Goal: Task Accomplishment & Management: Use online tool/utility

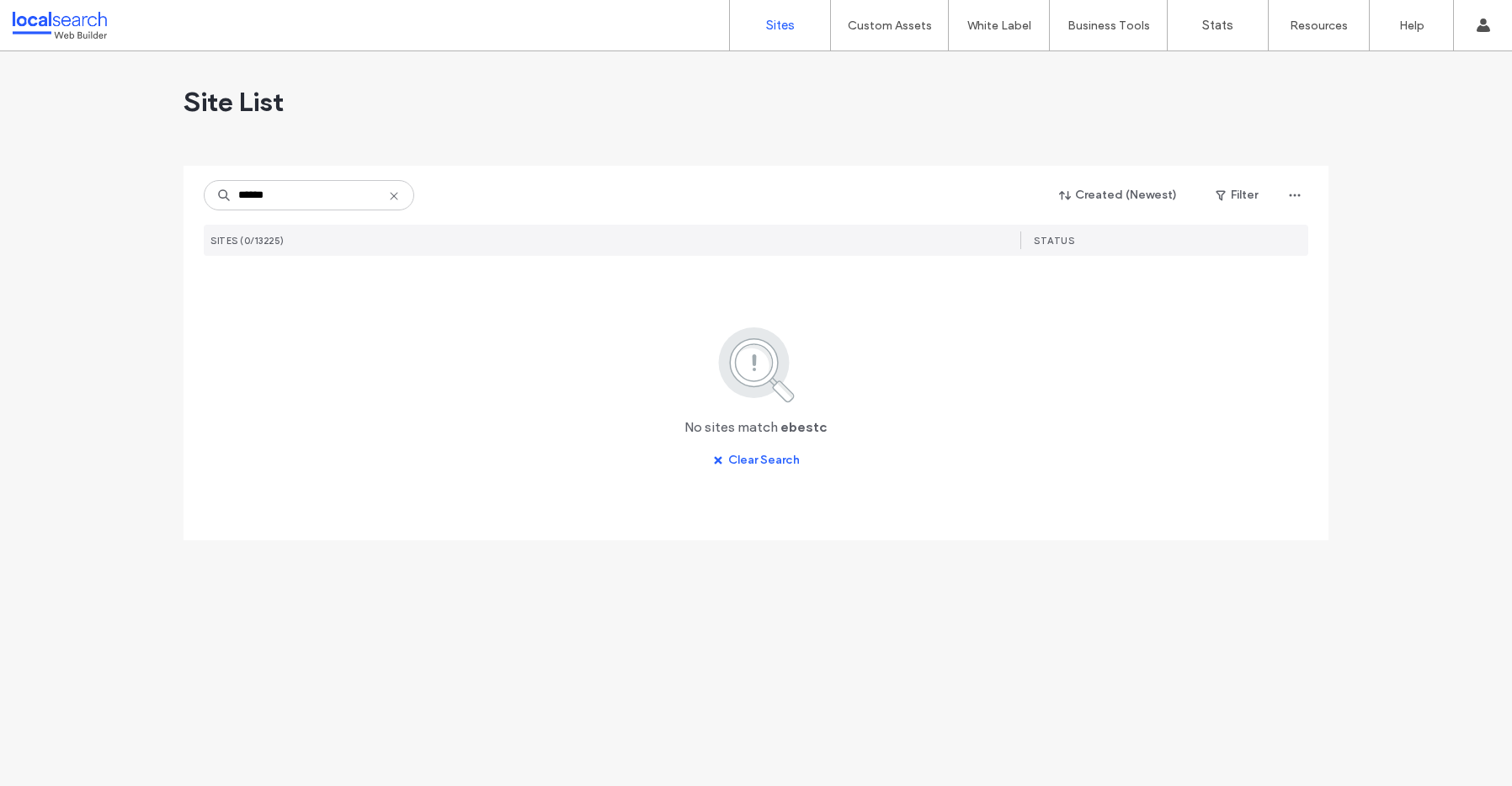
click at [245, 195] on input "******" at bounding box center [308, 195] width 210 height 30
click at [311, 193] on input "*****" at bounding box center [308, 195] width 210 height 30
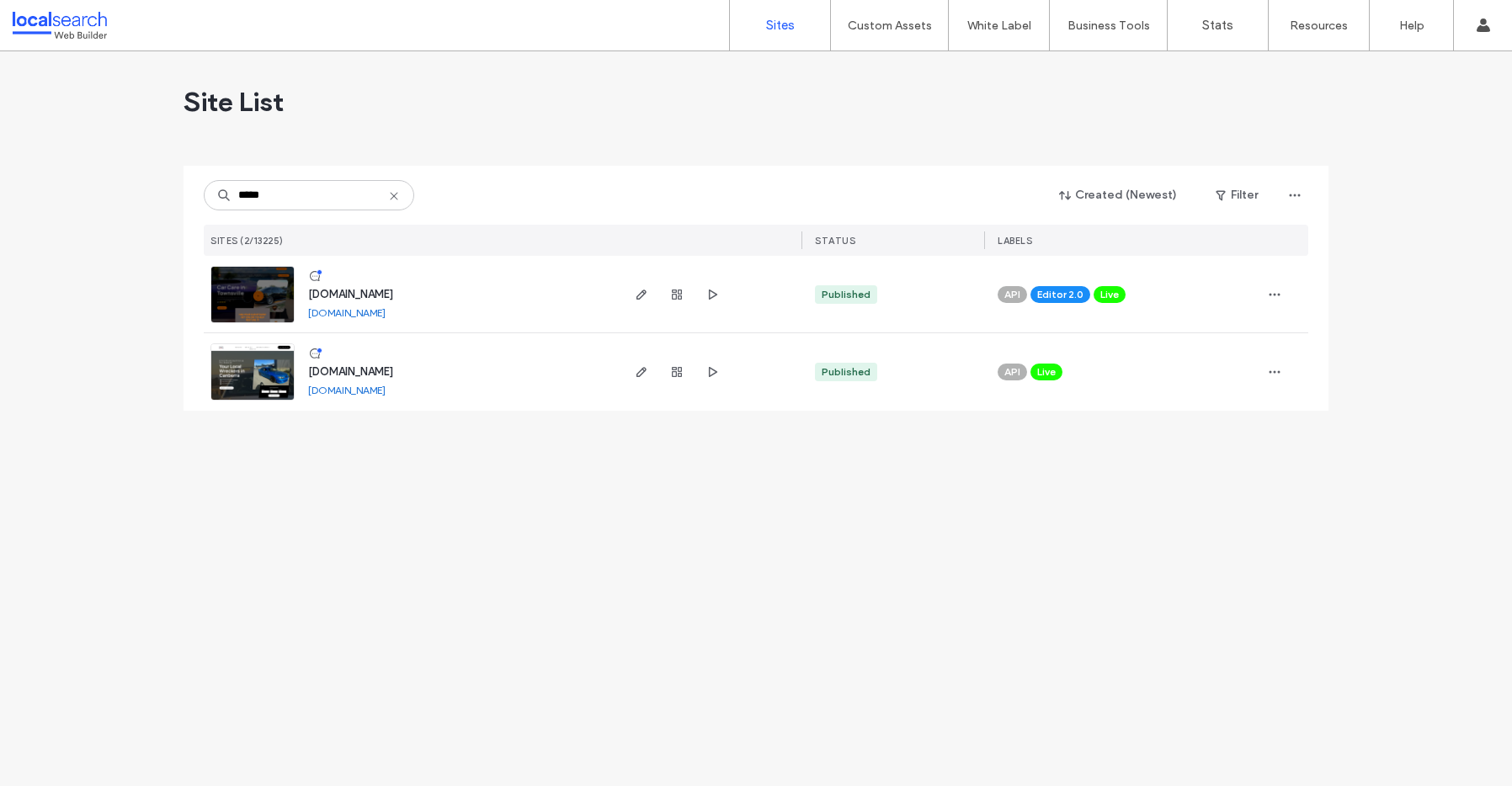
type input "*****"
click at [393, 292] on span "www.bestcardetailing.com.au" at bounding box center [351, 294] width 85 height 13
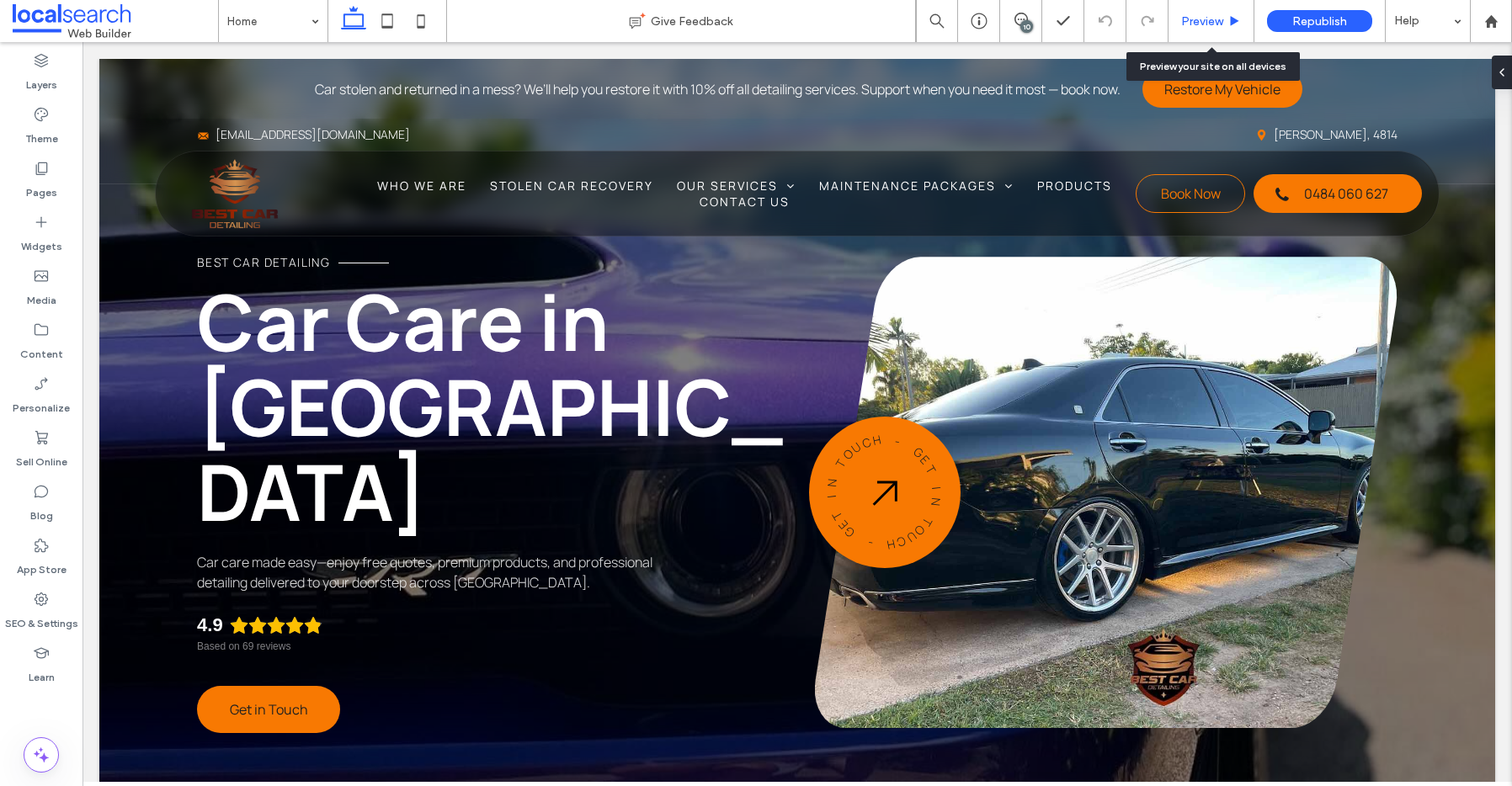
click at [1211, 10] on div "Preview" at bounding box center [1212, 21] width 86 height 42
click at [1215, 21] on span "Preview" at bounding box center [1202, 22] width 42 height 15
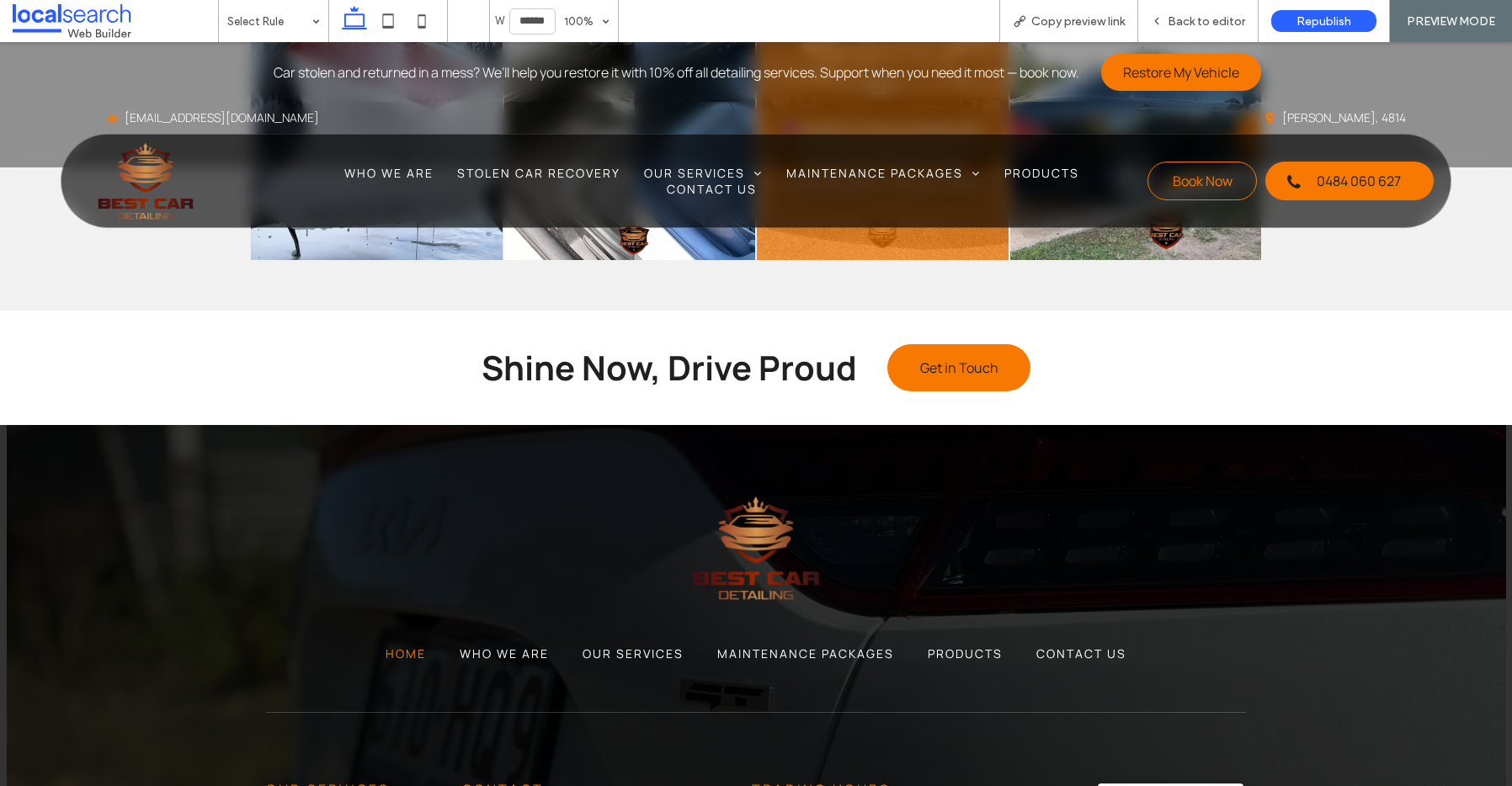
scroll to position [6423, 0]
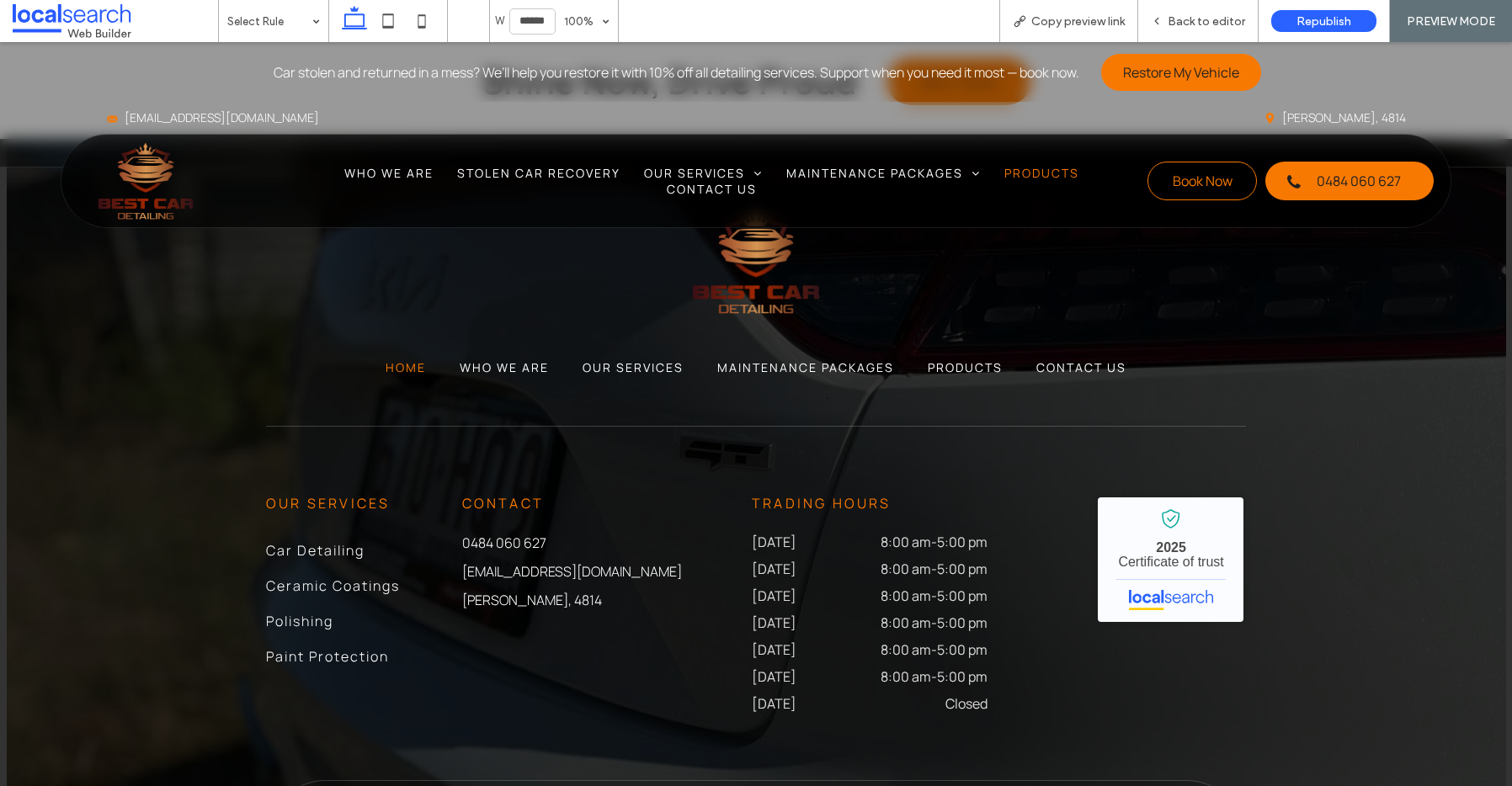
click at [1021, 172] on span "Products" at bounding box center [1042, 173] width 75 height 16
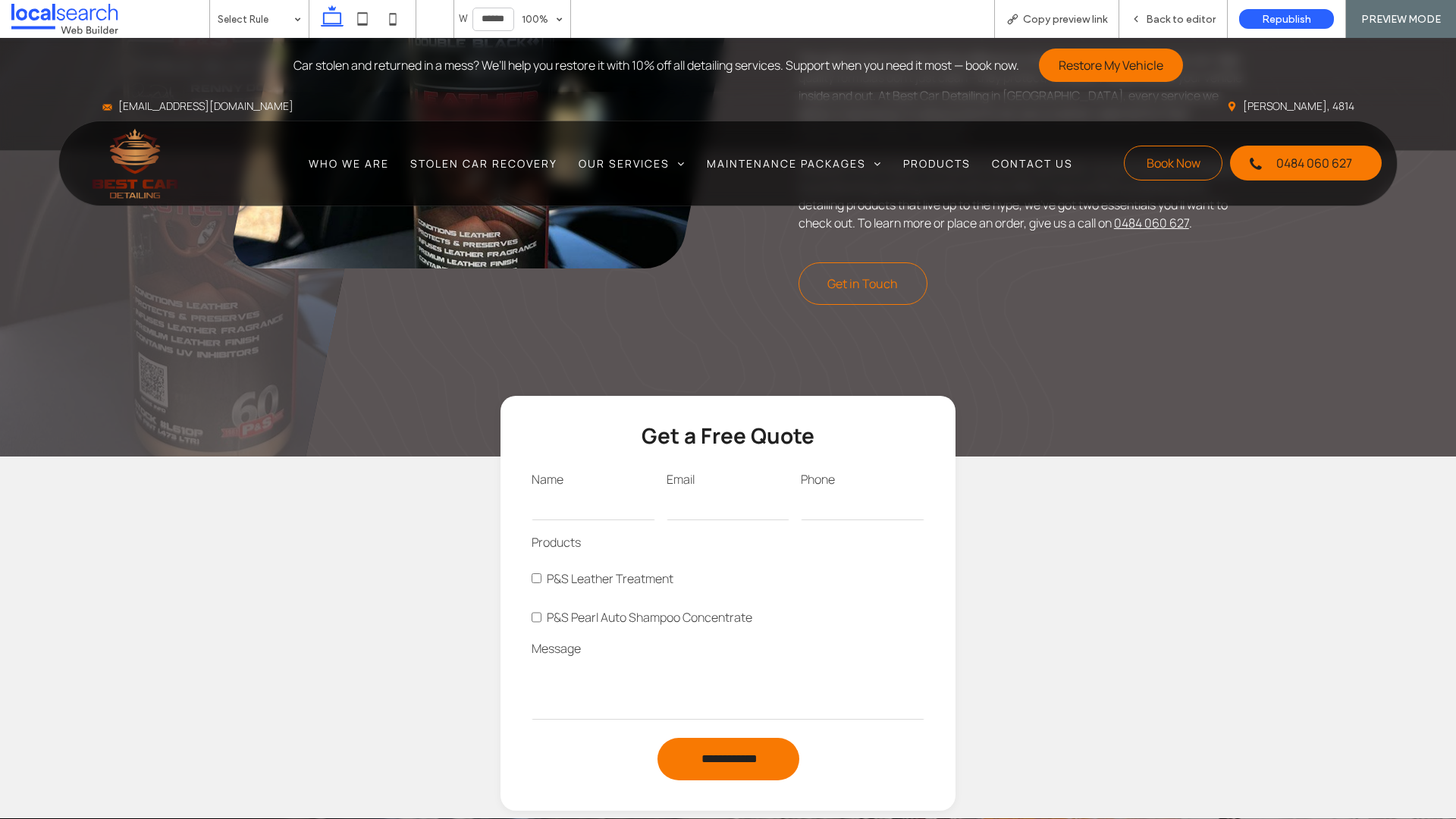
scroll to position [746, 0]
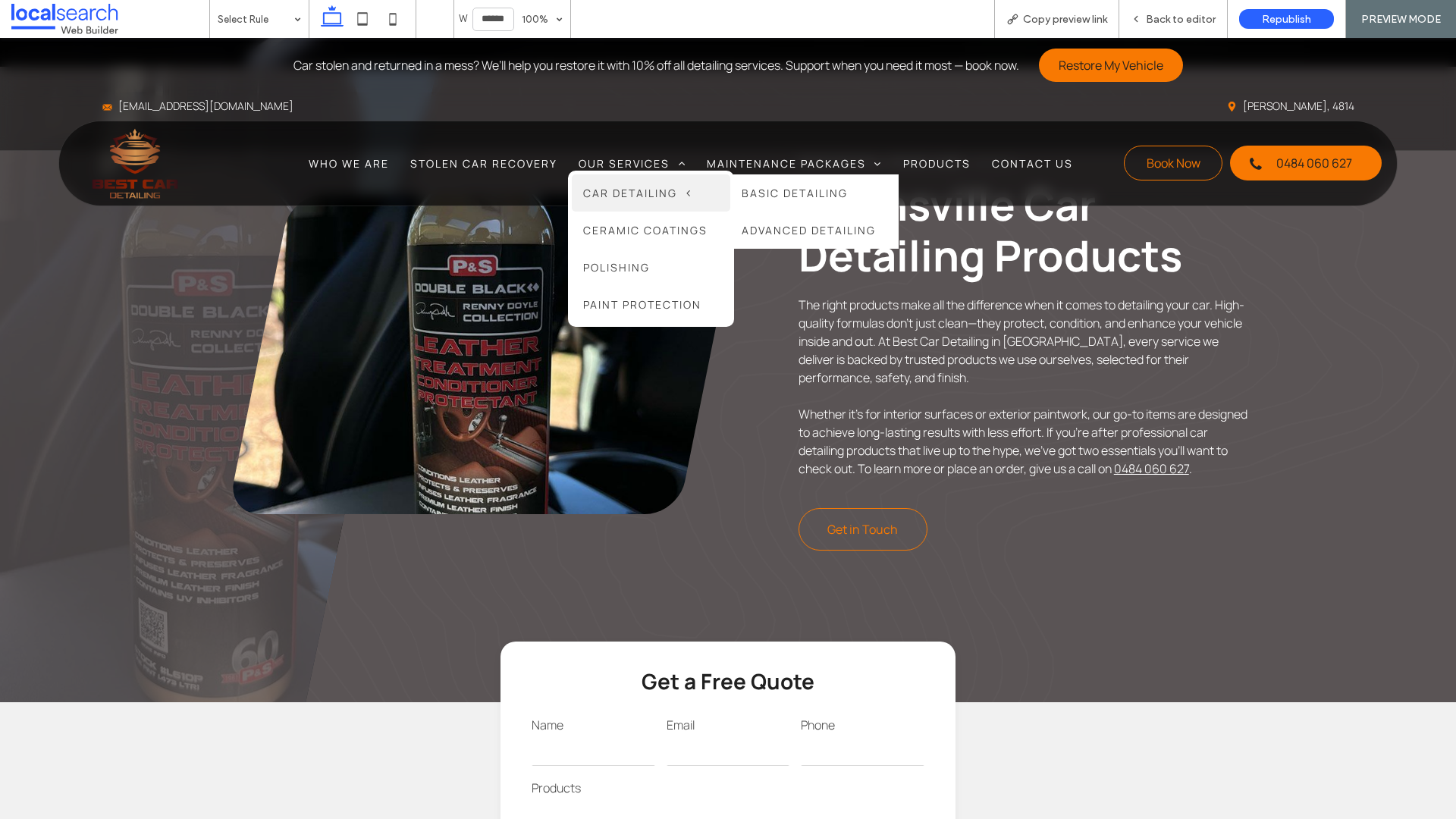
click at [627, 192] on span "Car Detailing" at bounding box center [636, 193] width 107 height 14
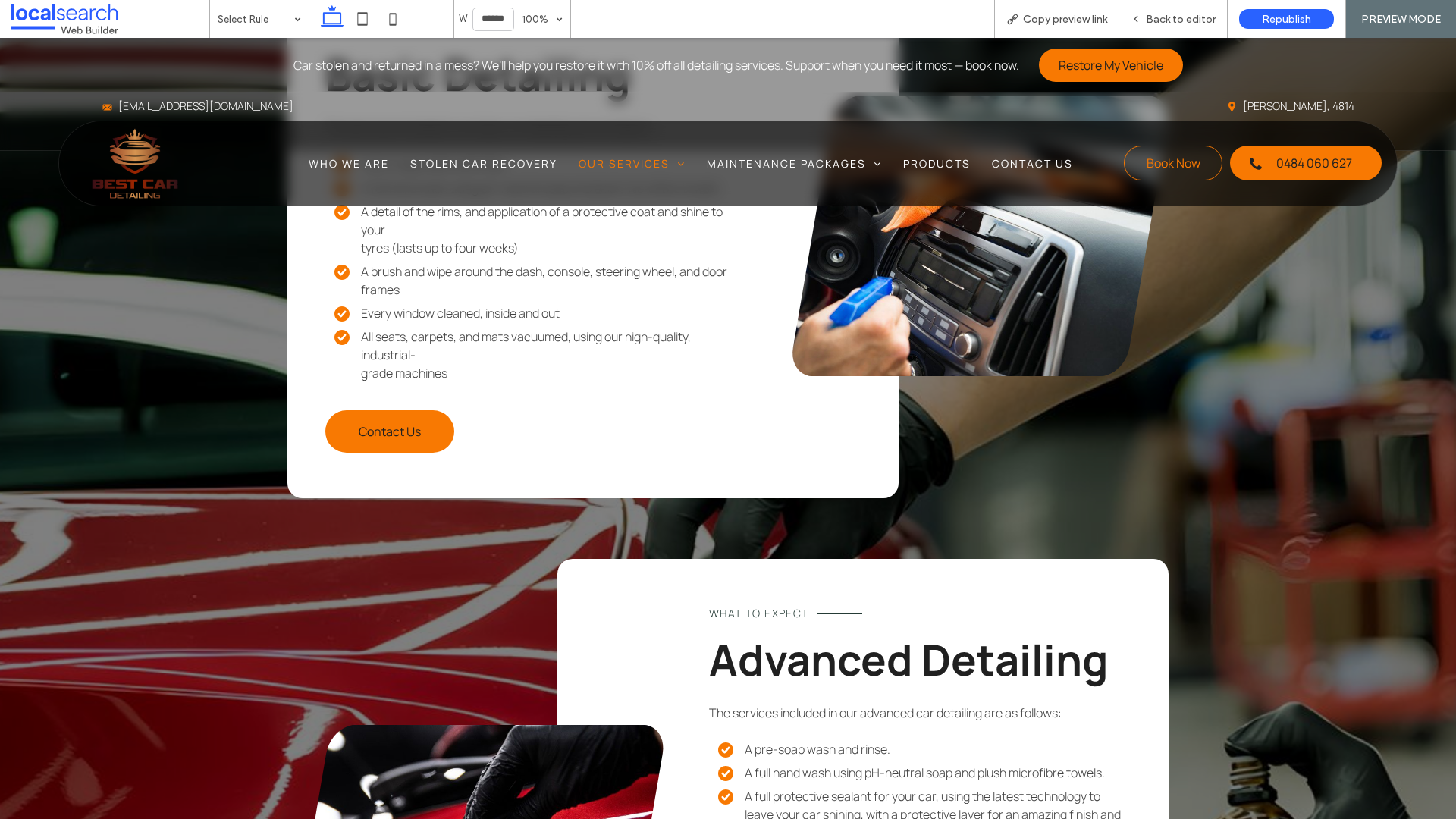
scroll to position [2324, 0]
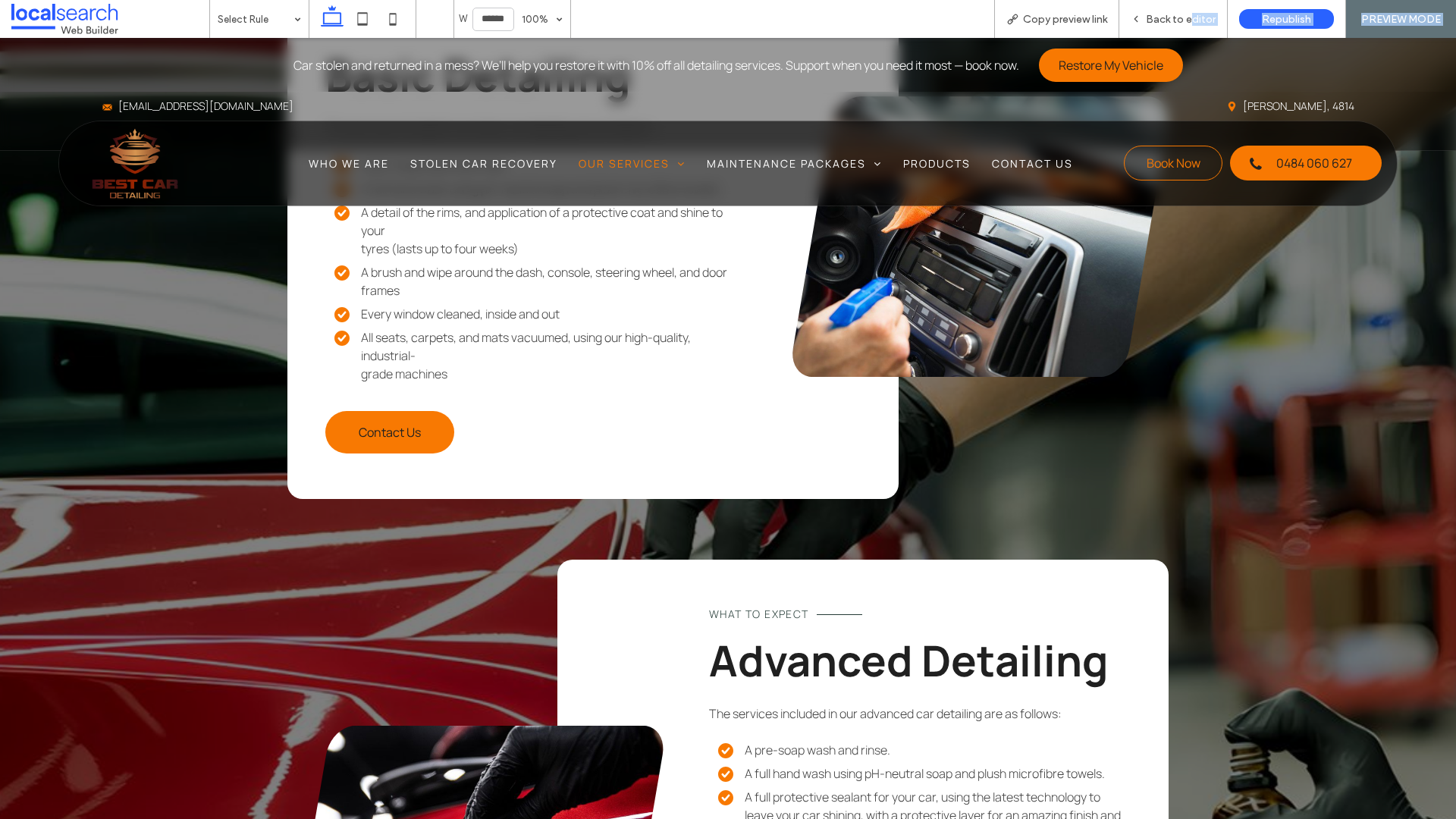
drag, startPoint x: 1195, startPoint y: 14, endPoint x: 80, endPoint y: 639, distance: 1278.2
click at [1195, 14] on span "Back to editor" at bounding box center [1180, 20] width 69 height 13
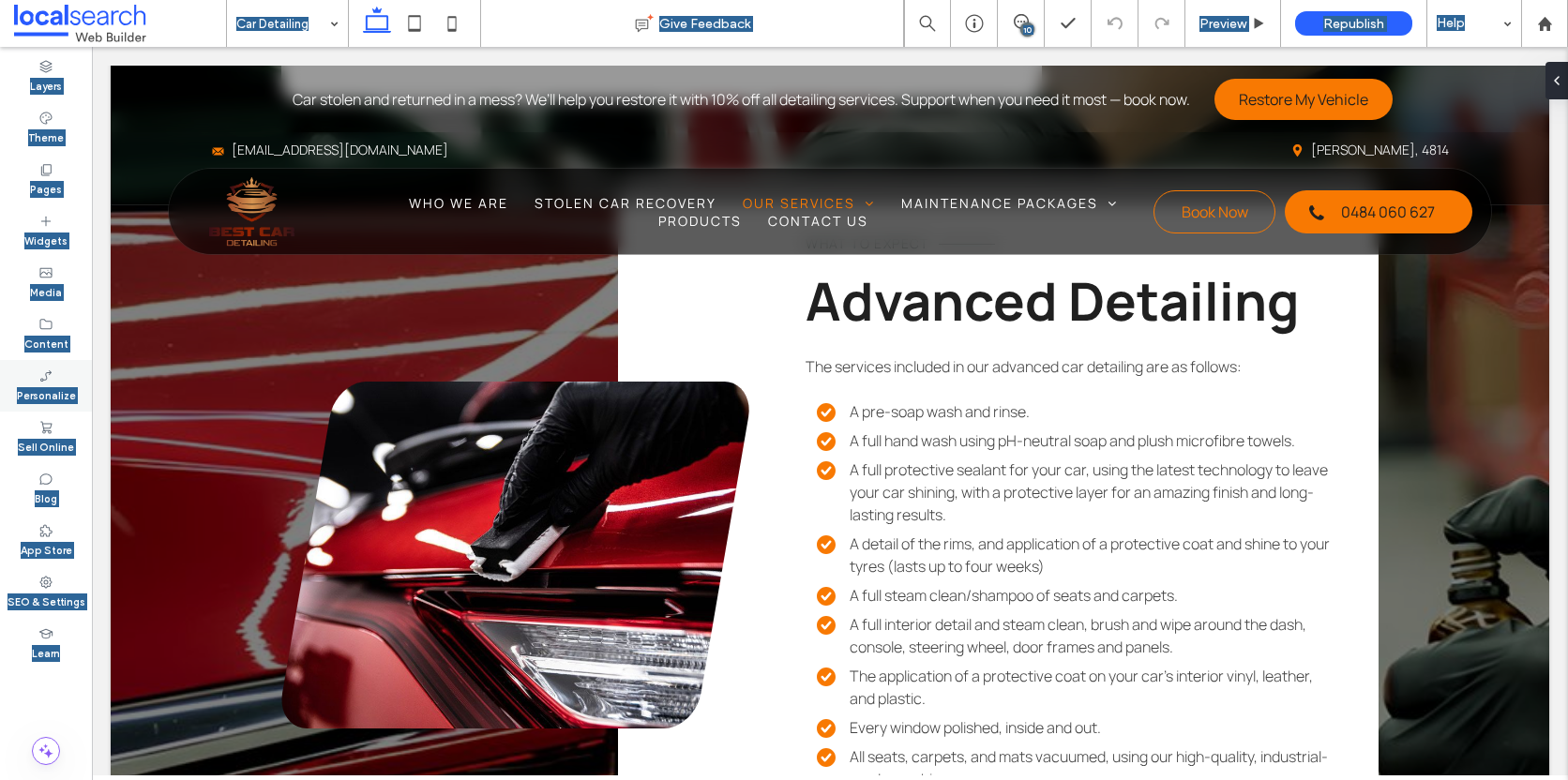
scroll to position [3543, 0]
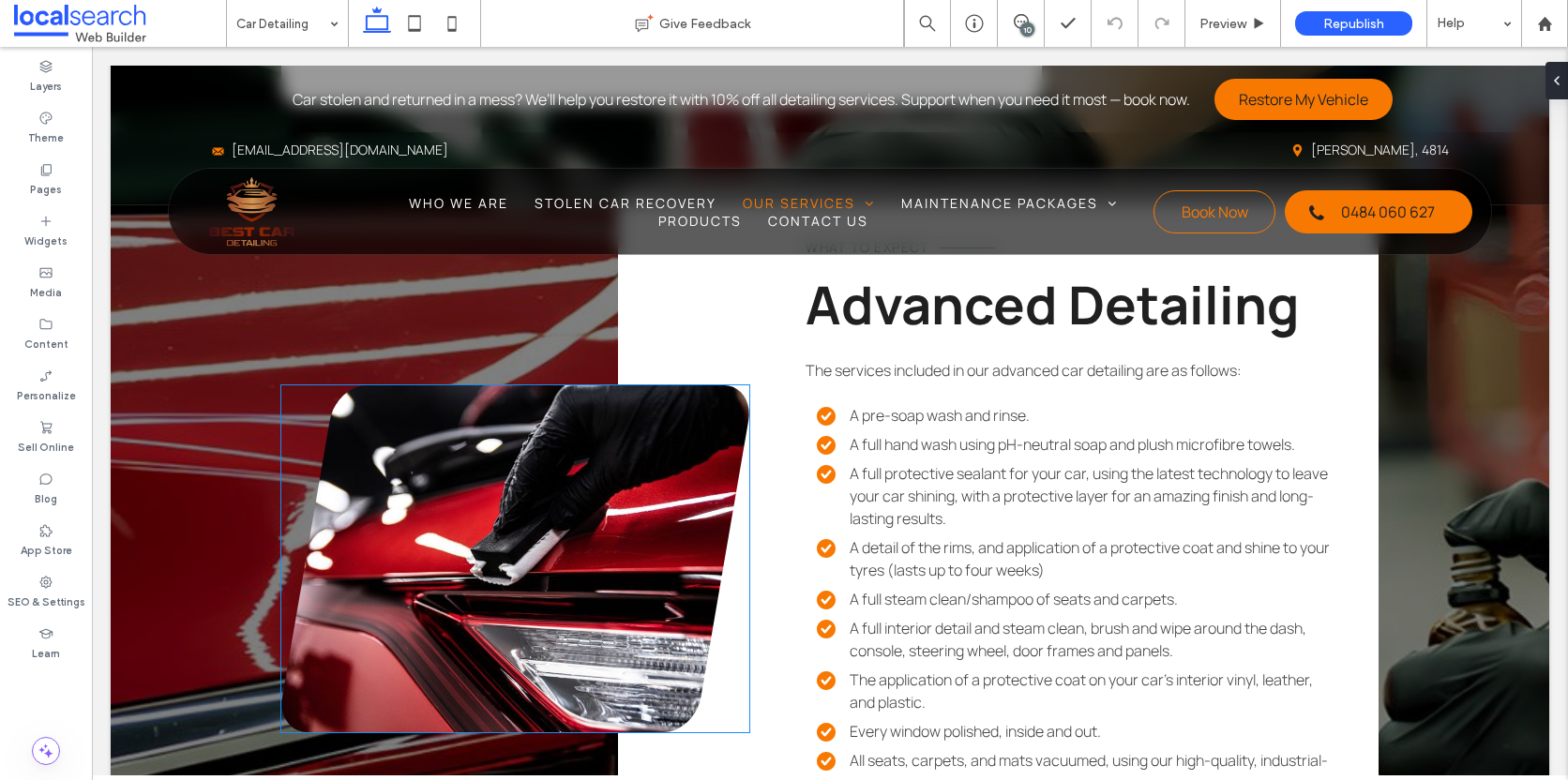
click at [627, 405] on link at bounding box center [515, 559] width 468 height 347
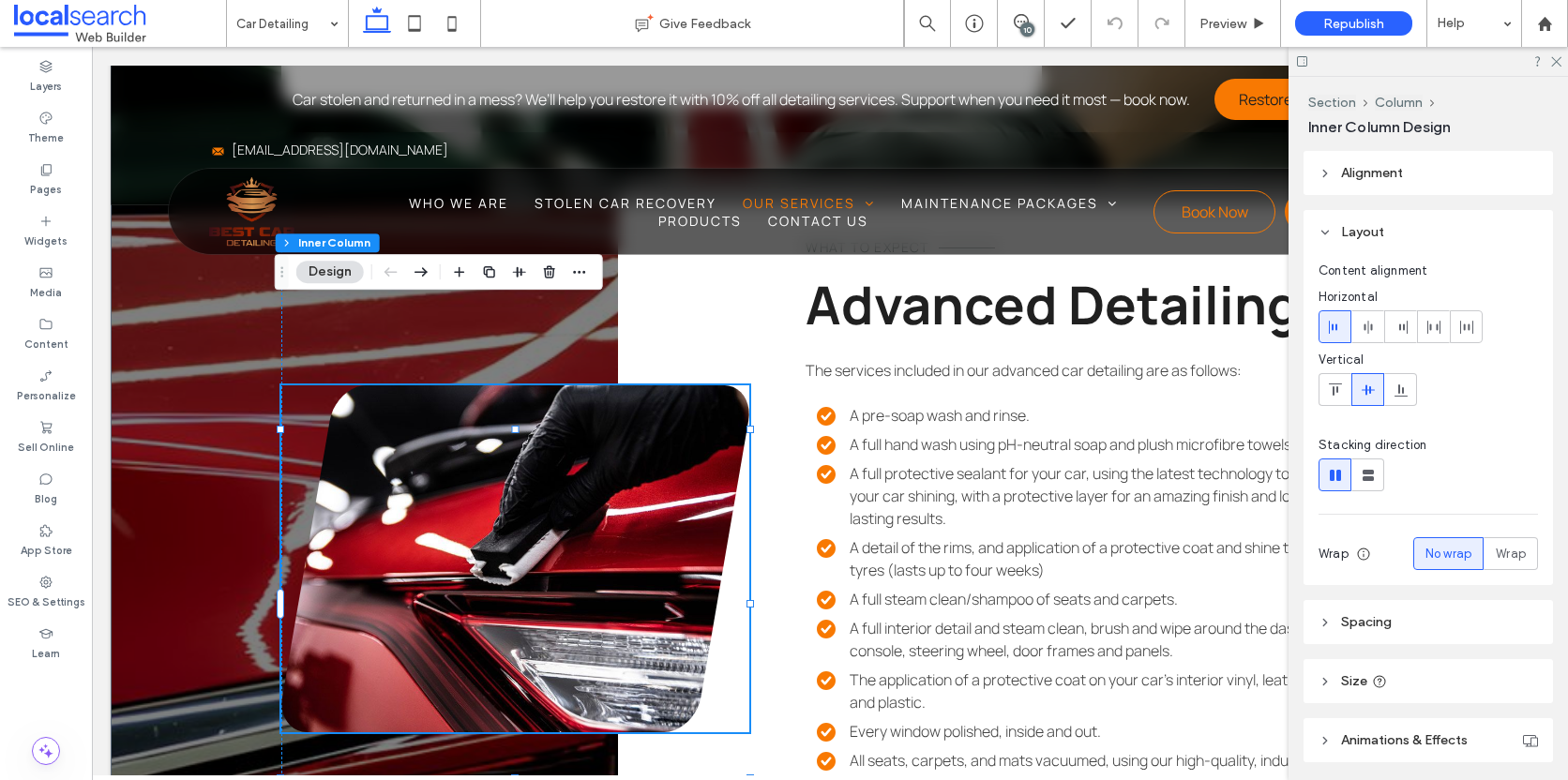
click at [389, 386] on link at bounding box center [515, 559] width 468 height 347
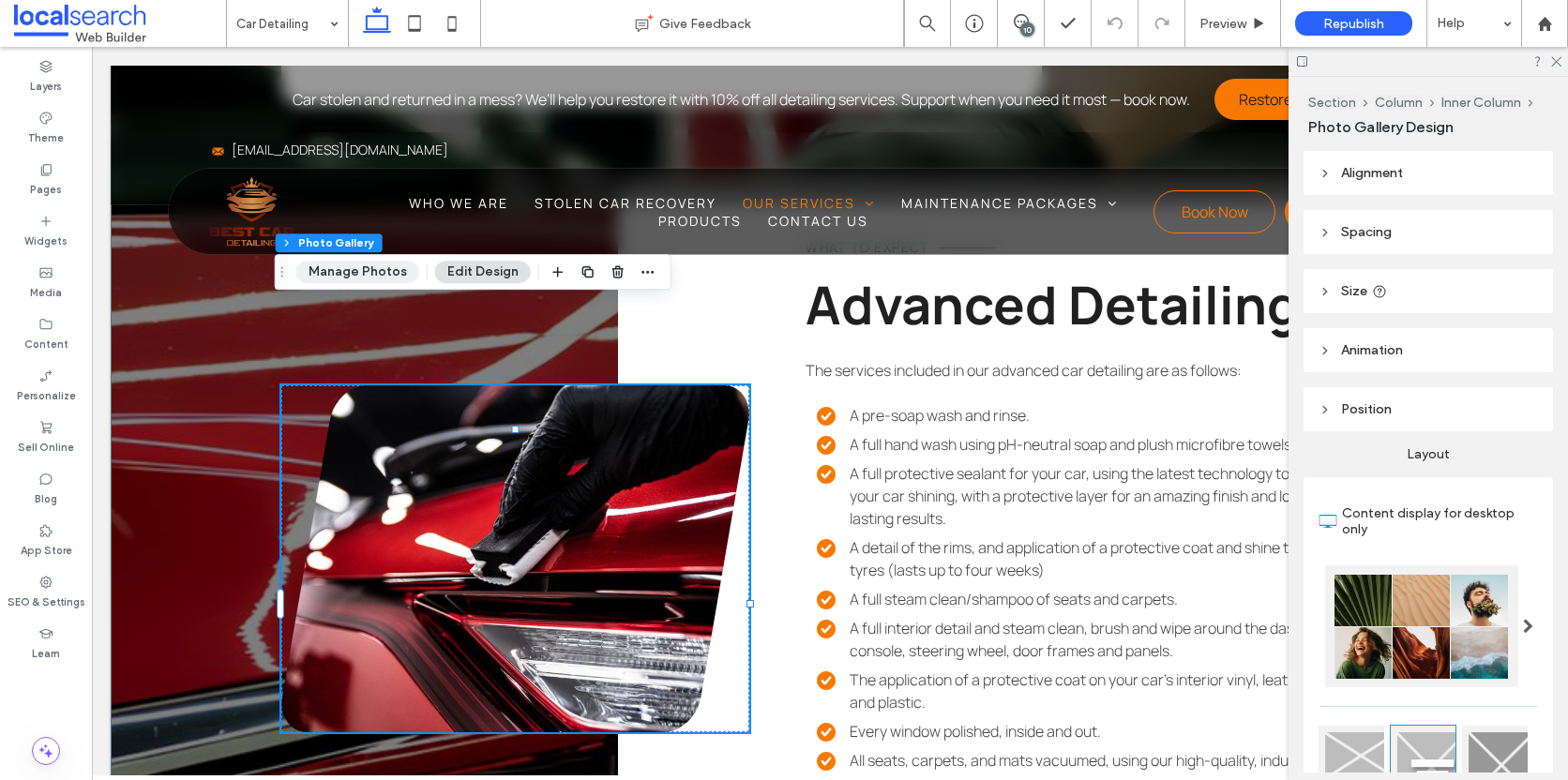
click at [333, 279] on button "Manage Photos" at bounding box center [357, 271] width 122 height 22
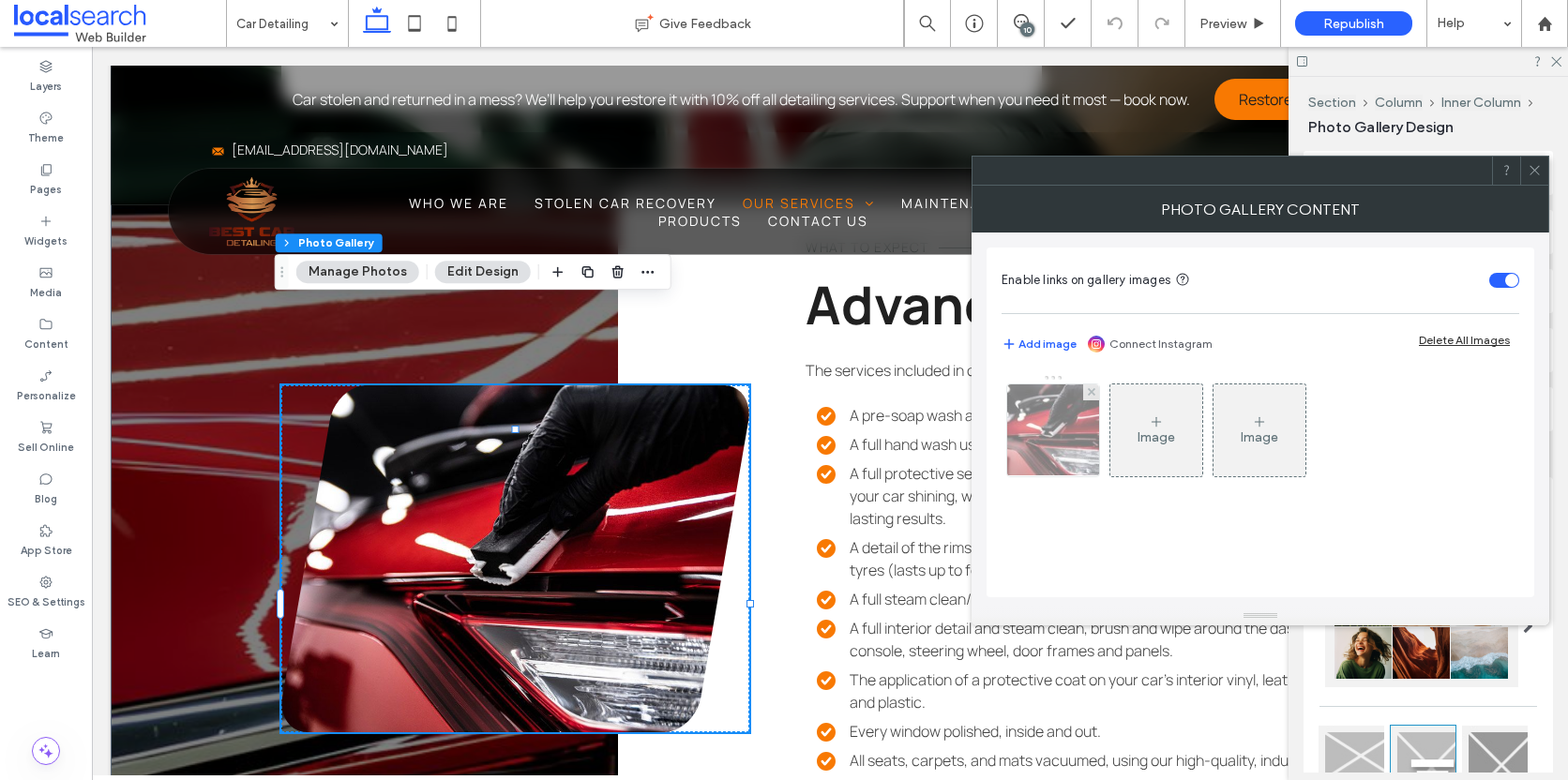
drag, startPoint x: 1002, startPoint y: 407, endPoint x: 1014, endPoint y: 407, distance: 12.0
click at [1002, 407] on div "Image Image" at bounding box center [1258, 435] width 516 height 121
click at [1028, 407] on img at bounding box center [1053, 430] width 139 height 92
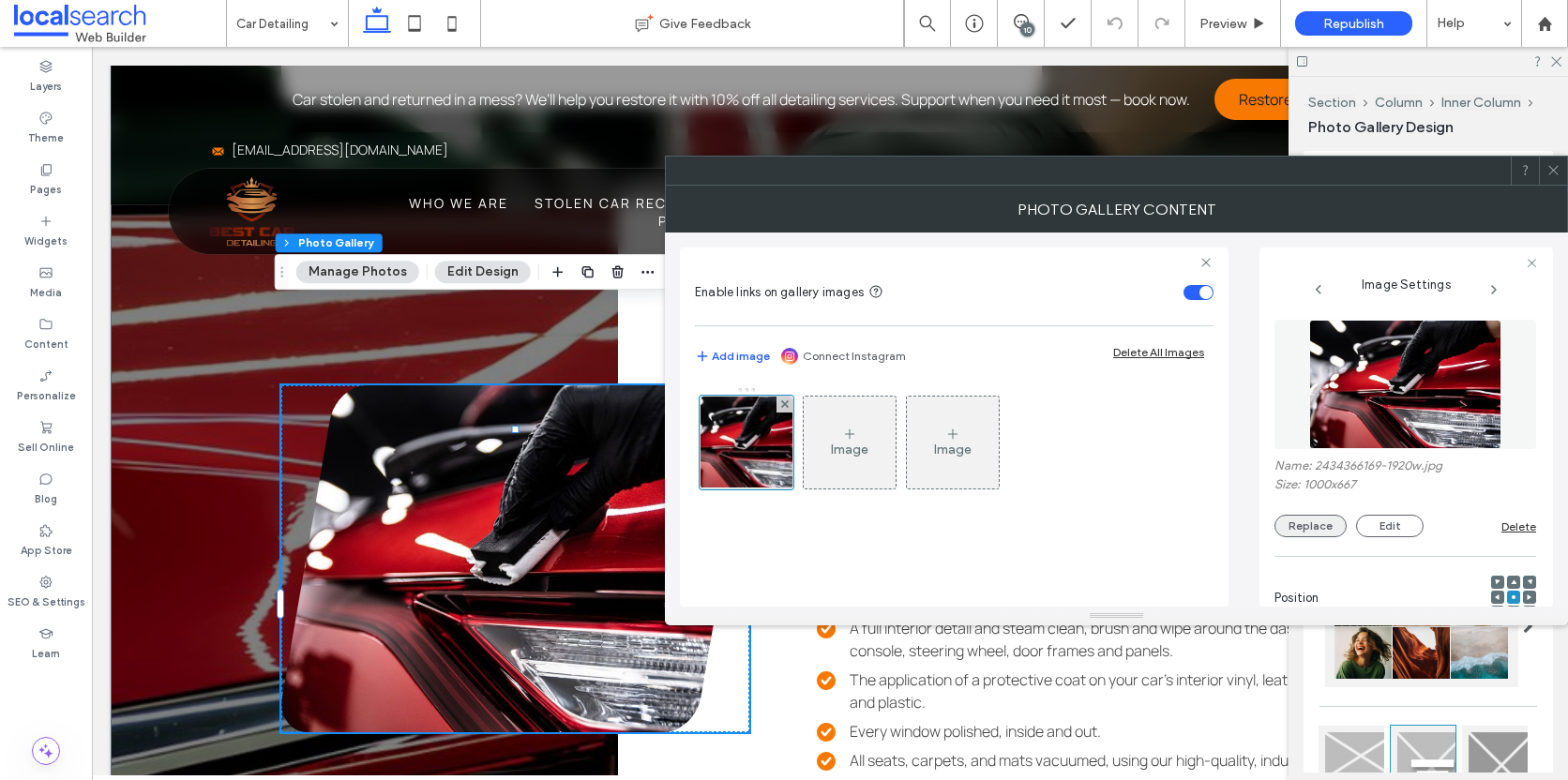
click at [1305, 515] on button "Replace" at bounding box center [1310, 525] width 72 height 22
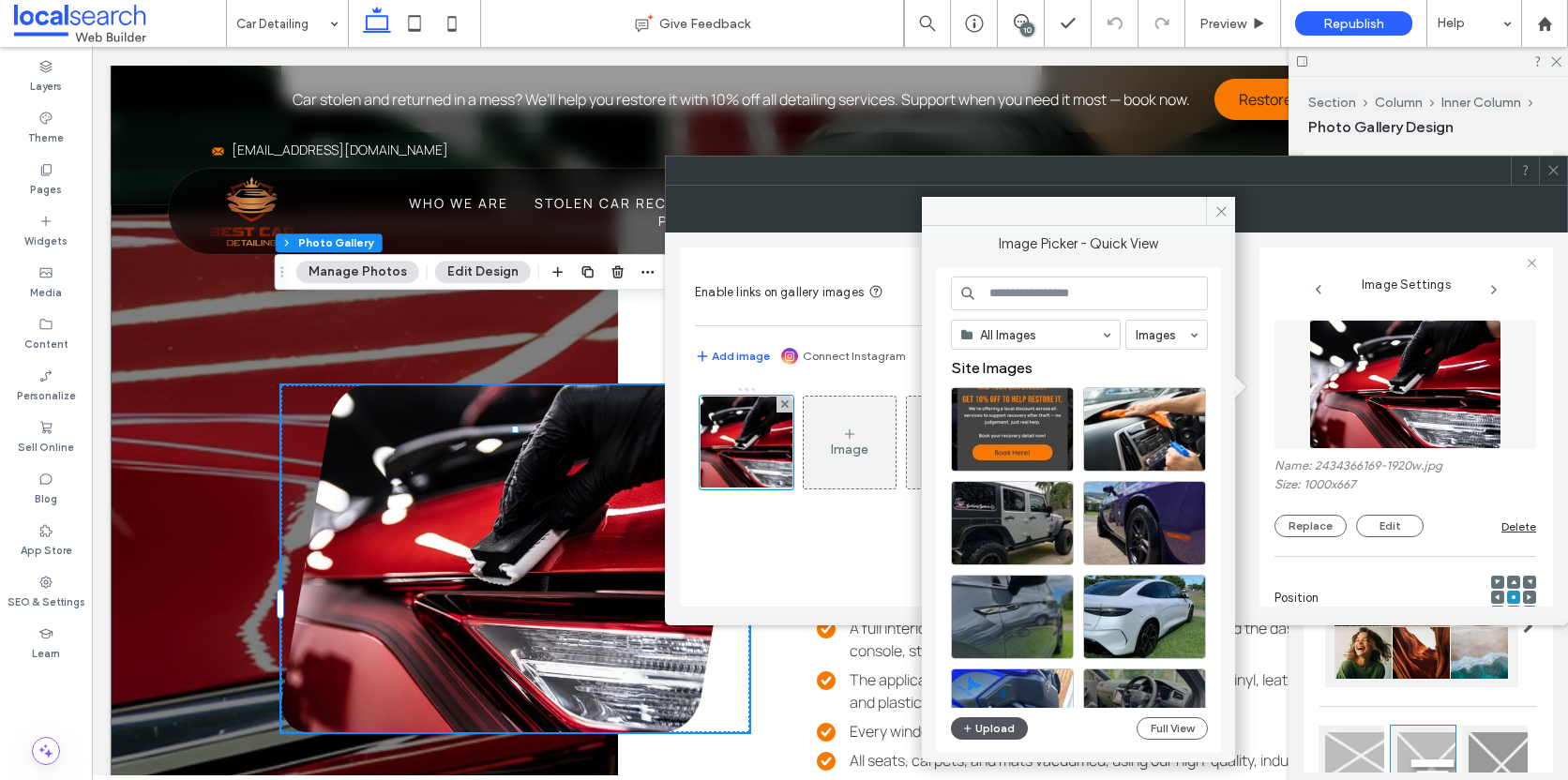
click at [969, 719] on span "button" at bounding box center [969, 728] width 14 height 20
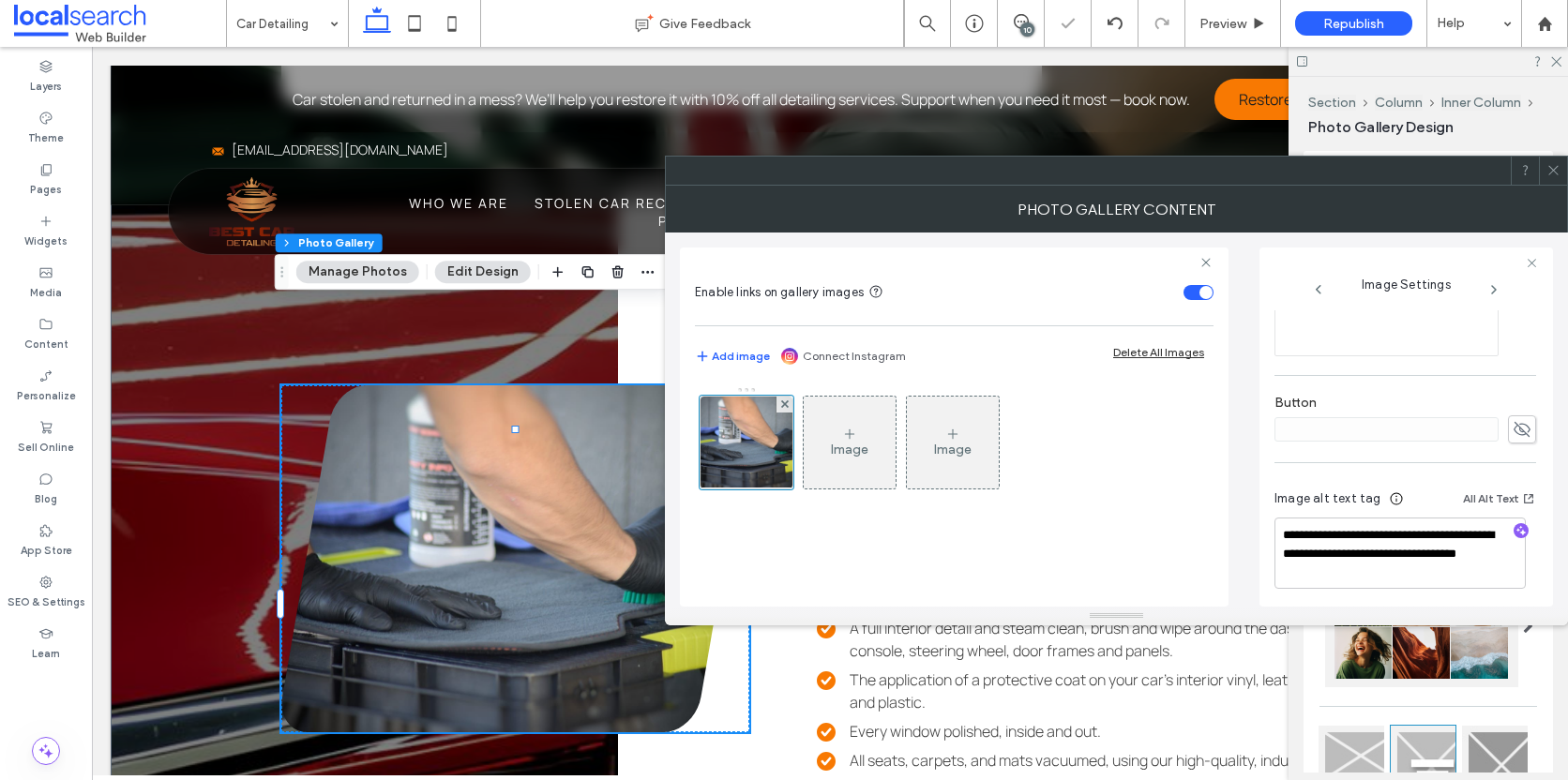
scroll to position [604, 0]
click at [1422, 540] on textarea "**********" at bounding box center [1399, 546] width 252 height 71
drag, startPoint x: 1350, startPoint y: 528, endPoint x: 1338, endPoint y: 547, distance: 22.5
click at [1338, 547] on textarea "**********" at bounding box center [1399, 546] width 252 height 71
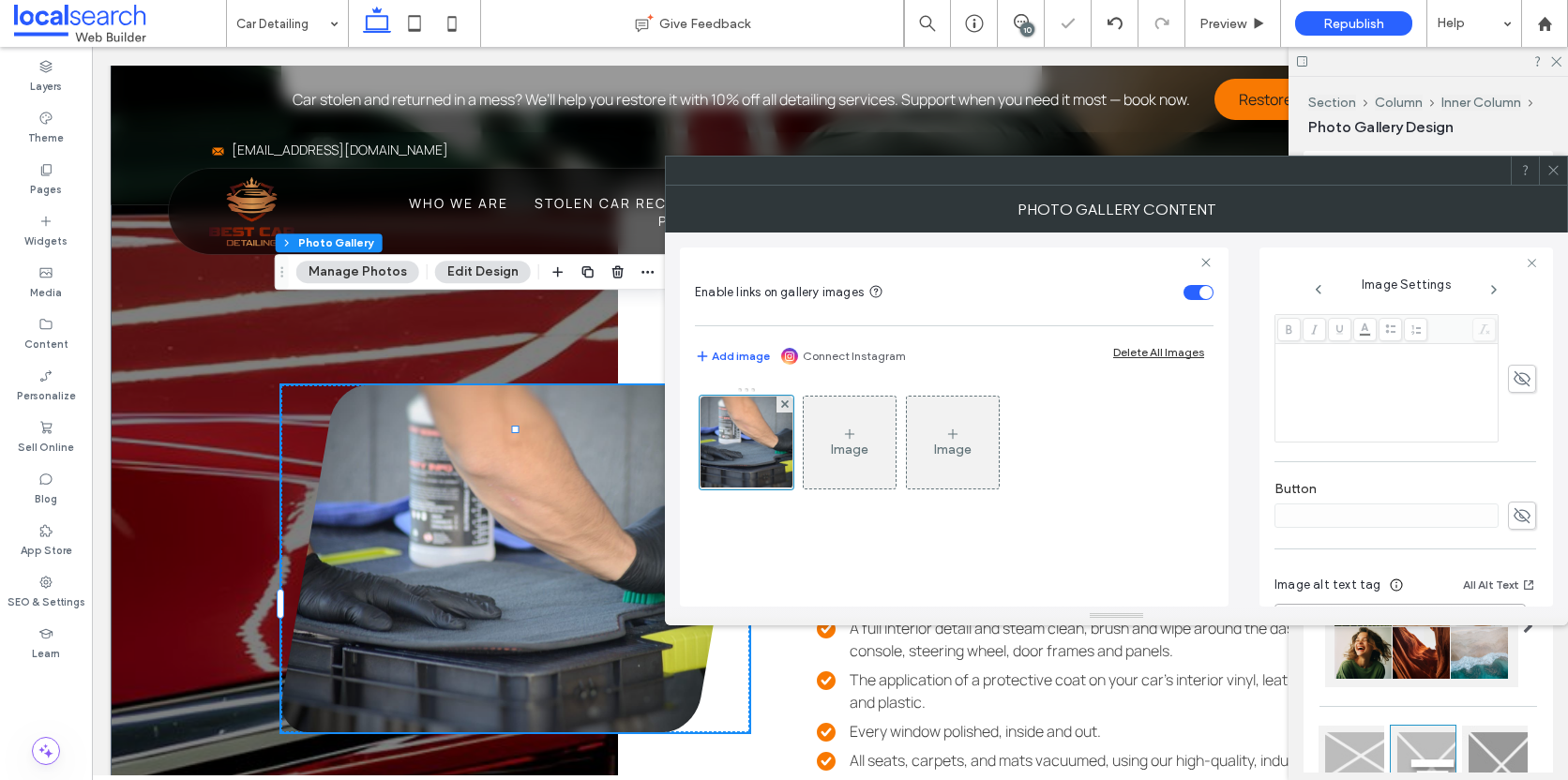
scroll to position [431, 0]
type textarea "**********"
click at [1554, 166] on icon at bounding box center [1553, 170] width 14 height 14
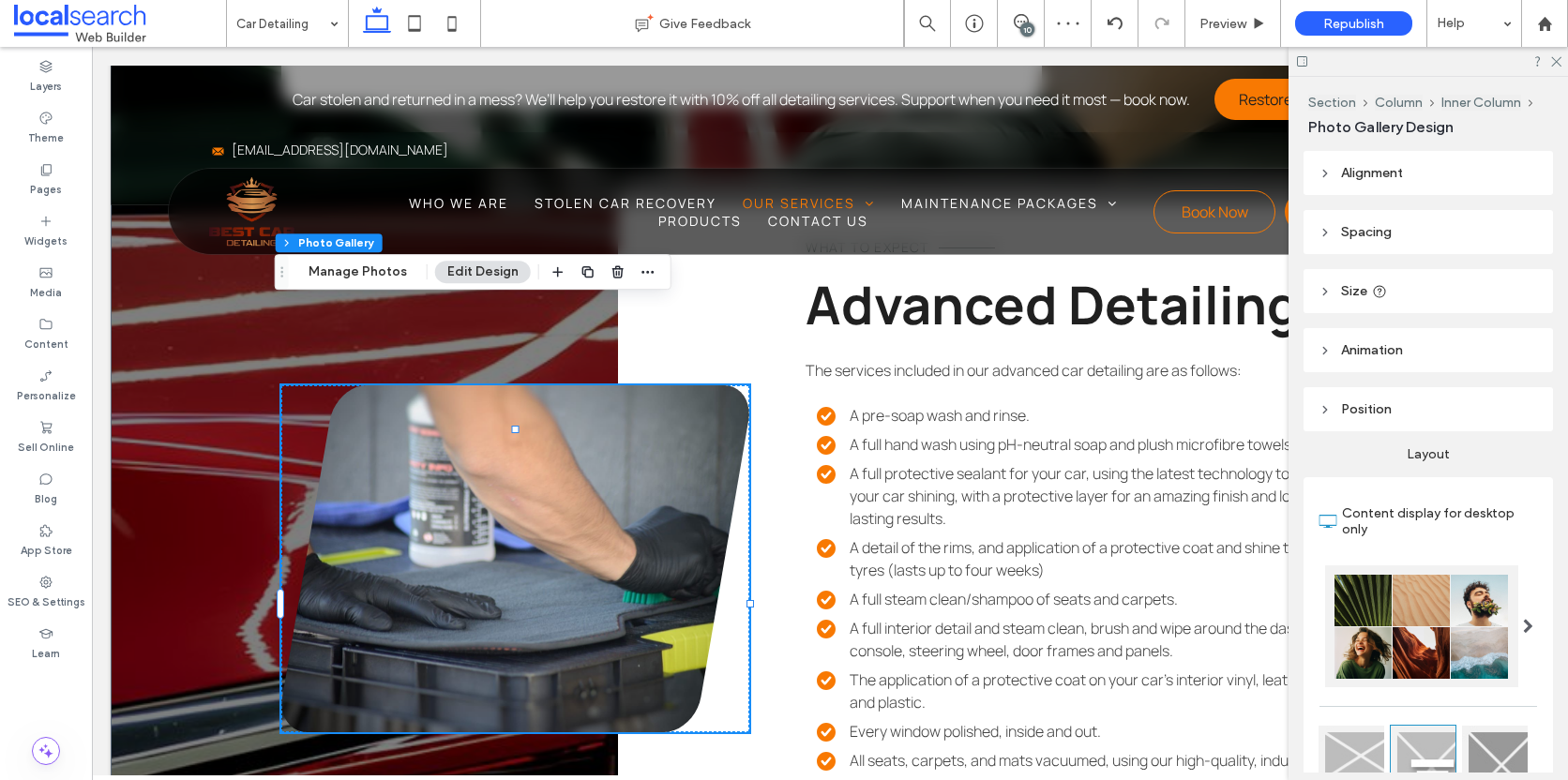
click at [1547, 56] on div at bounding box center [1428, 62] width 280 height 29
click at [1557, 60] on icon at bounding box center [1554, 60] width 13 height 13
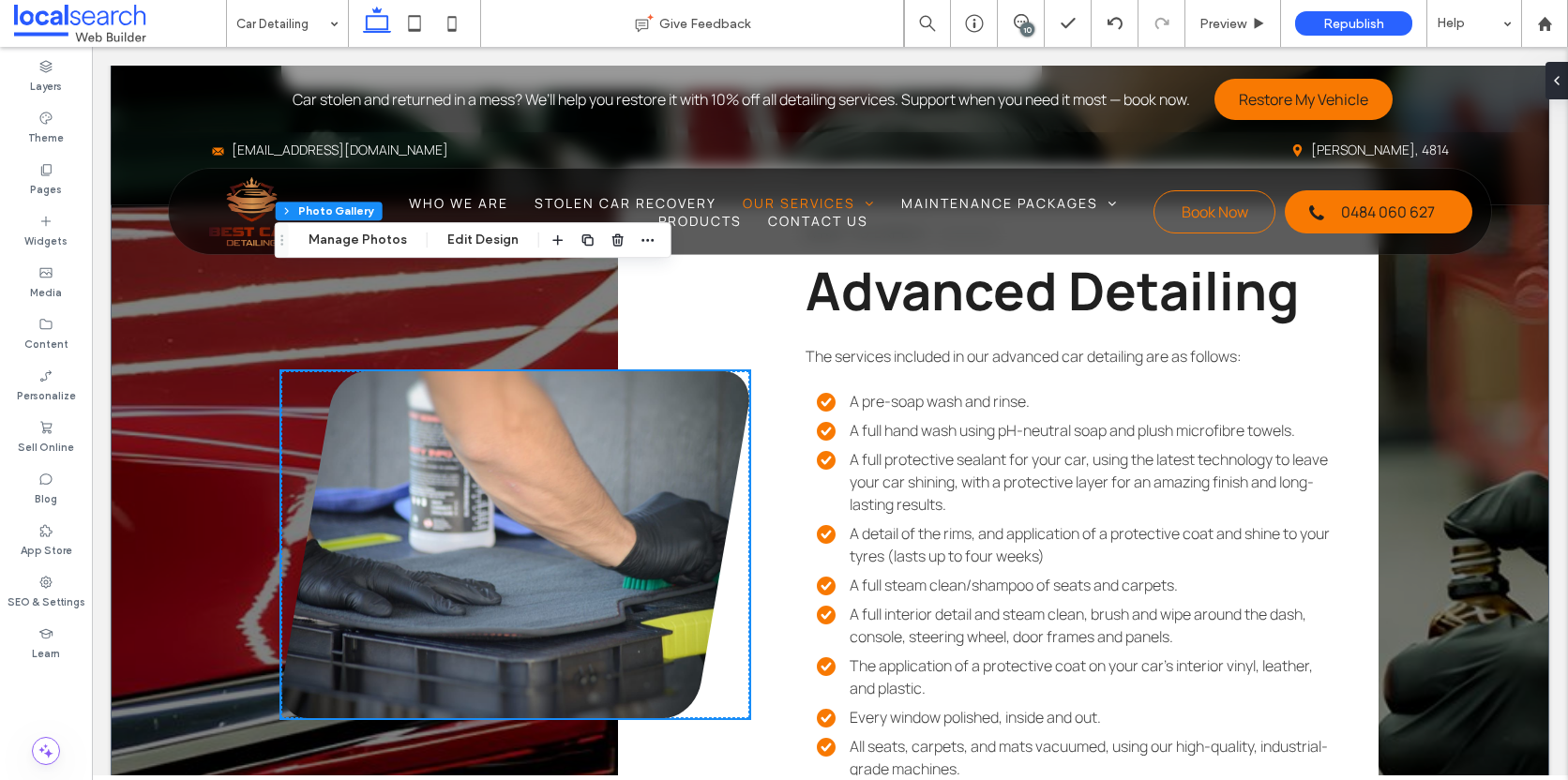
scroll to position [3576, 0]
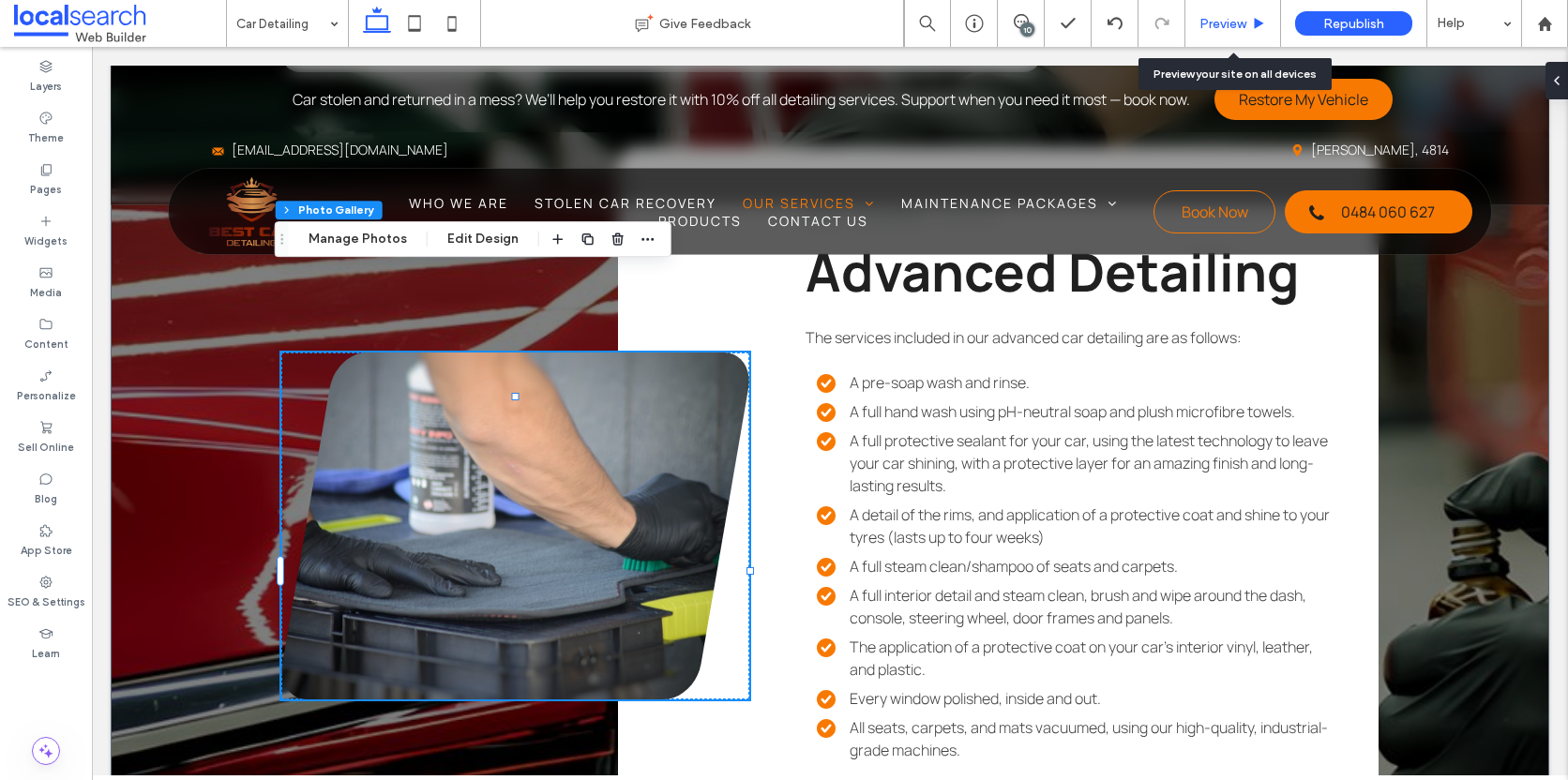
click at [1265, 11] on div "Preview" at bounding box center [1232, 23] width 95 height 47
click at [1236, 24] on span "Preview" at bounding box center [1223, 24] width 47 height 16
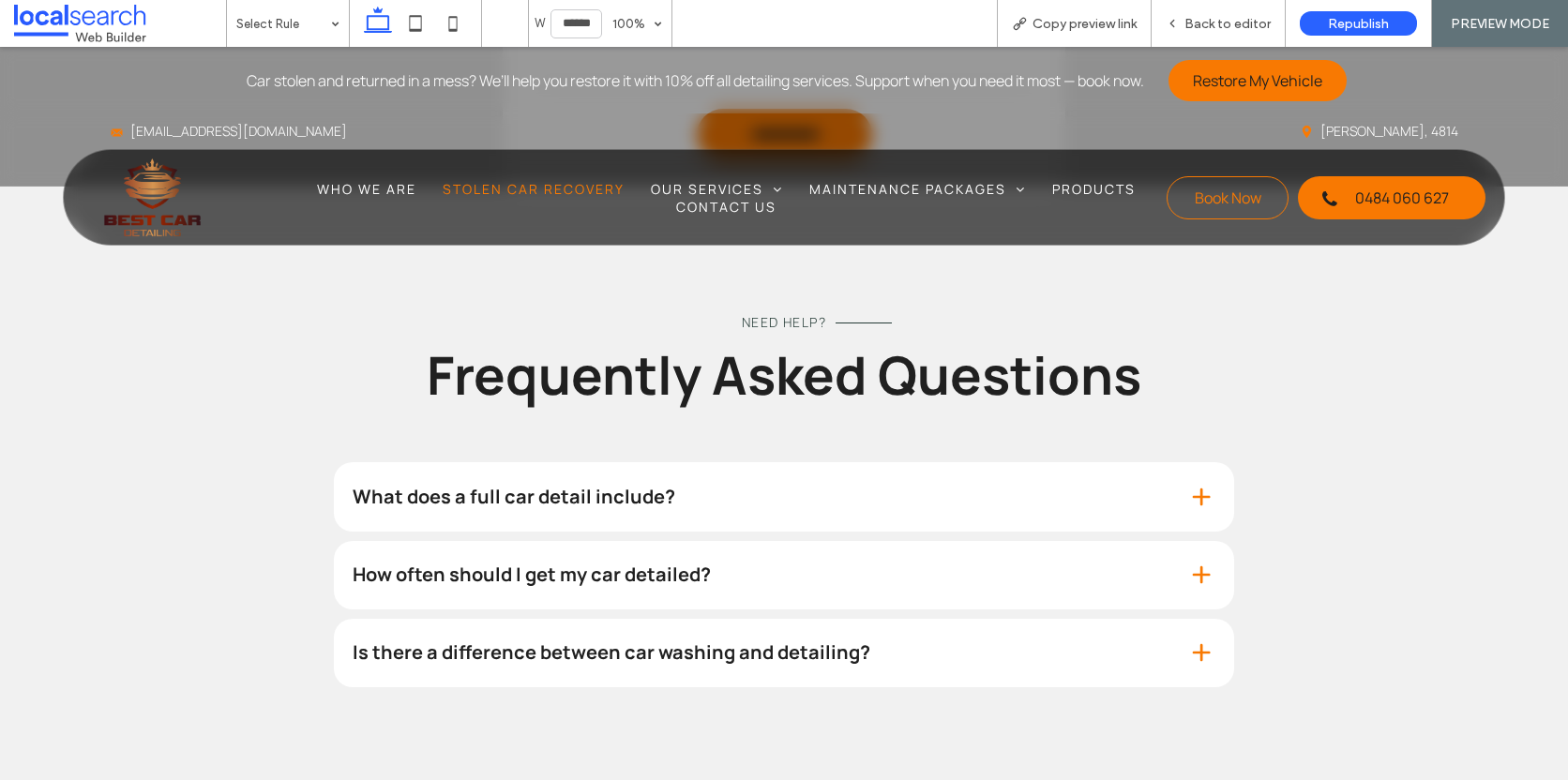
scroll to position [2110, 0]
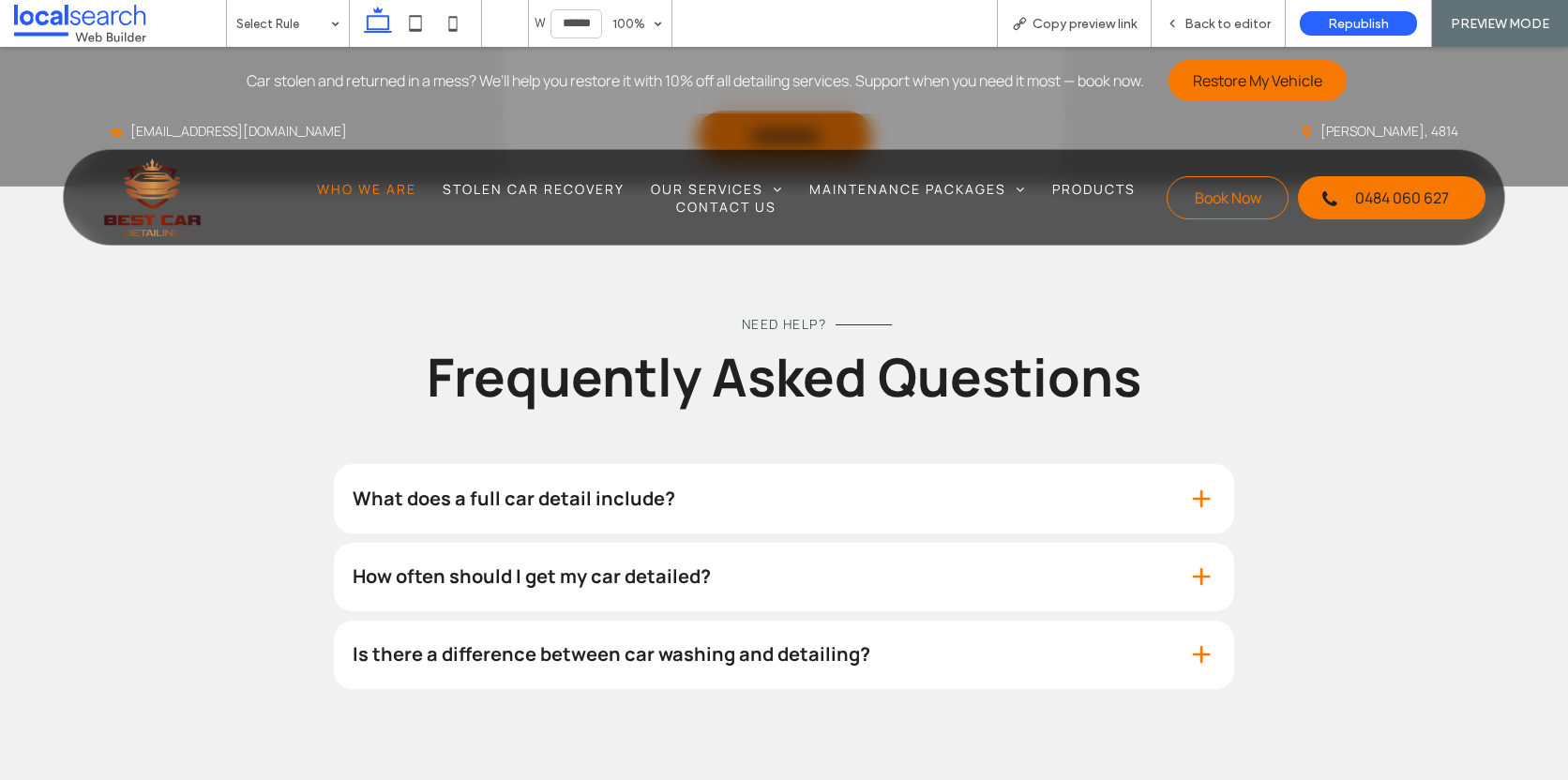
click at [397, 180] on span "Who We Are" at bounding box center [366, 189] width 99 height 17
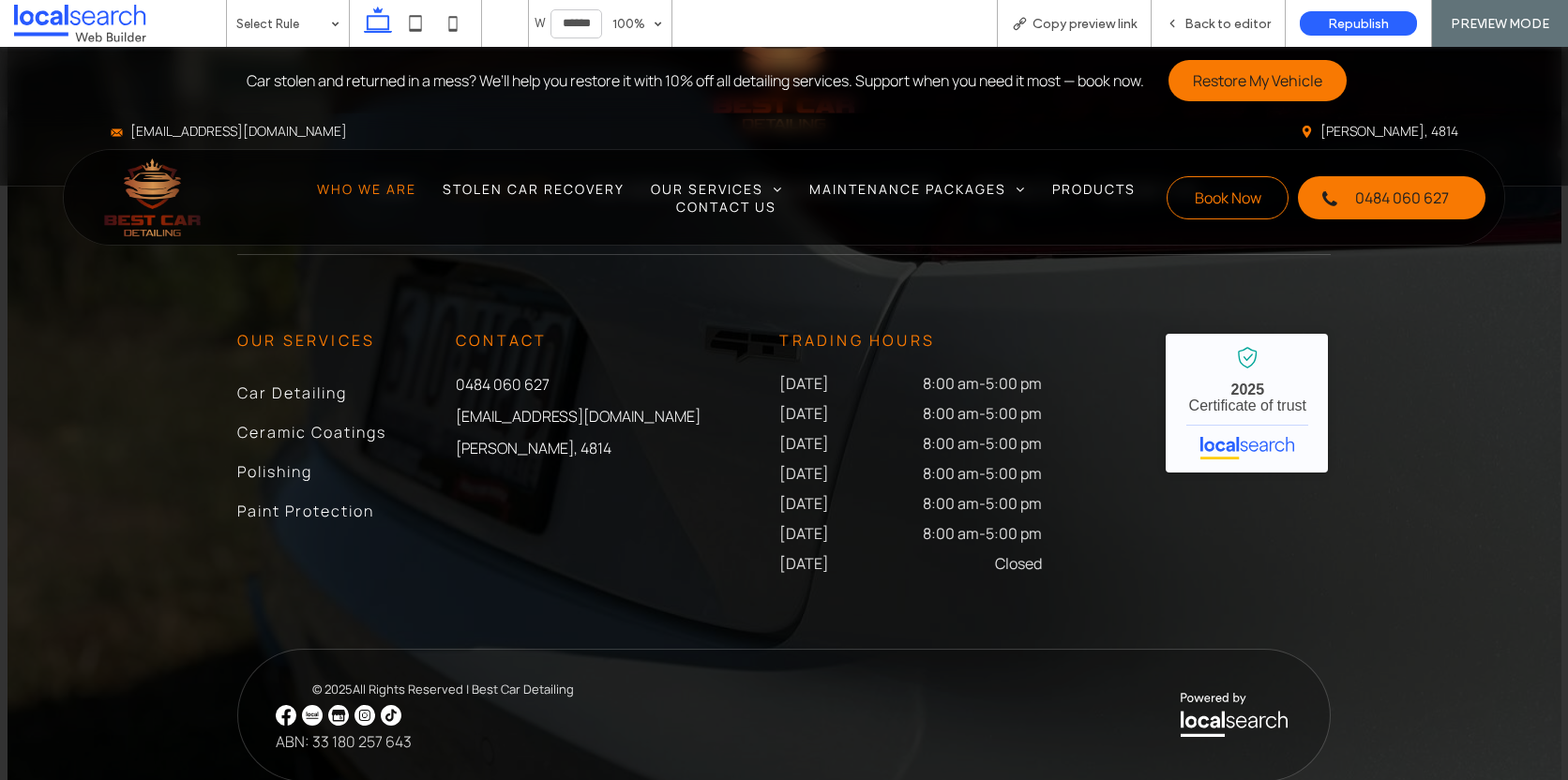
scroll to position [1548, 0]
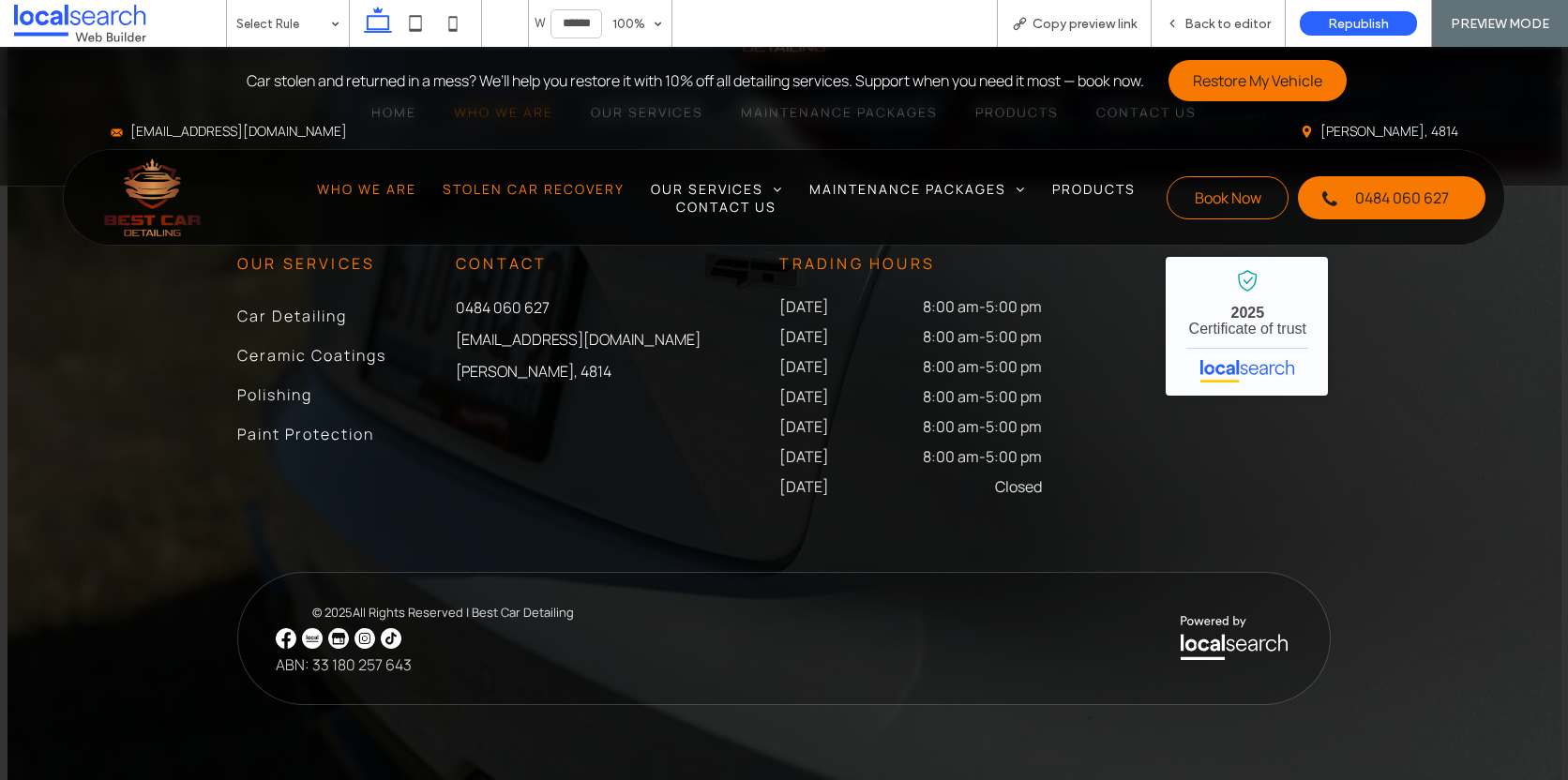
click at [470, 182] on span "Stolen Car Recovery" at bounding box center [533, 189] width 182 height 17
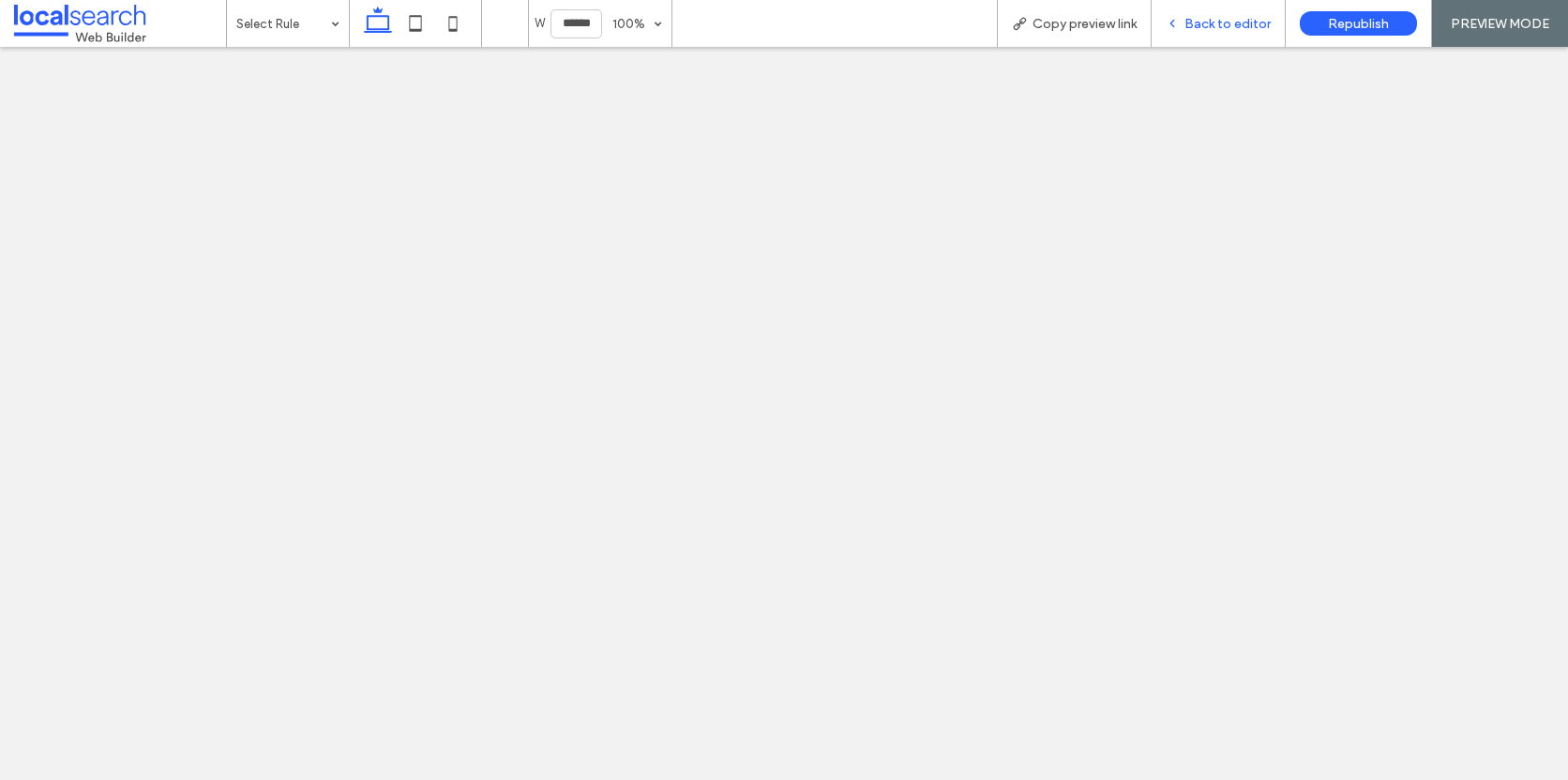
click at [1214, 22] on span "Back to editor" at bounding box center [1227, 24] width 86 height 16
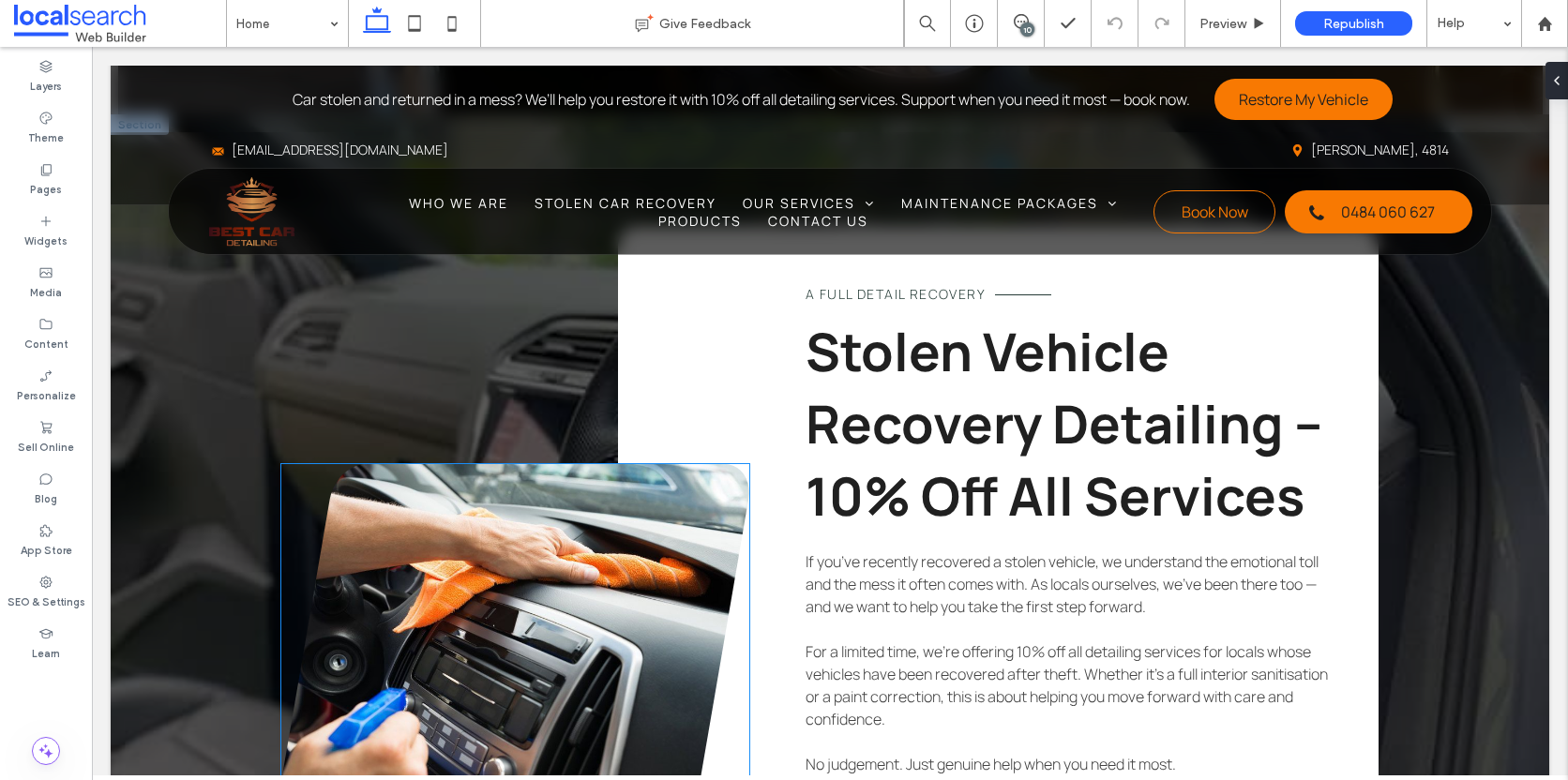
click at [536, 563] on link at bounding box center [515, 637] width 468 height 347
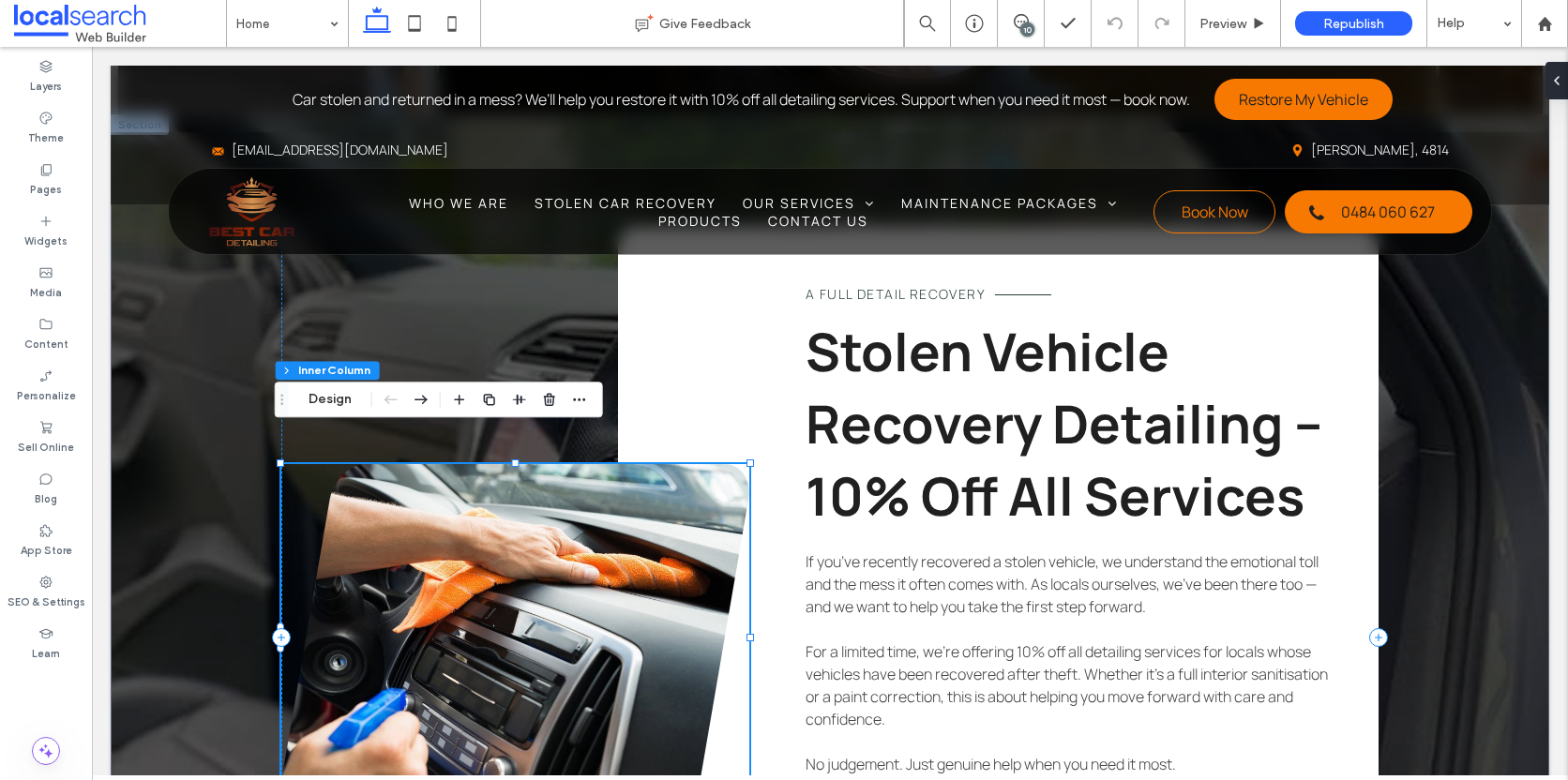
click at [474, 536] on link at bounding box center [515, 637] width 468 height 347
click at [365, 401] on button "Manage Photos" at bounding box center [357, 399] width 122 height 22
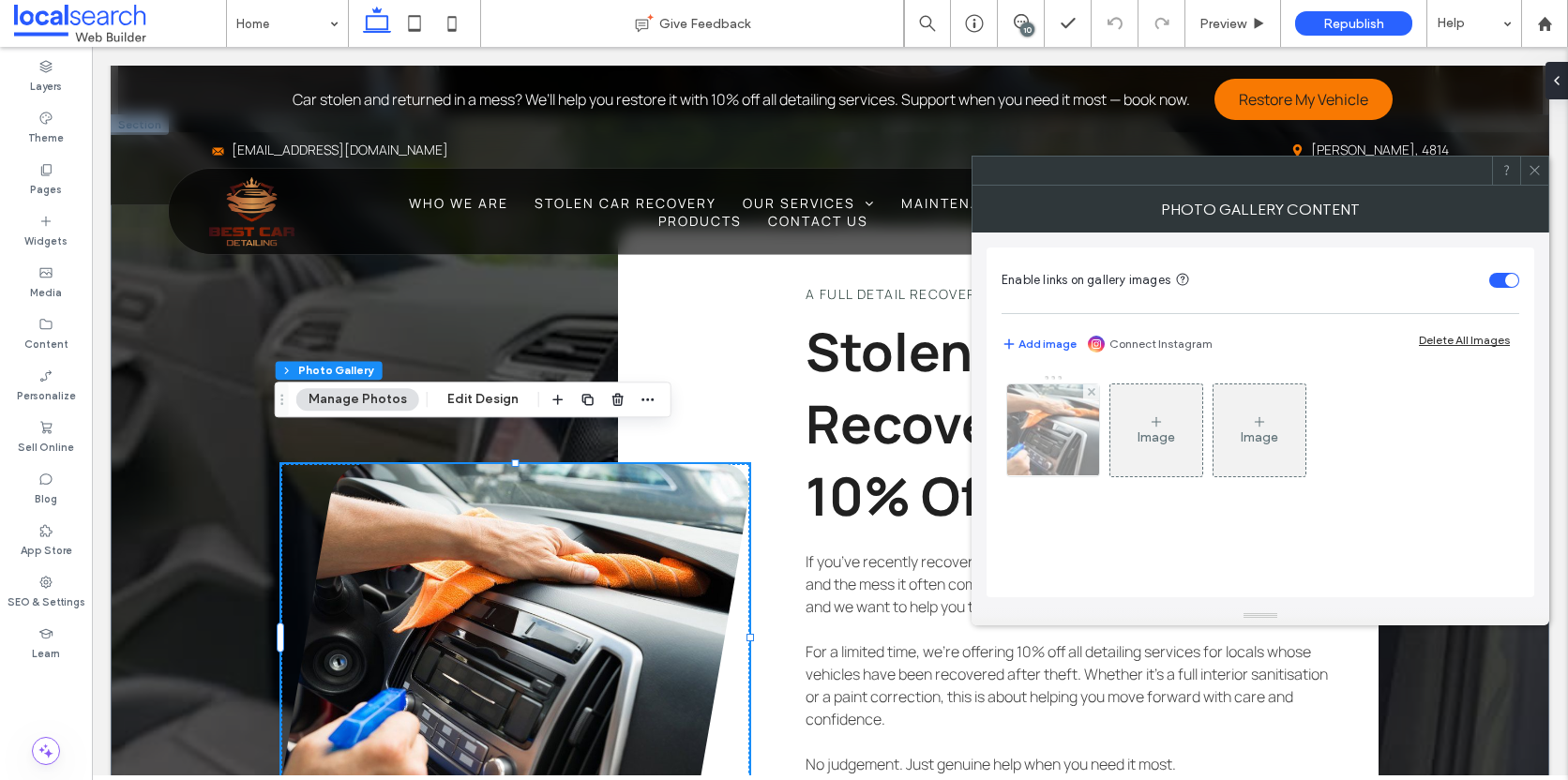
click at [1050, 437] on img at bounding box center [1053, 430] width 139 height 92
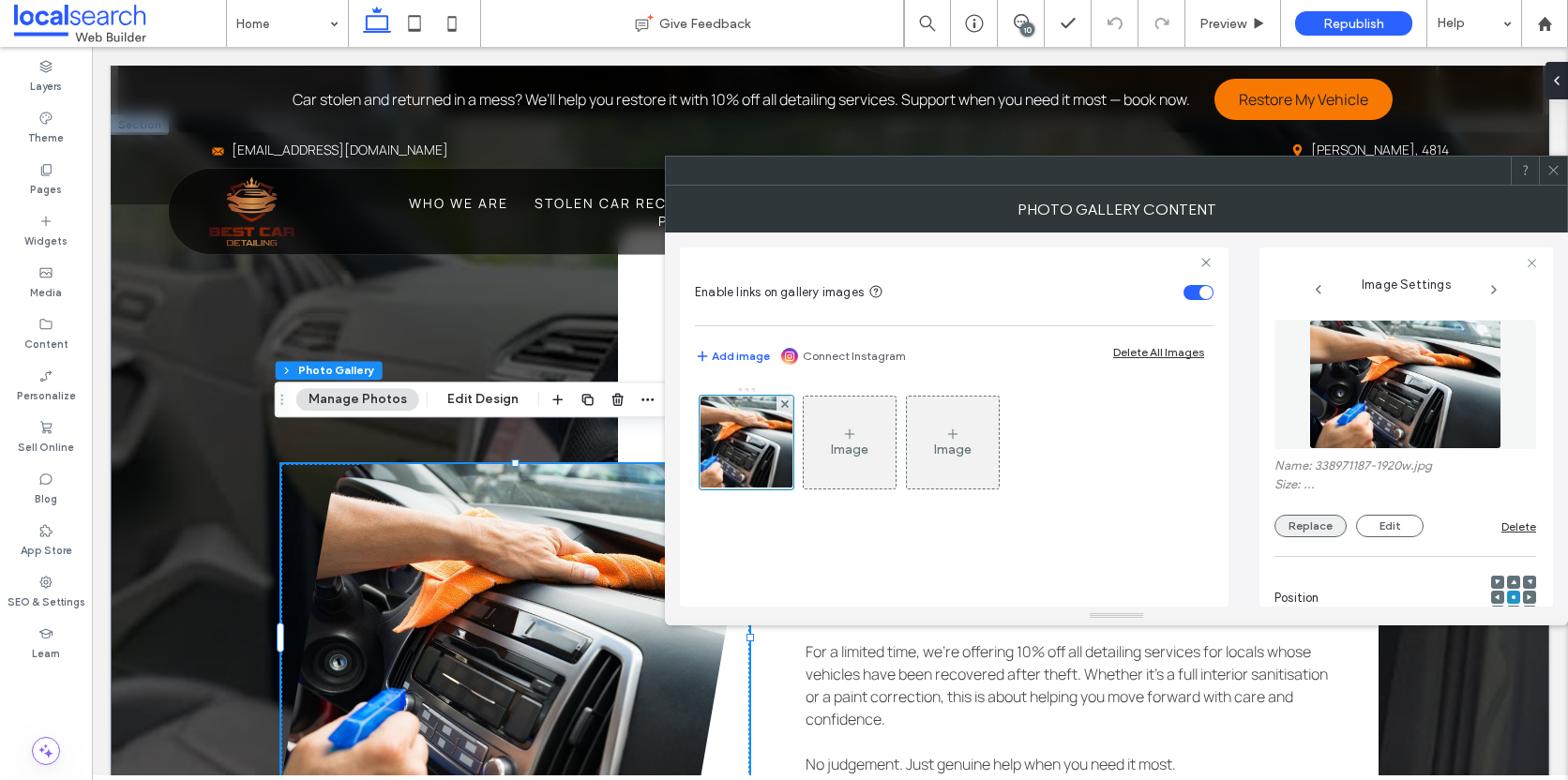
click at [1302, 526] on button "Replace" at bounding box center [1310, 525] width 72 height 22
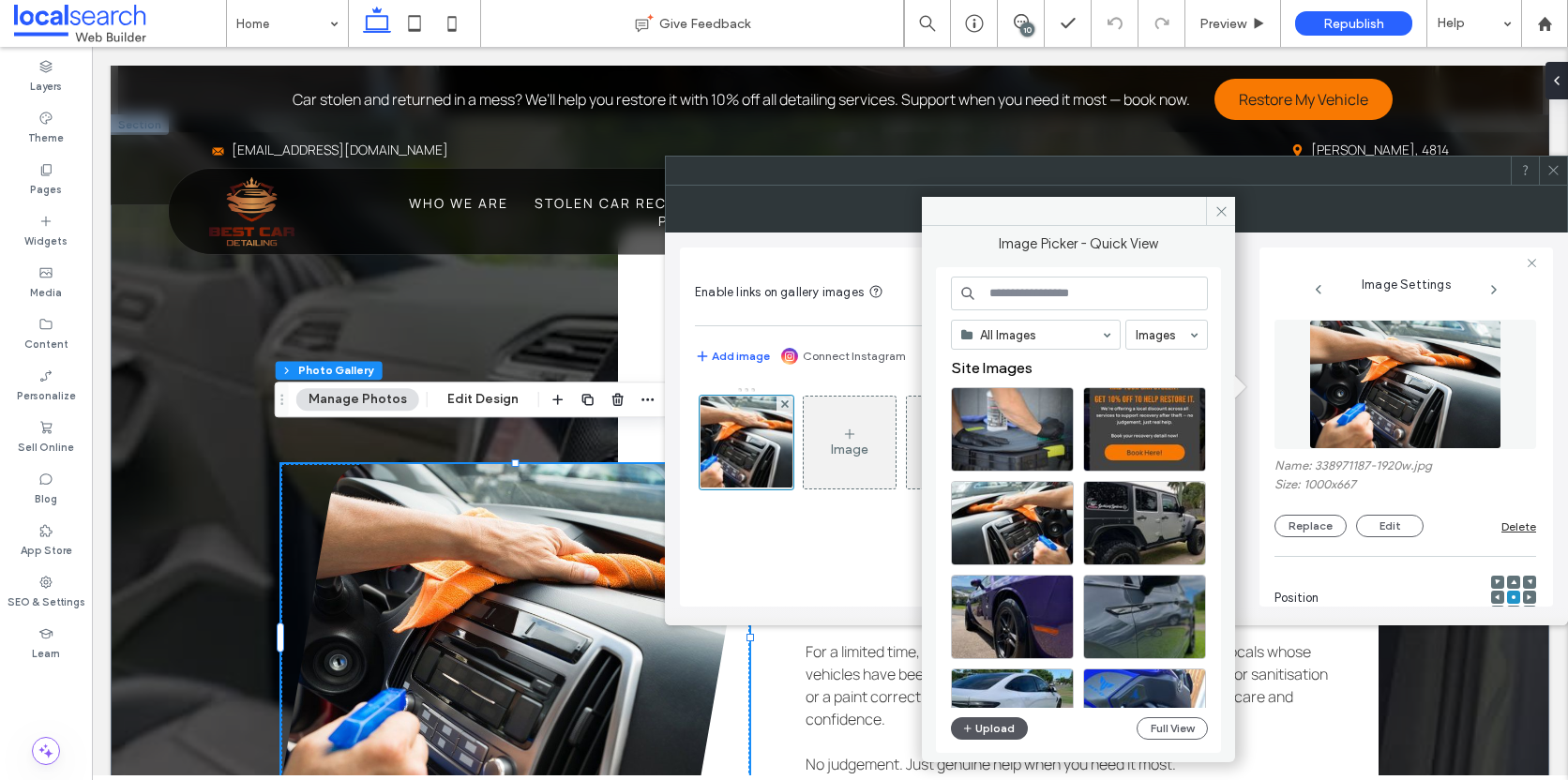
click at [973, 729] on span "button" at bounding box center [969, 728] width 14 height 20
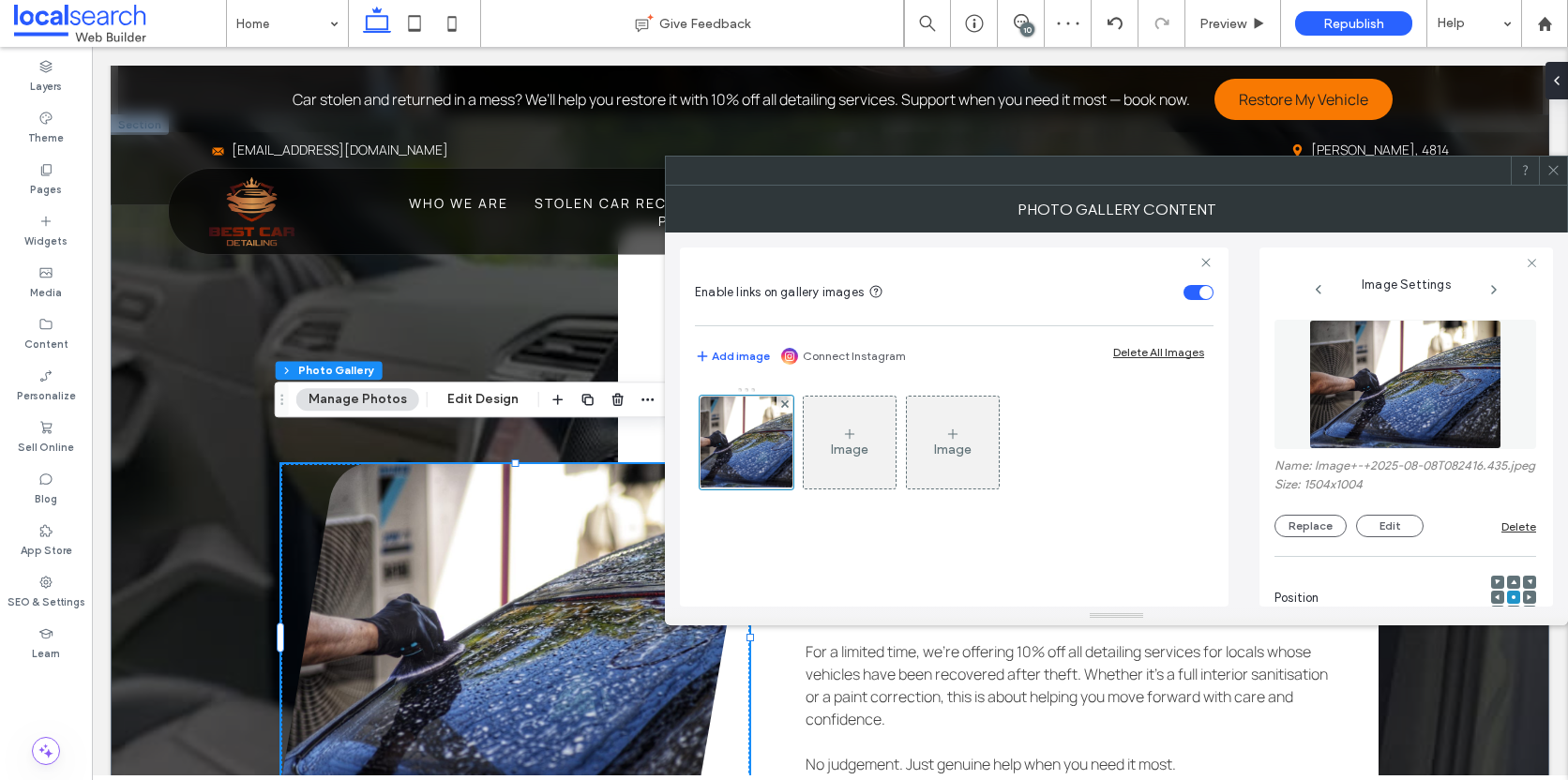
click at [1554, 167] on icon at bounding box center [1553, 170] width 14 height 14
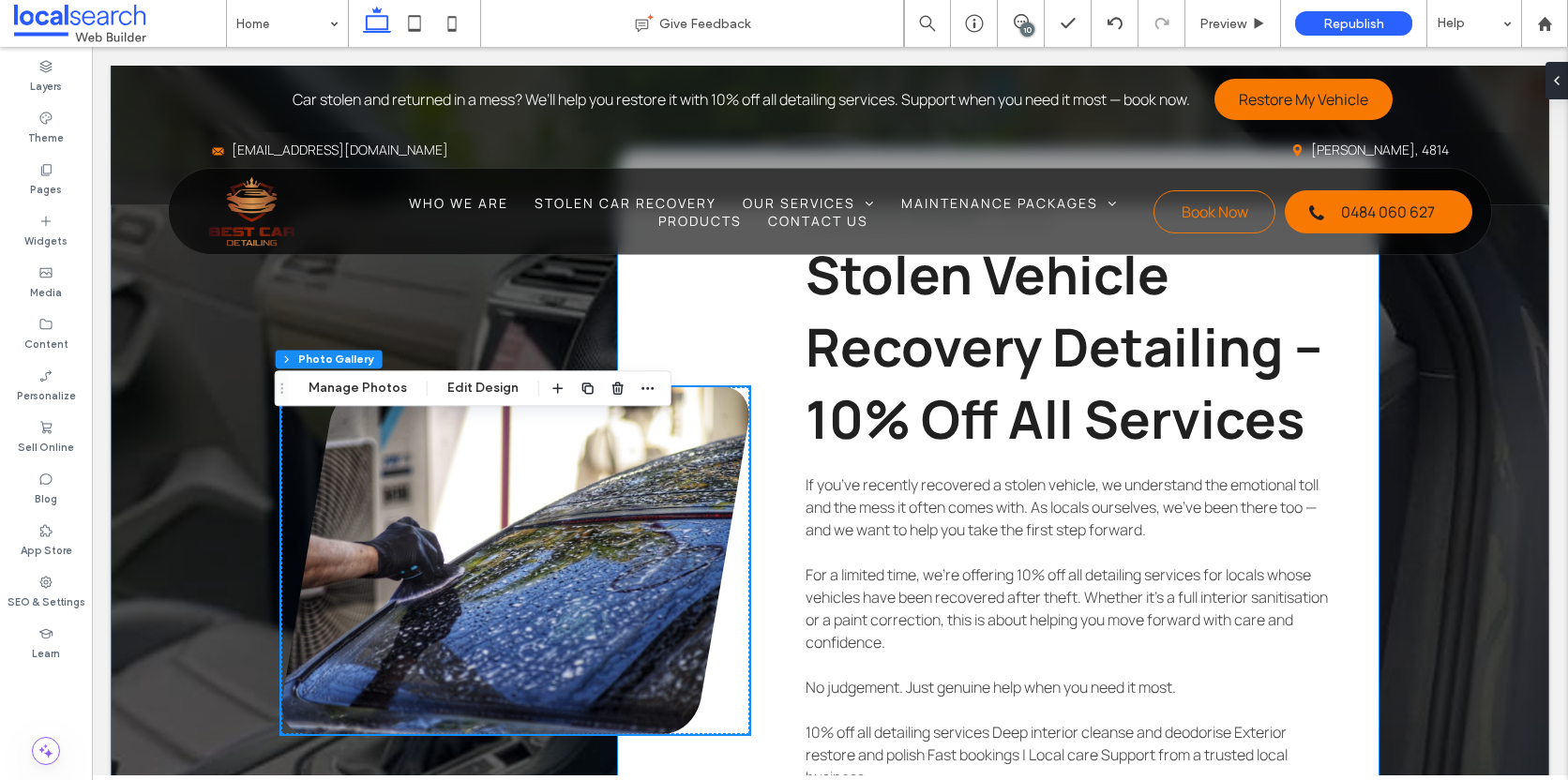
scroll to position [5836, 0]
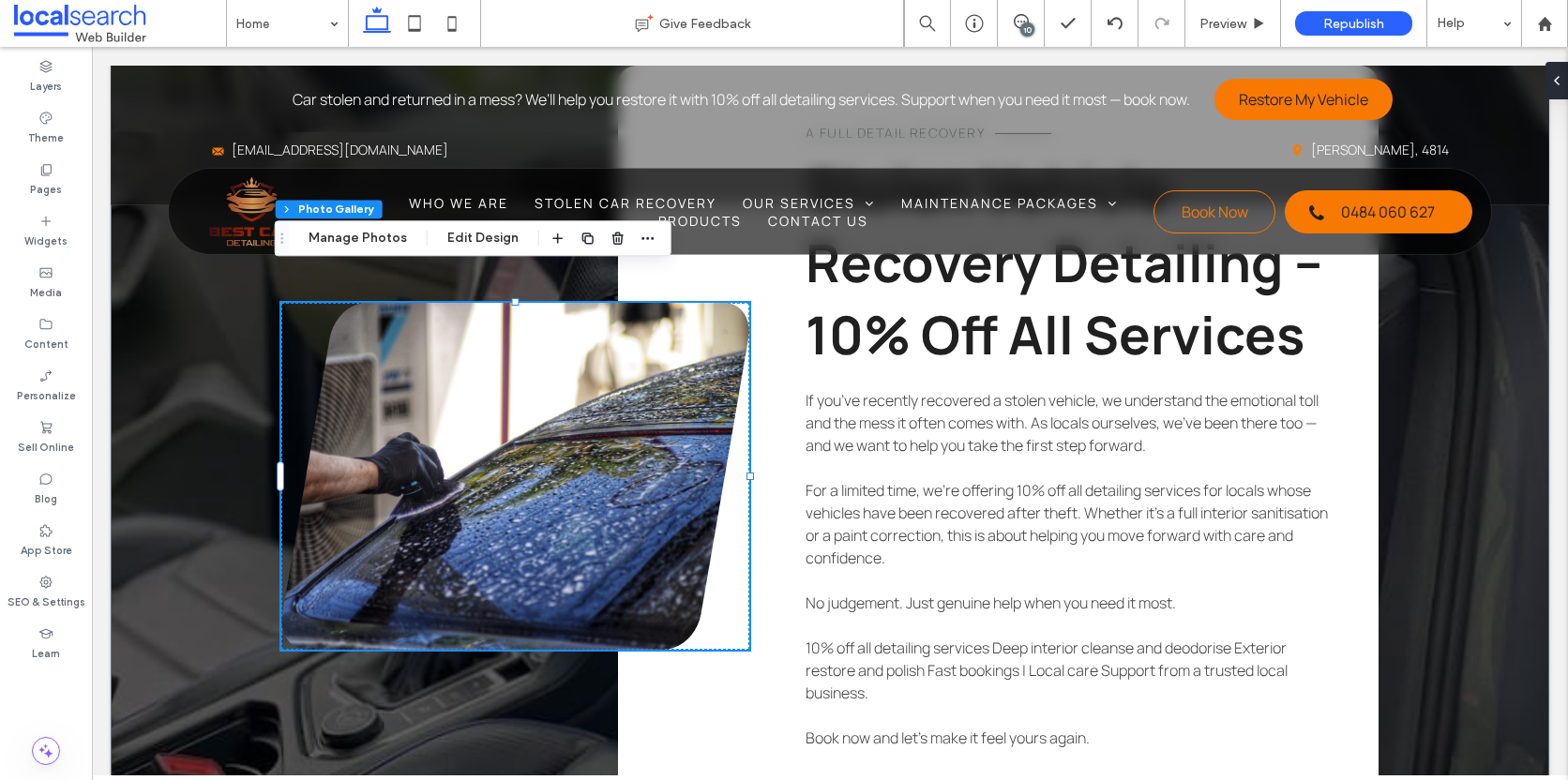
click at [446, 433] on link at bounding box center [515, 476] width 468 height 347
click at [493, 416] on link at bounding box center [515, 476] width 468 height 347
click at [350, 235] on button "Manage Photos" at bounding box center [357, 237] width 122 height 22
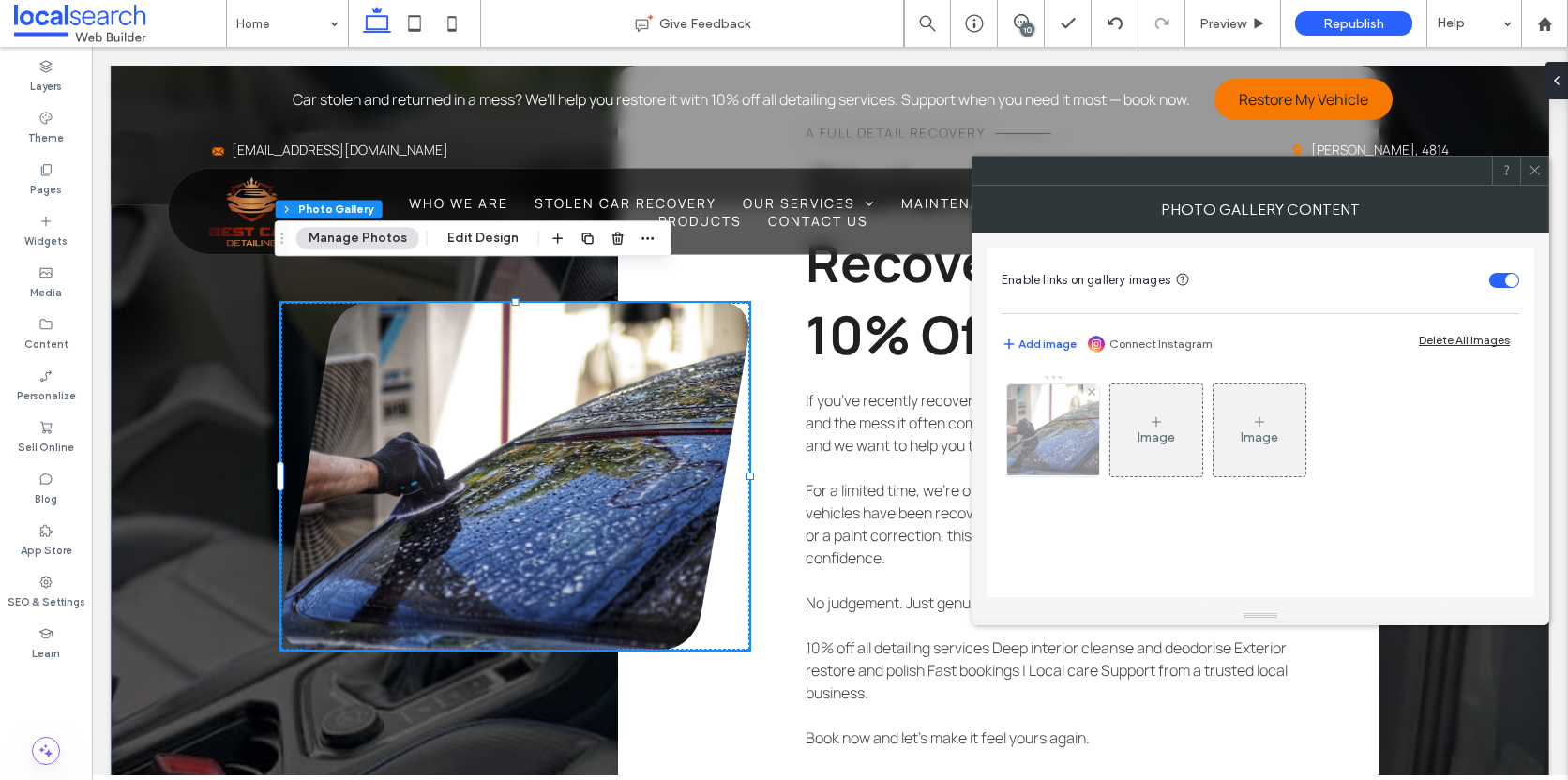
click at [1098, 416] on div "Image Image" at bounding box center [1258, 435] width 516 height 121
click at [1094, 417] on img at bounding box center [1053, 430] width 138 height 92
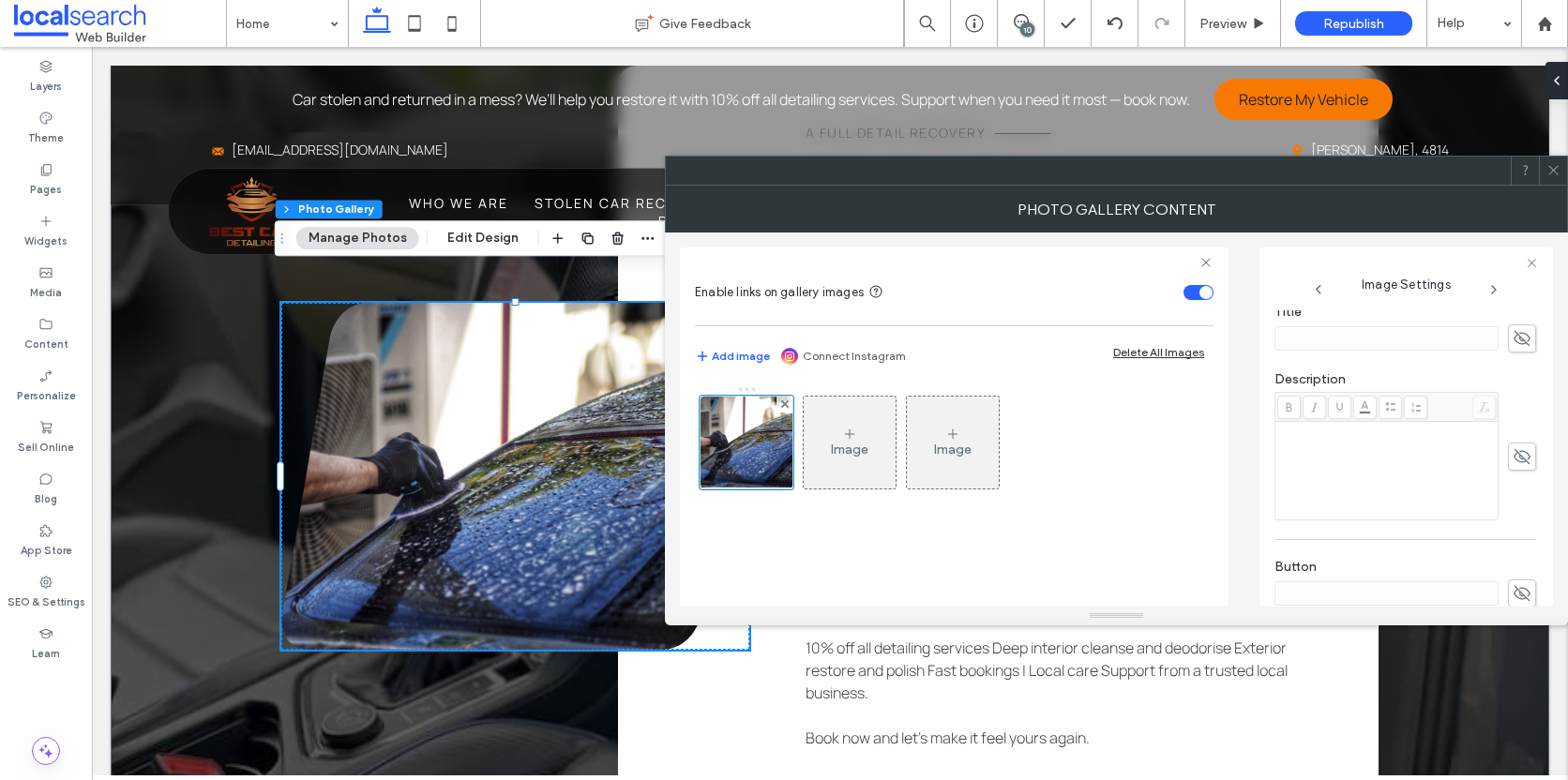
scroll to position [604, 0]
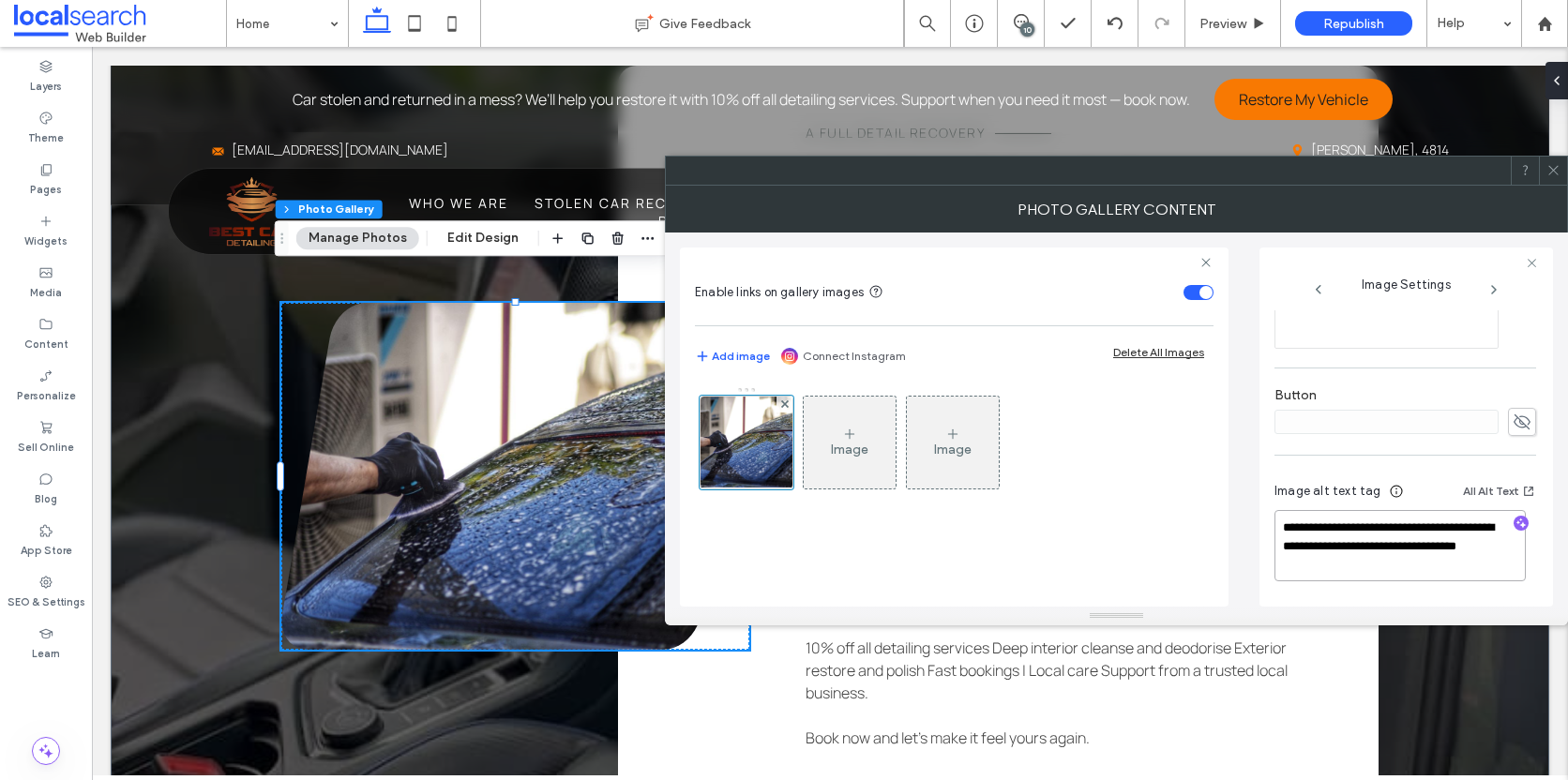
drag, startPoint x: 1349, startPoint y: 525, endPoint x: 1345, endPoint y: 544, distance: 19.4
click at [1345, 544] on textarea "**********" at bounding box center [1399, 546] width 252 height 71
type textarea "**********"
click at [1549, 172] on icon at bounding box center [1553, 170] width 14 height 14
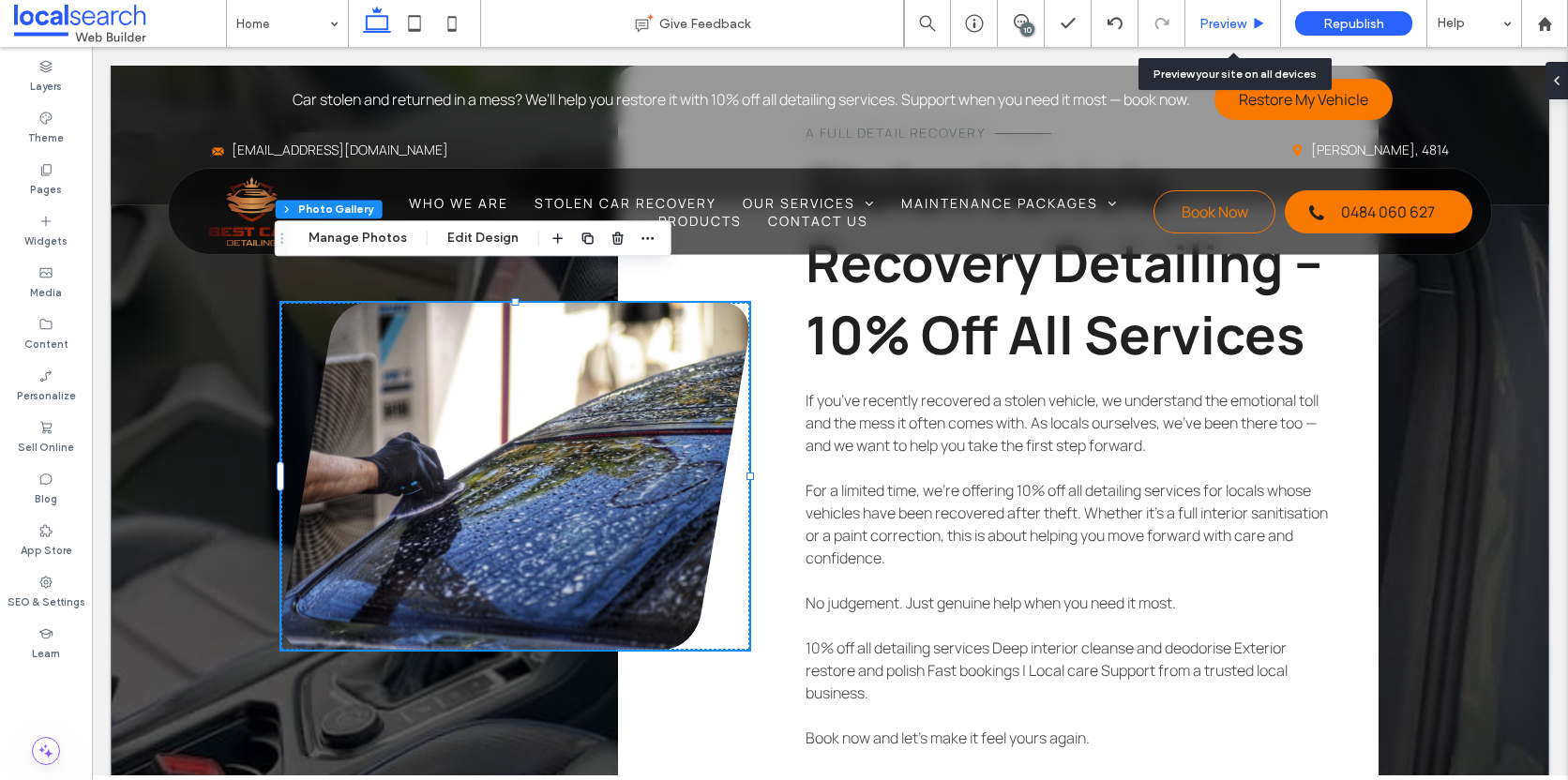
click at [1251, 12] on div "Preview" at bounding box center [1232, 23] width 95 height 47
click at [1249, 16] on div "Preview" at bounding box center [1232, 24] width 95 height 16
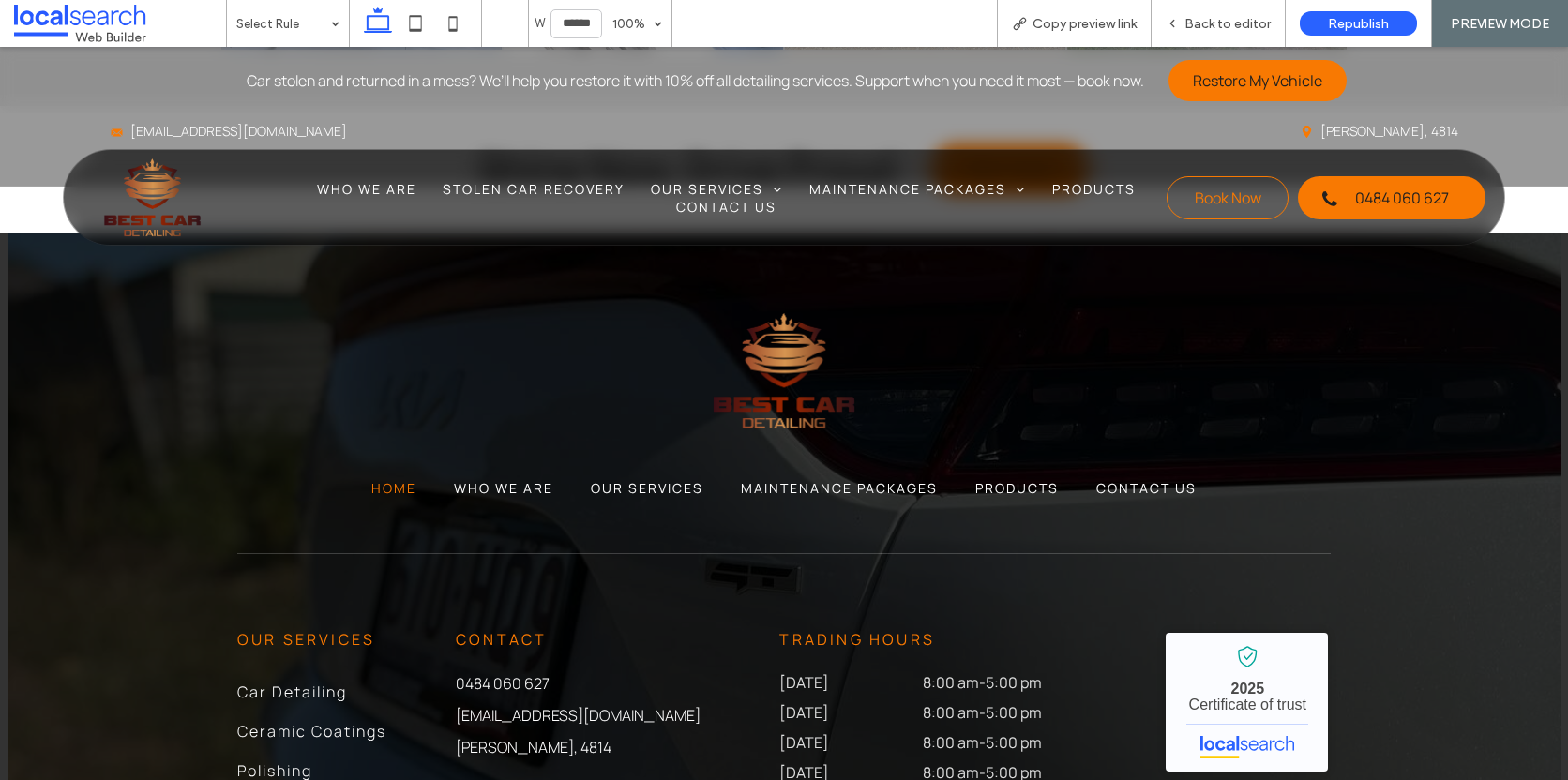
scroll to position [7164, 0]
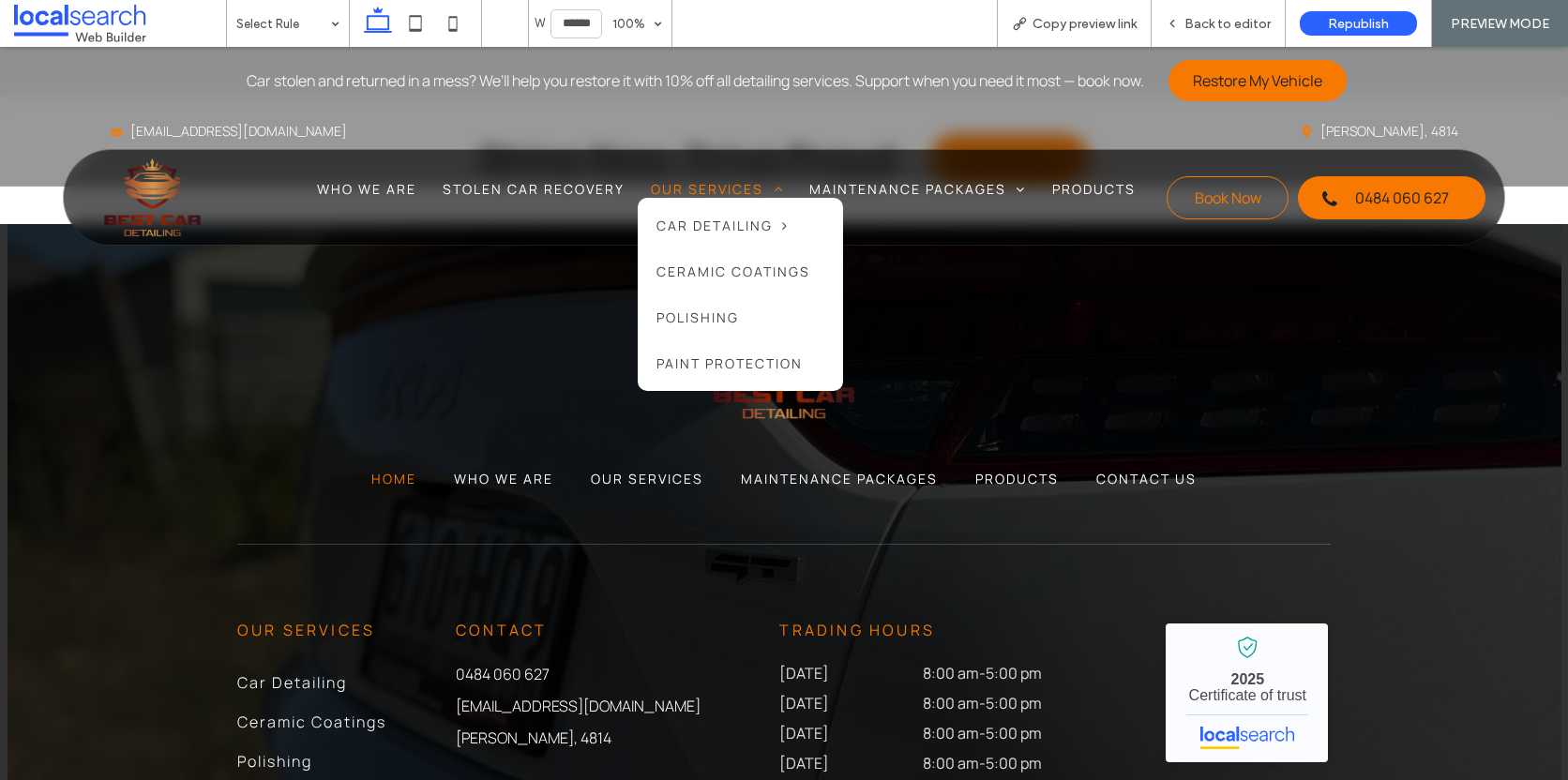
click at [689, 186] on span "Our Services" at bounding box center [716, 189] width 132 height 17
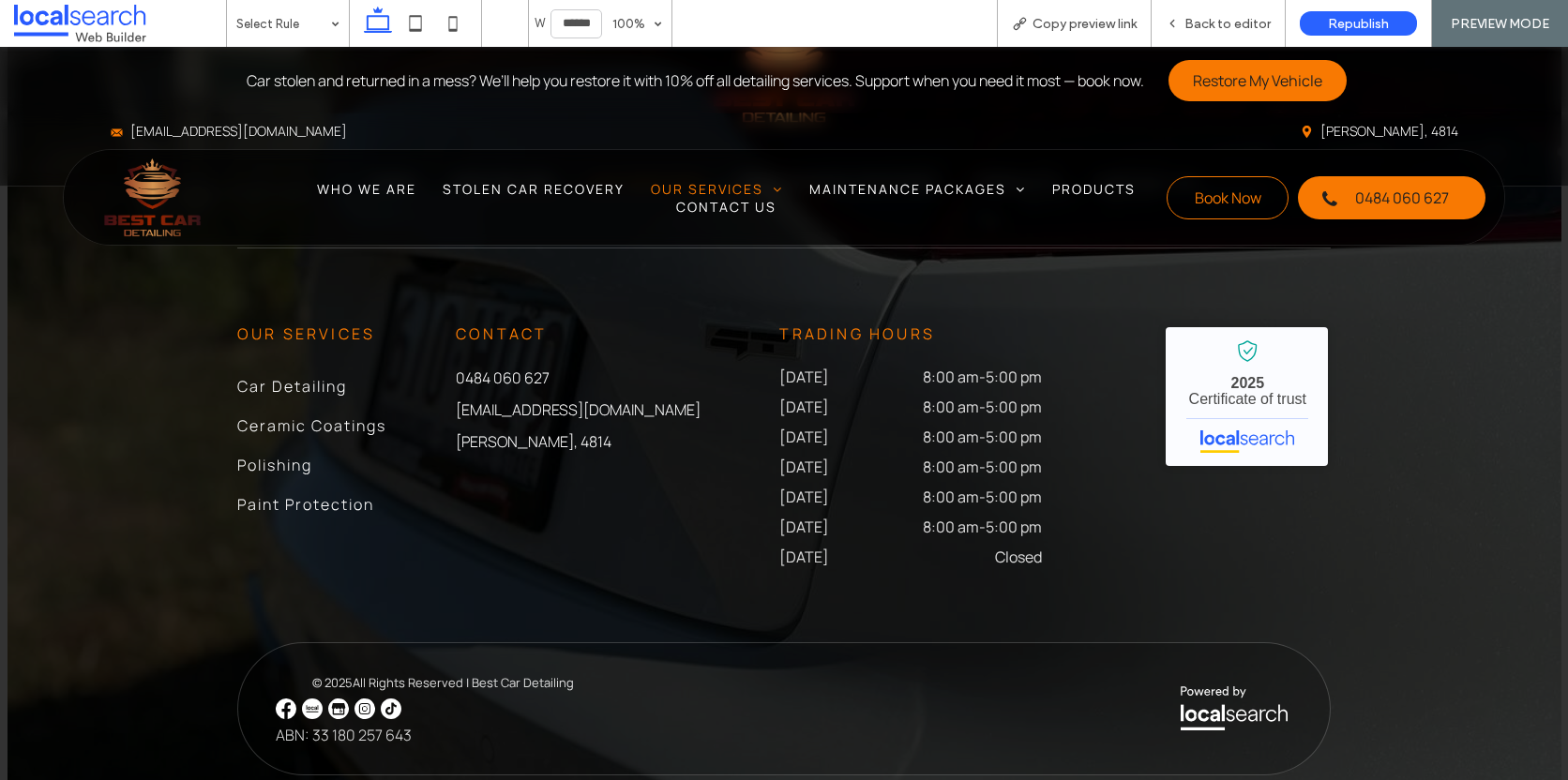
scroll to position [3387, 0]
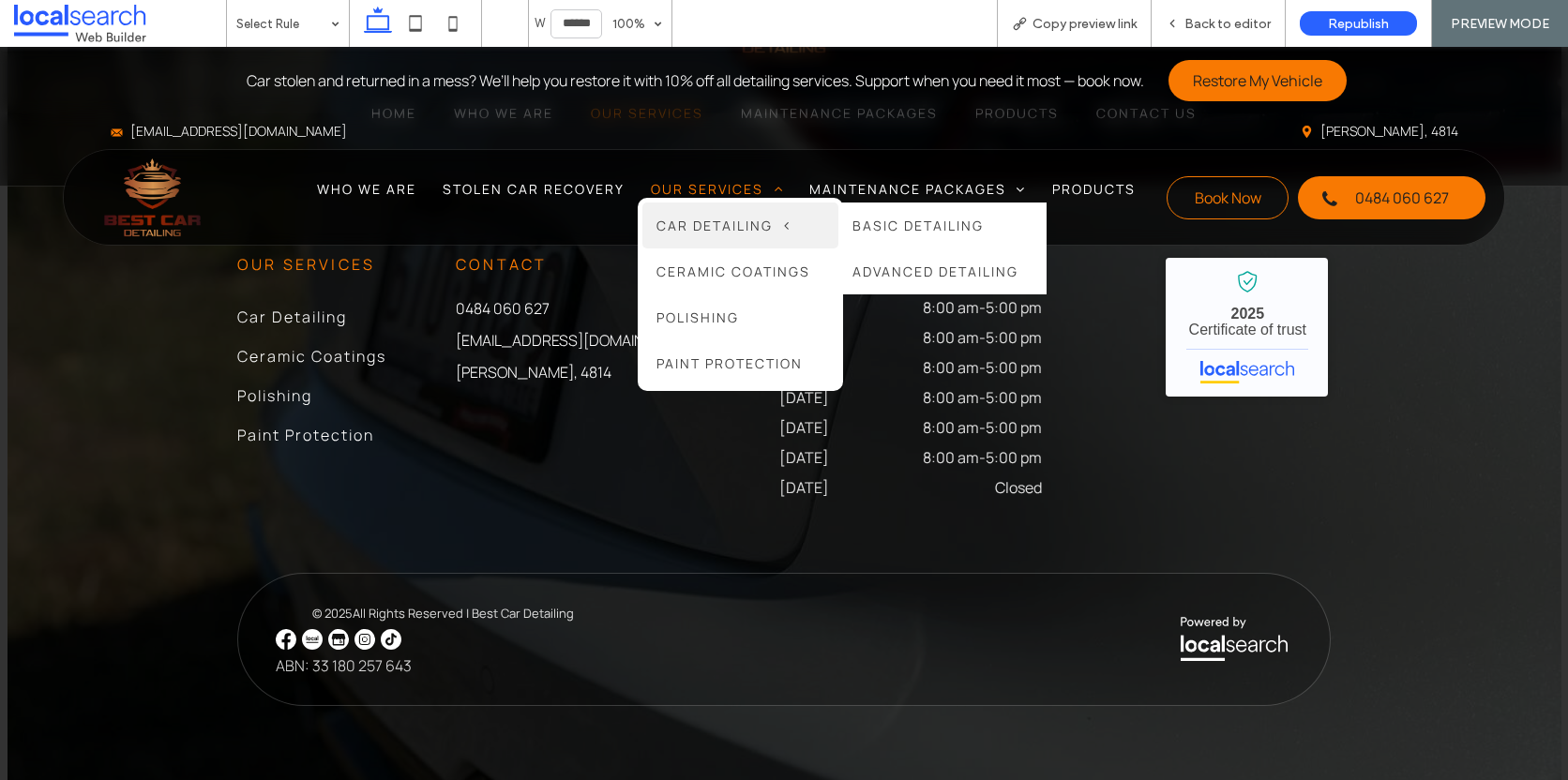
click at [729, 220] on span "Car Detailing" at bounding box center [722, 226] width 132 height 17
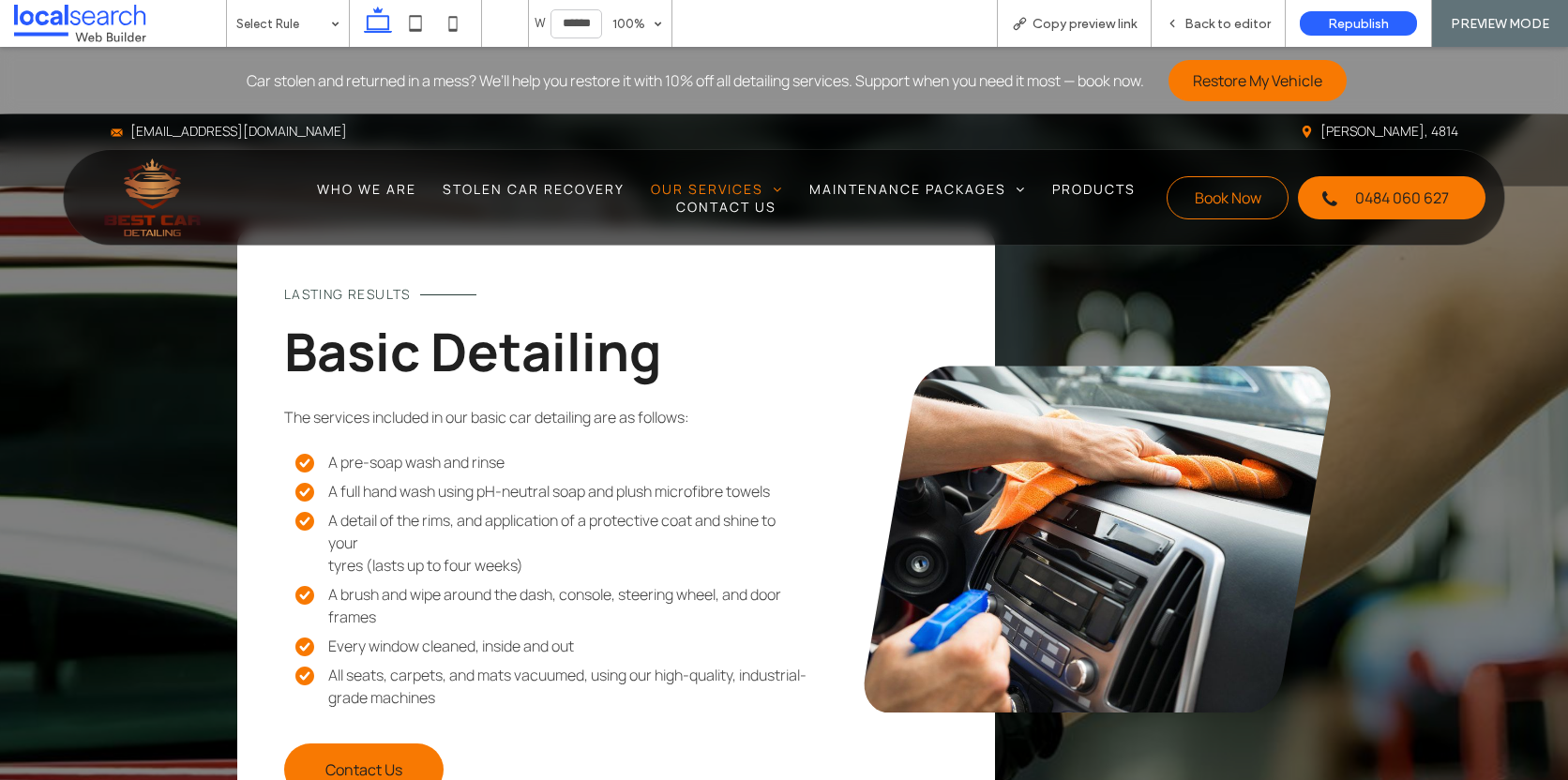
scroll to position [2557, 0]
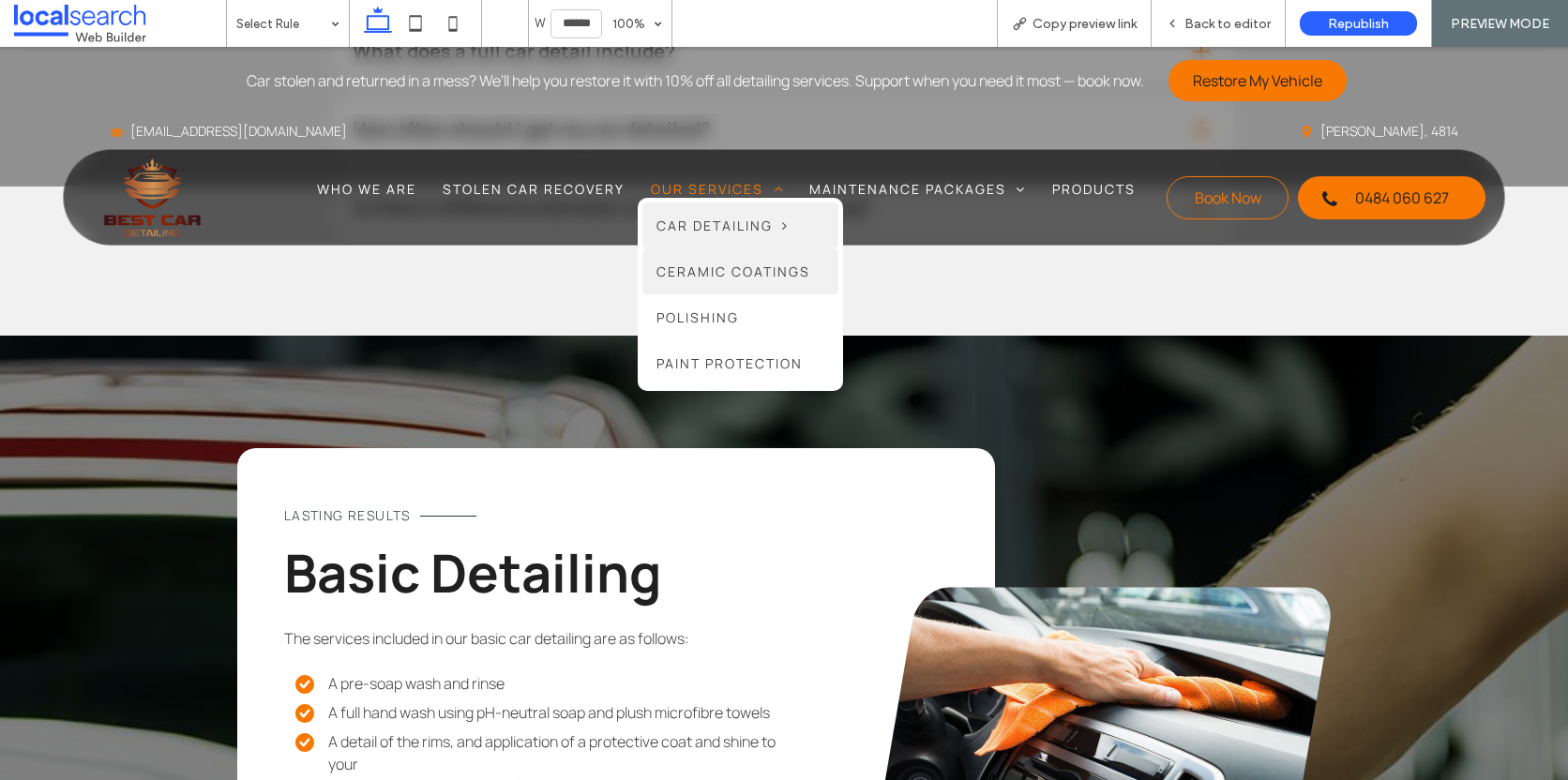
click at [744, 270] on span "Ceramic Coatings" at bounding box center [733, 271] width 153 height 17
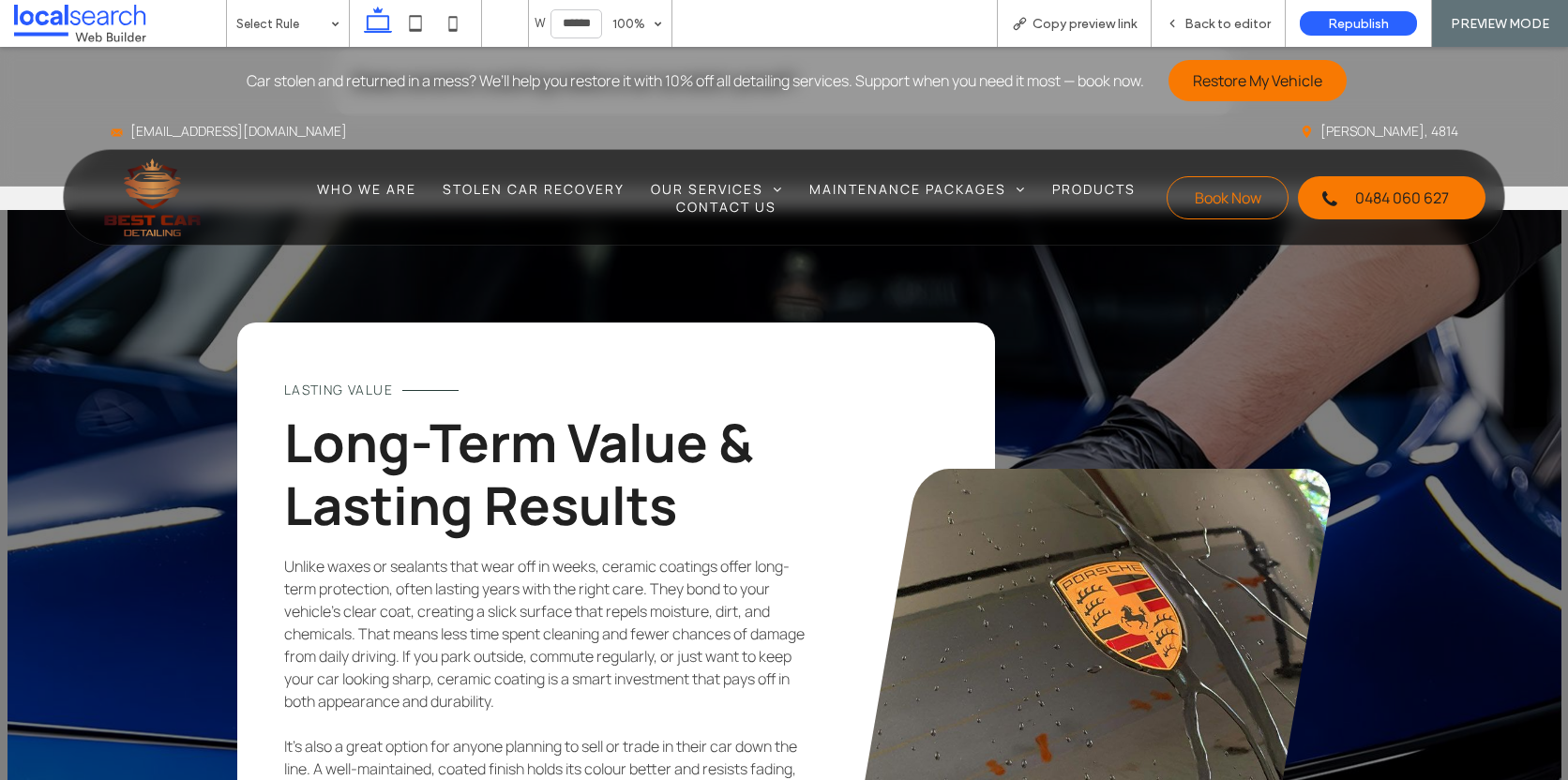
scroll to position [2633, 0]
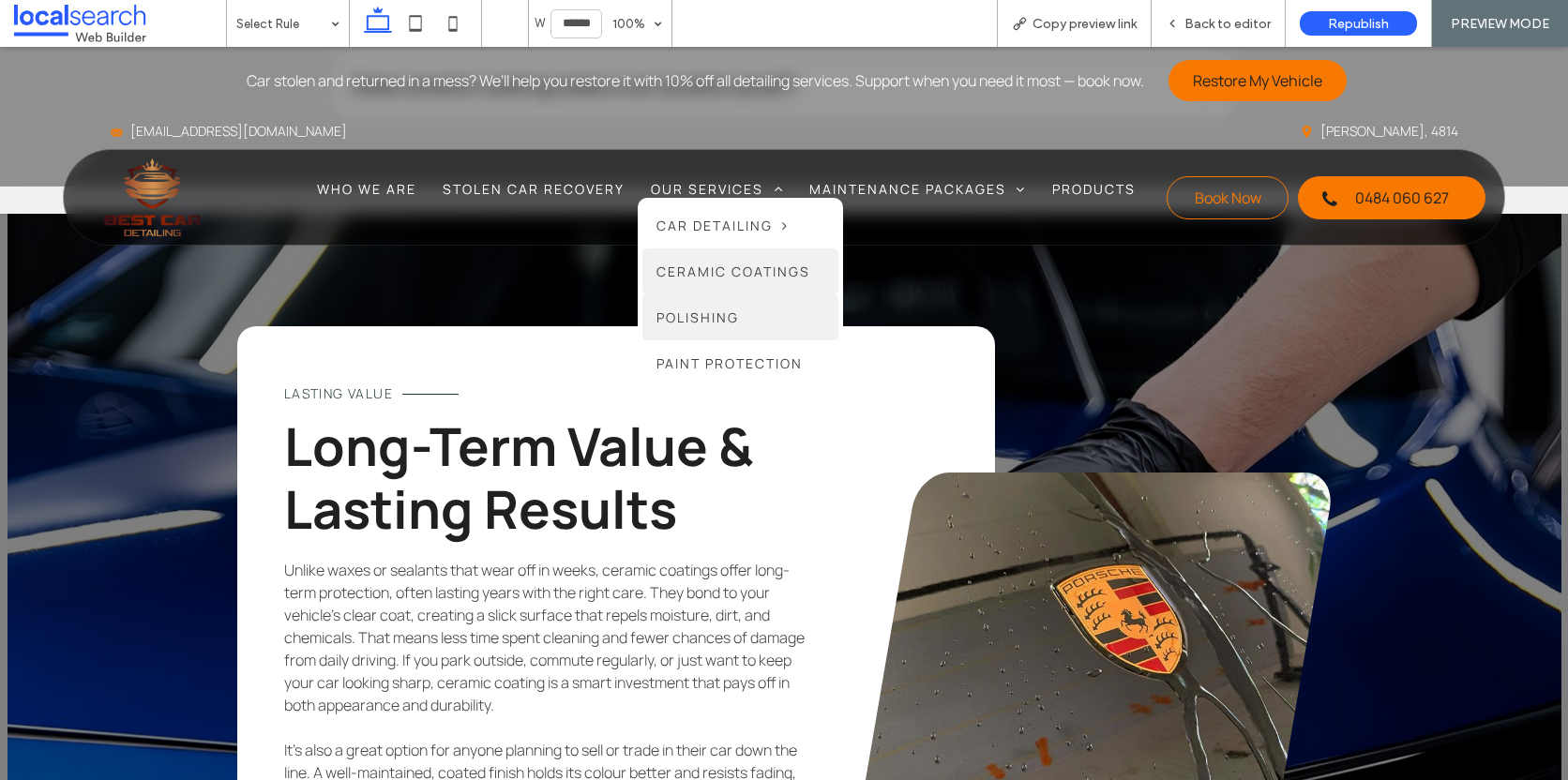
click at [725, 313] on span "Polishing" at bounding box center [698, 317] width 83 height 17
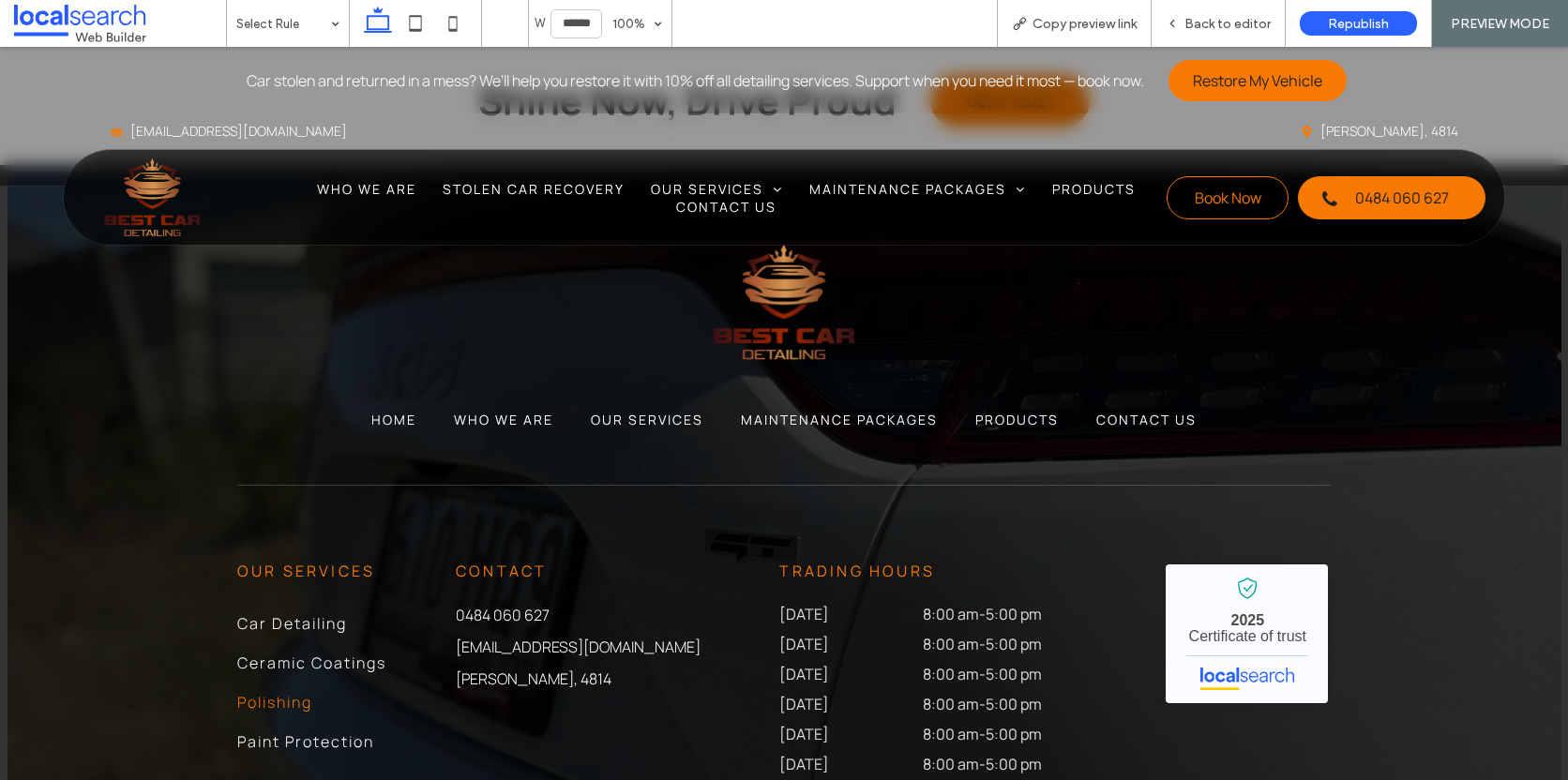
scroll to position [3758, 0]
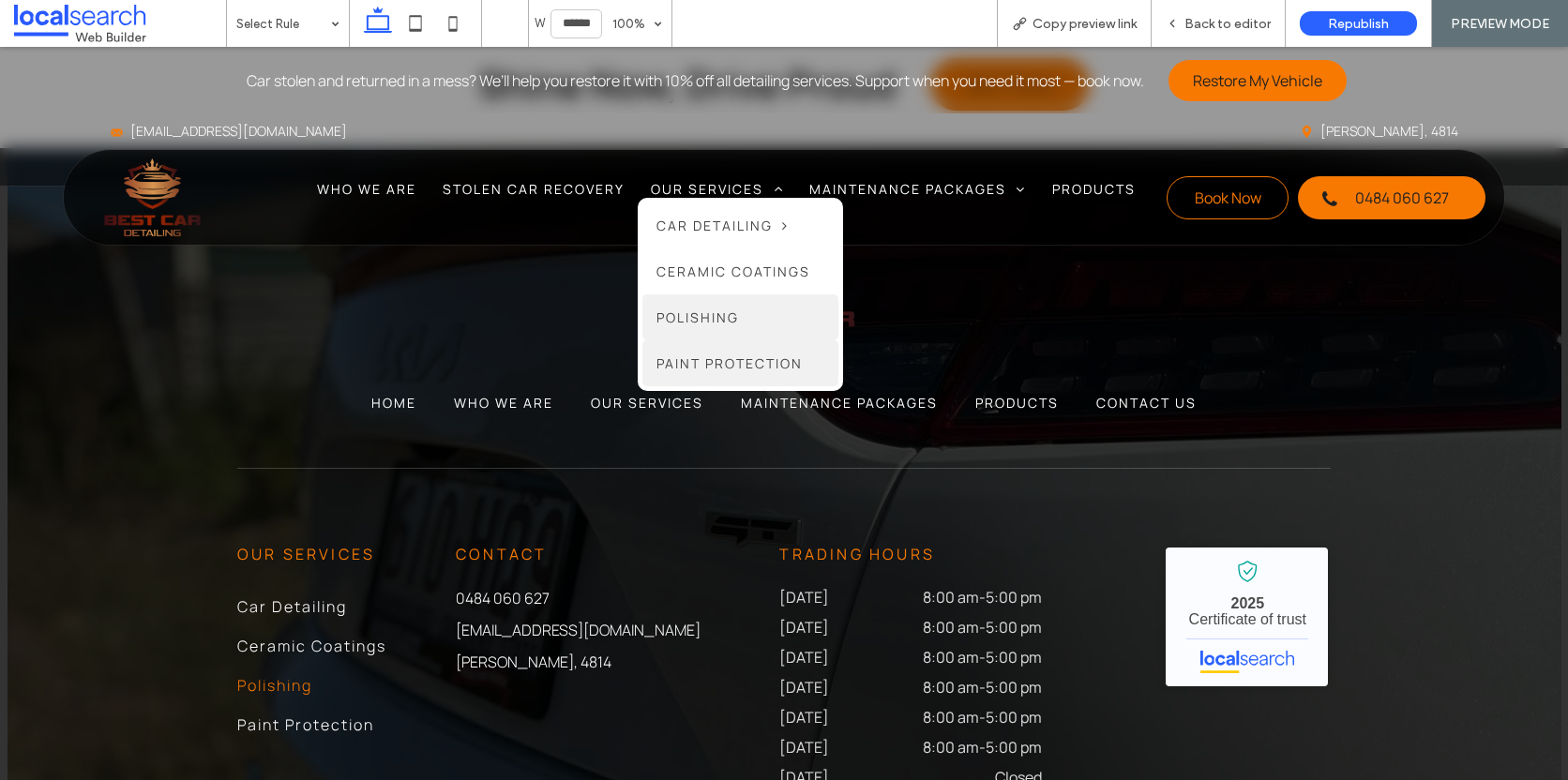
click at [710, 366] on span "Paint Protection" at bounding box center [730, 363] width 147 height 17
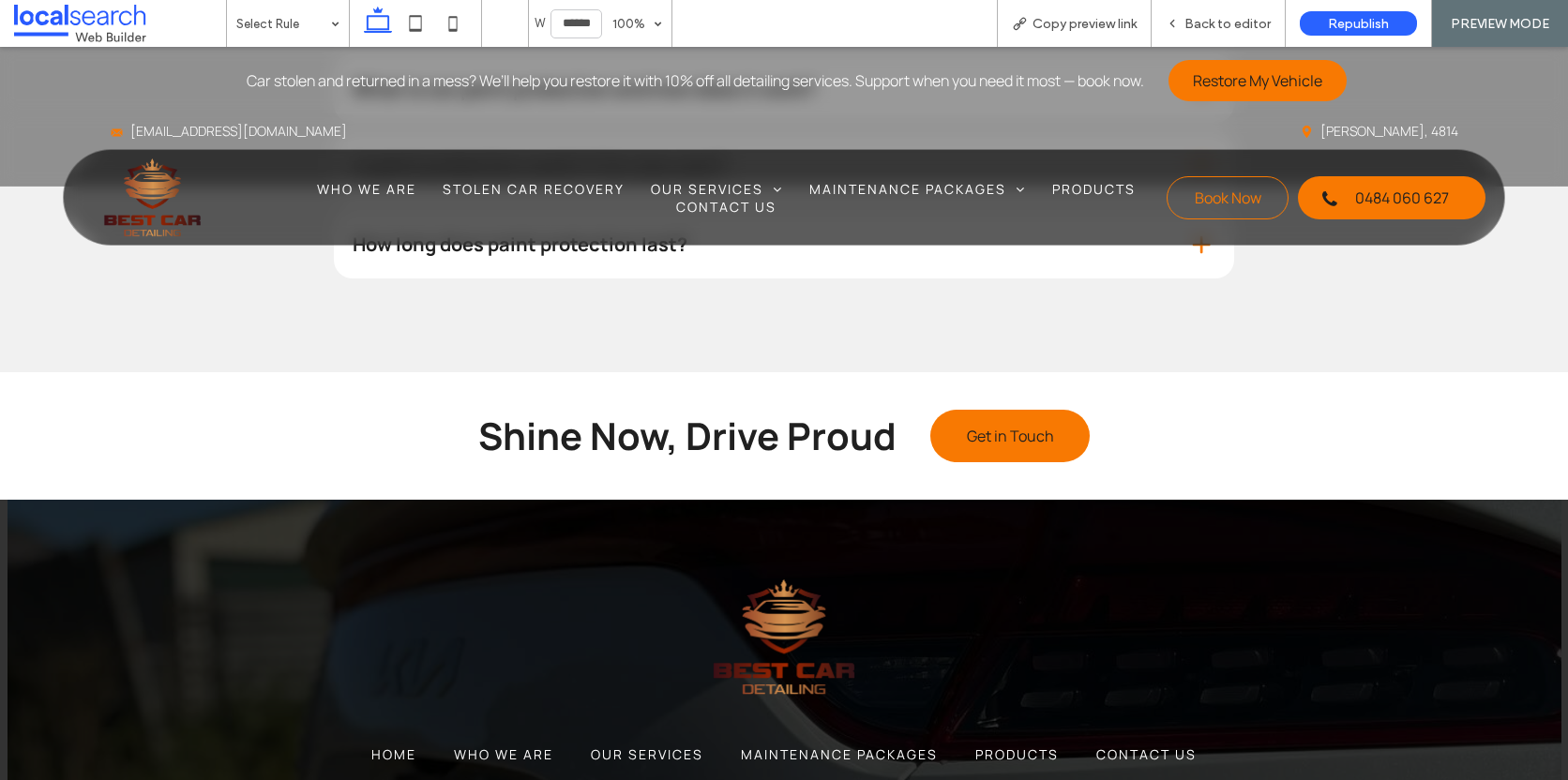
scroll to position [3598, 0]
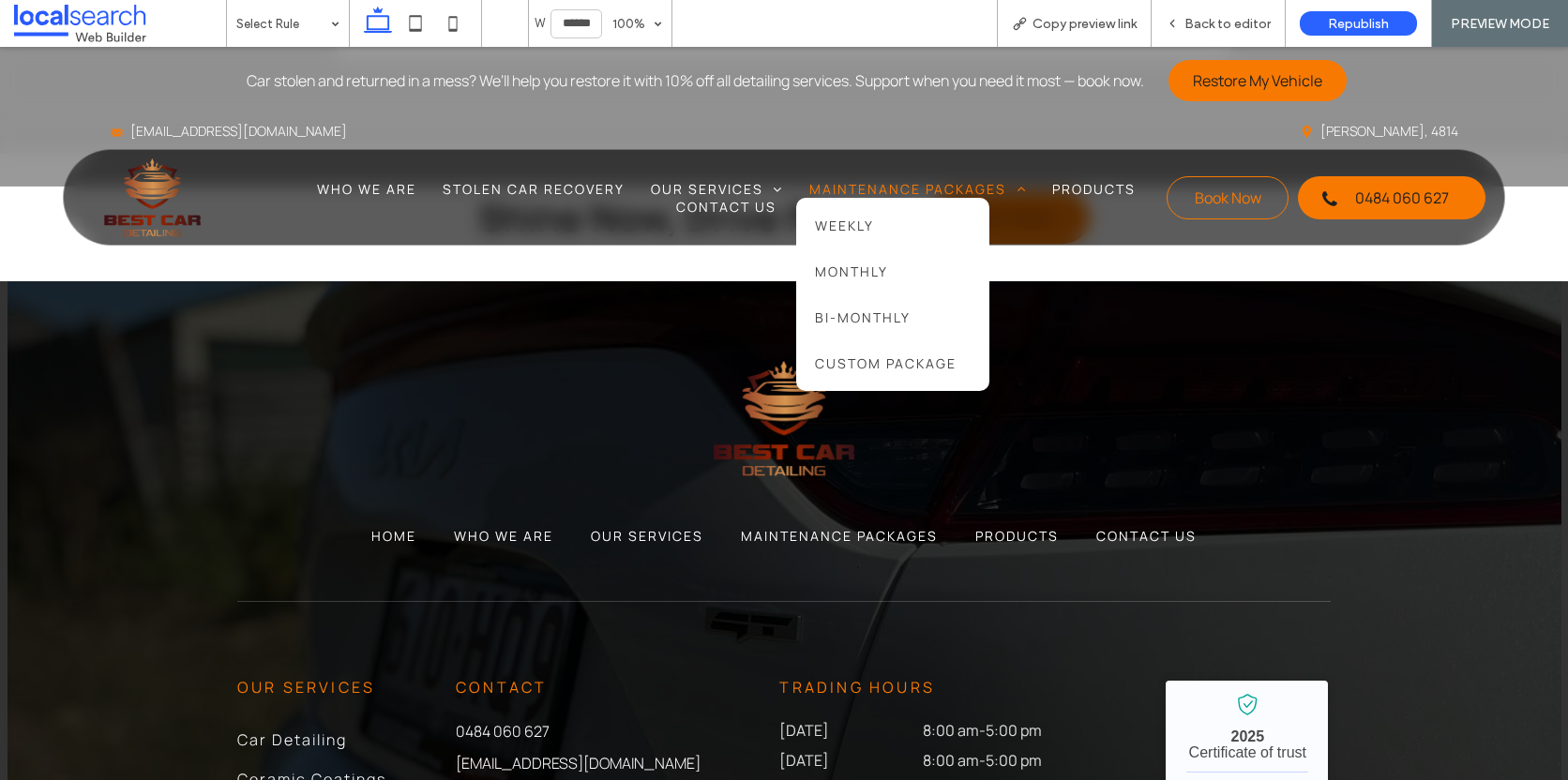
click at [934, 190] on span "Maintenance Packages" at bounding box center [917, 189] width 217 height 17
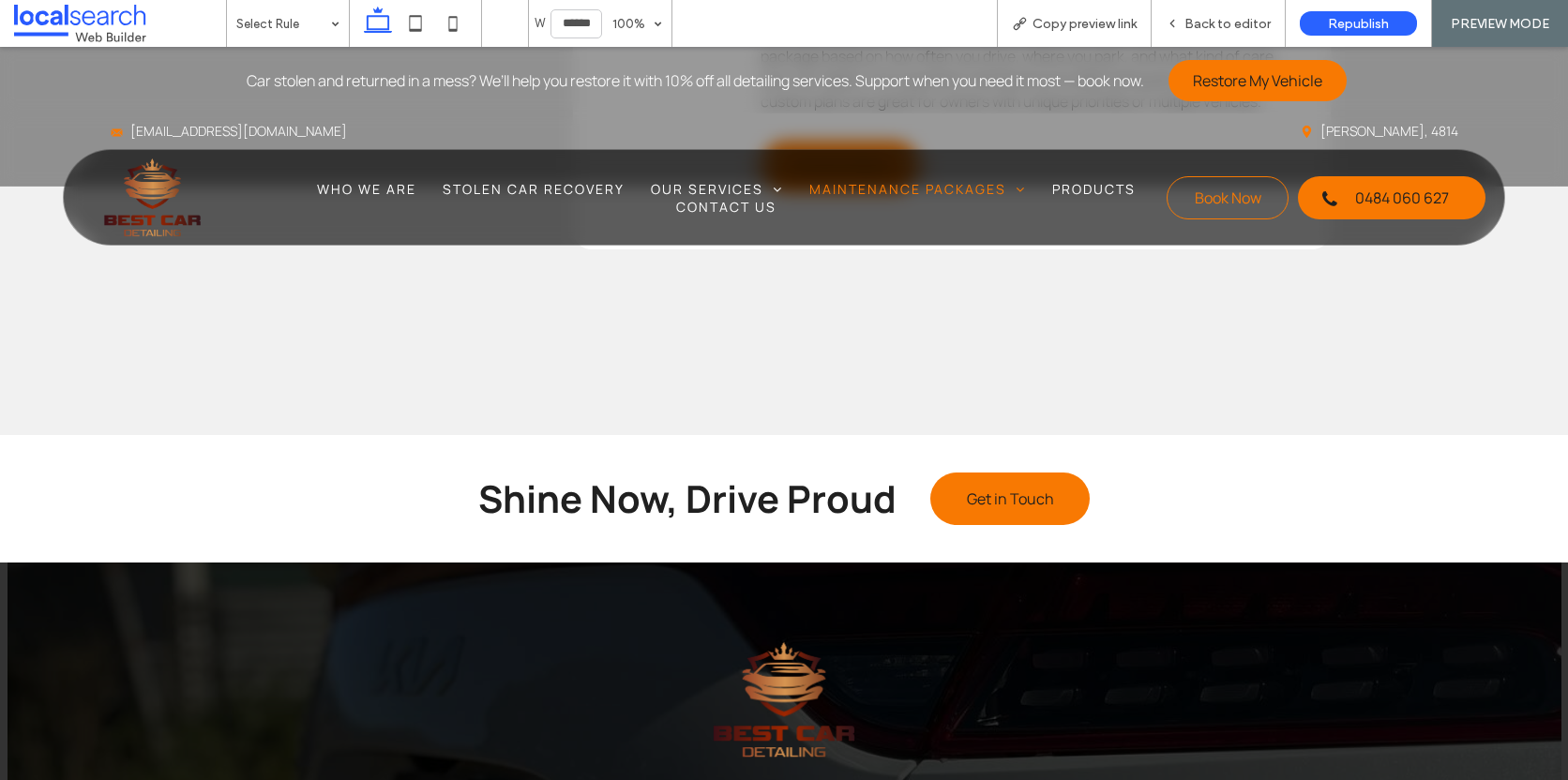
scroll to position [5245, 0]
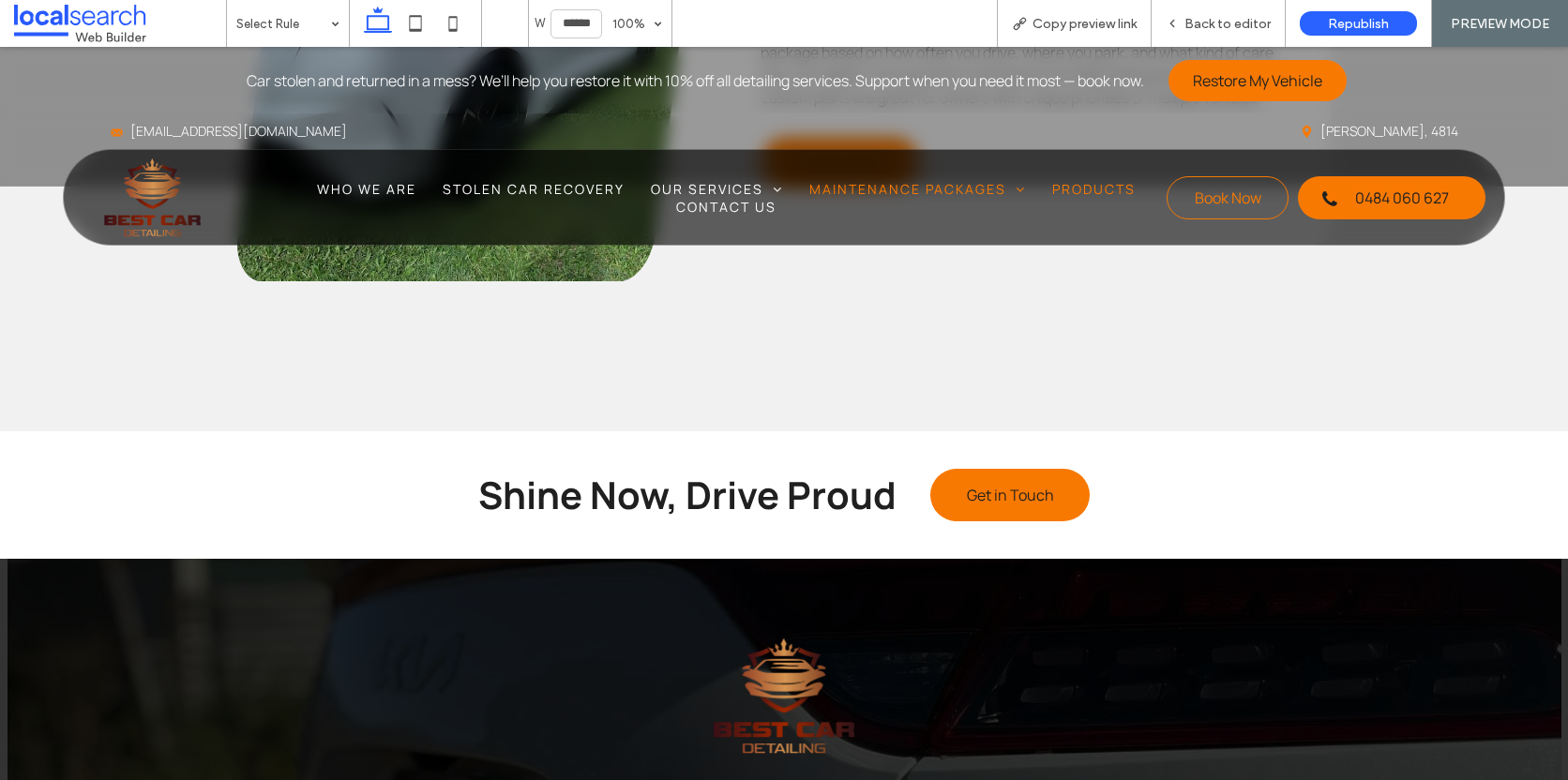
click at [1082, 181] on span "Products" at bounding box center [1094, 189] width 84 height 17
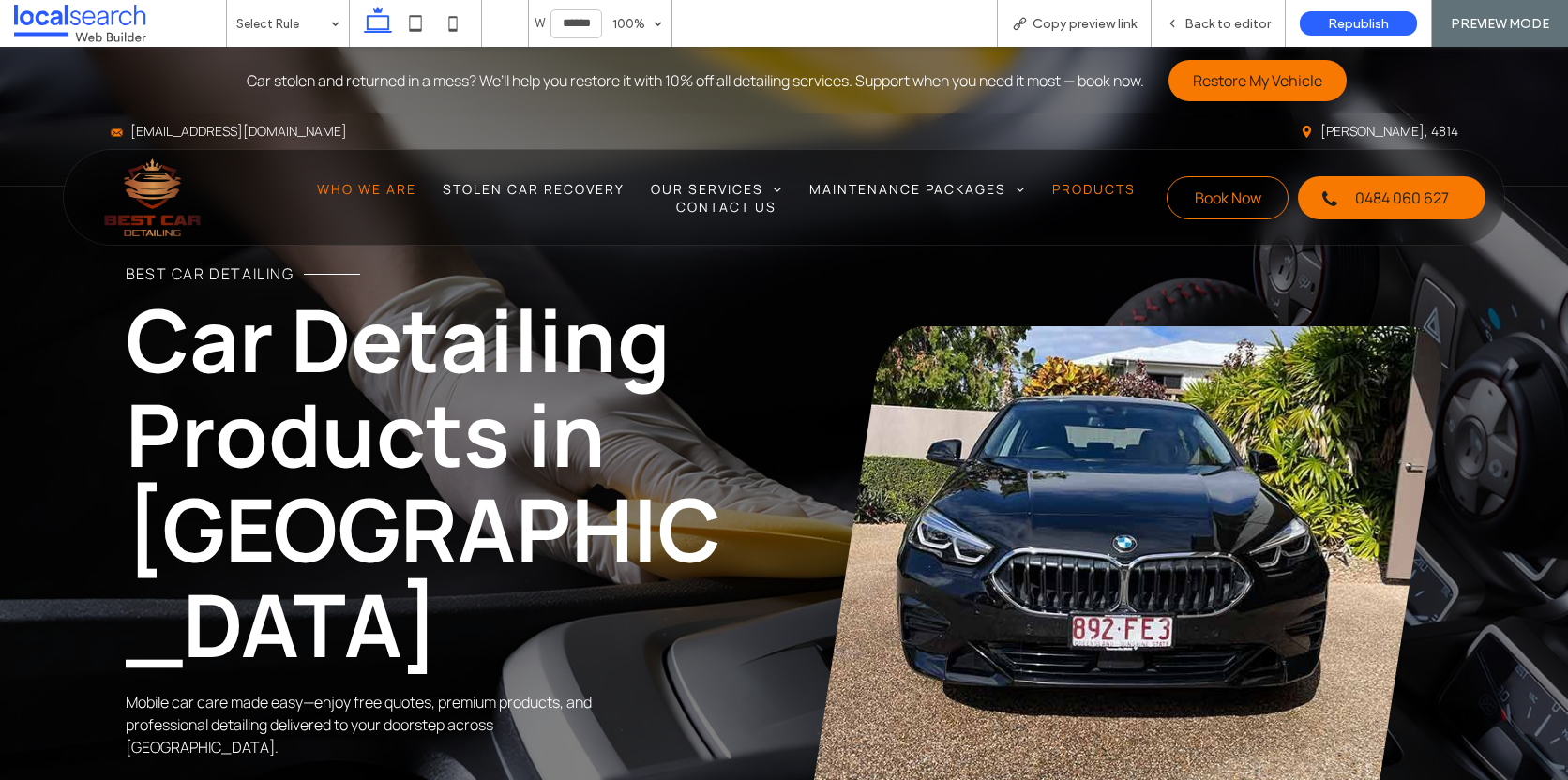
click at [336, 188] on span "Who We Are" at bounding box center [366, 189] width 99 height 17
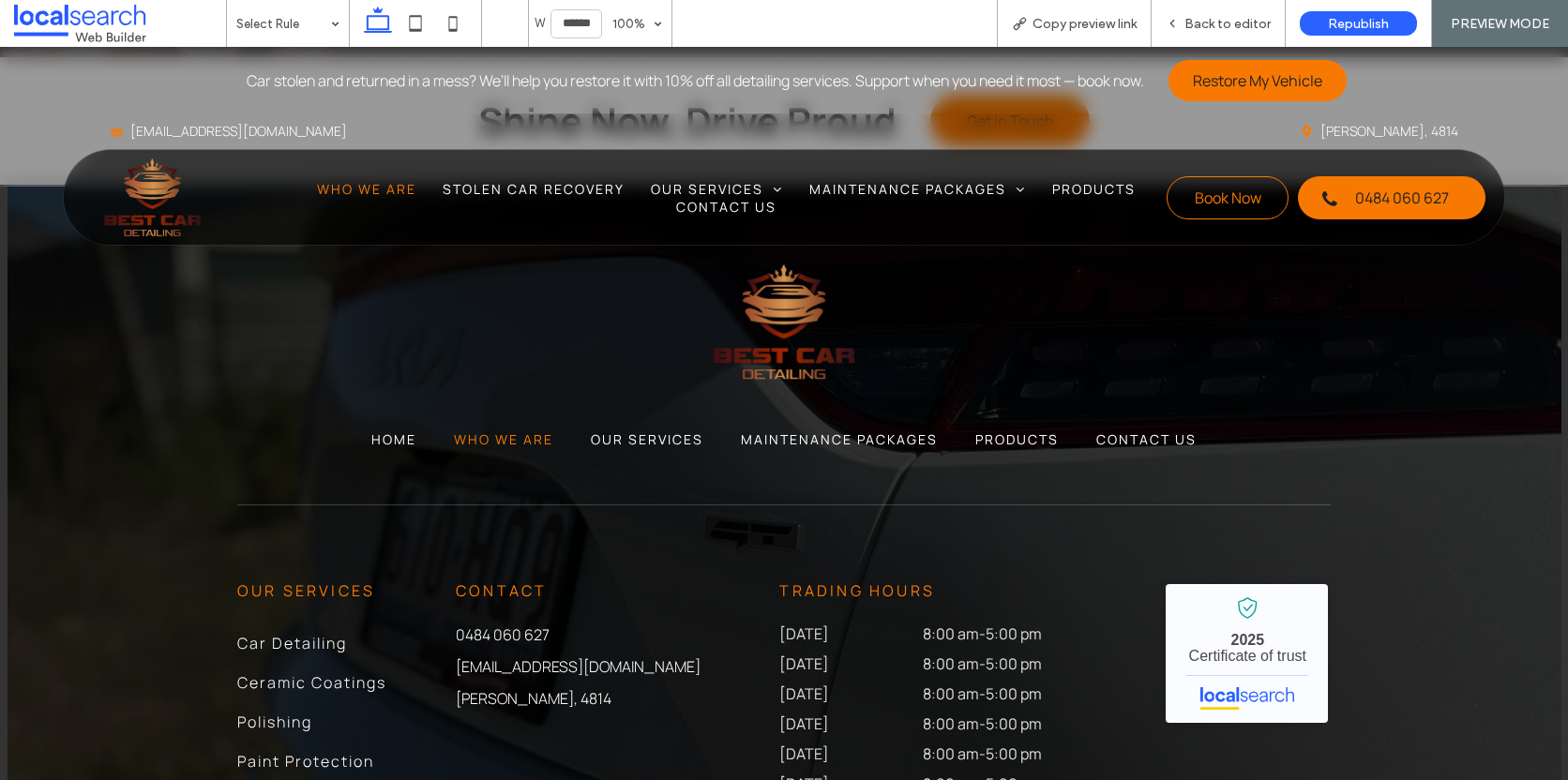
scroll to position [1548, 0]
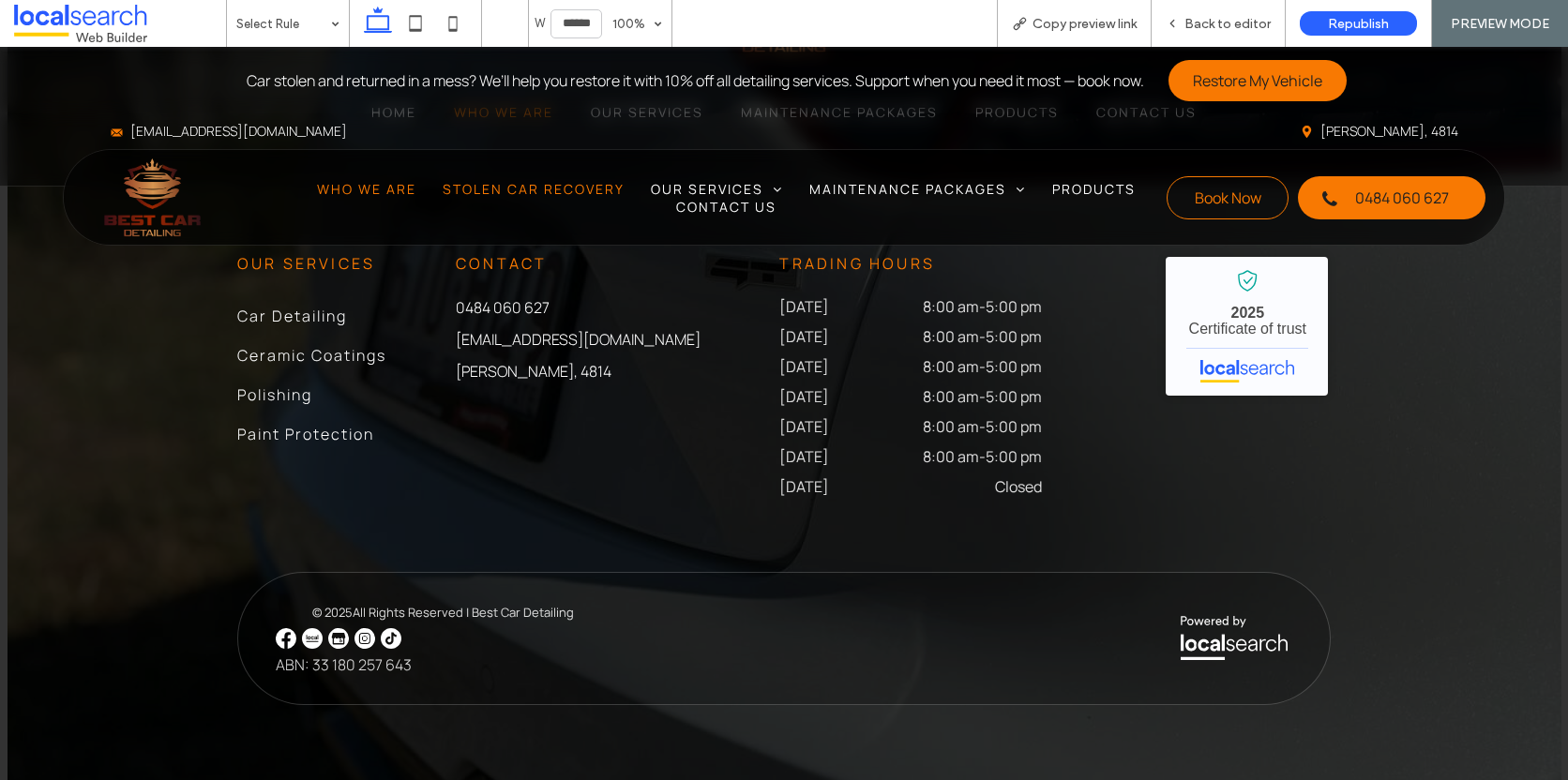
click at [569, 195] on span "Stolen Car Recovery" at bounding box center [533, 189] width 182 height 17
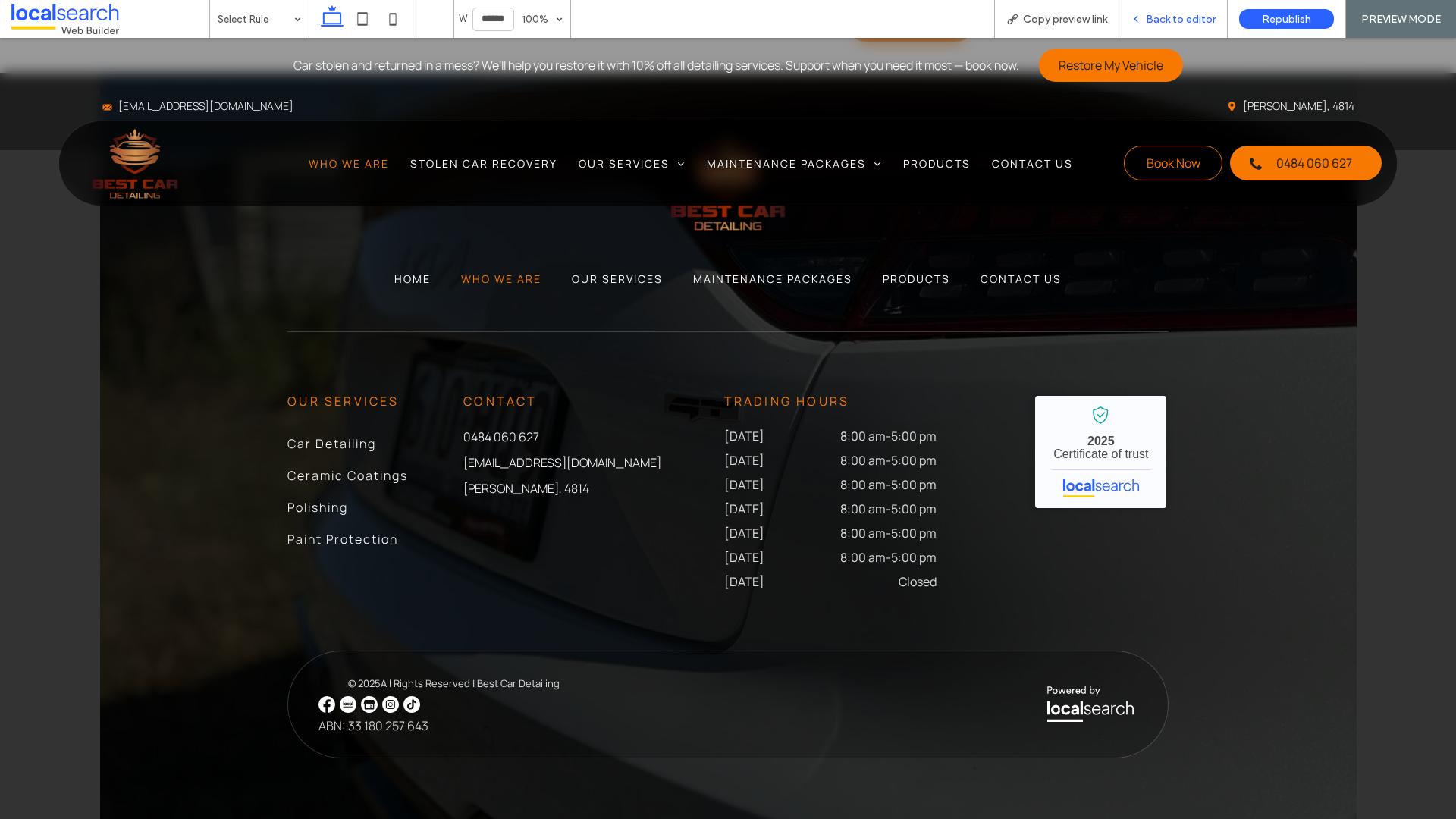
click at [1164, 22] on span "Back to editor" at bounding box center [1180, 20] width 69 height 13
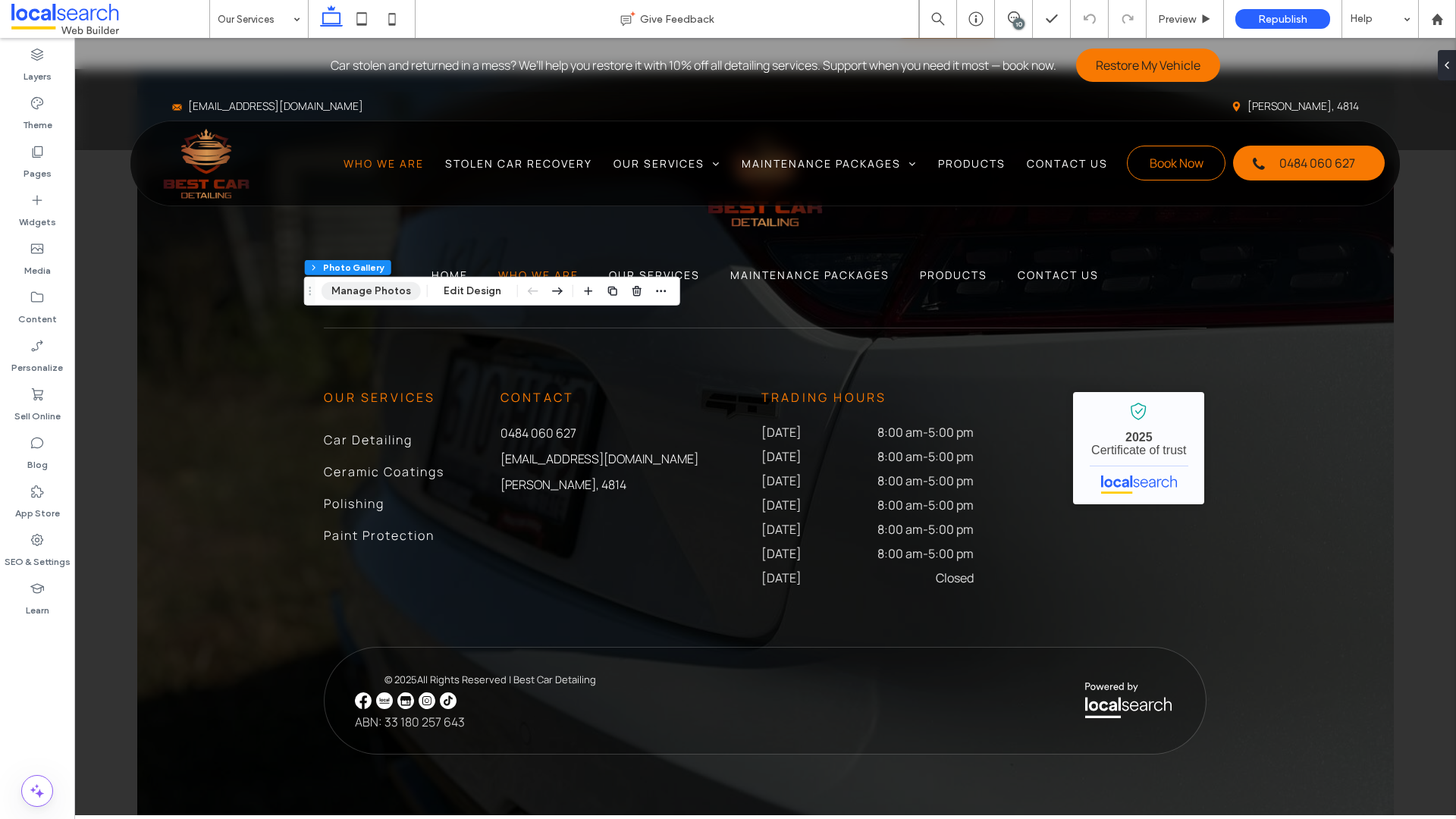
click at [376, 292] on button "Manage Photos" at bounding box center [370, 291] width 99 height 18
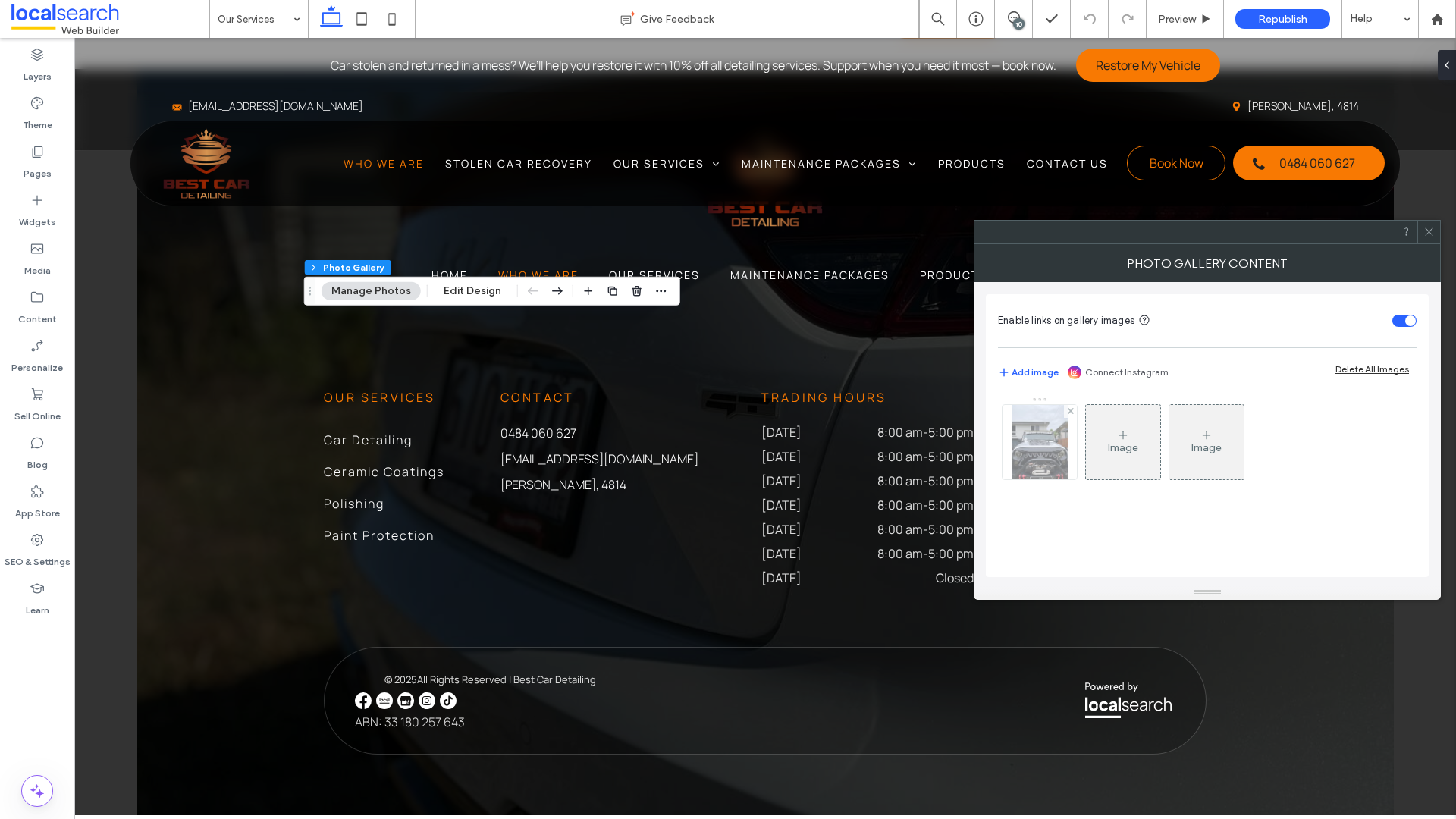
click at [1043, 444] on img at bounding box center [1040, 441] width 56 height 74
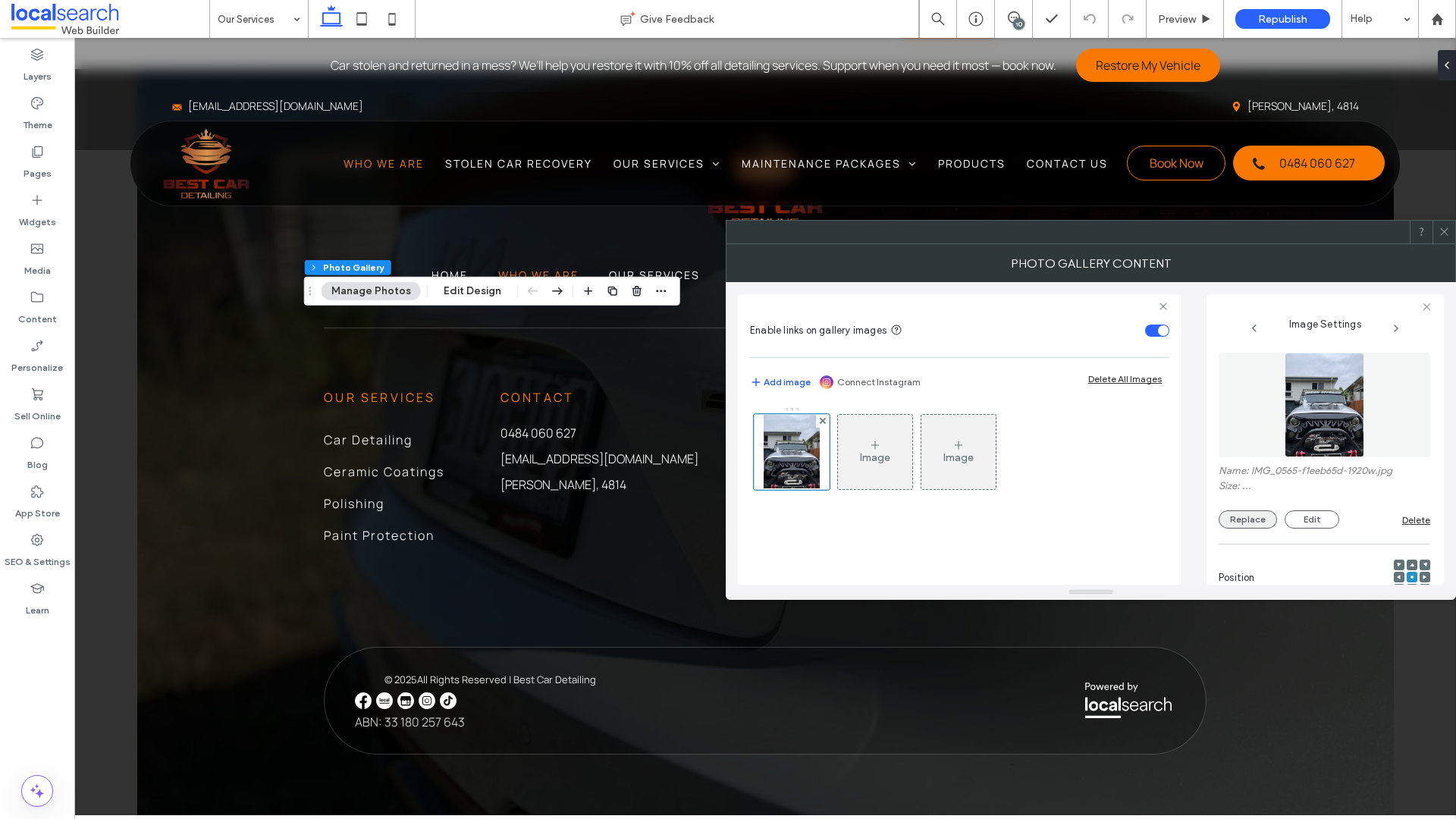
click at [1259, 522] on button "Replace" at bounding box center [1248, 519] width 58 height 18
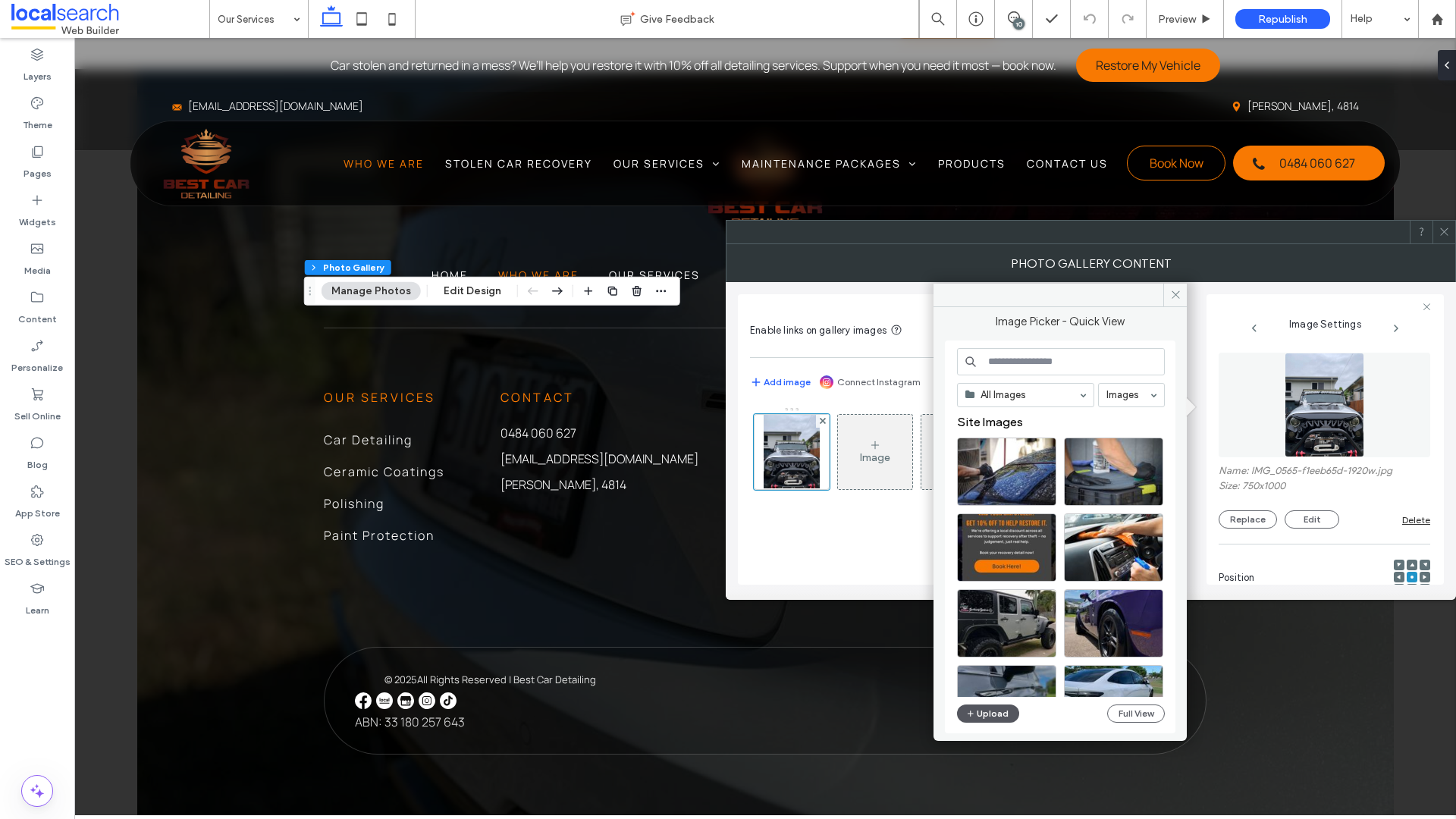
click at [1000, 630] on button "Upload" at bounding box center [988, 713] width 62 height 18
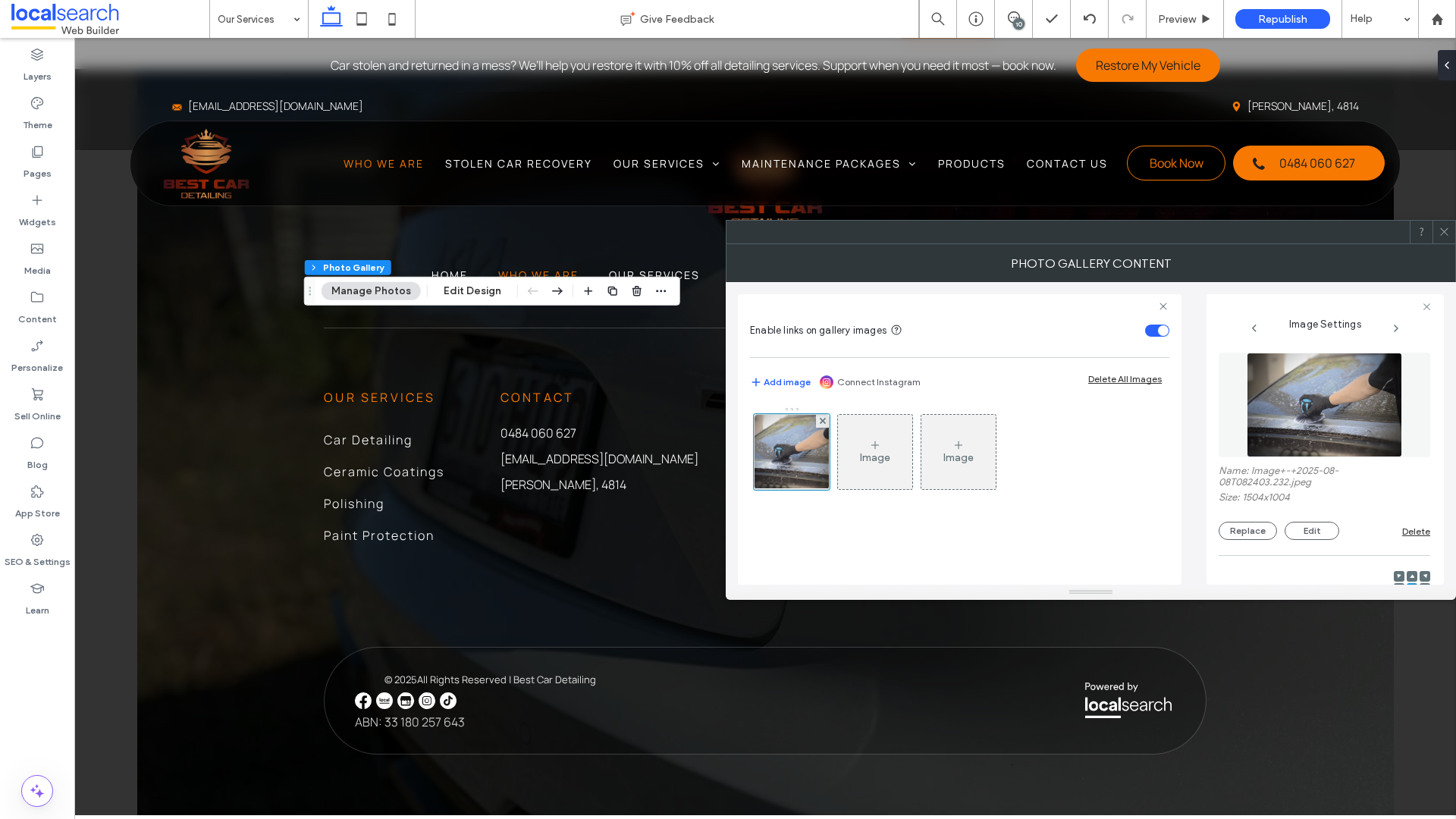
click at [1267, 236] on icon at bounding box center [1444, 232] width 12 height 12
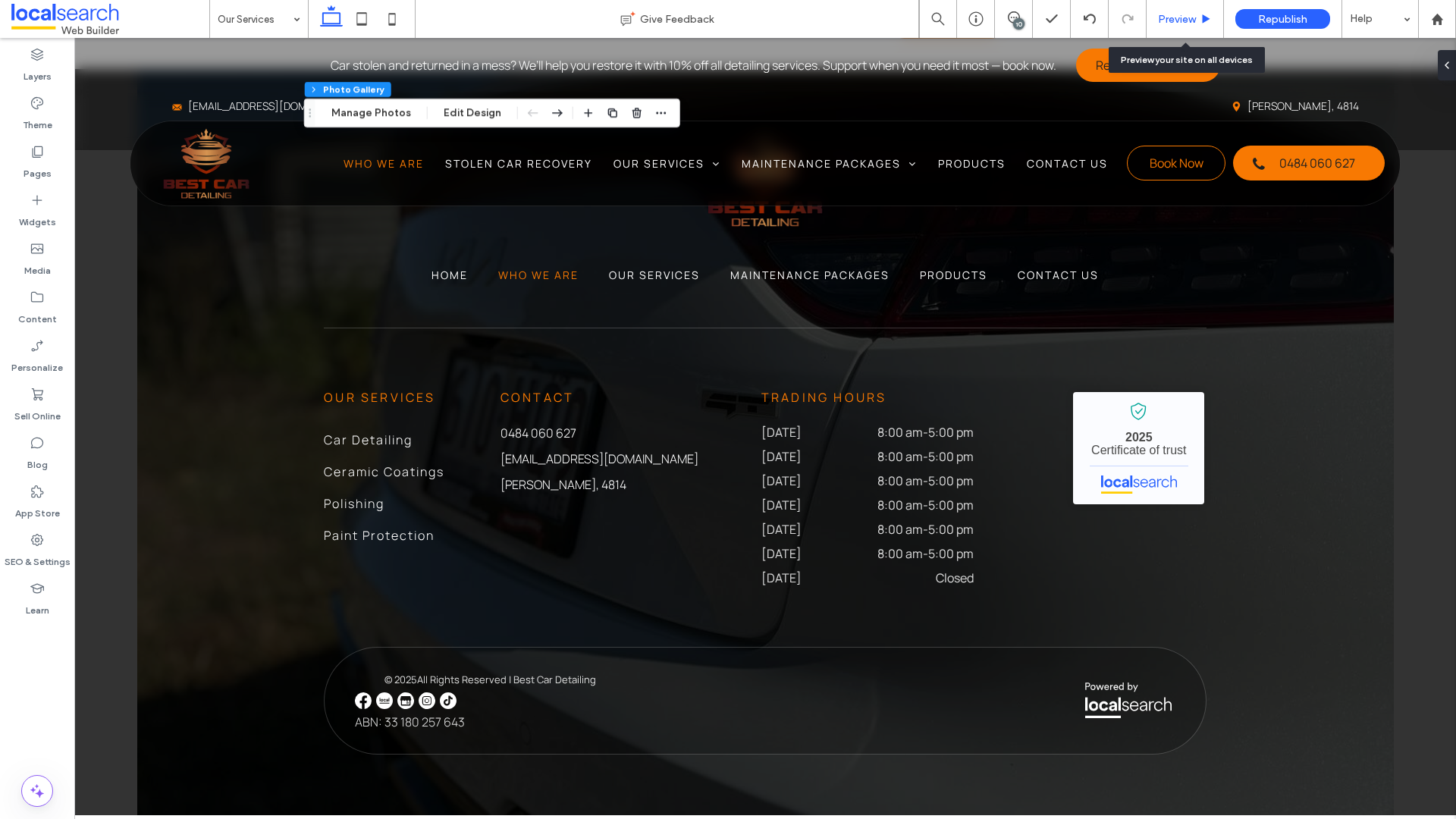
click at [1177, 19] on span "Preview" at bounding box center [1177, 20] width 38 height 13
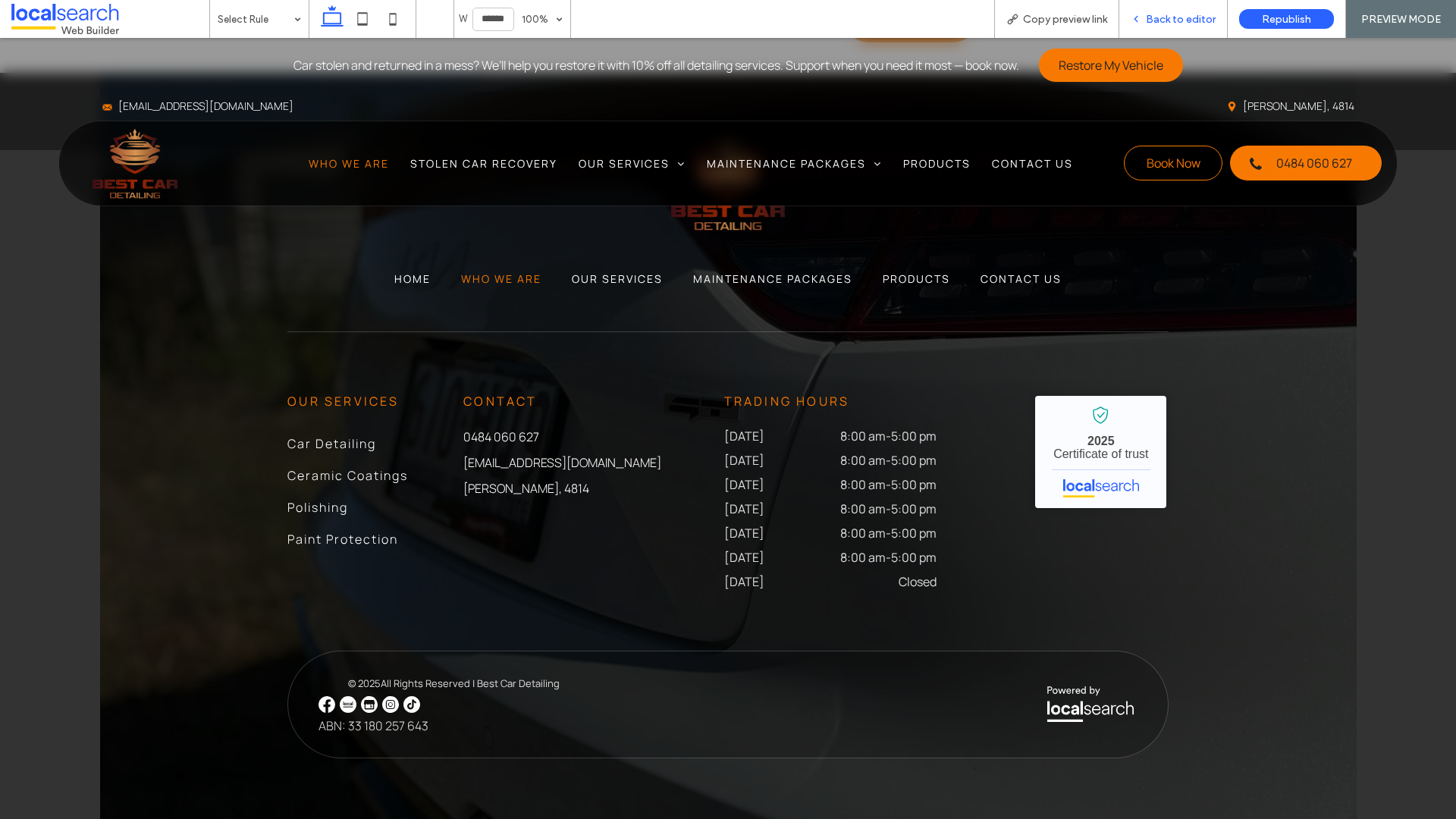
click at [1155, 15] on span "Back to editor" at bounding box center [1180, 20] width 69 height 13
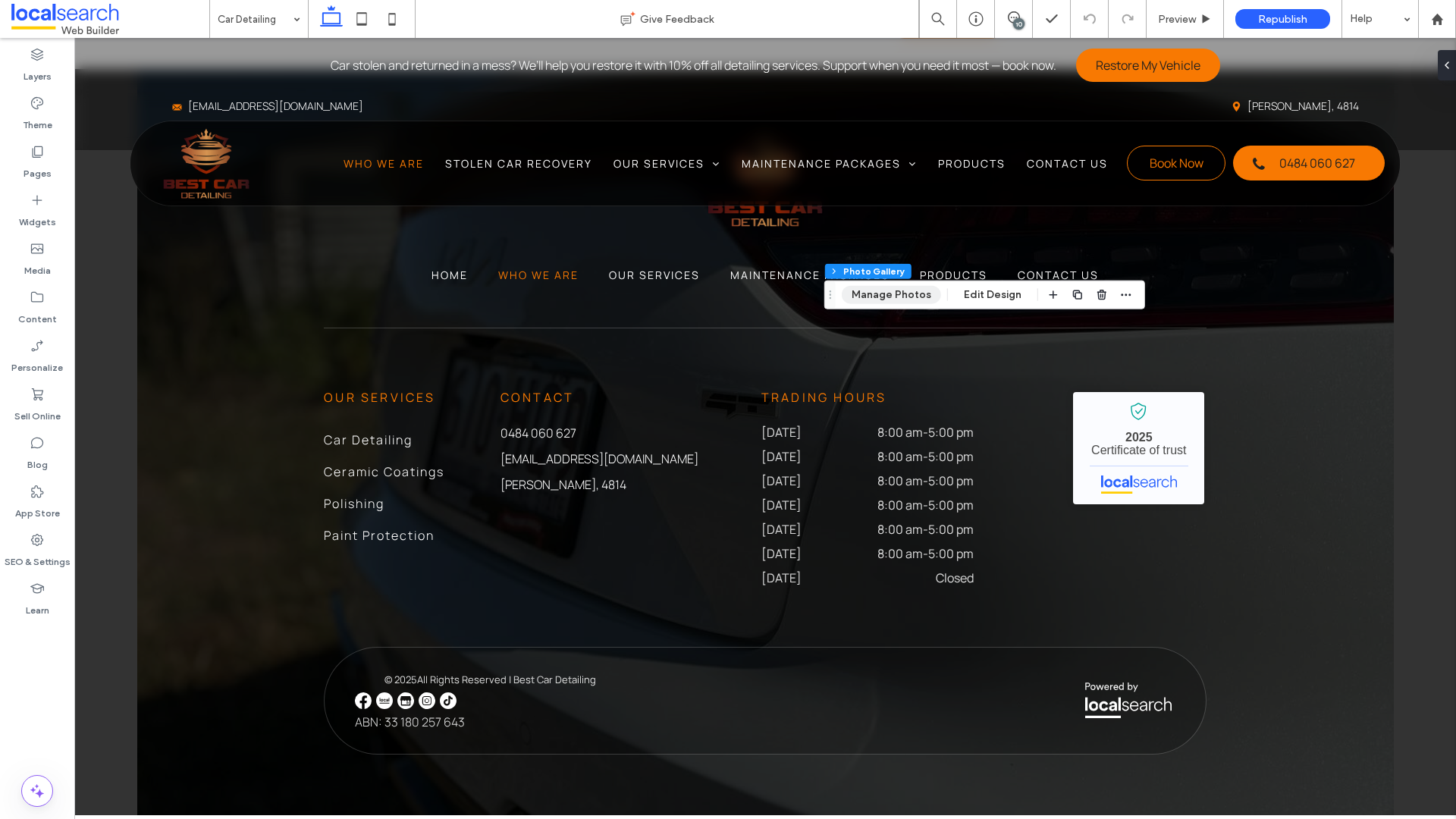
click at [877, 293] on button "Manage Photos" at bounding box center [891, 295] width 99 height 18
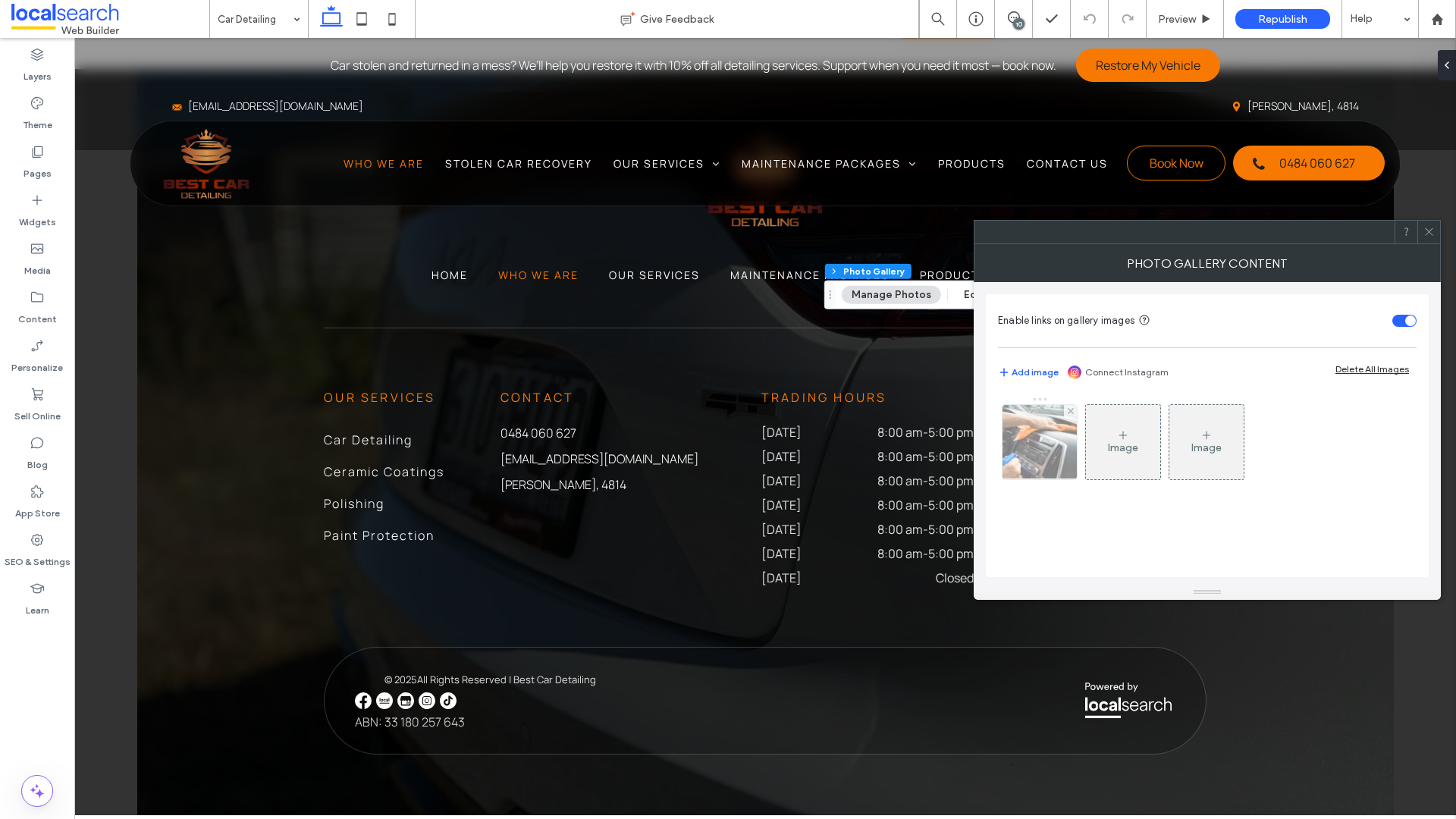
click at [1053, 437] on img at bounding box center [1040, 441] width 112 height 74
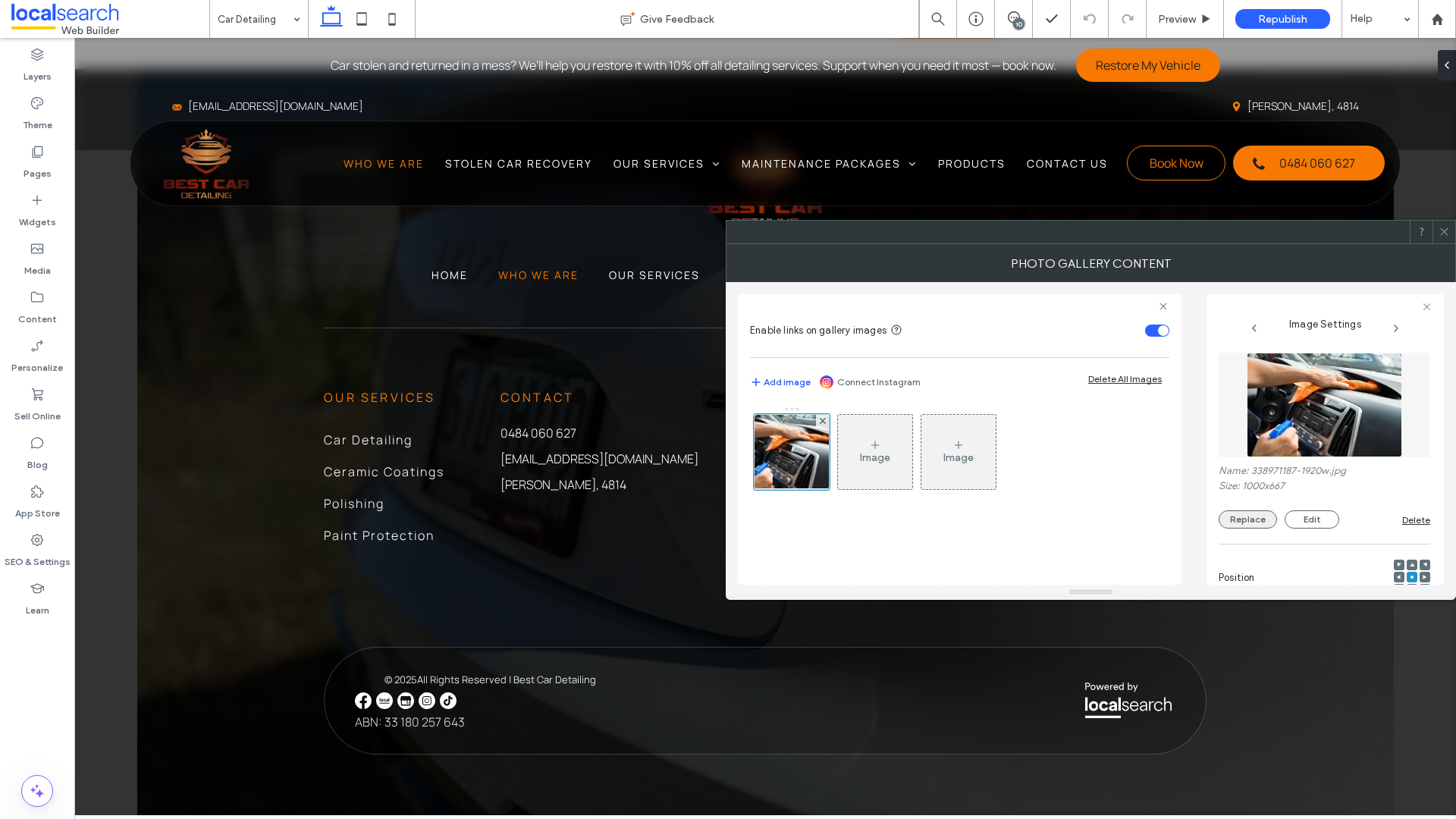
click at [1235, 514] on button "Replace" at bounding box center [1248, 519] width 58 height 18
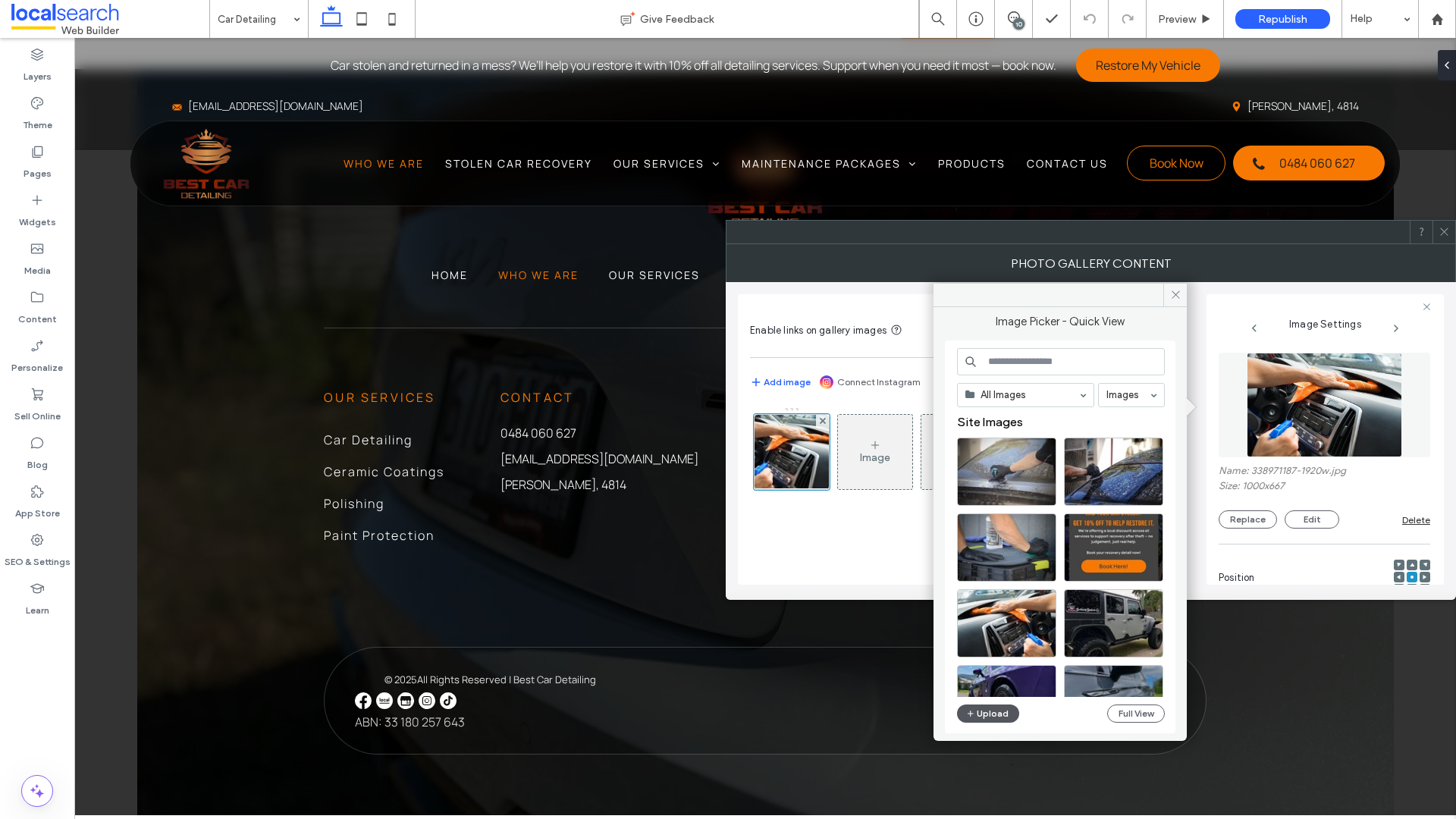
click at [988, 630] on button "Upload" at bounding box center [988, 713] width 62 height 18
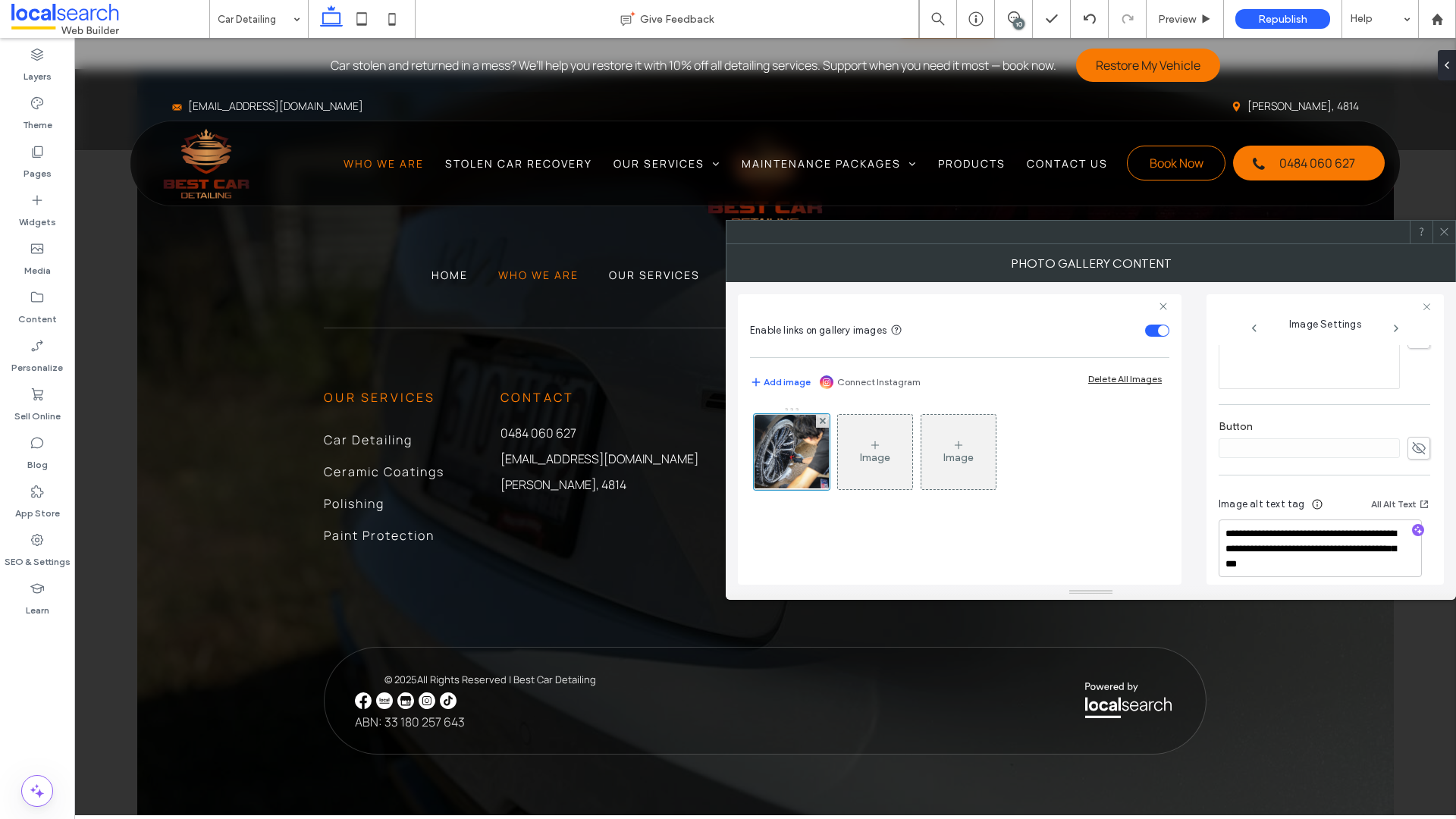
scroll to position [488, 0]
click at [1267, 530] on textarea "**********" at bounding box center [1320, 536] width 204 height 58
drag, startPoint x: 1277, startPoint y: 523, endPoint x: 1323, endPoint y: 532, distance: 46.9
click at [1267, 532] on textarea "**********" at bounding box center [1320, 536] width 204 height 58
type textarea "**********"
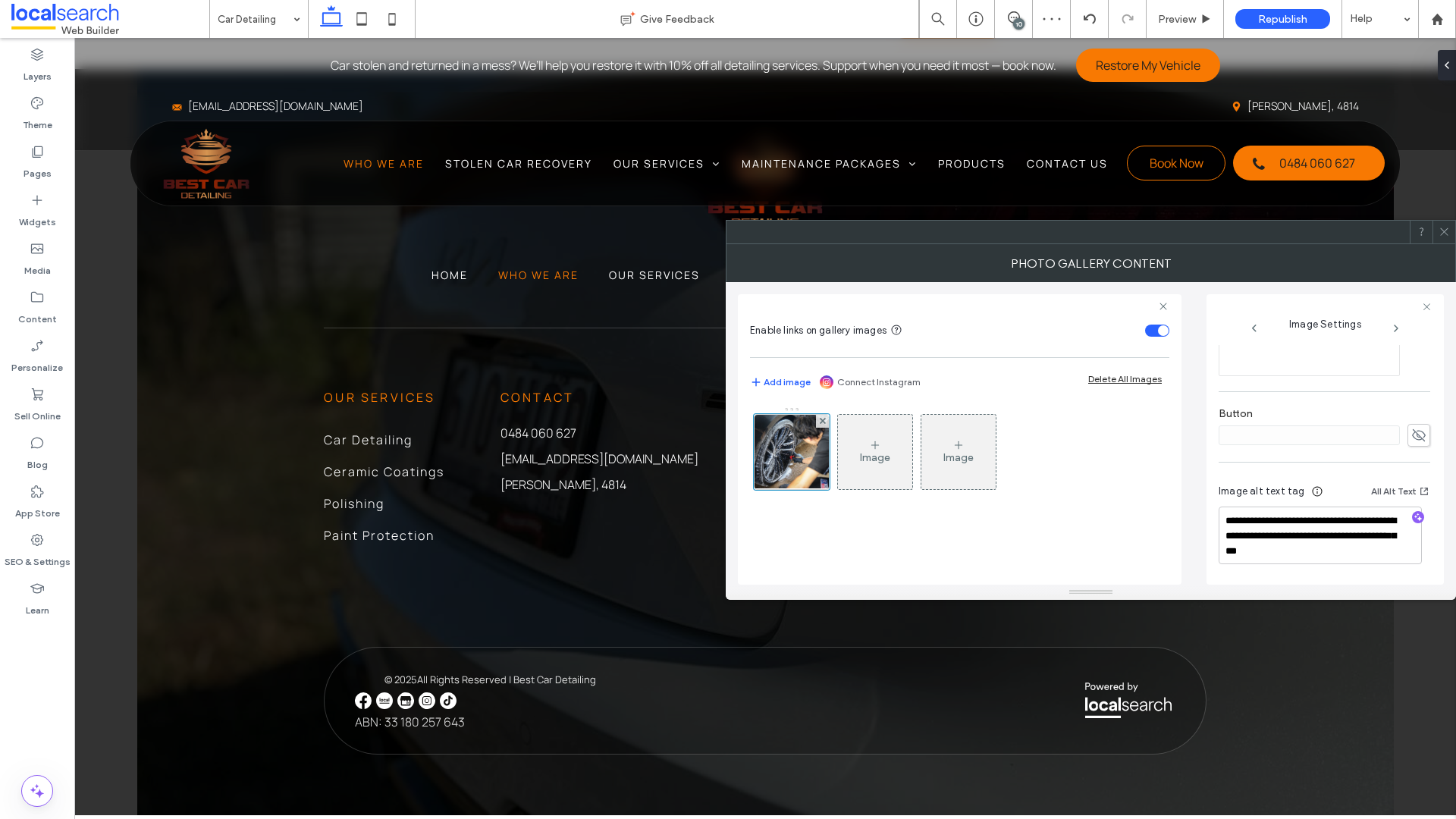
click at [1267, 234] on icon at bounding box center [1444, 232] width 12 height 12
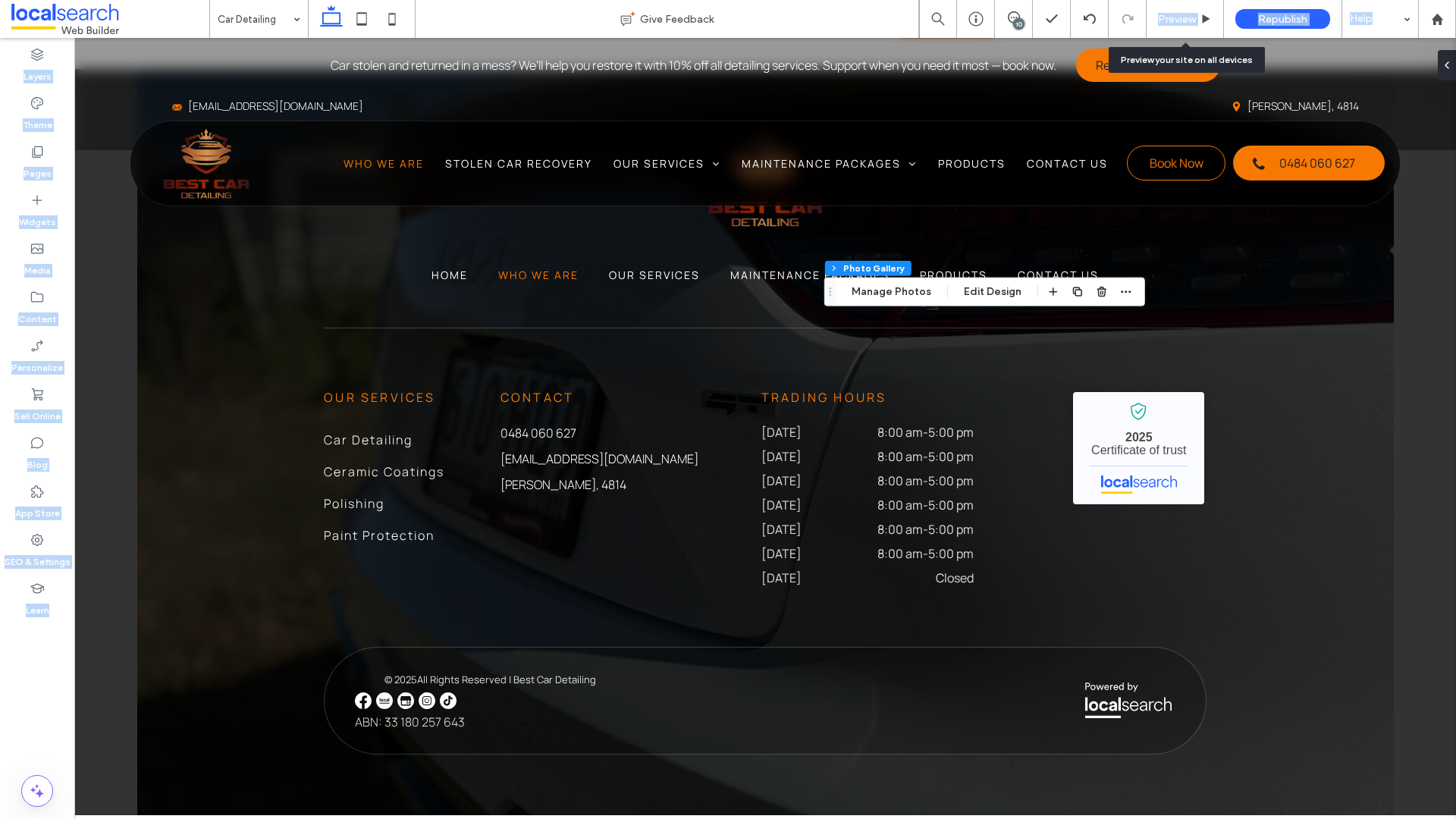
click at [1182, 6] on div "Preview" at bounding box center [1185, 19] width 77 height 38
click at [1185, 13] on span "Preview" at bounding box center [1177, 20] width 38 height 13
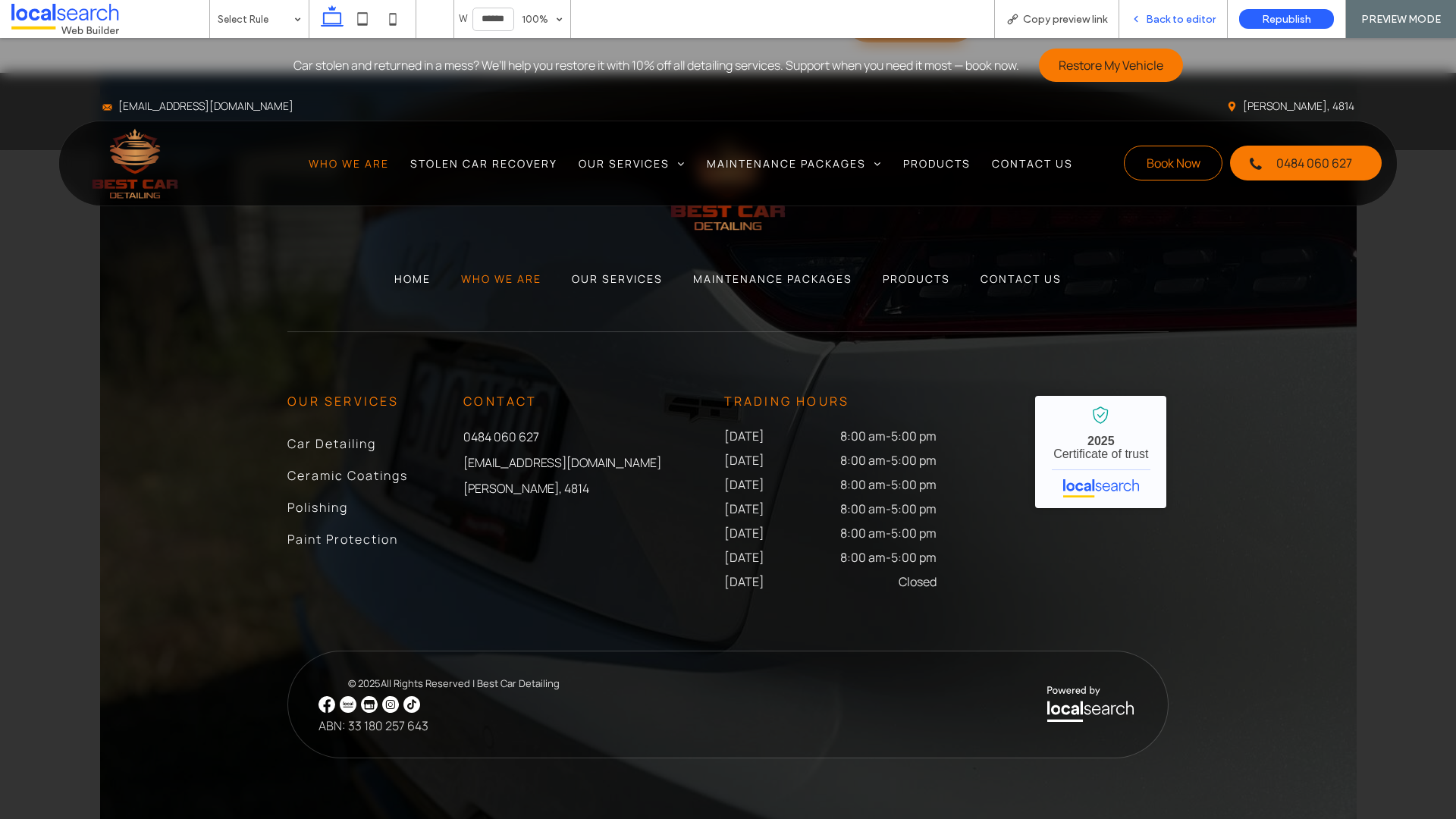
click at [1173, 20] on span "Back to editor" at bounding box center [1180, 20] width 69 height 13
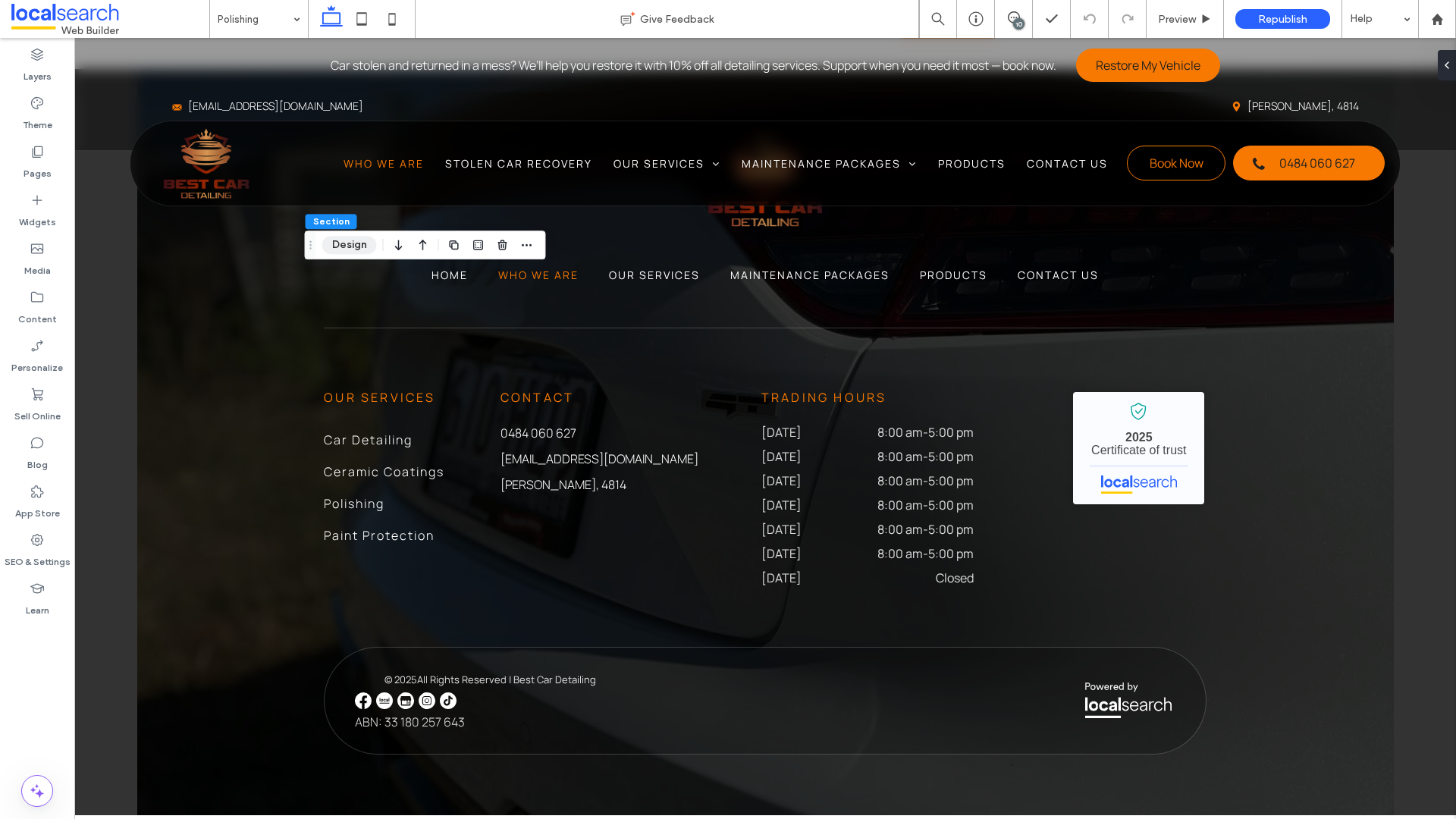
click at [353, 248] on button "Design" at bounding box center [349, 244] width 55 height 18
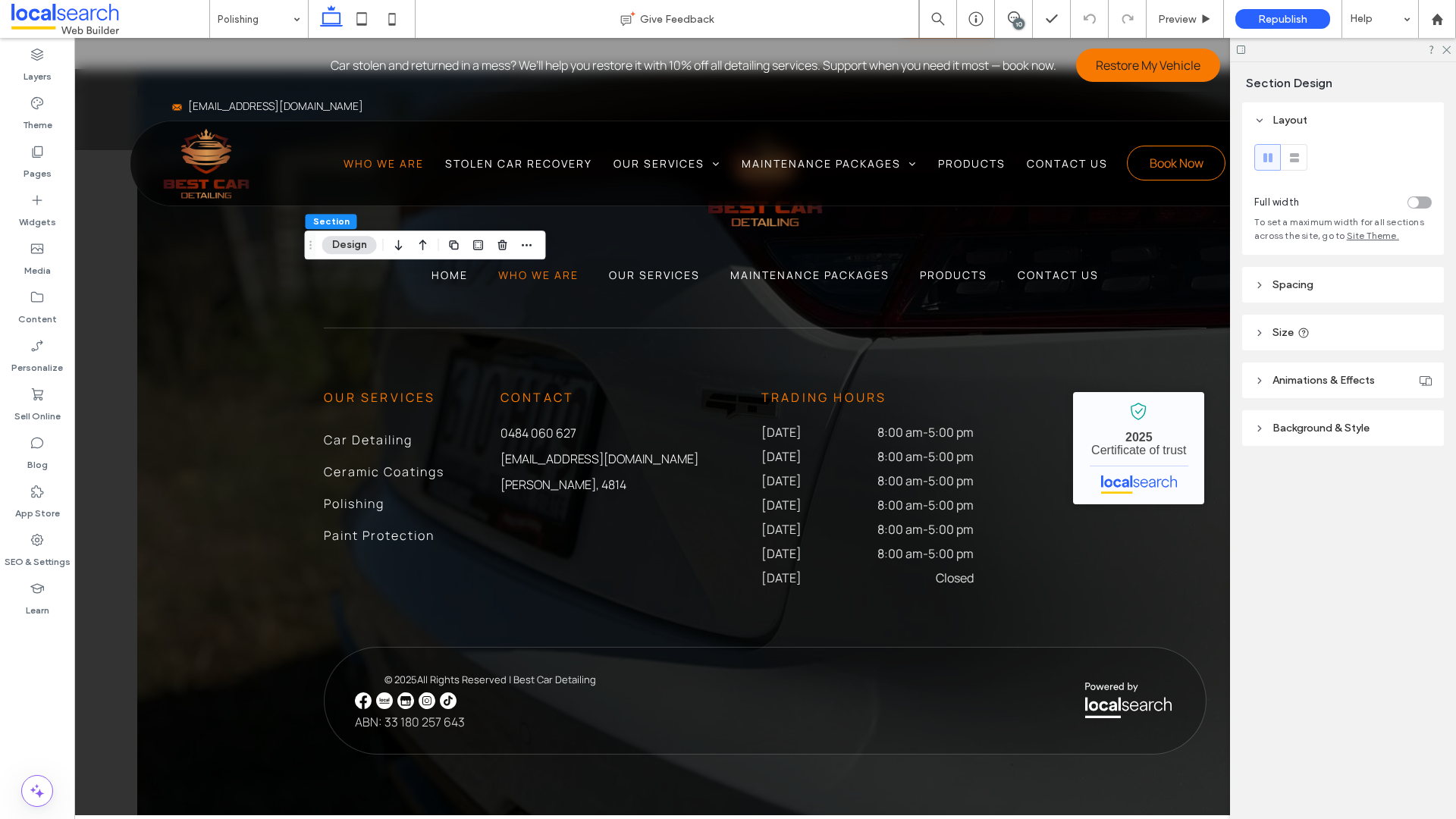
click at [1267, 428] on header "Background & Style" at bounding box center [1343, 428] width 202 height 36
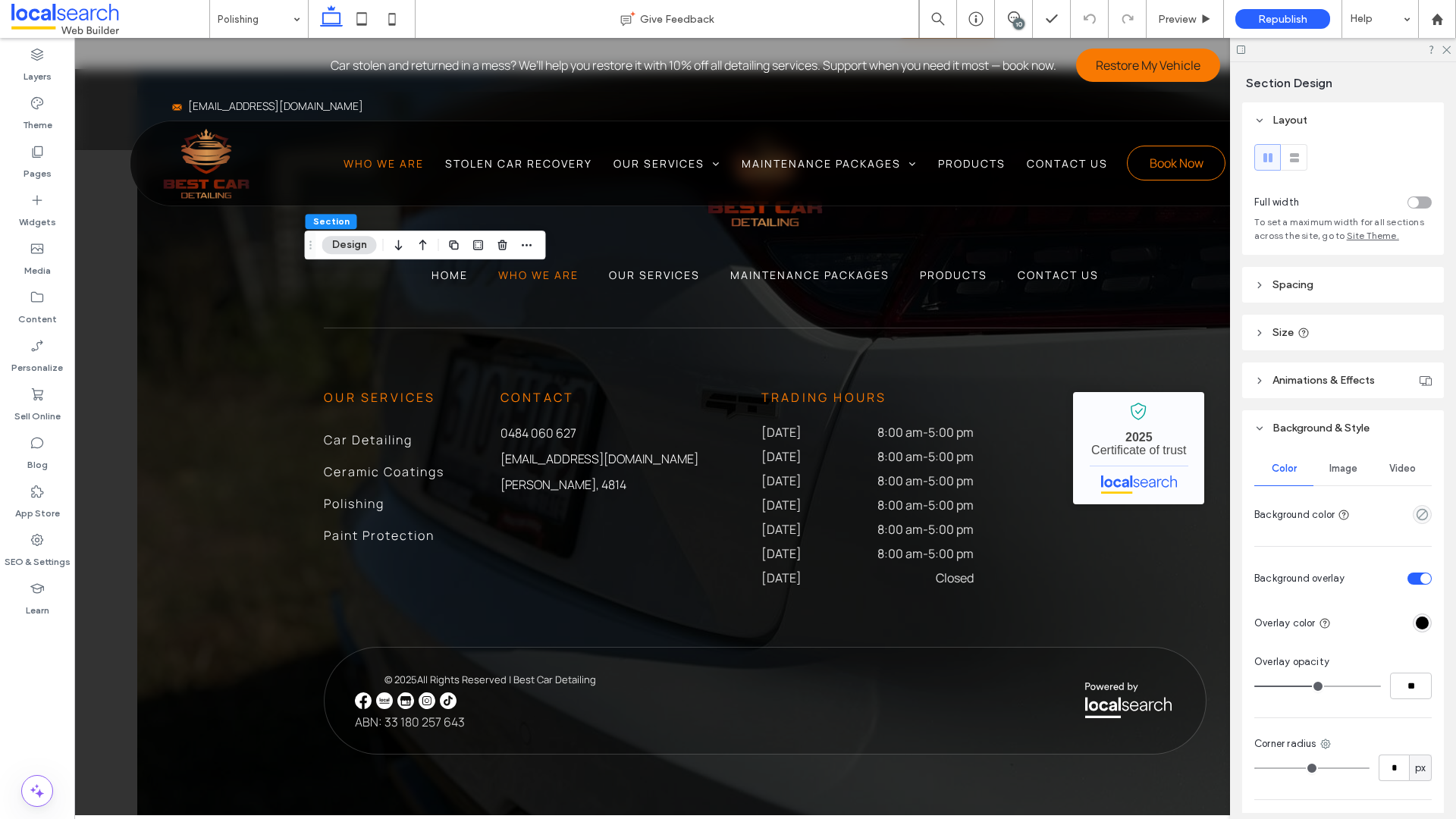
click at [1267, 486] on div "Color Image Video Background color" at bounding box center [1343, 490] width 178 height 76
click at [1267, 470] on span "Image" at bounding box center [1343, 469] width 28 height 12
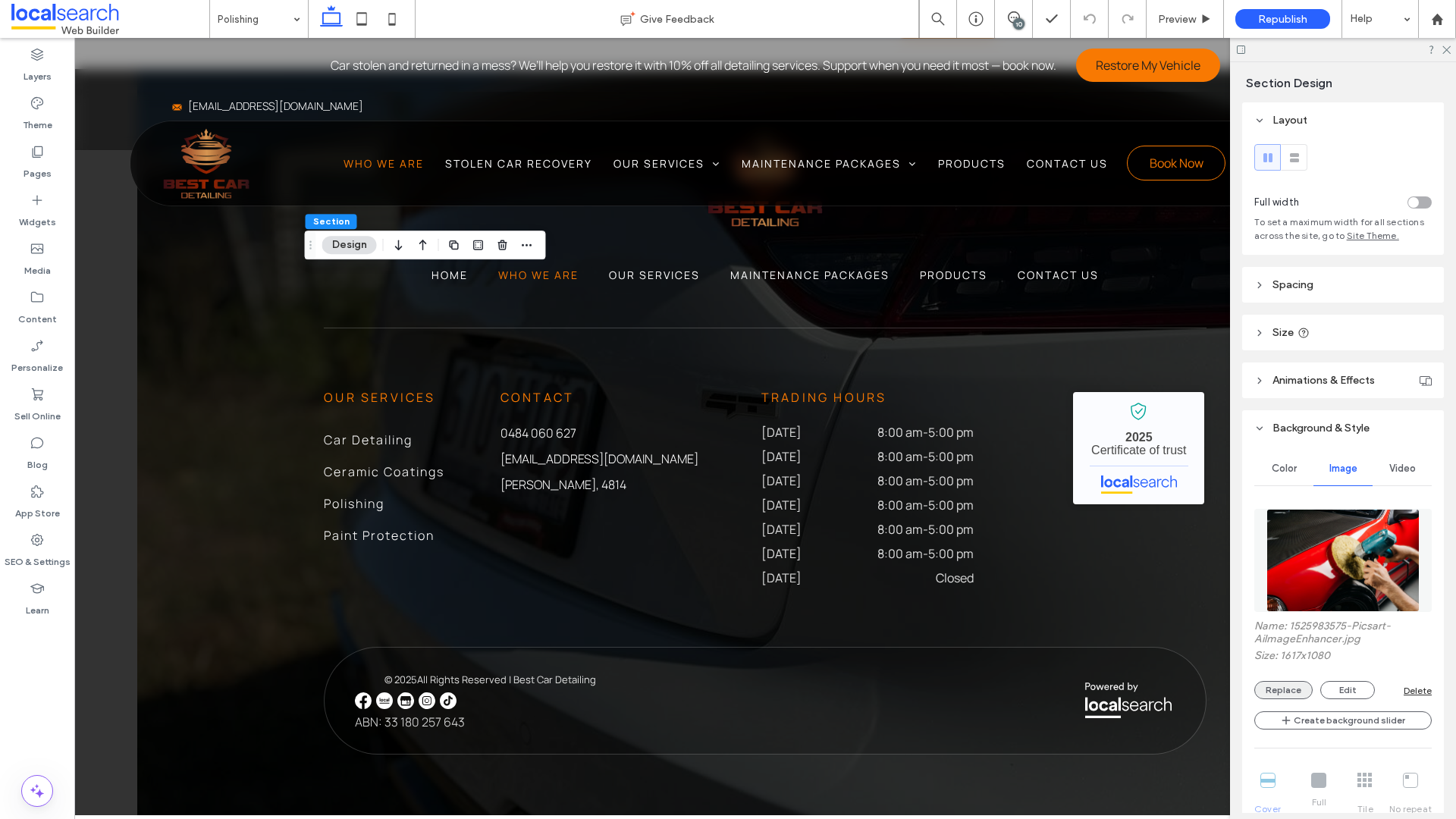
click at [1267, 630] on button "Replace" at bounding box center [1283, 690] width 58 height 18
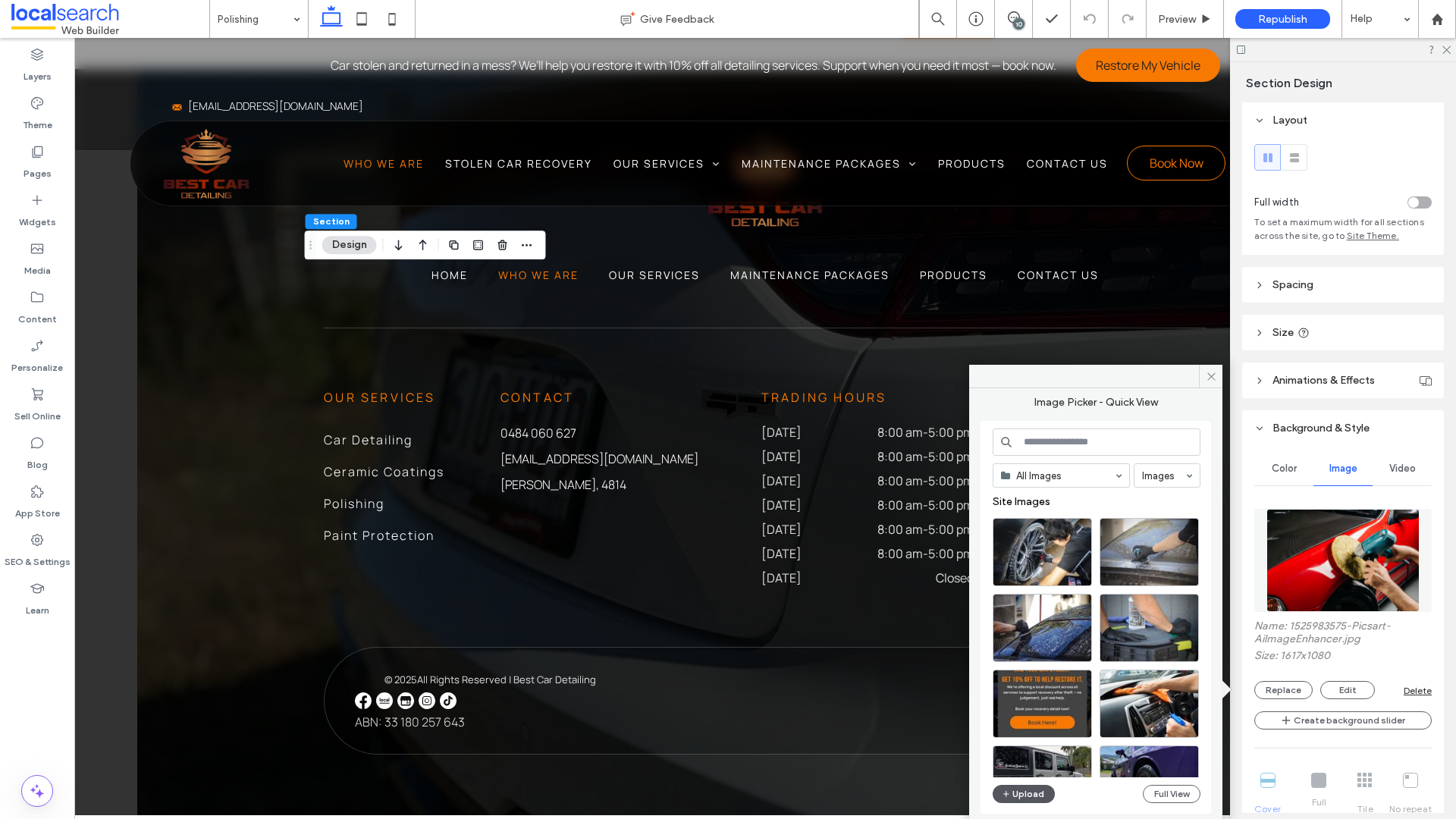
click at [1017, 630] on button "Upload" at bounding box center [1024, 793] width 62 height 18
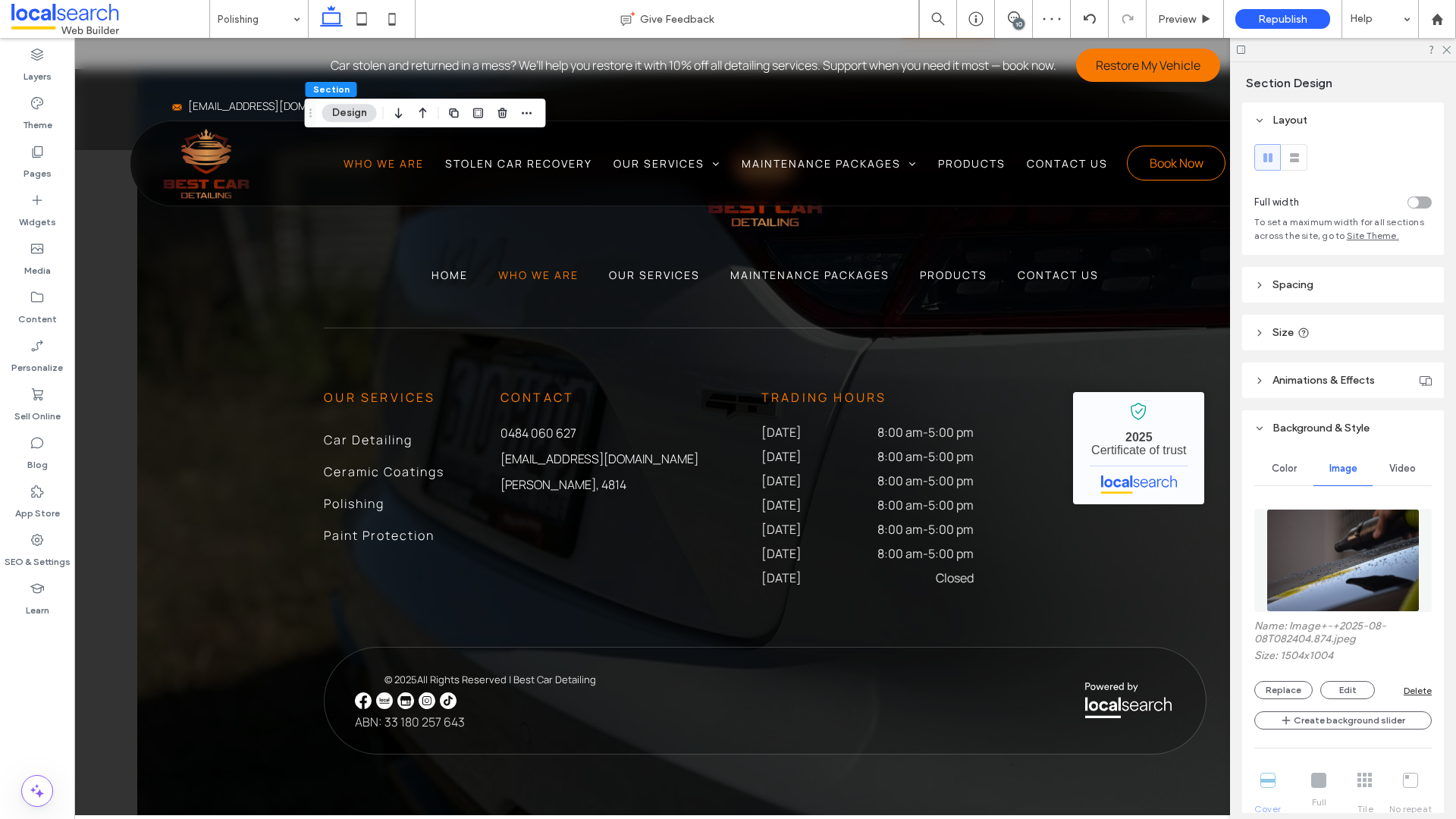
click at [1267, 565] on img at bounding box center [1343, 560] width 154 height 103
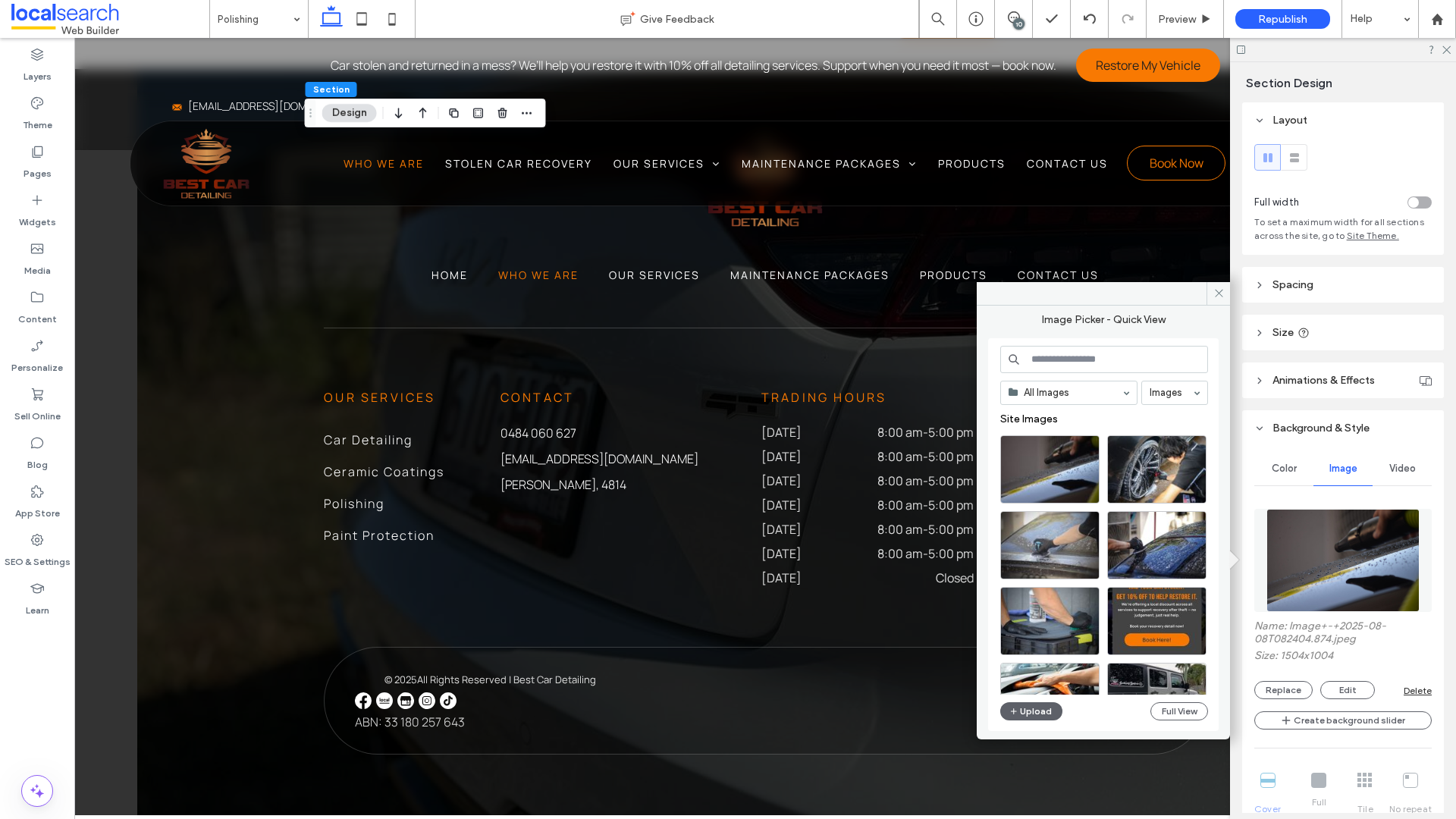
click at [1267, 562] on img at bounding box center [1343, 560] width 154 height 103
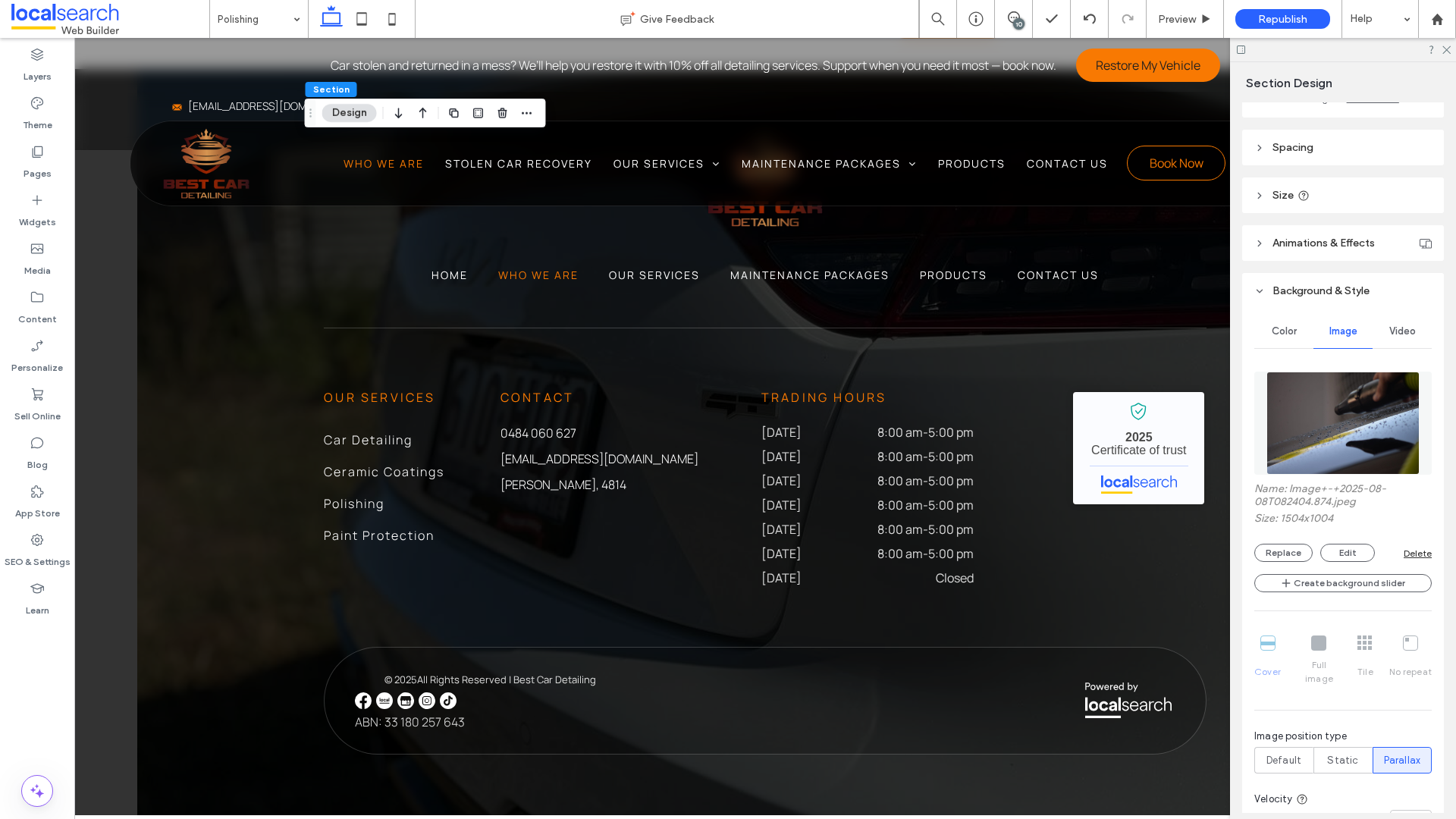
scroll to position [225, 0]
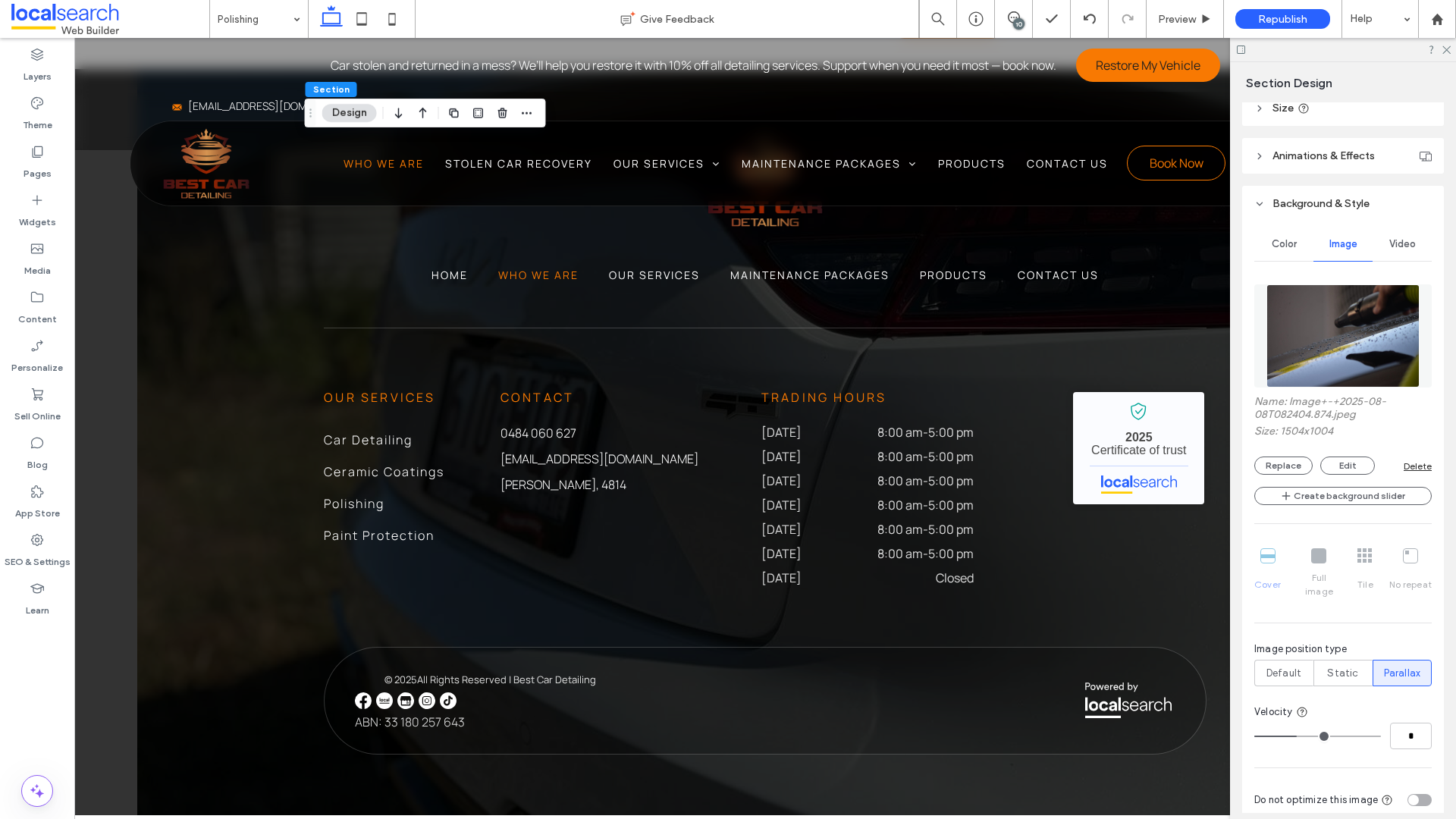
click at [1267, 327] on img at bounding box center [1343, 336] width 154 height 103
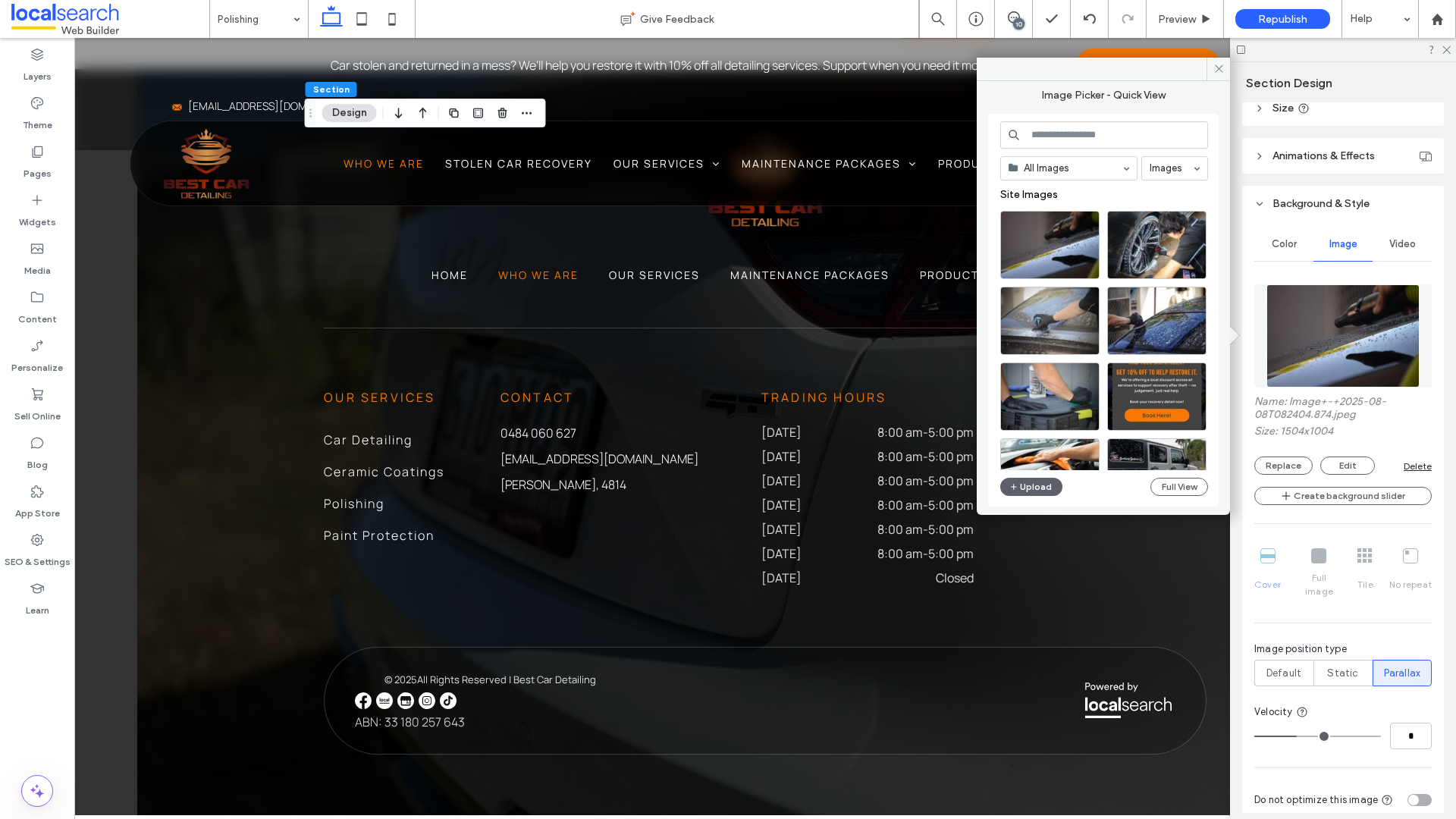
click at [1267, 327] on img at bounding box center [1343, 336] width 154 height 103
click at [1221, 72] on use at bounding box center [1219, 69] width 8 height 8
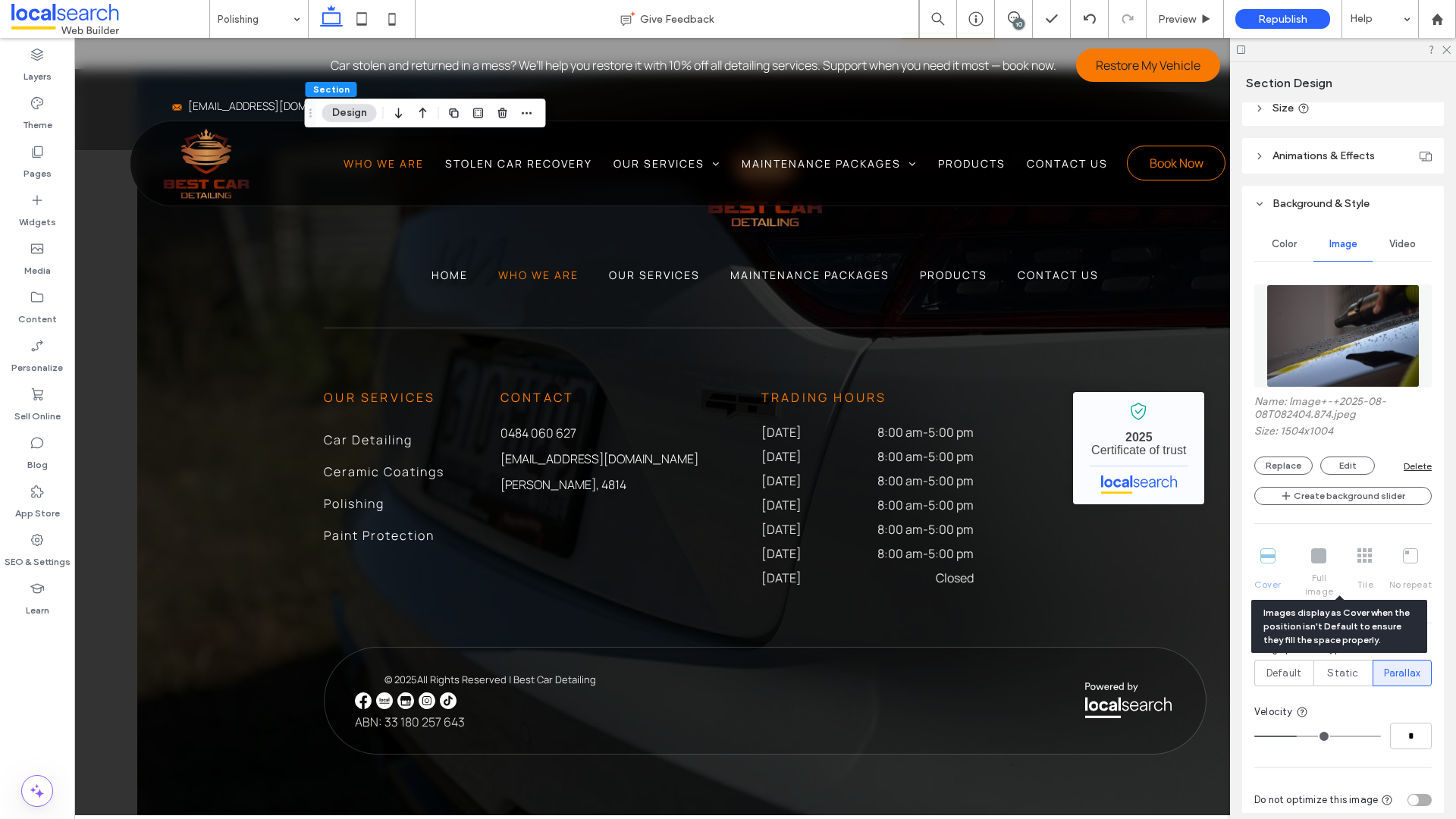
click at [1267, 558] on div "Cover Full image Tile No repeat" at bounding box center [1343, 573] width 178 height 62
click at [1267, 630] on span "Static" at bounding box center [1343, 673] width 31 height 15
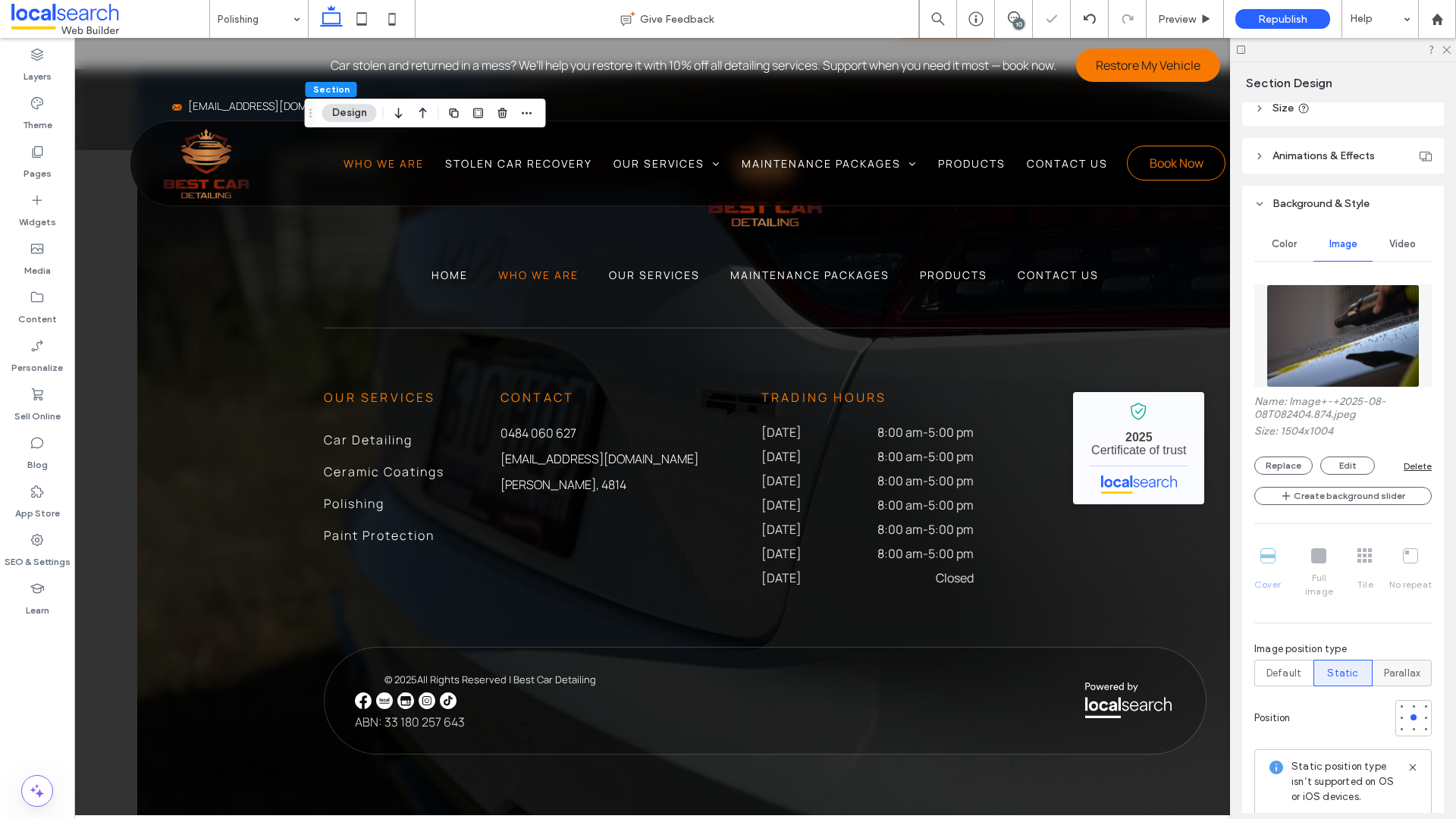
click at [1267, 630] on span "Parallax" at bounding box center [1403, 673] width 37 height 15
click at [1267, 466] on button "Edit" at bounding box center [1348, 465] width 55 height 18
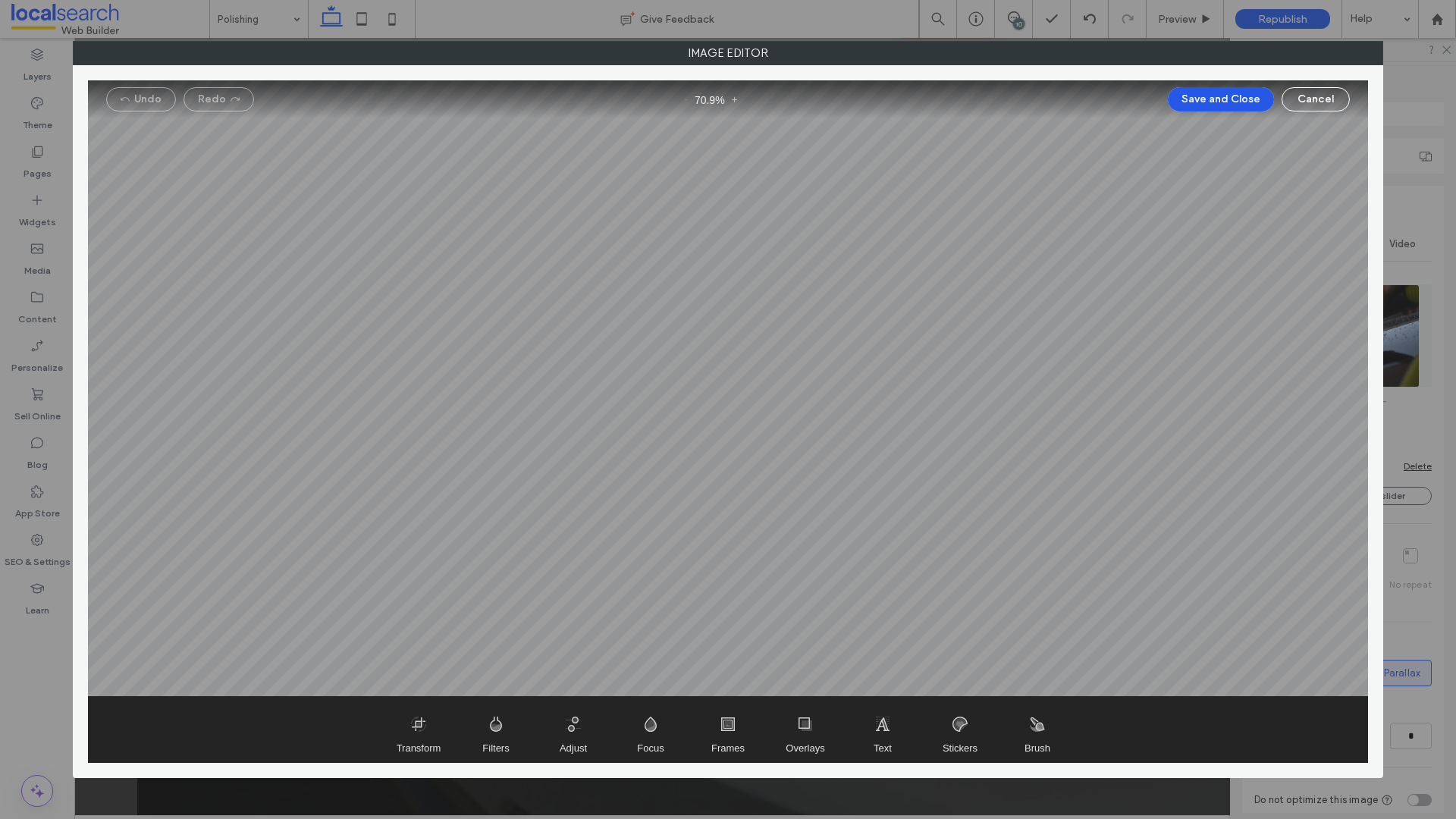
click at [1247, 98] on button "Save and Close" at bounding box center [1220, 99] width 106 height 24
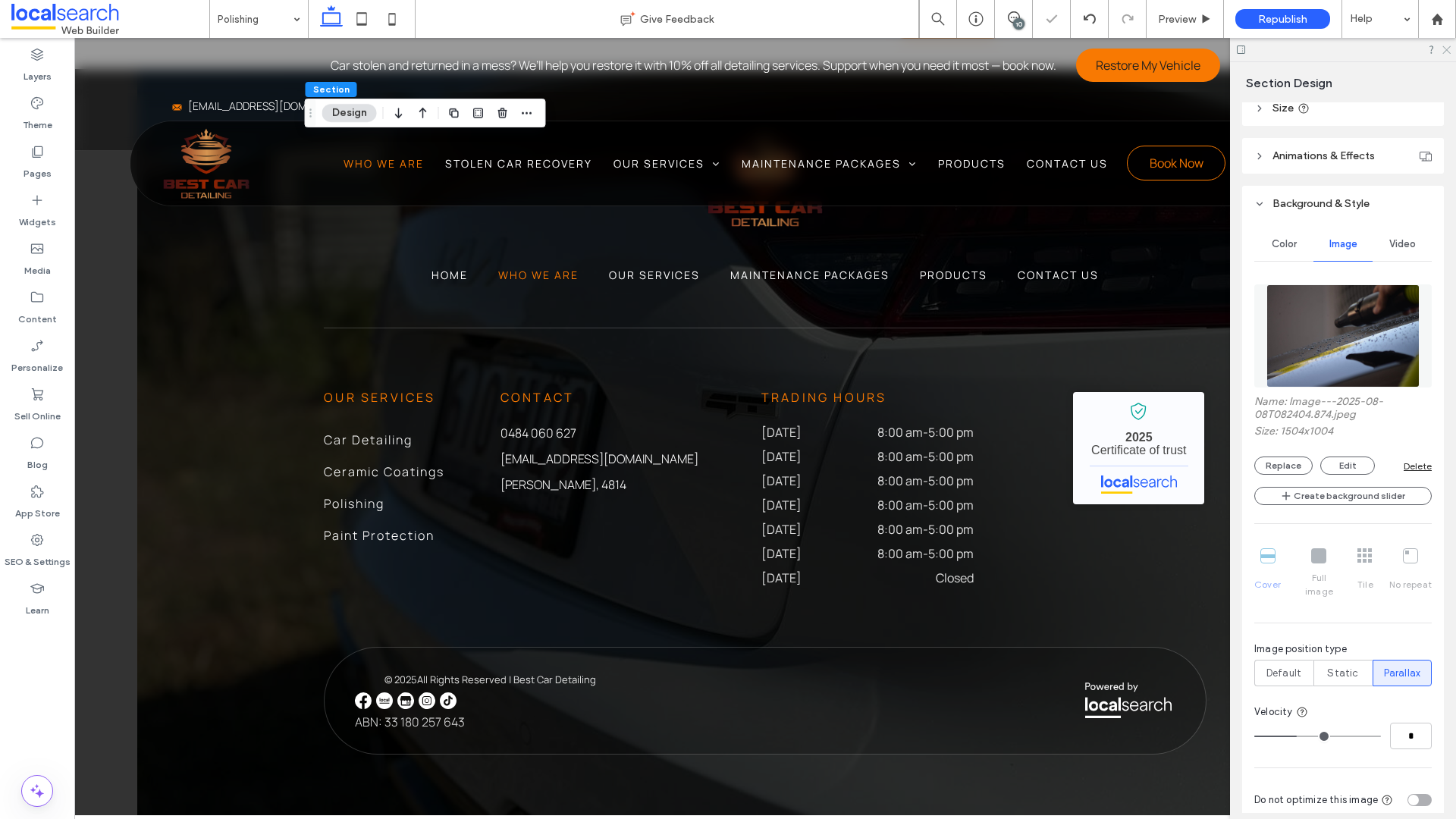
click at [1267, 46] on use at bounding box center [1446, 50] width 9 height 9
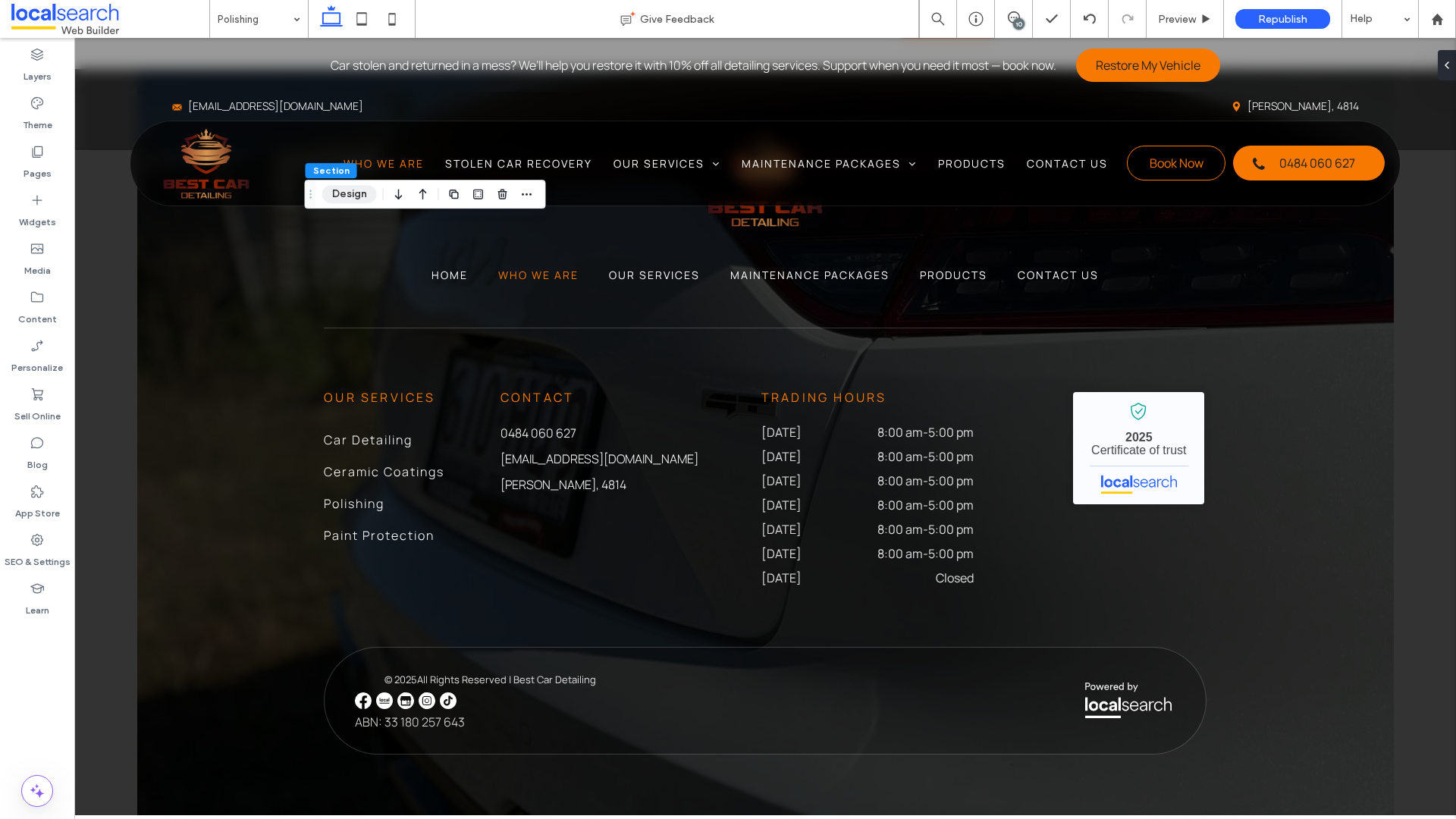
click at [333, 193] on button "Design" at bounding box center [349, 193] width 55 height 18
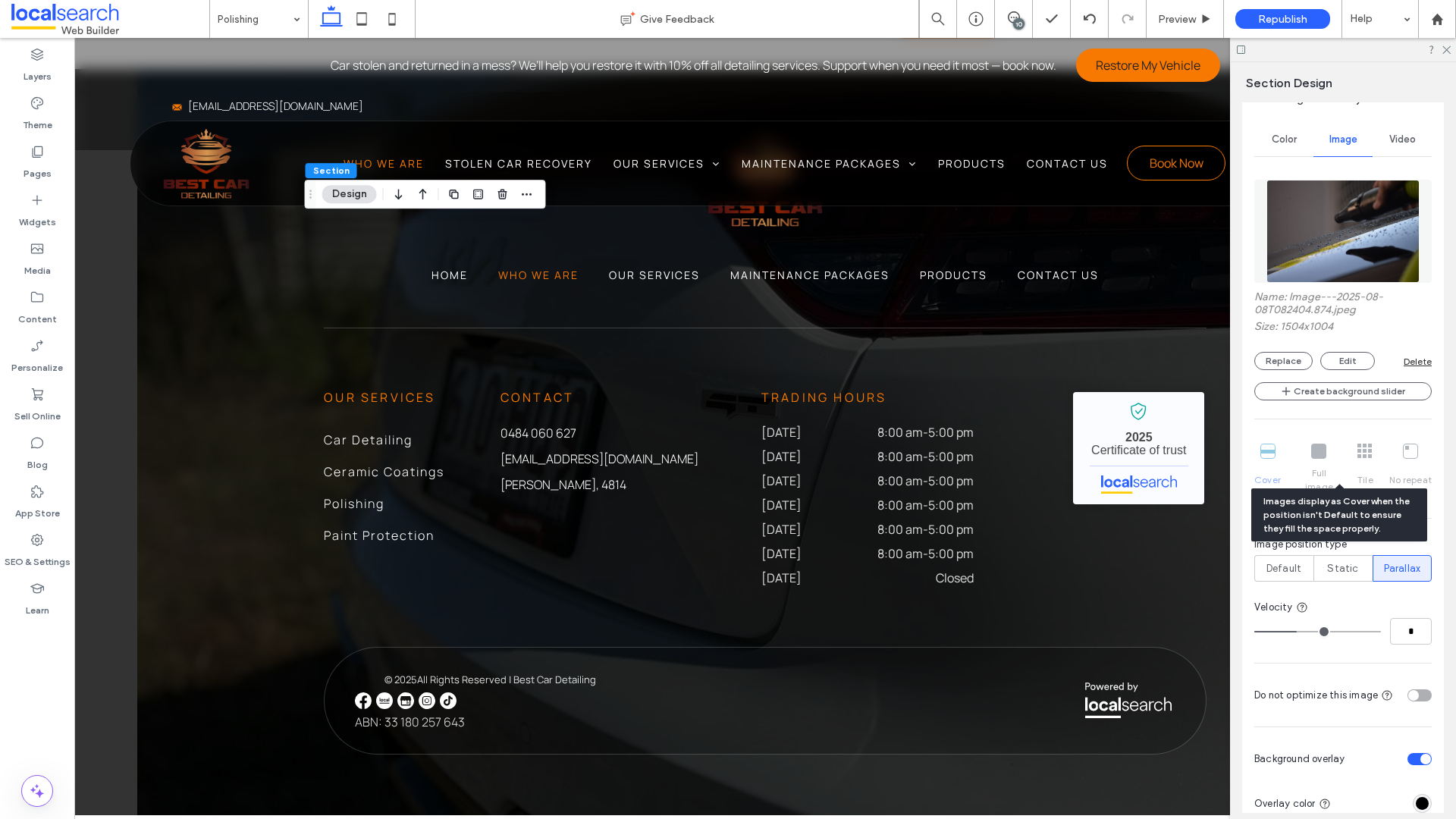
scroll to position [336, 0]
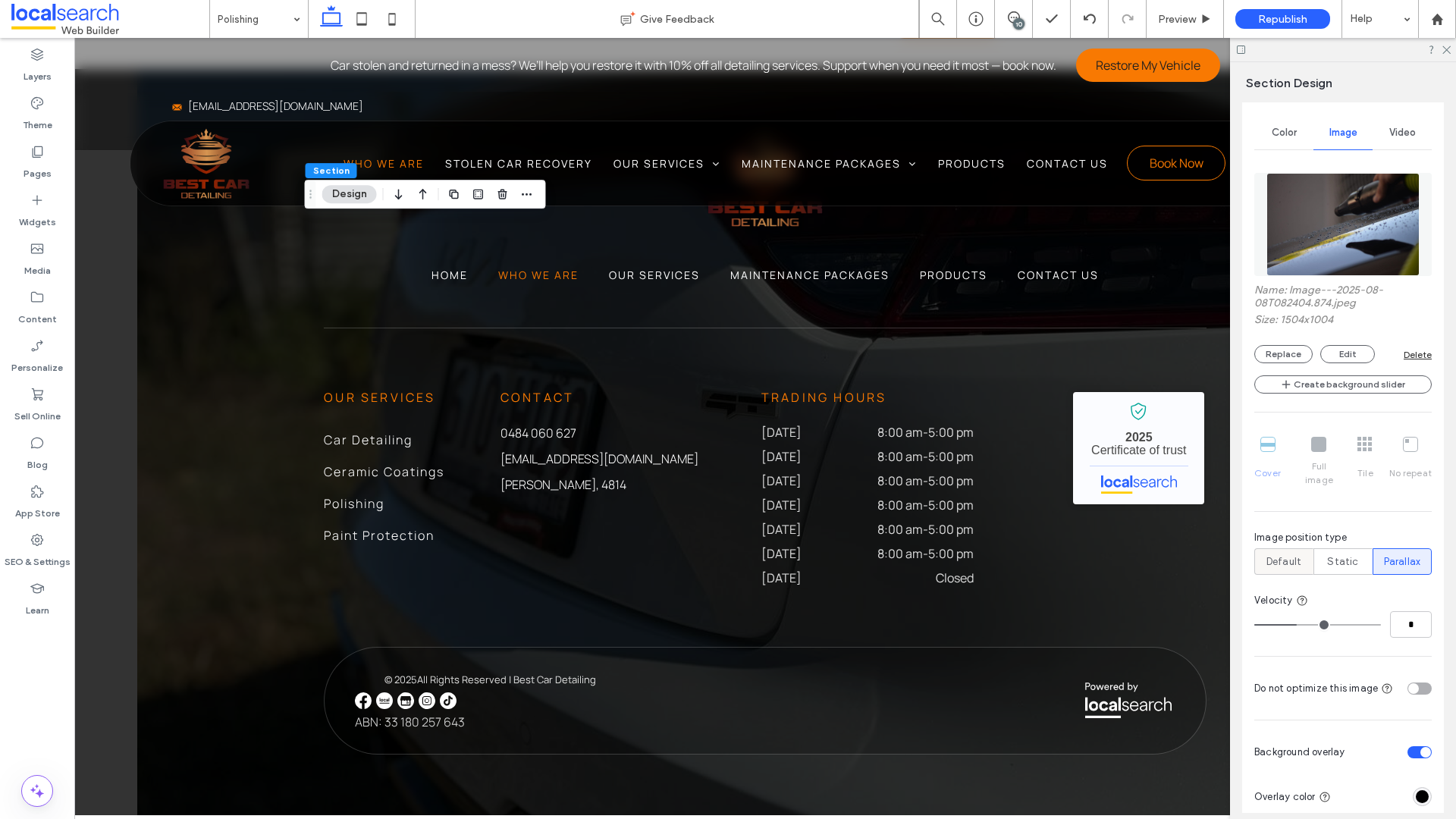
click at [1259, 552] on label "Default" at bounding box center [1284, 562] width 59 height 27
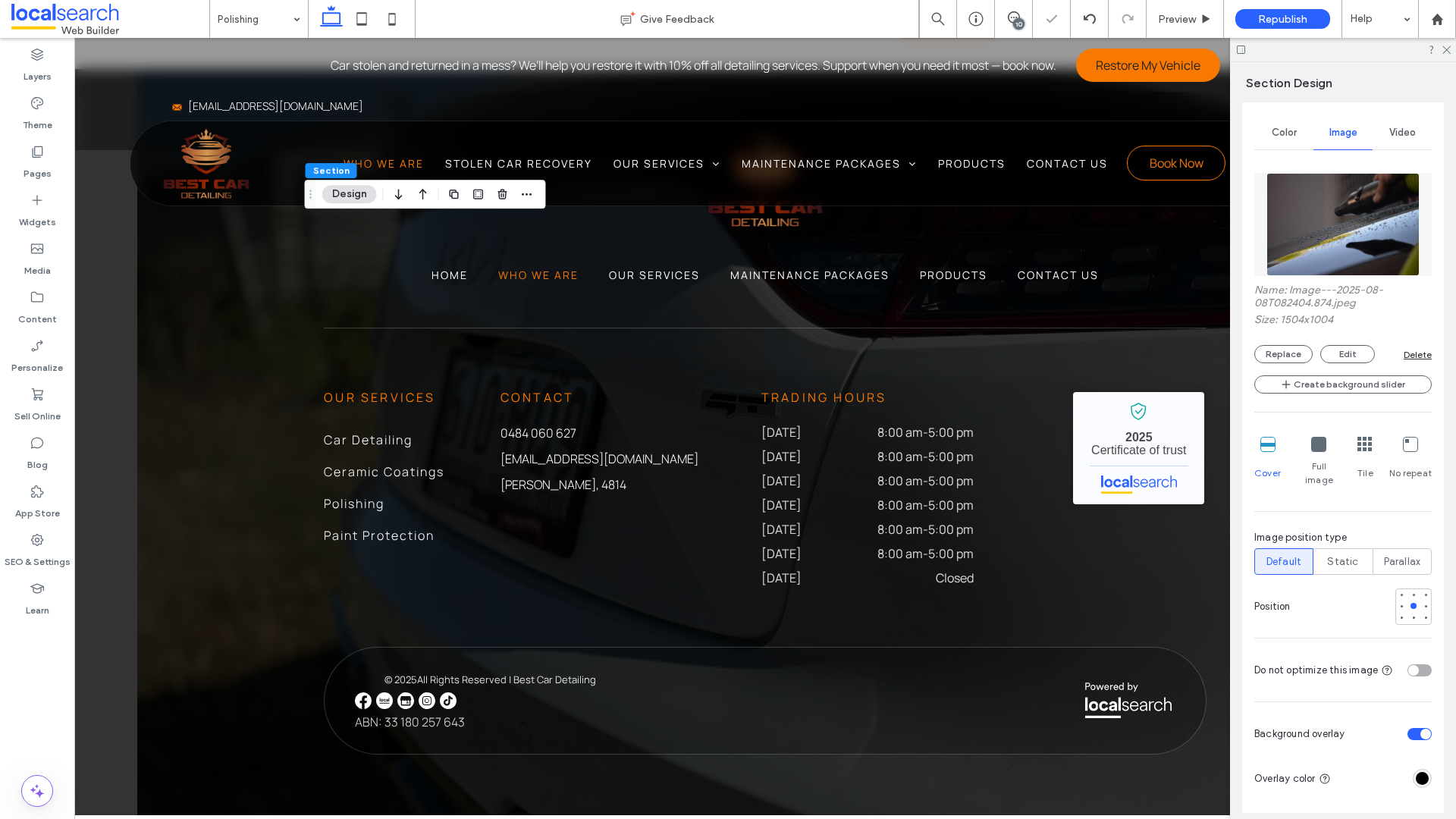
click at [1267, 448] on icon at bounding box center [1318, 444] width 15 height 15
click at [1267, 444] on icon at bounding box center [1364, 444] width 15 height 15
click at [1267, 440] on icon at bounding box center [1410, 444] width 15 height 15
click at [1267, 451] on div "Cover" at bounding box center [1267, 462] width 27 height 62
click at [1267, 548] on label "Parallax" at bounding box center [1402, 562] width 59 height 27
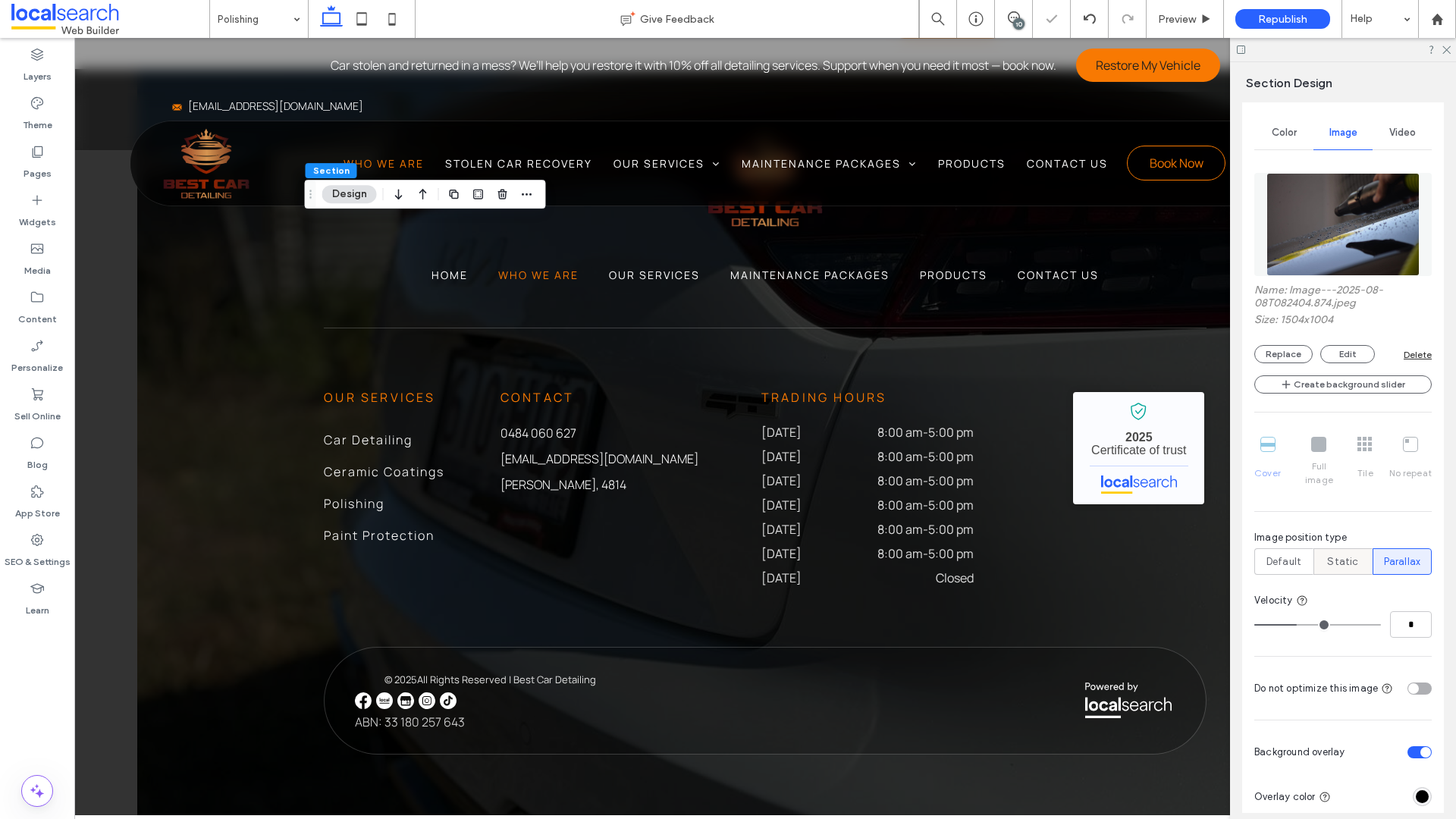
click at [1267, 548] on label "Static" at bounding box center [1343, 562] width 59 height 27
click at [1267, 555] on span "Static" at bounding box center [1343, 562] width 31 height 15
click at [1267, 591] on div at bounding box center [1414, 594] width 6 height 6
click at [1267, 603] on div at bounding box center [1426, 606] width 6 height 6
click at [1267, 50] on icon at bounding box center [1445, 48] width 10 height 10
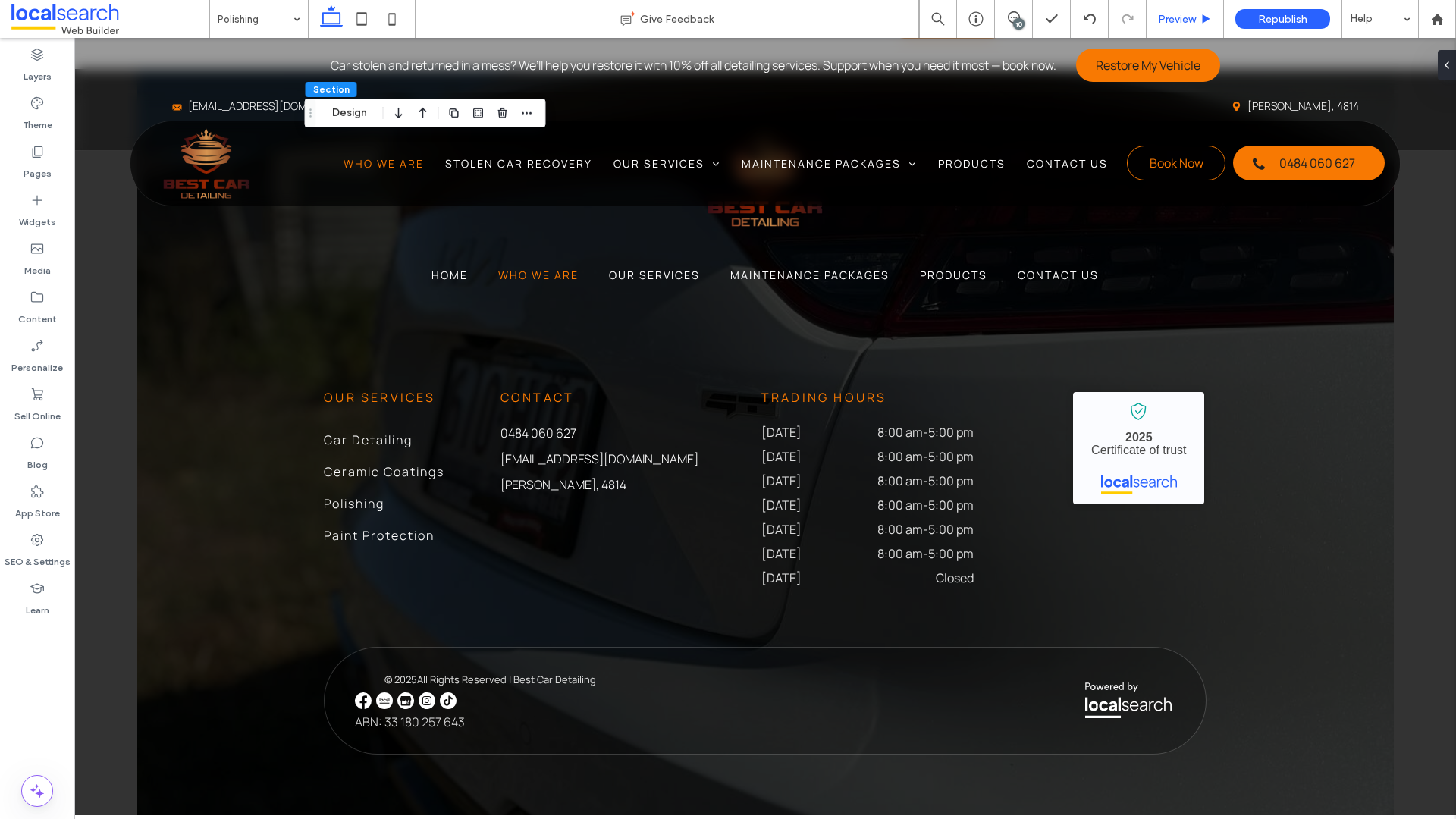
click at [1192, 16] on span "Preview" at bounding box center [1177, 20] width 38 height 13
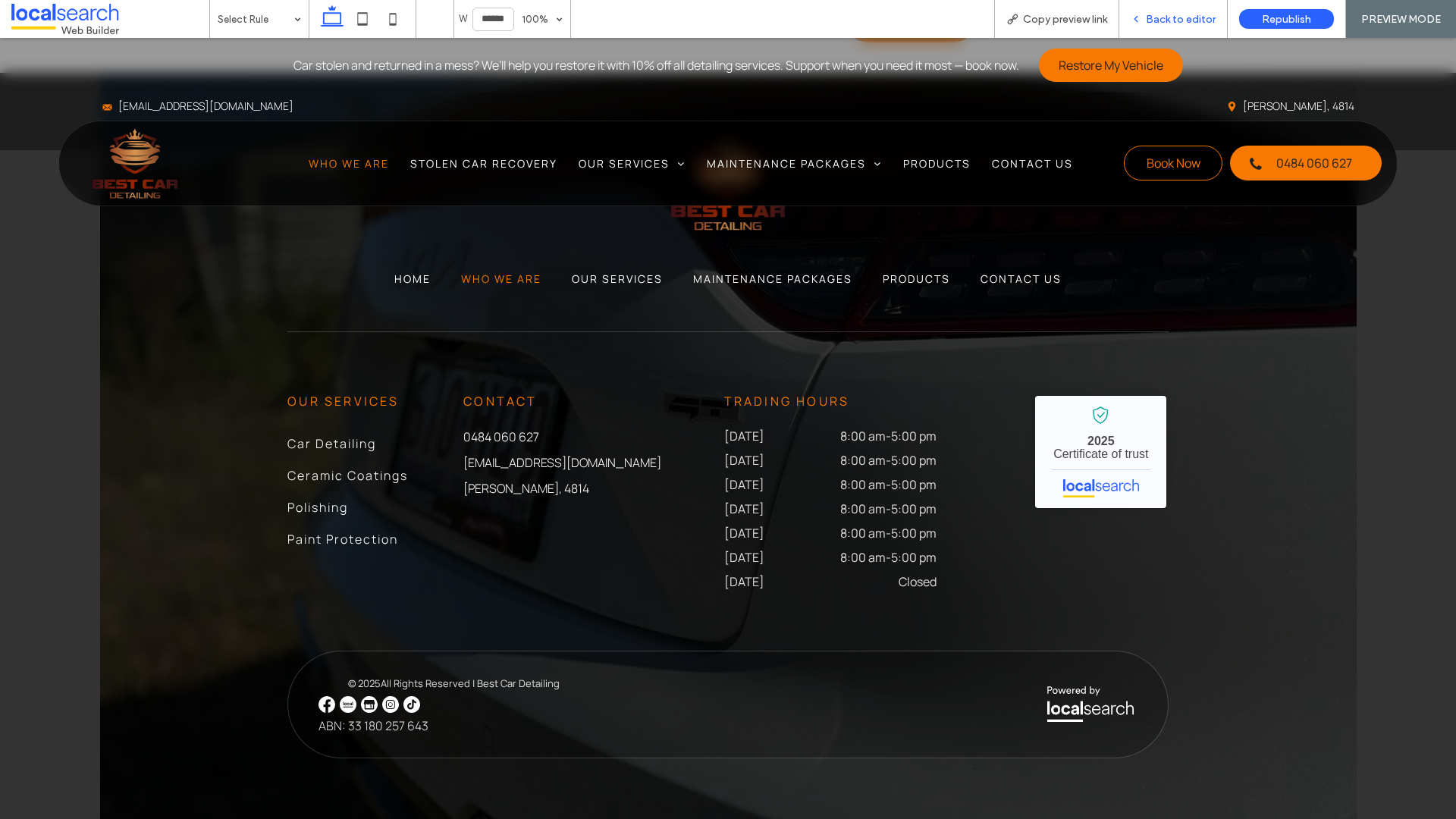
click at [1166, 28] on div "Back to editor" at bounding box center [1173, 19] width 108 height 38
click at [1169, 20] on span "Back to editor" at bounding box center [1180, 20] width 69 height 13
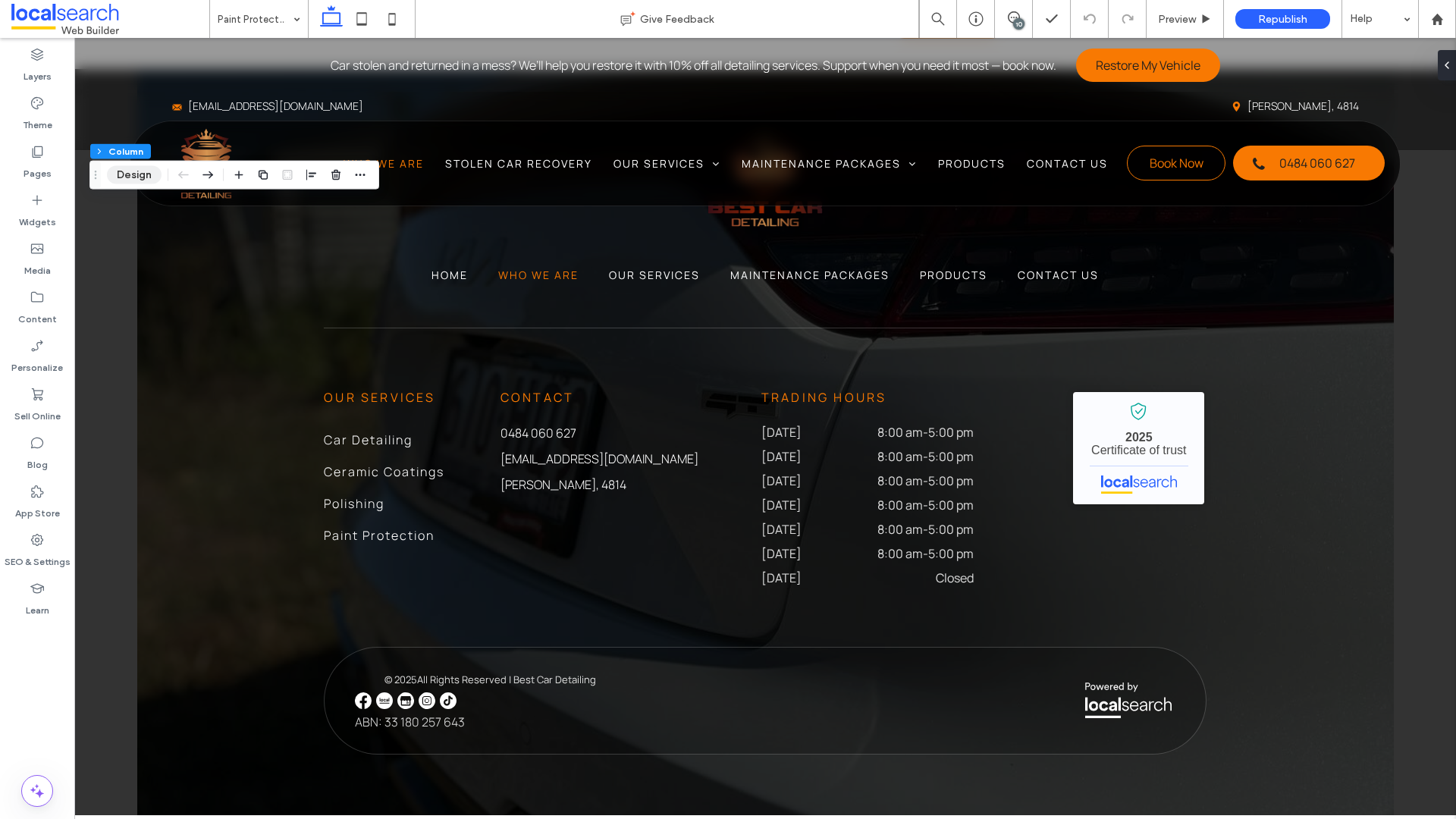
click at [145, 174] on button "Design" at bounding box center [134, 175] width 55 height 18
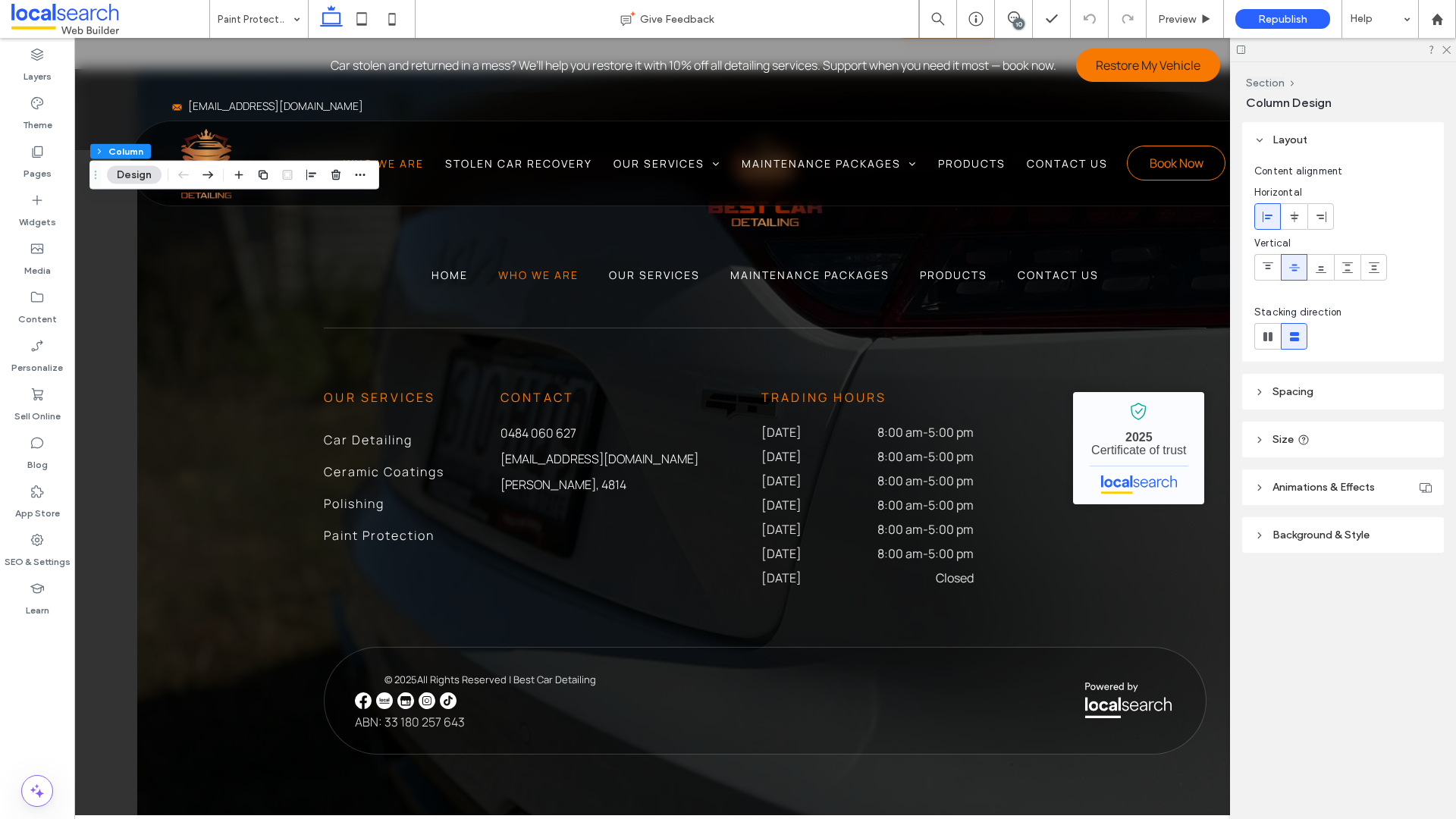
click at [1267, 526] on header "Background & Style" at bounding box center [1343, 535] width 202 height 36
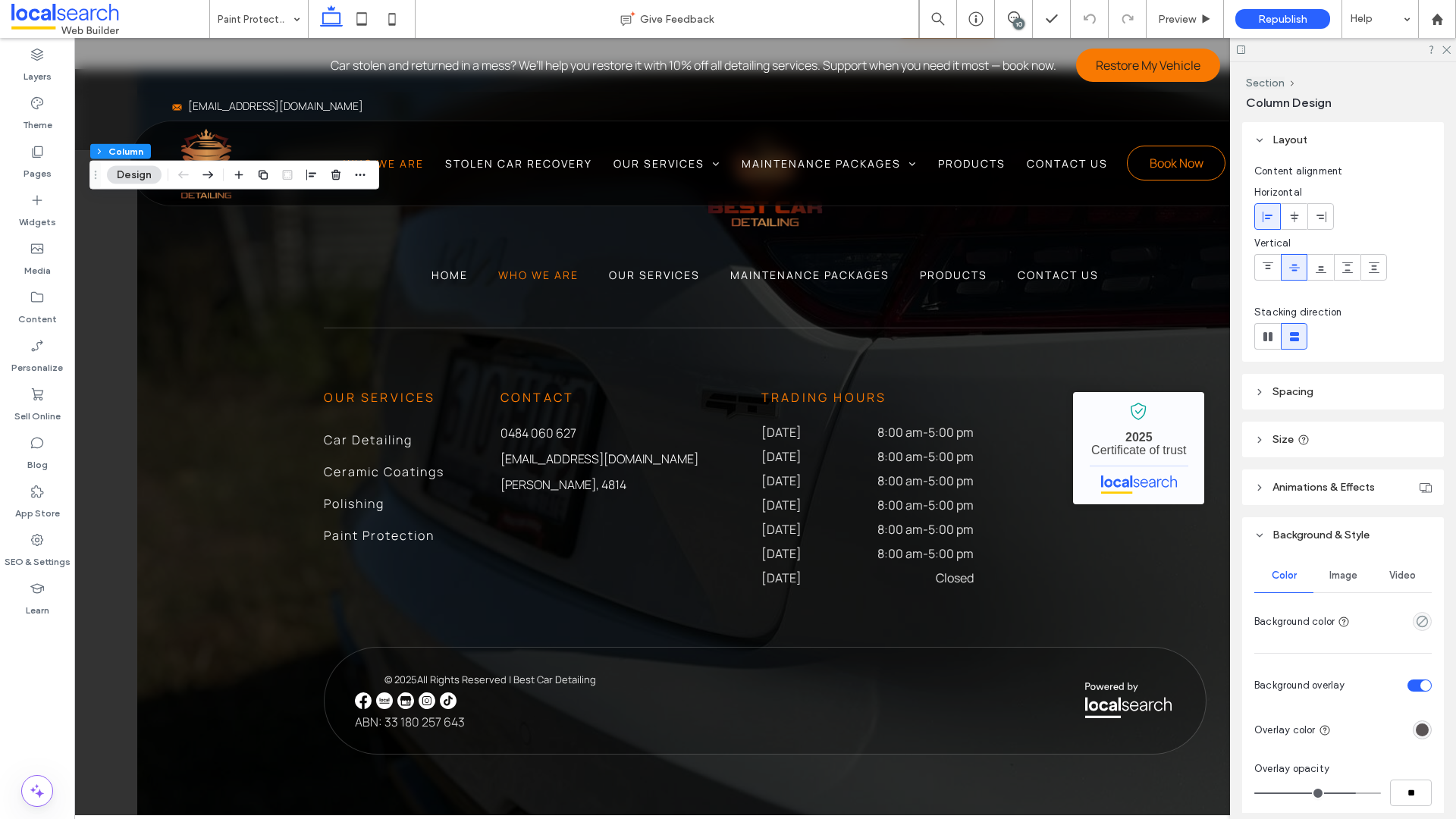
click at [1267, 583] on div "Image" at bounding box center [1343, 576] width 59 height 34
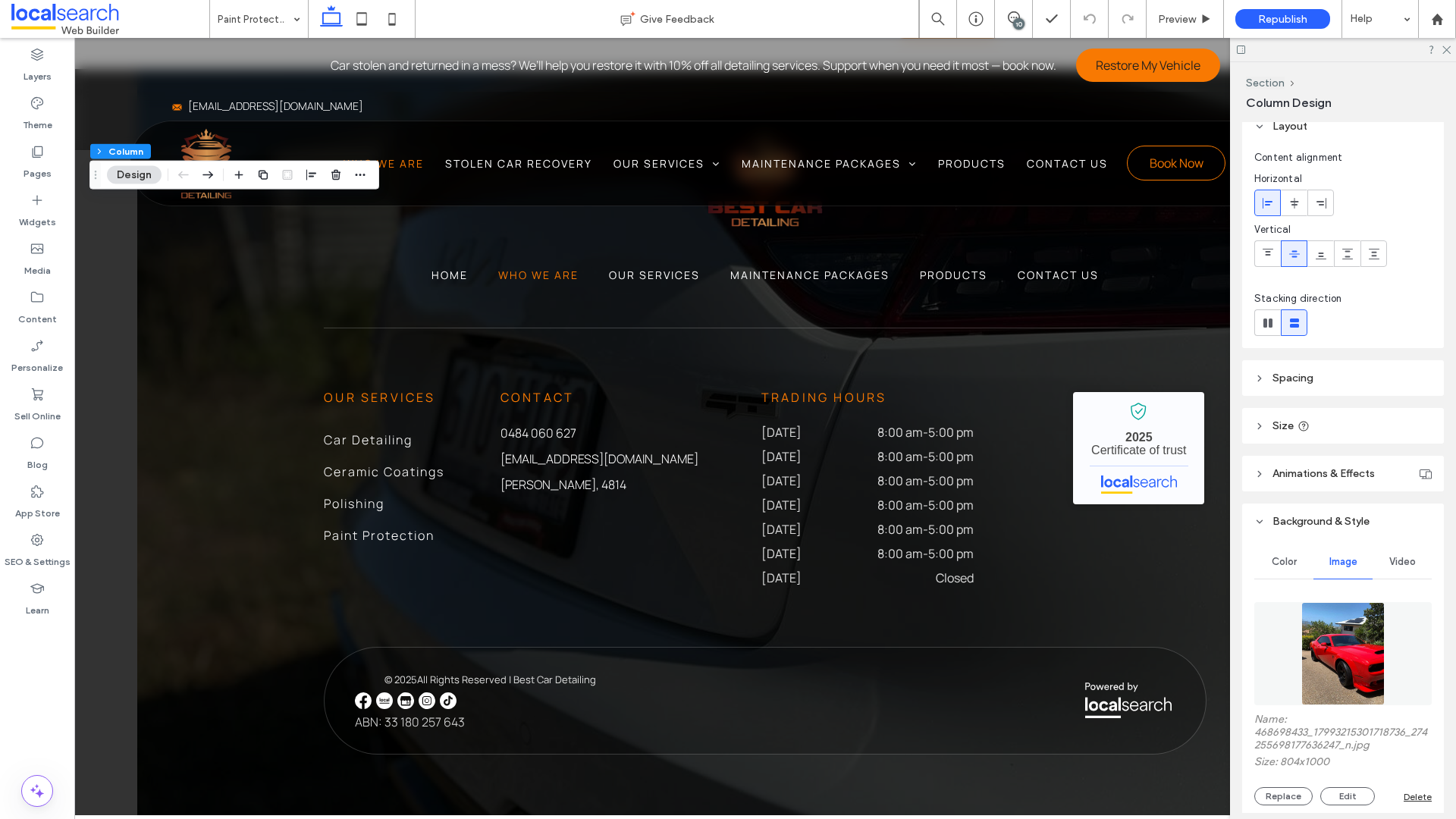
scroll to position [16, 0]
click at [1267, 630] on img at bounding box center [1343, 651] width 83 height 103
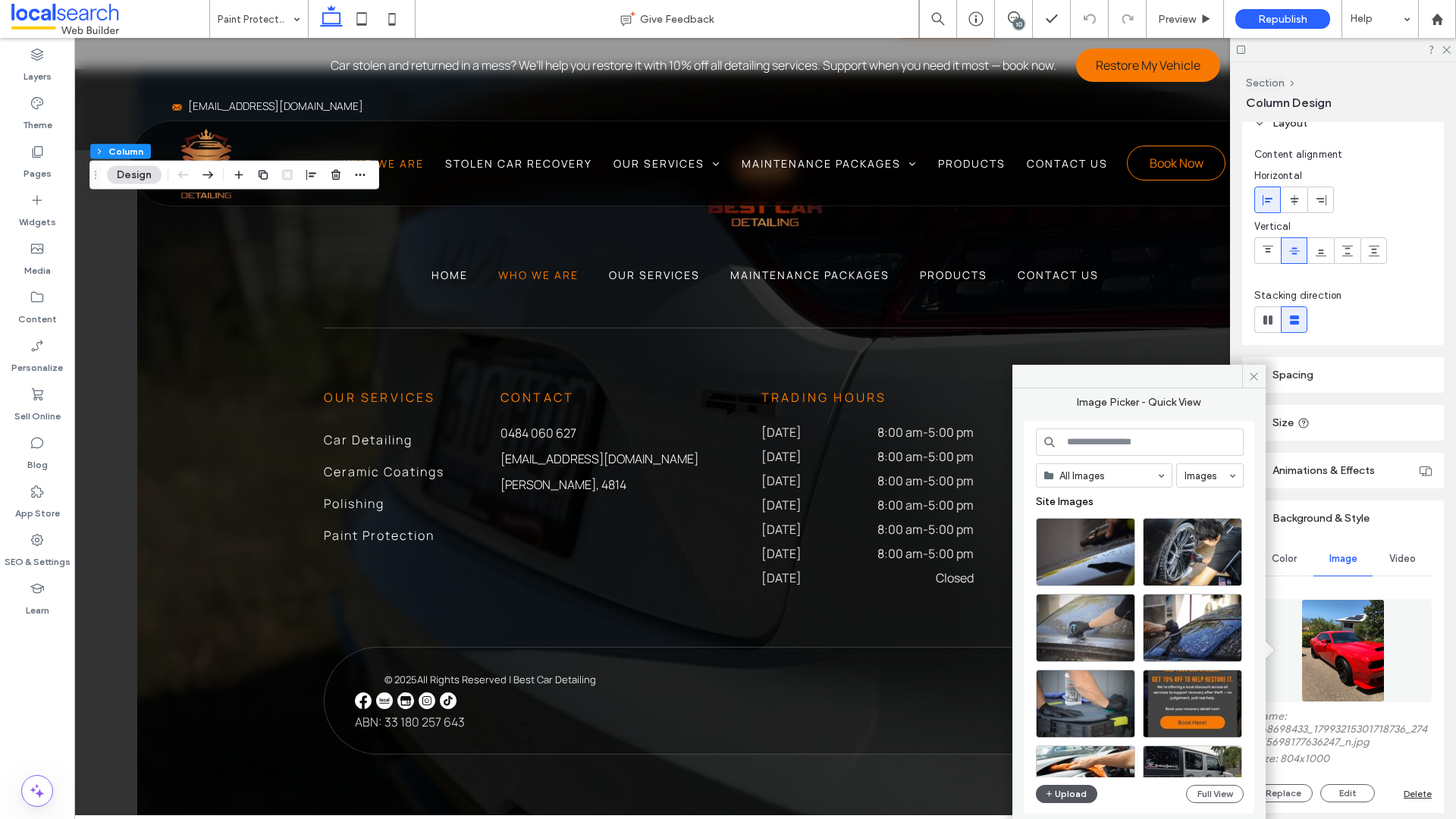
click at [1079, 630] on button "Upload" at bounding box center [1067, 793] width 62 height 18
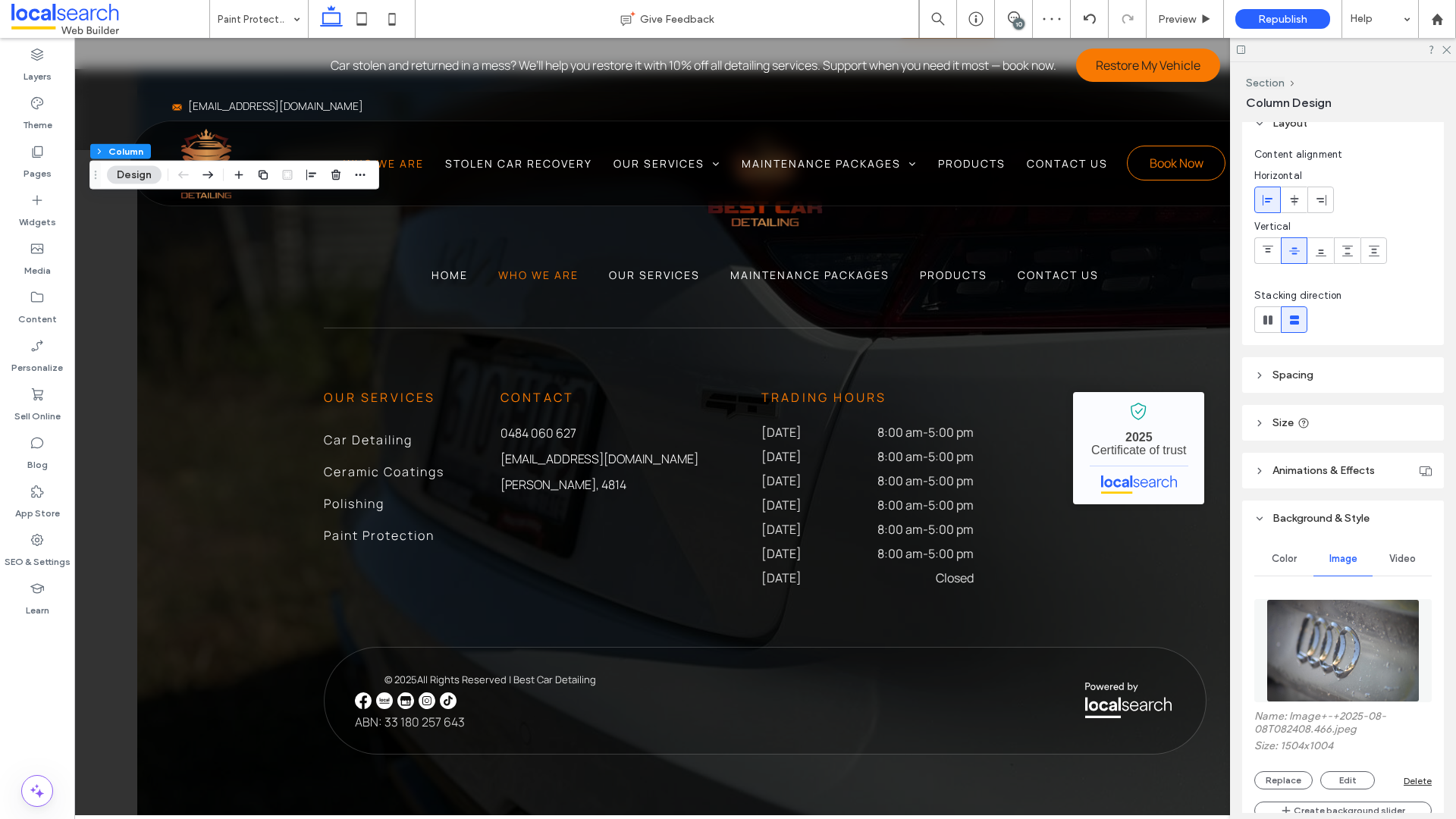
click at [1267, 630] on img at bounding box center [1343, 651] width 154 height 103
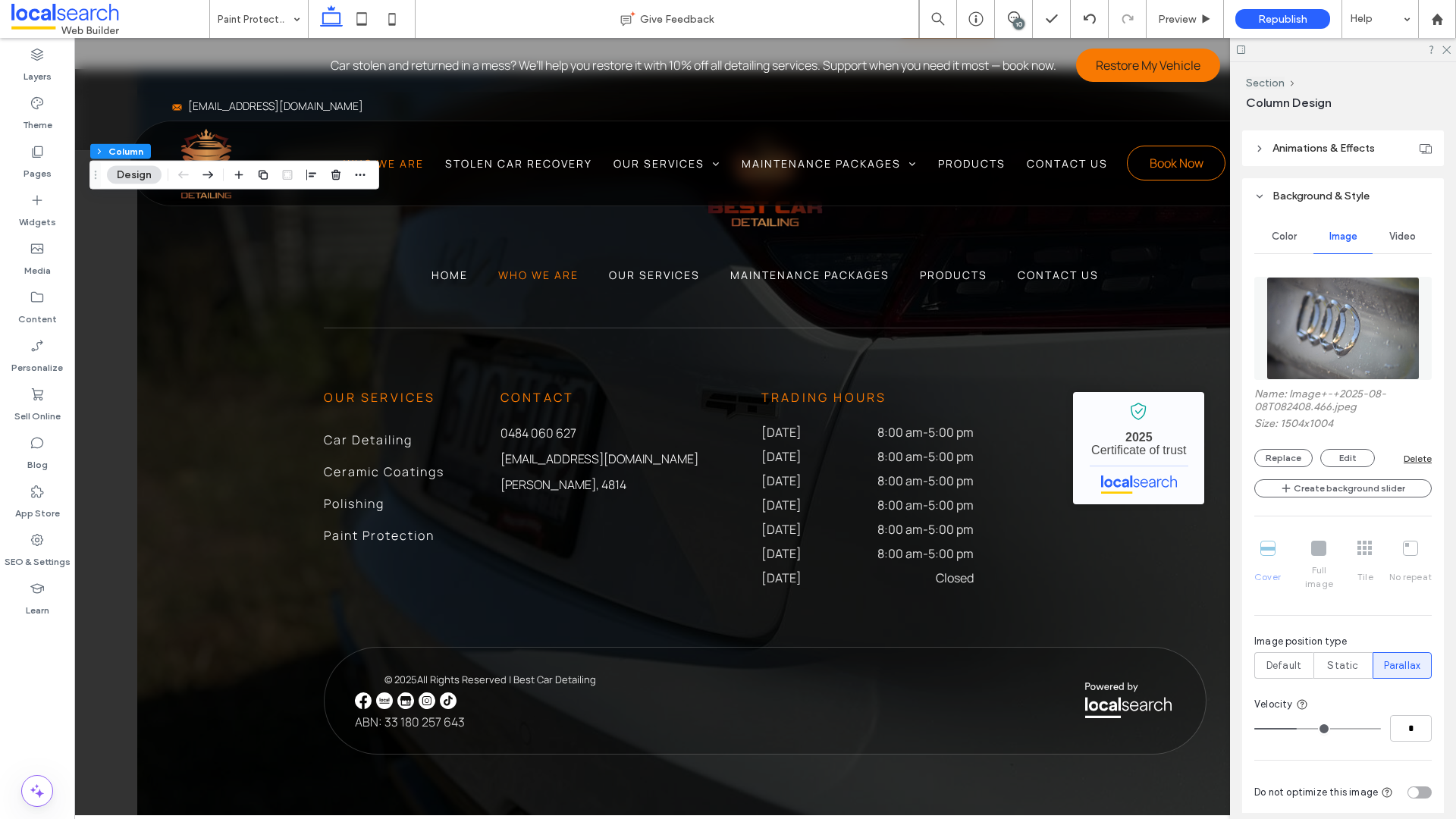
scroll to position [341, 0]
click at [1267, 630] on span "Default" at bounding box center [1284, 664] width 35 height 15
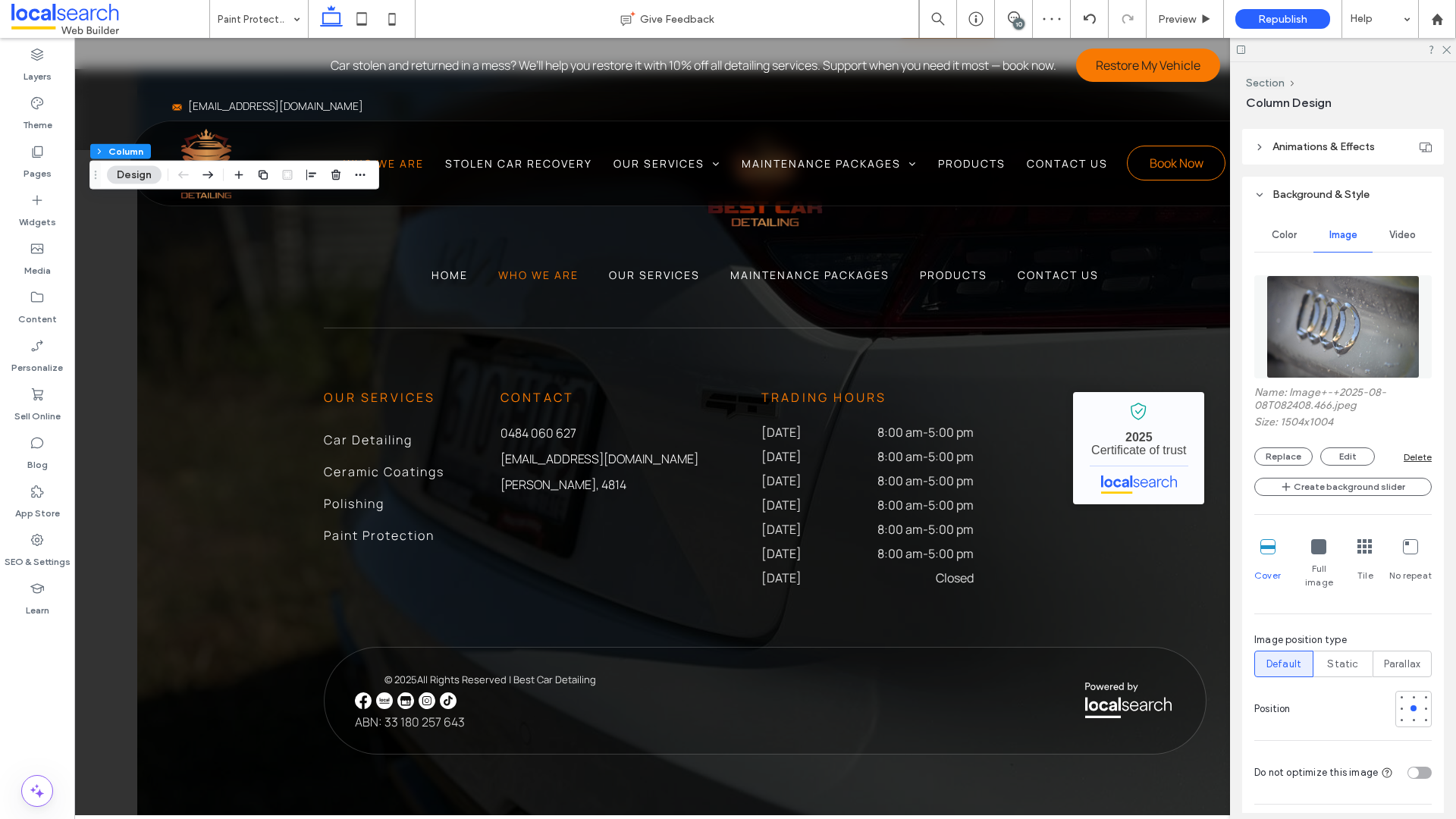
click at [1267, 555] on div at bounding box center [1318, 547] width 15 height 16
click at [1267, 553] on div "Cover Full image Tile No repeat" at bounding box center [1343, 565] width 178 height 62
click at [1267, 551] on icon at bounding box center [1364, 546] width 15 height 15
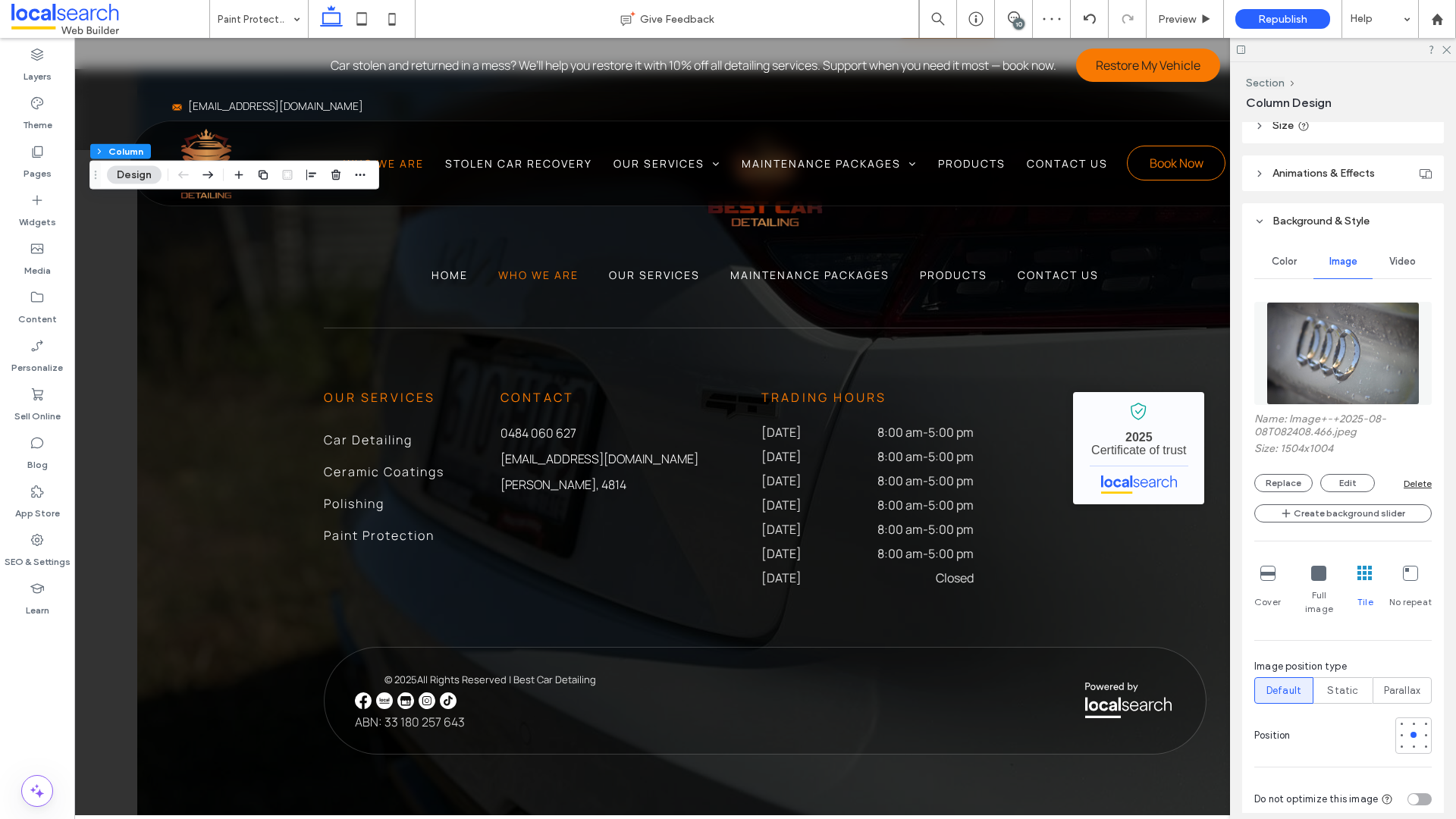
click at [1267, 573] on icon at bounding box center [1410, 573] width 15 height 15
click at [1267, 576] on div "Cover" at bounding box center [1267, 591] width 27 height 62
click at [1267, 575] on icon at bounding box center [1267, 573] width 15 height 15
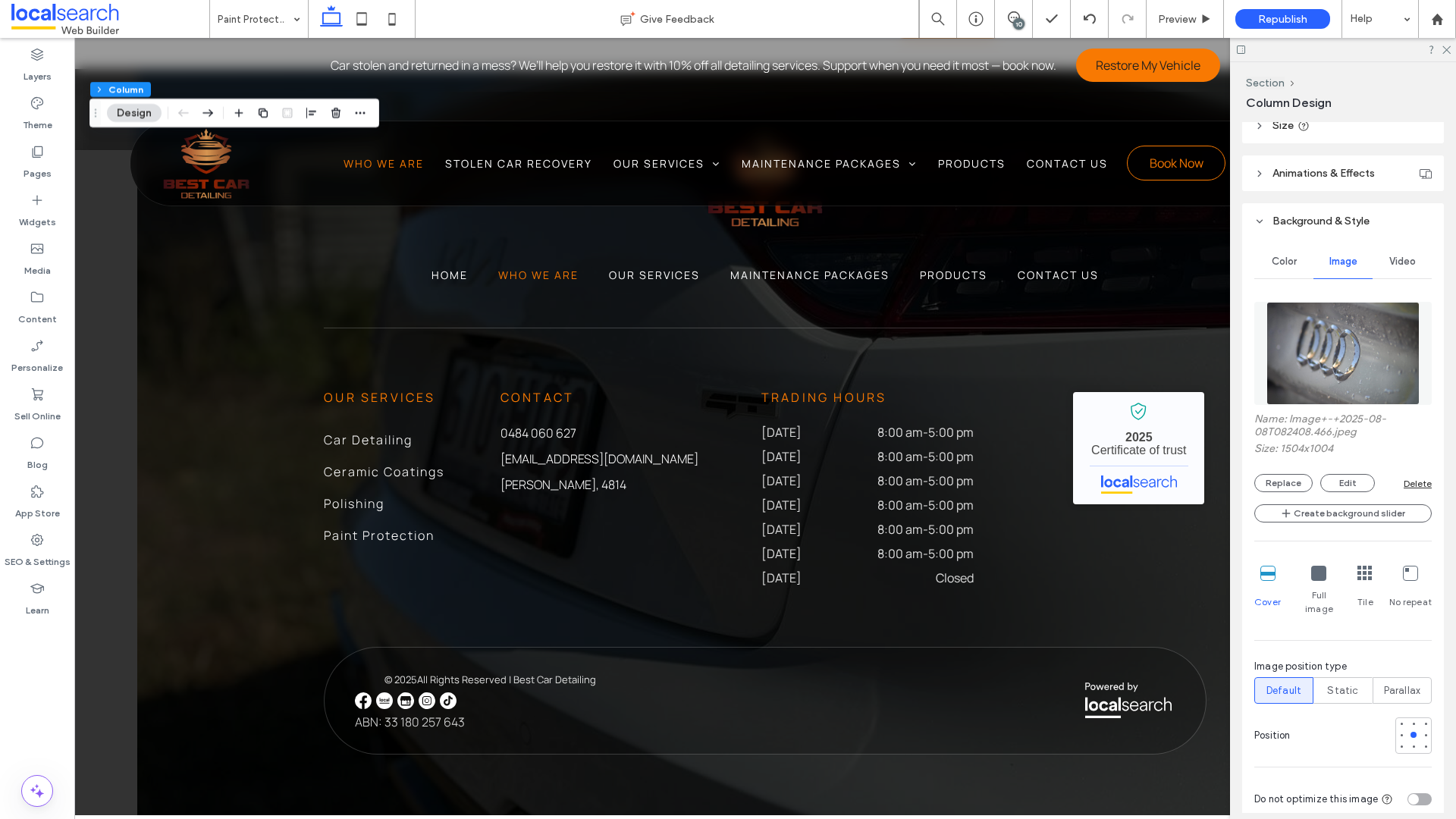
click at [1267, 370] on img at bounding box center [1343, 353] width 154 height 103
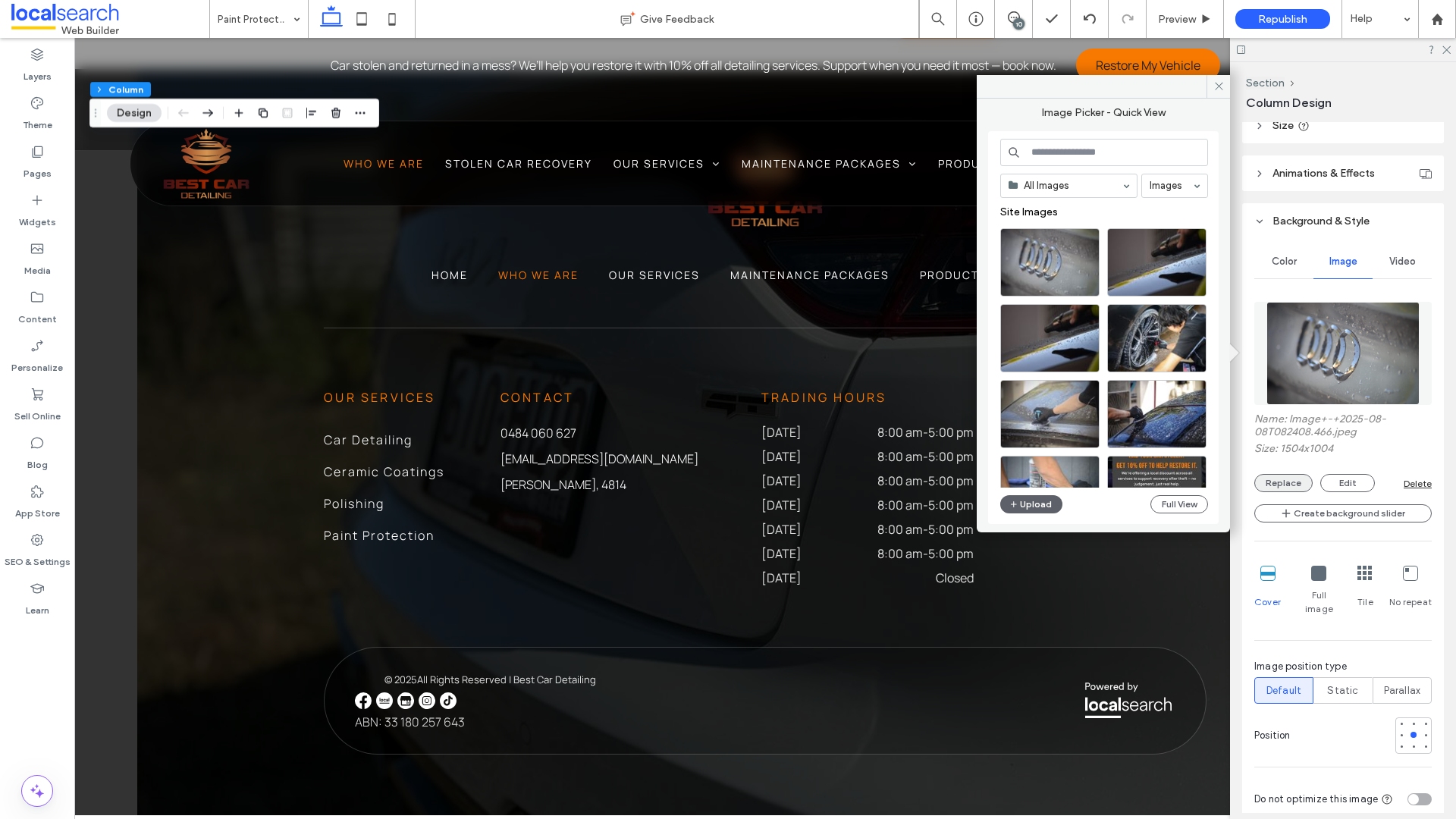
click at [1267, 484] on button "Replace" at bounding box center [1283, 483] width 58 height 18
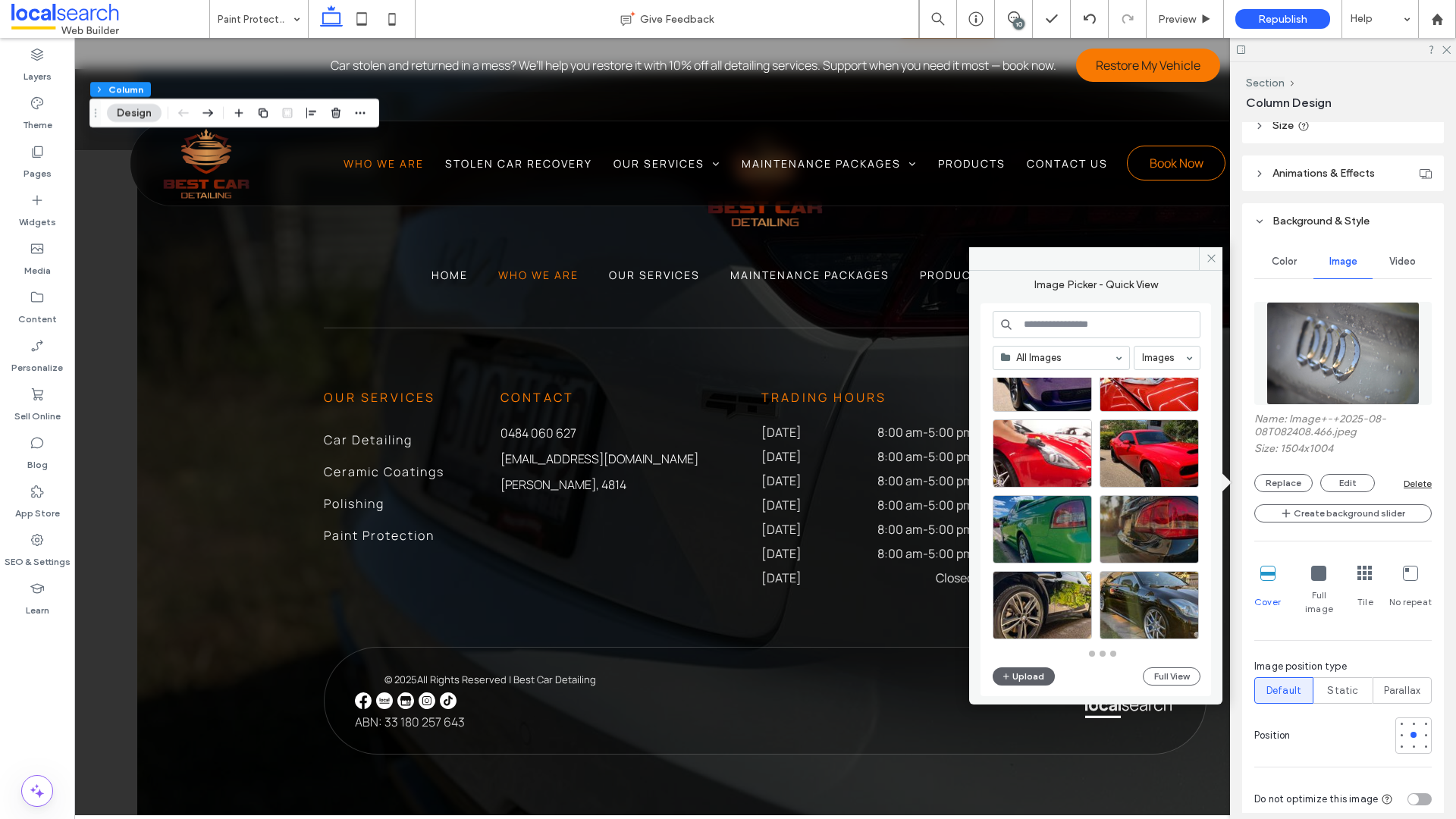
scroll to position [1575, 0]
click at [1151, 449] on div "Select" at bounding box center [1149, 453] width 99 height 69
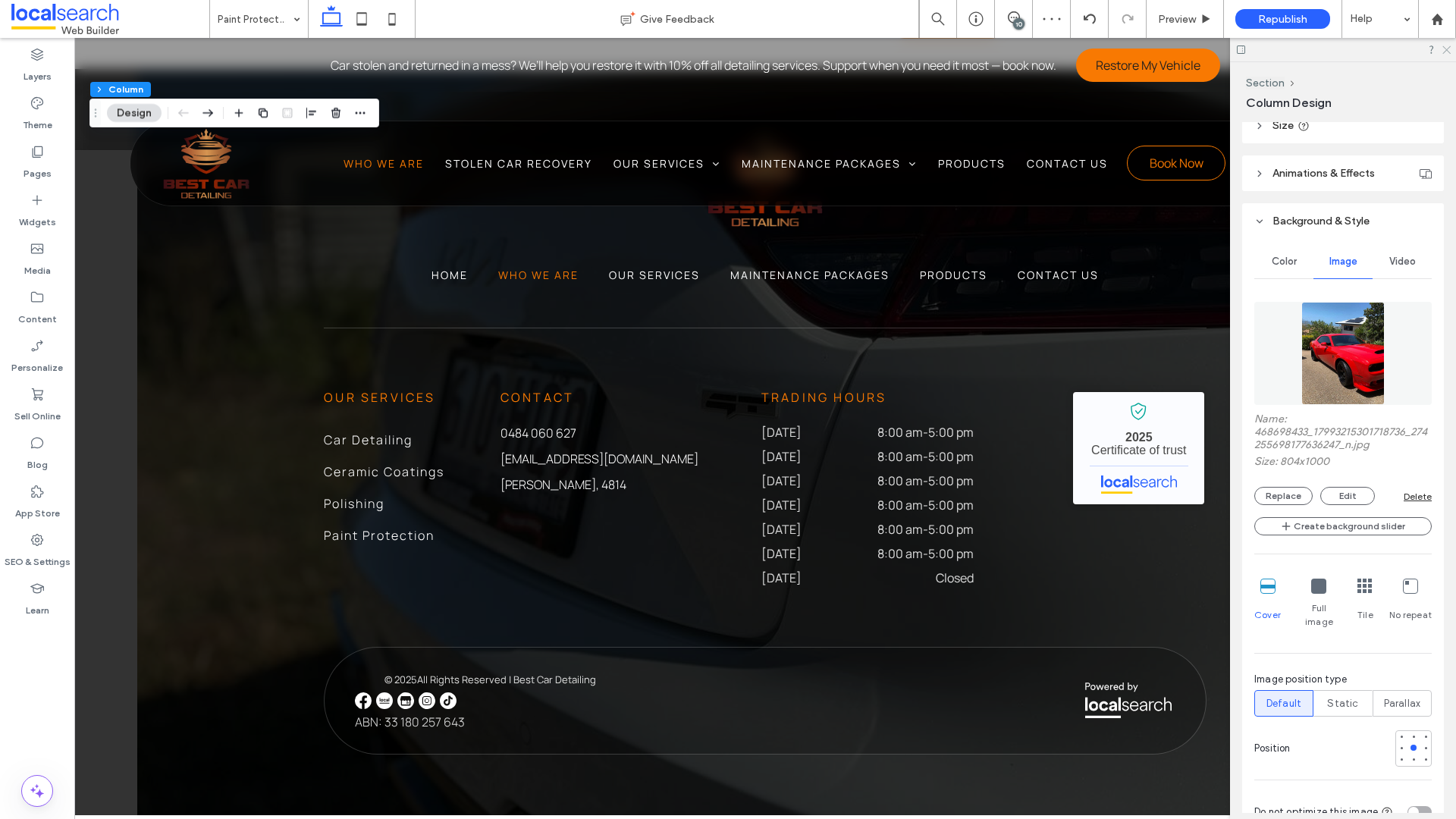
click at [1267, 53] on icon at bounding box center [1445, 48] width 10 height 10
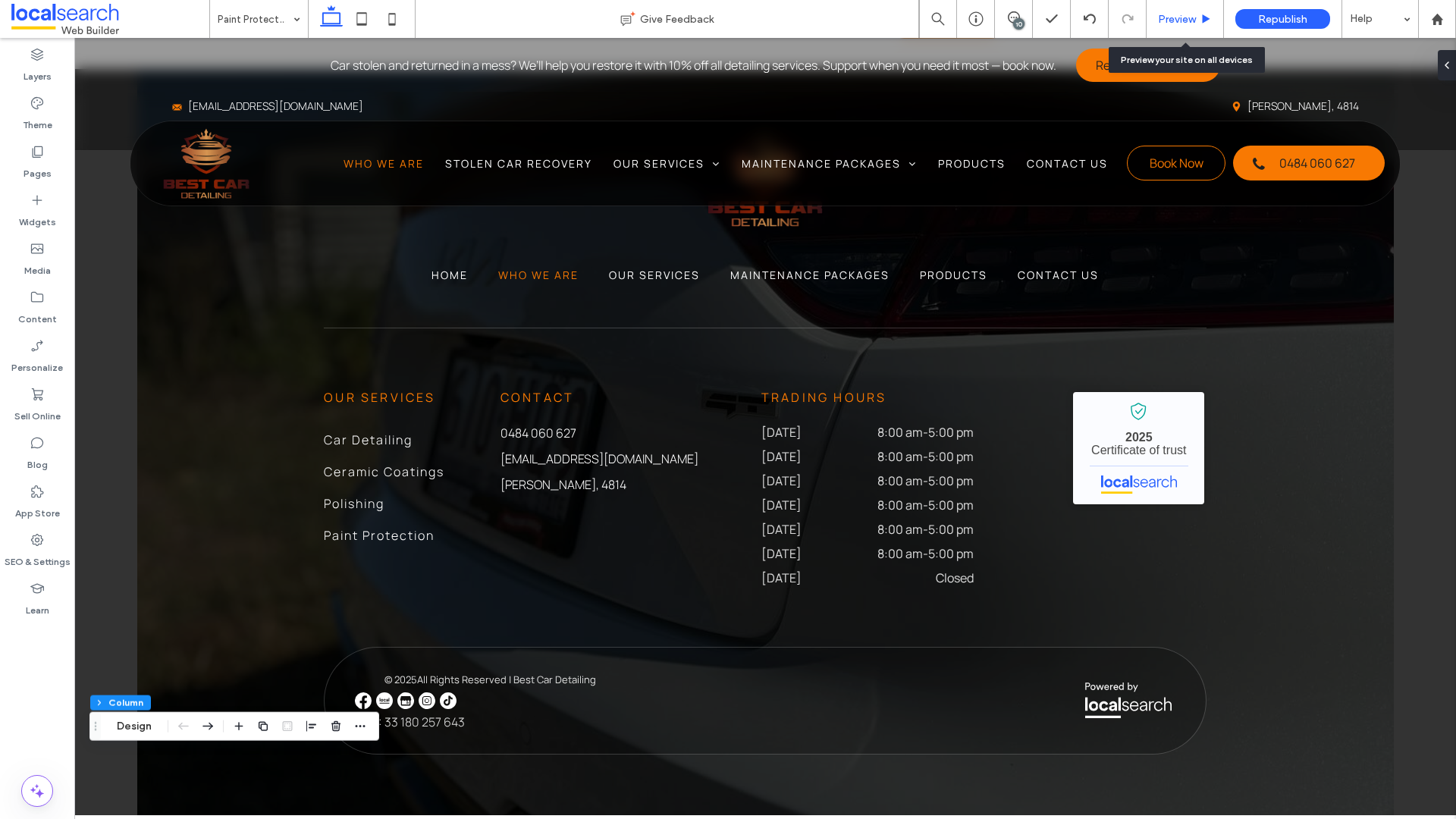
click at [1181, 19] on span "Preview" at bounding box center [1177, 20] width 38 height 13
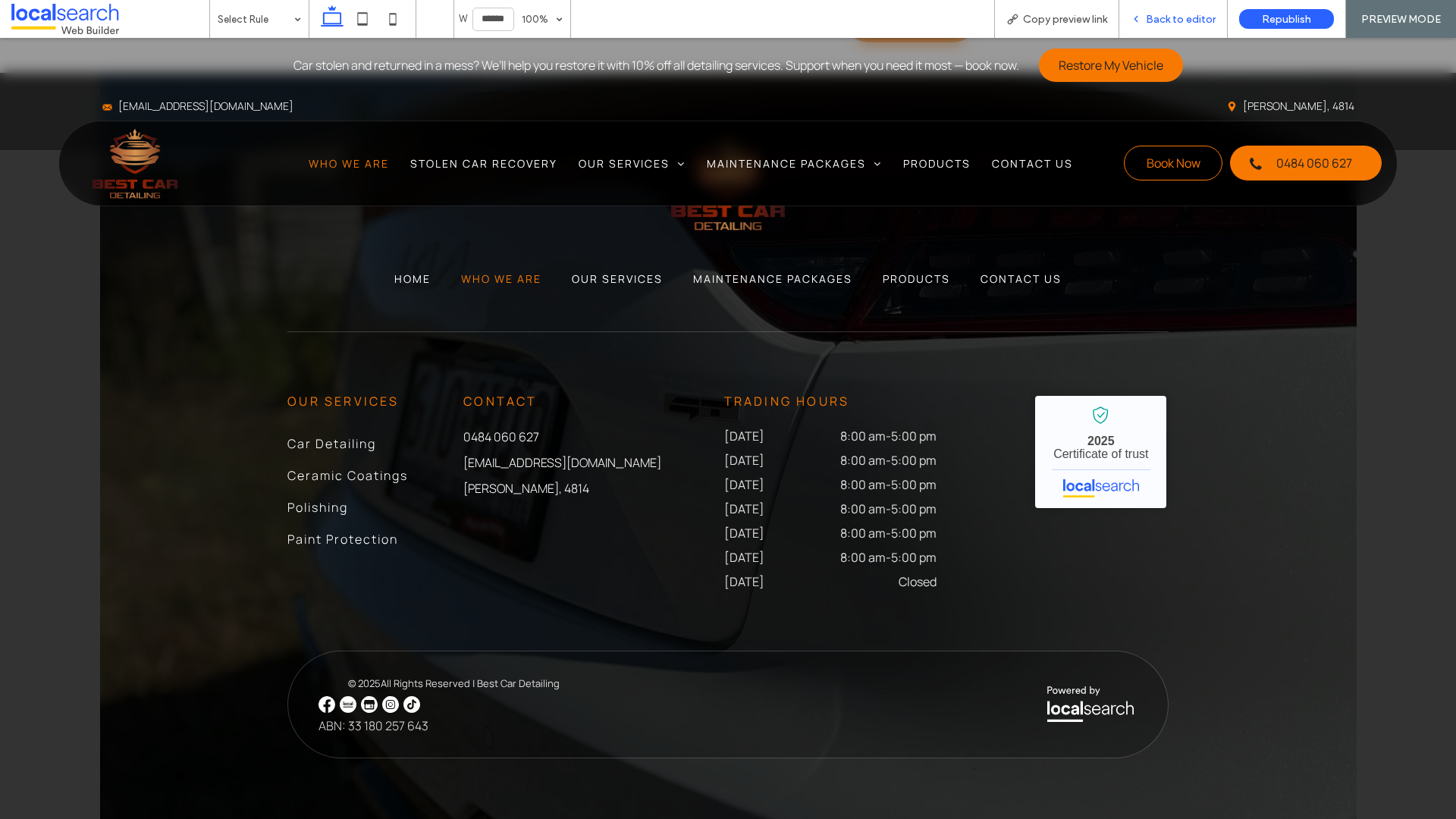
click at [1196, 22] on span "Back to editor" at bounding box center [1180, 20] width 69 height 13
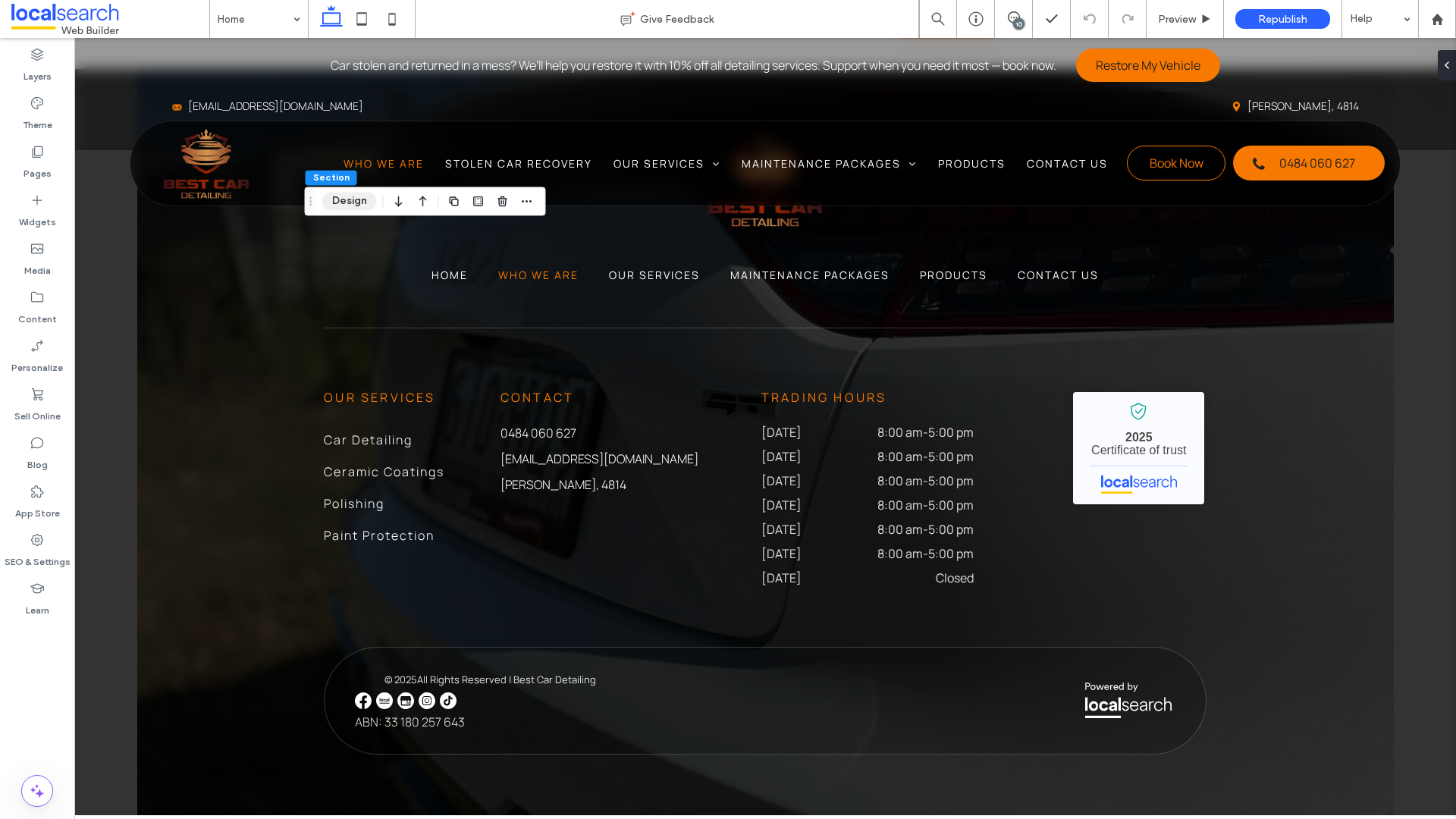
click at [348, 204] on button "Design" at bounding box center [349, 200] width 55 height 18
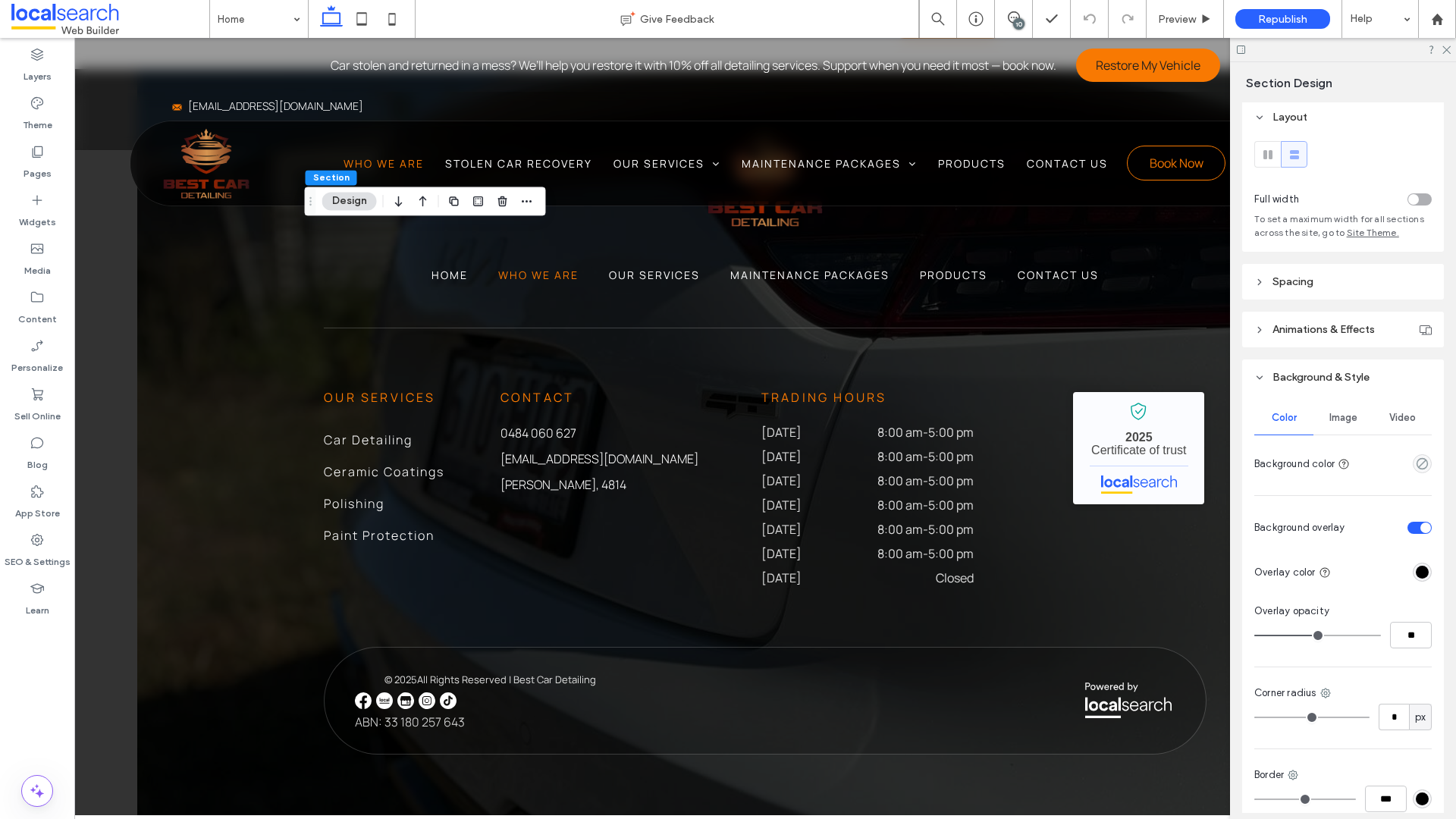
click at [1267, 427] on div "Image" at bounding box center [1343, 417] width 59 height 34
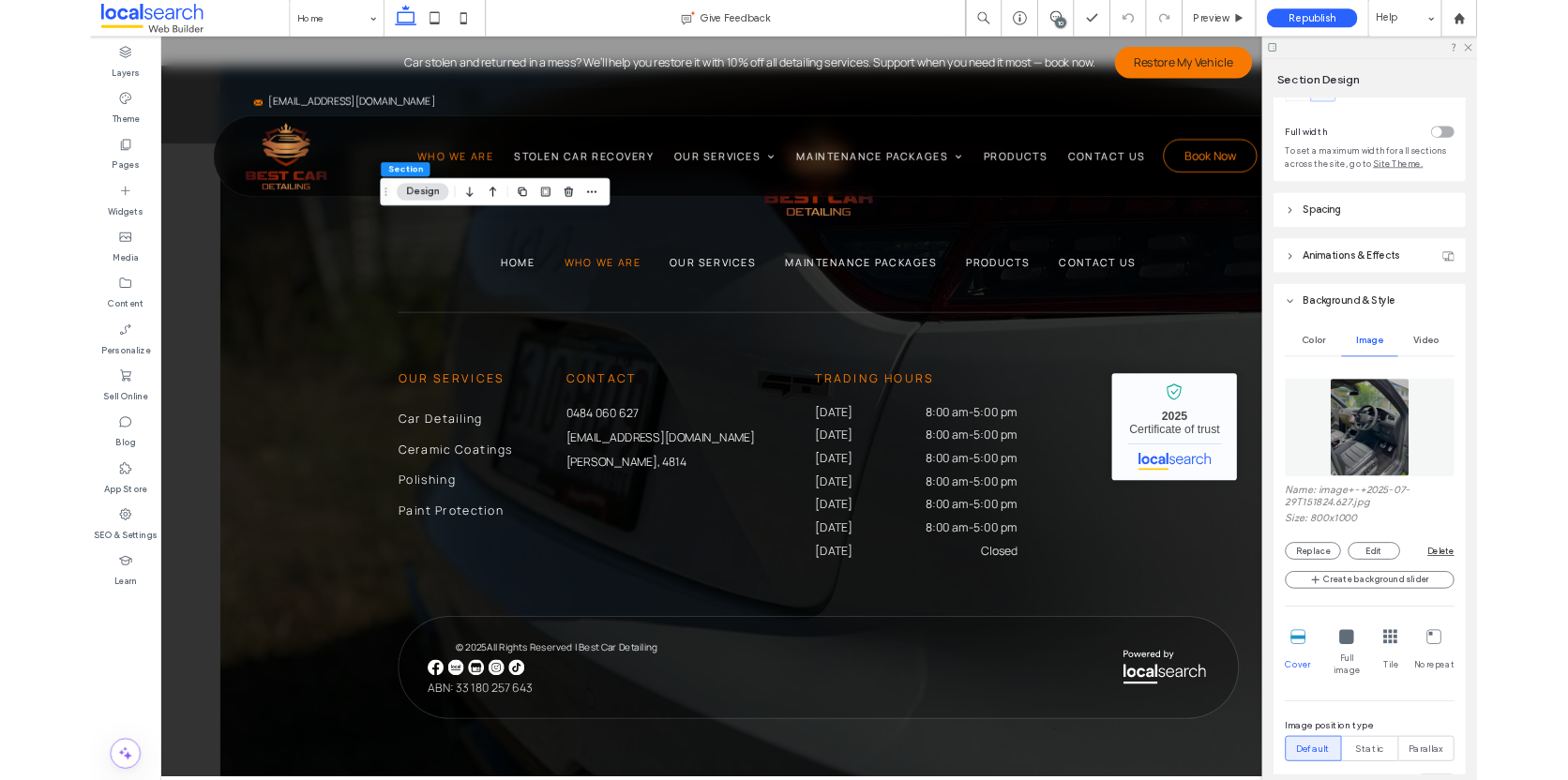
scroll to position [90, 0]
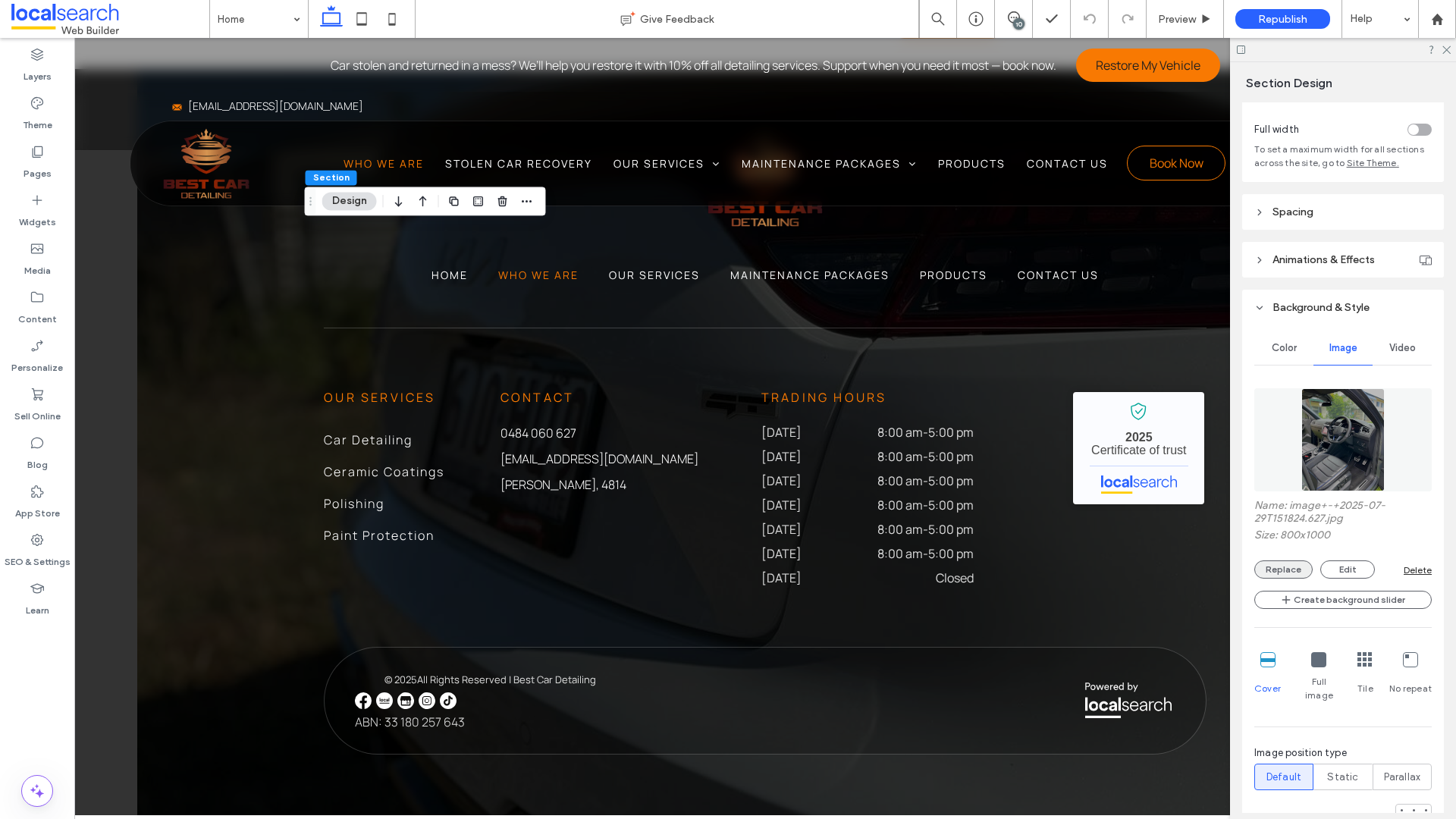
click at [1267, 566] on button "Replace" at bounding box center [1283, 569] width 58 height 18
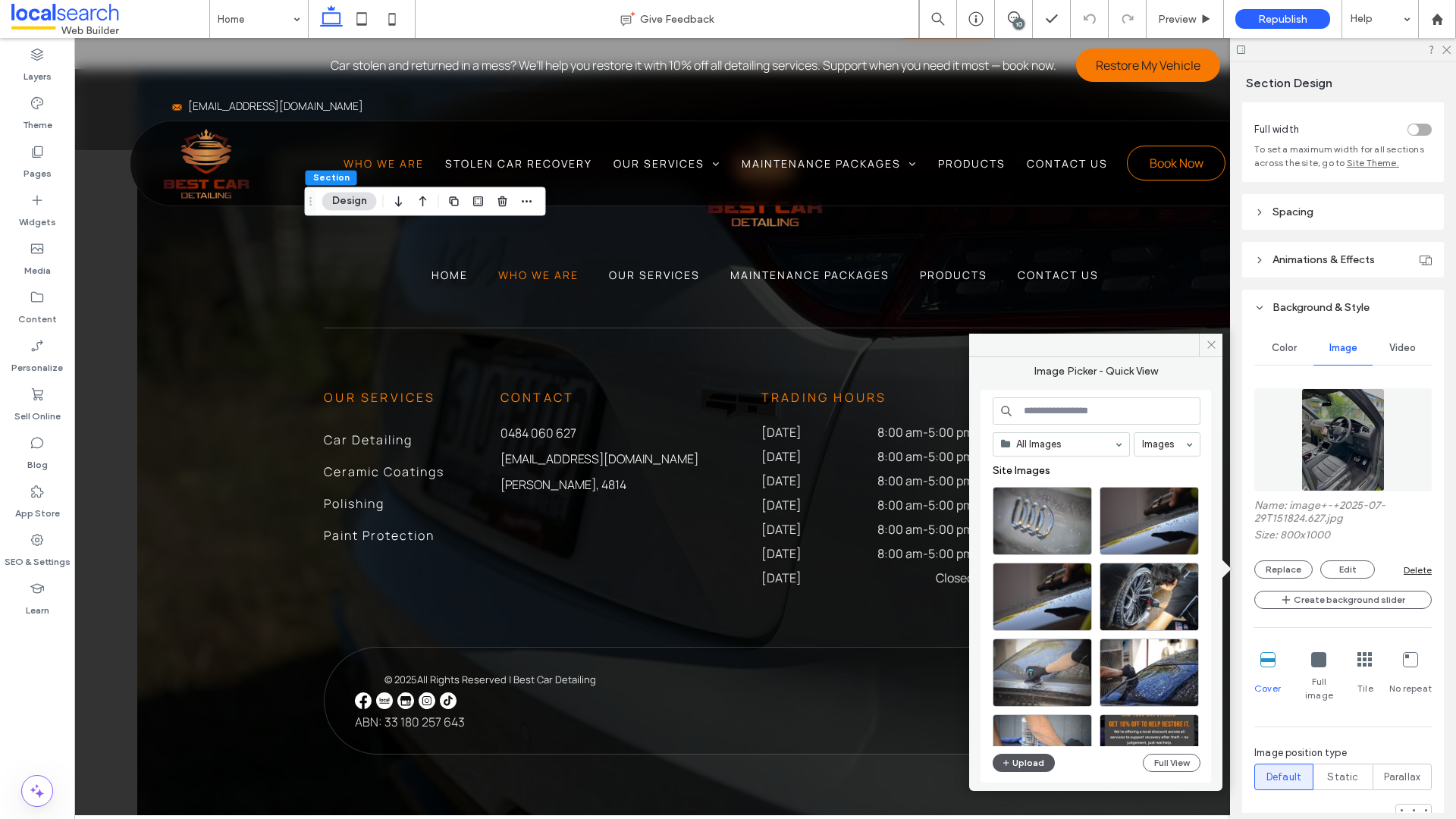
click at [1040, 630] on button "Upload" at bounding box center [1024, 762] width 62 height 18
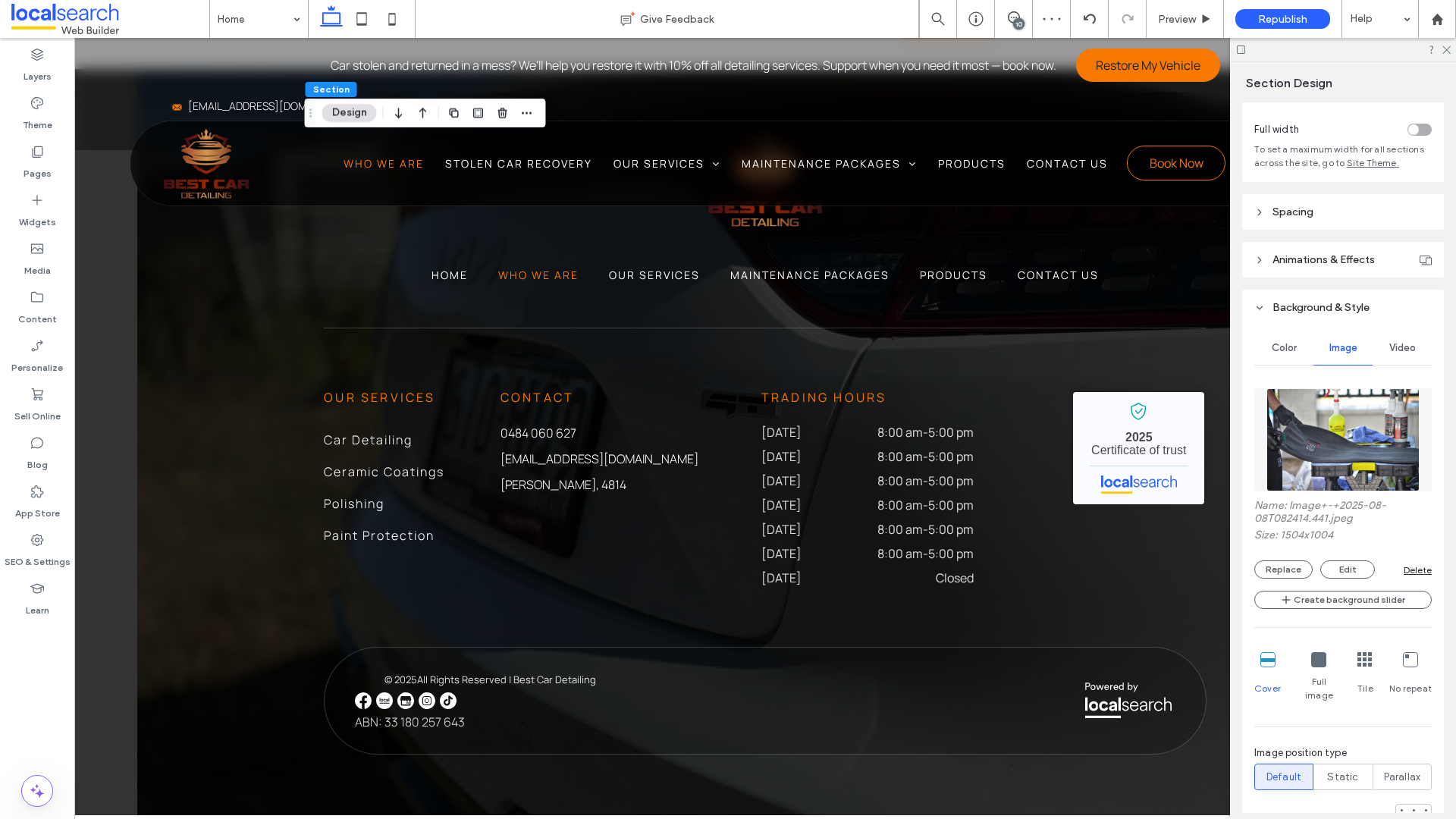
click at [1267, 55] on div at bounding box center [1343, 50] width 226 height 23
click at [1267, 46] on icon at bounding box center [1445, 48] width 10 height 10
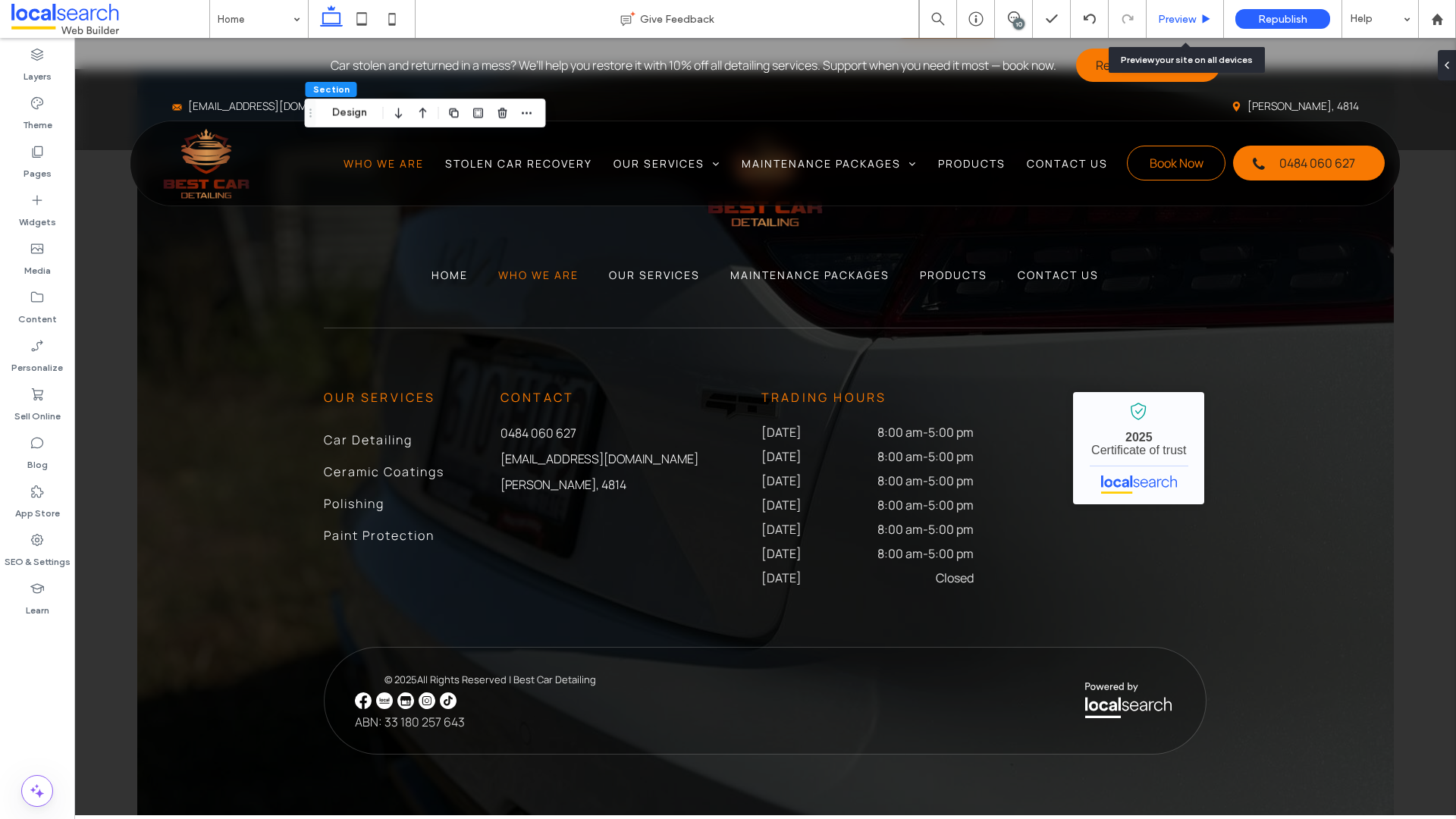
click at [1199, 19] on div "Preview" at bounding box center [1185, 20] width 76 height 13
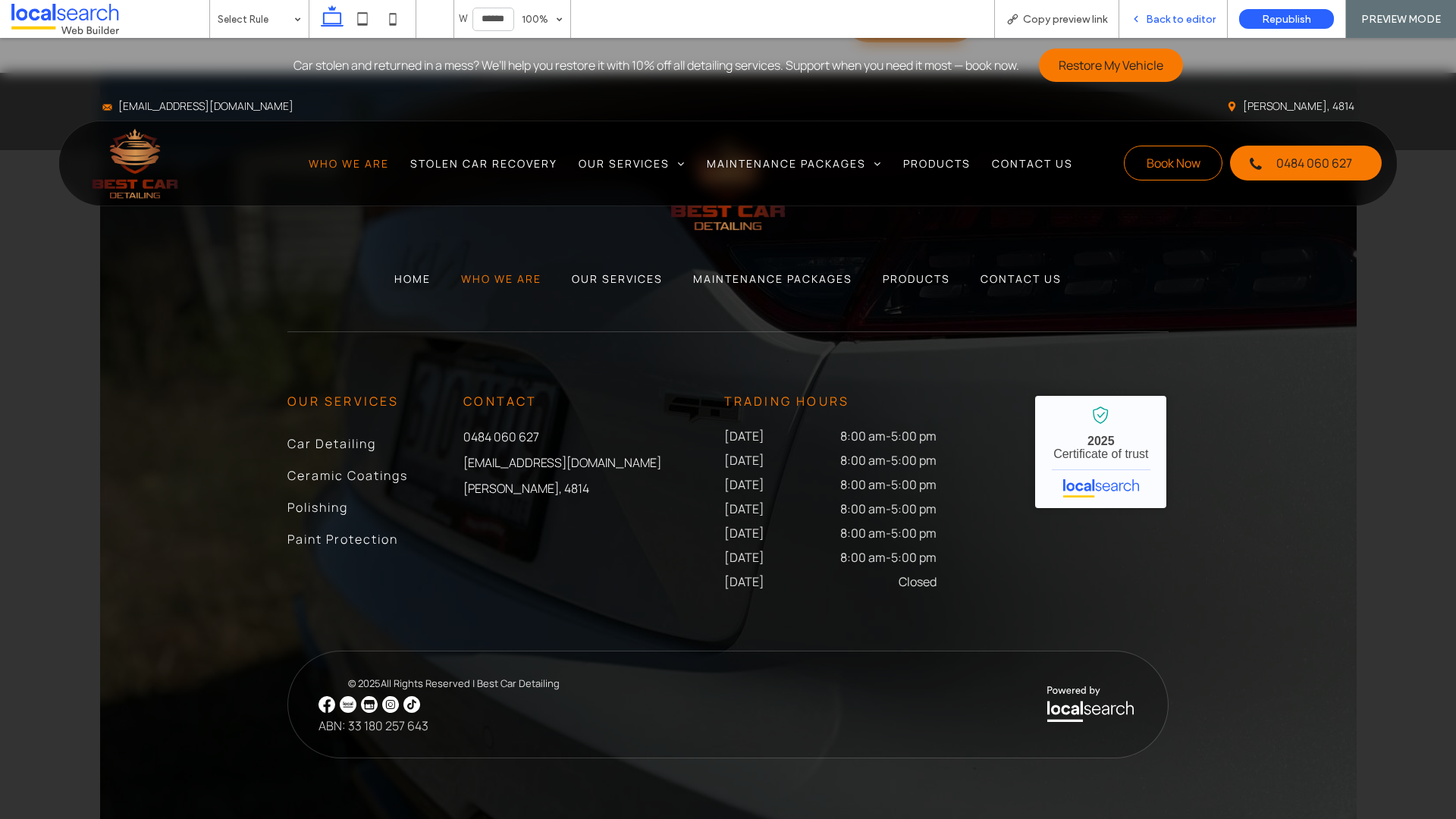
click at [1193, 16] on span "Back to editor" at bounding box center [1180, 20] width 69 height 13
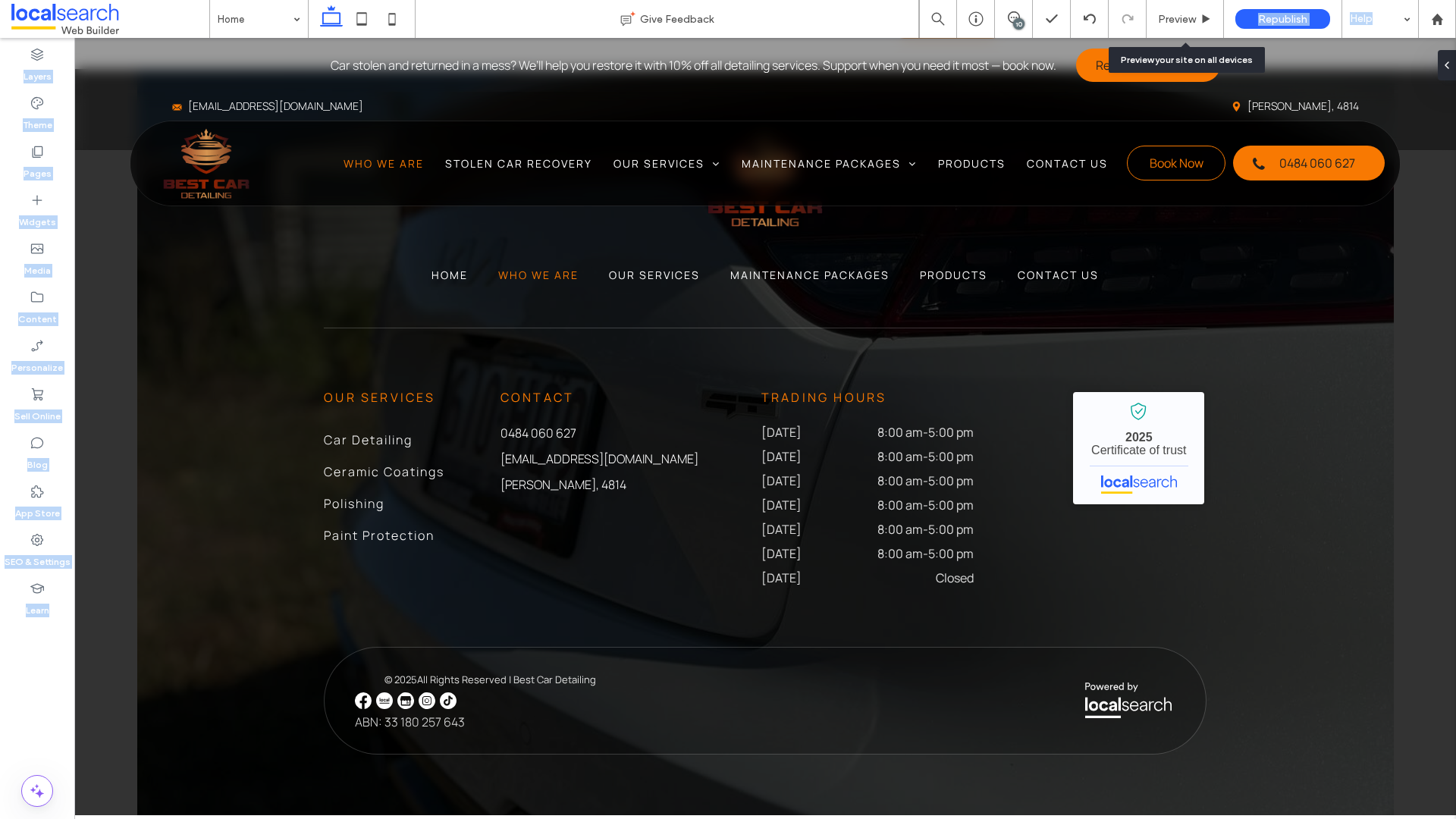
click at [1192, 16] on span "Preview" at bounding box center [1177, 20] width 38 height 13
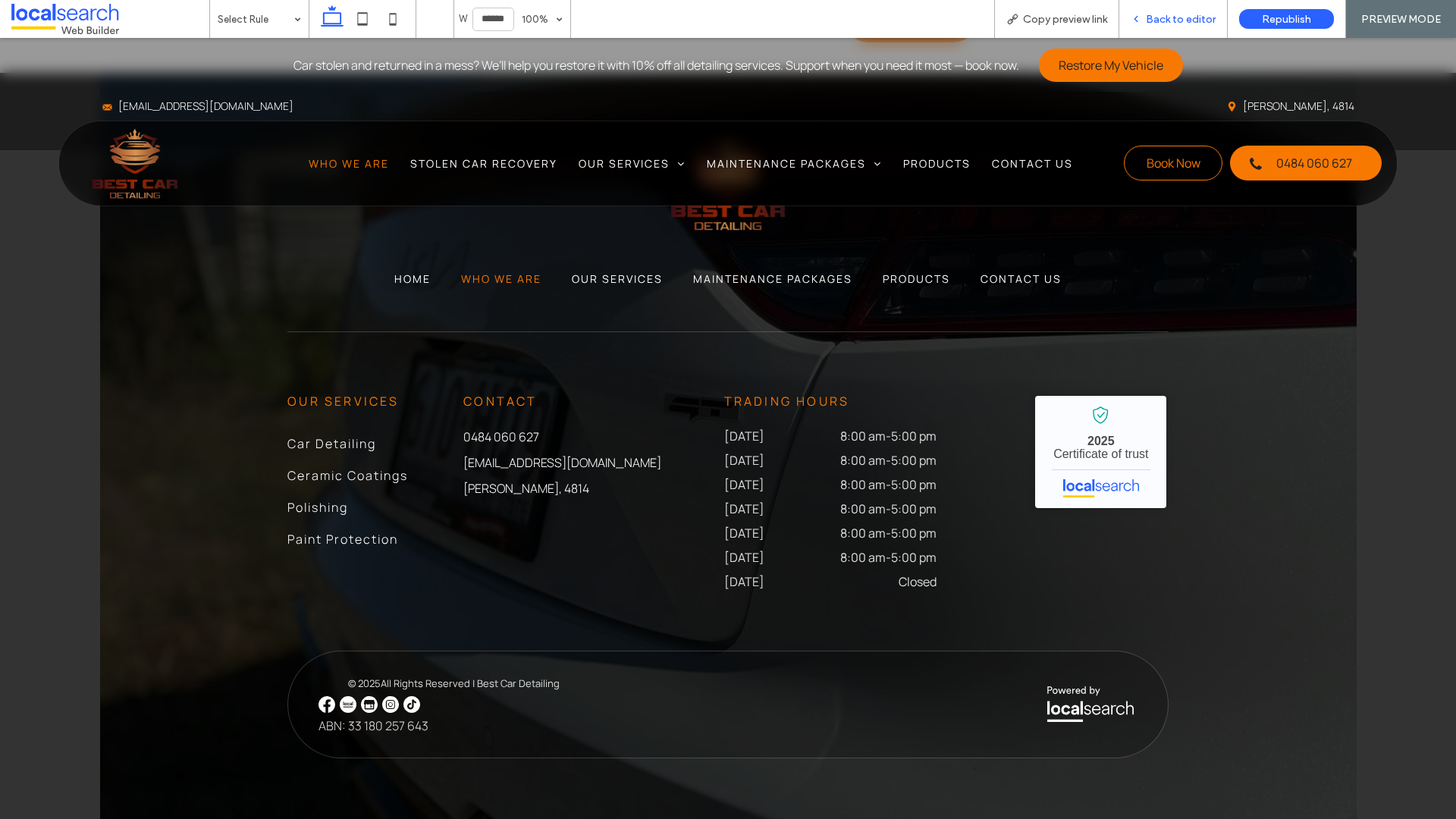
click at [1185, 23] on span "Back to editor" at bounding box center [1180, 20] width 69 height 13
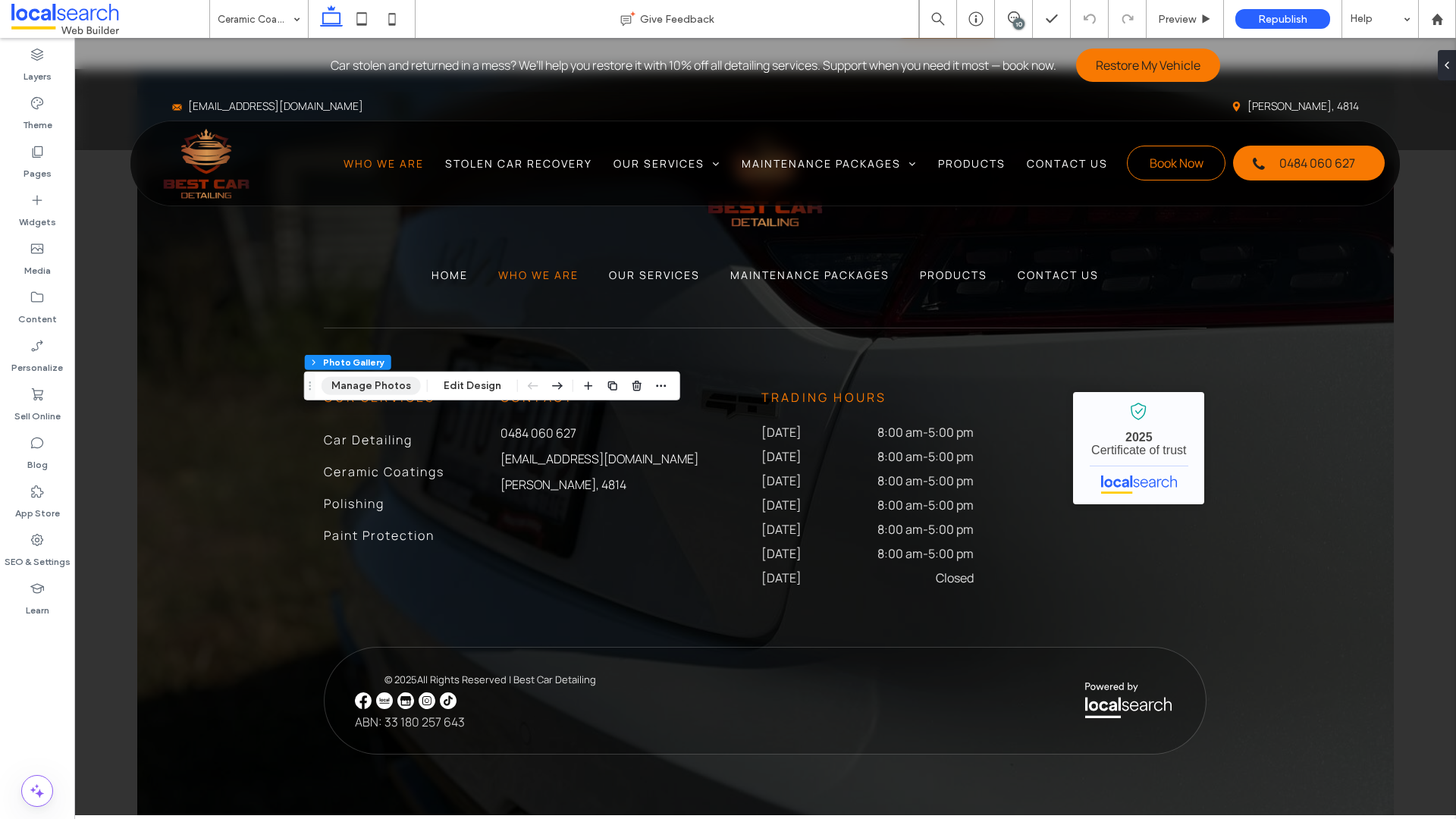
click at [384, 390] on button "Manage Photos" at bounding box center [370, 385] width 99 height 18
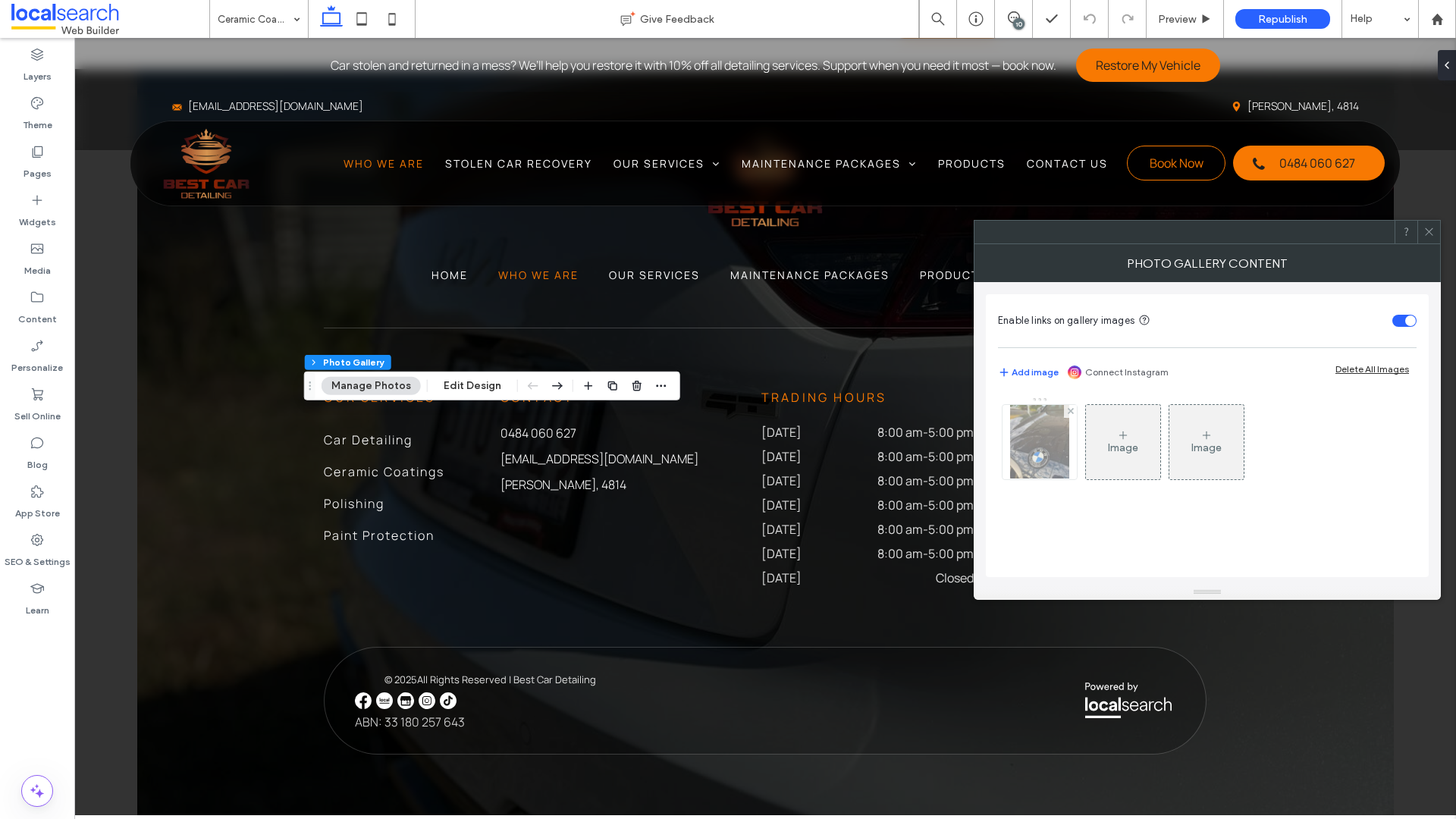
click at [1060, 438] on img at bounding box center [1040, 441] width 59 height 74
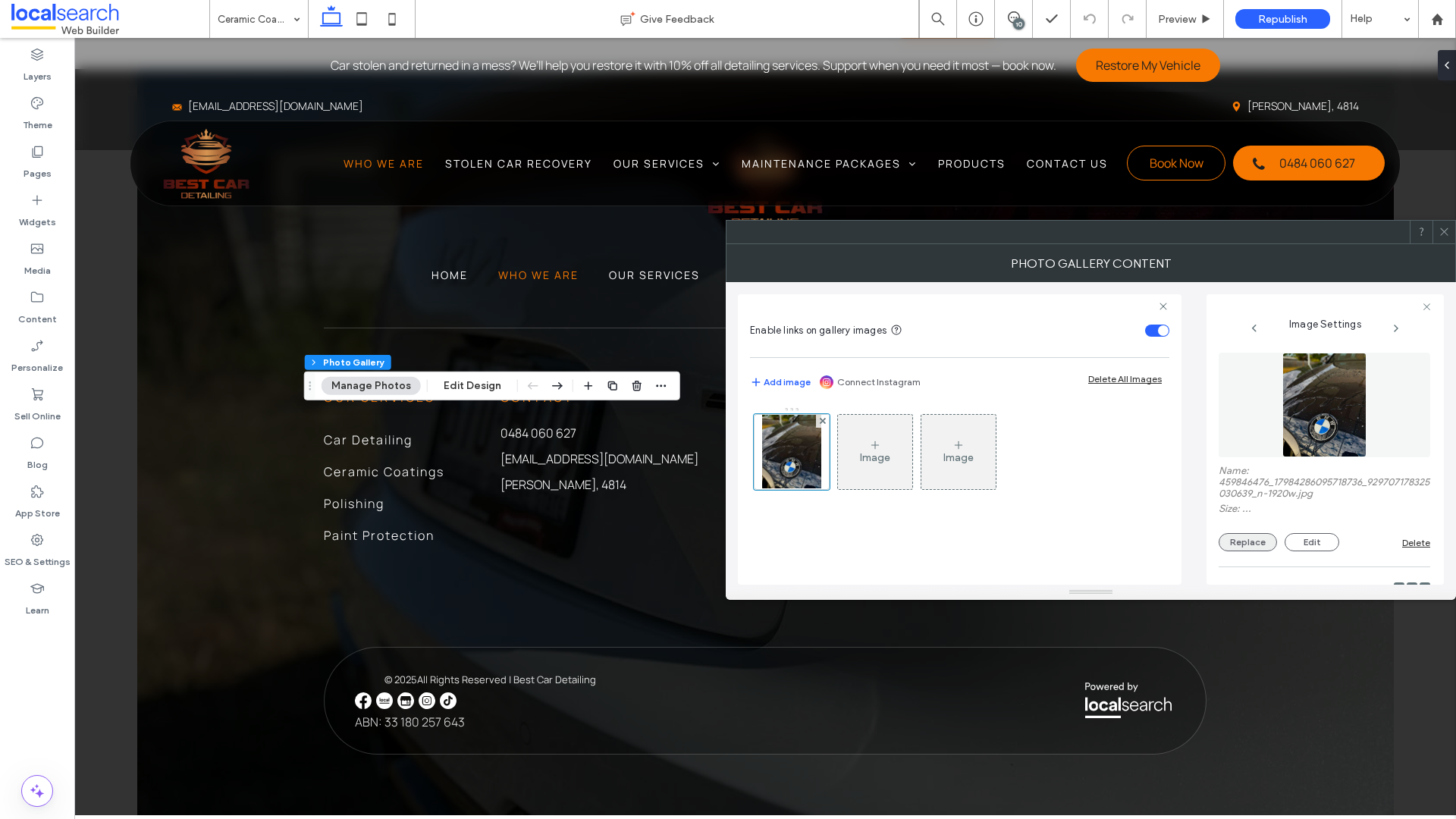
click at [1233, 538] on button "Replace" at bounding box center [1248, 542] width 58 height 18
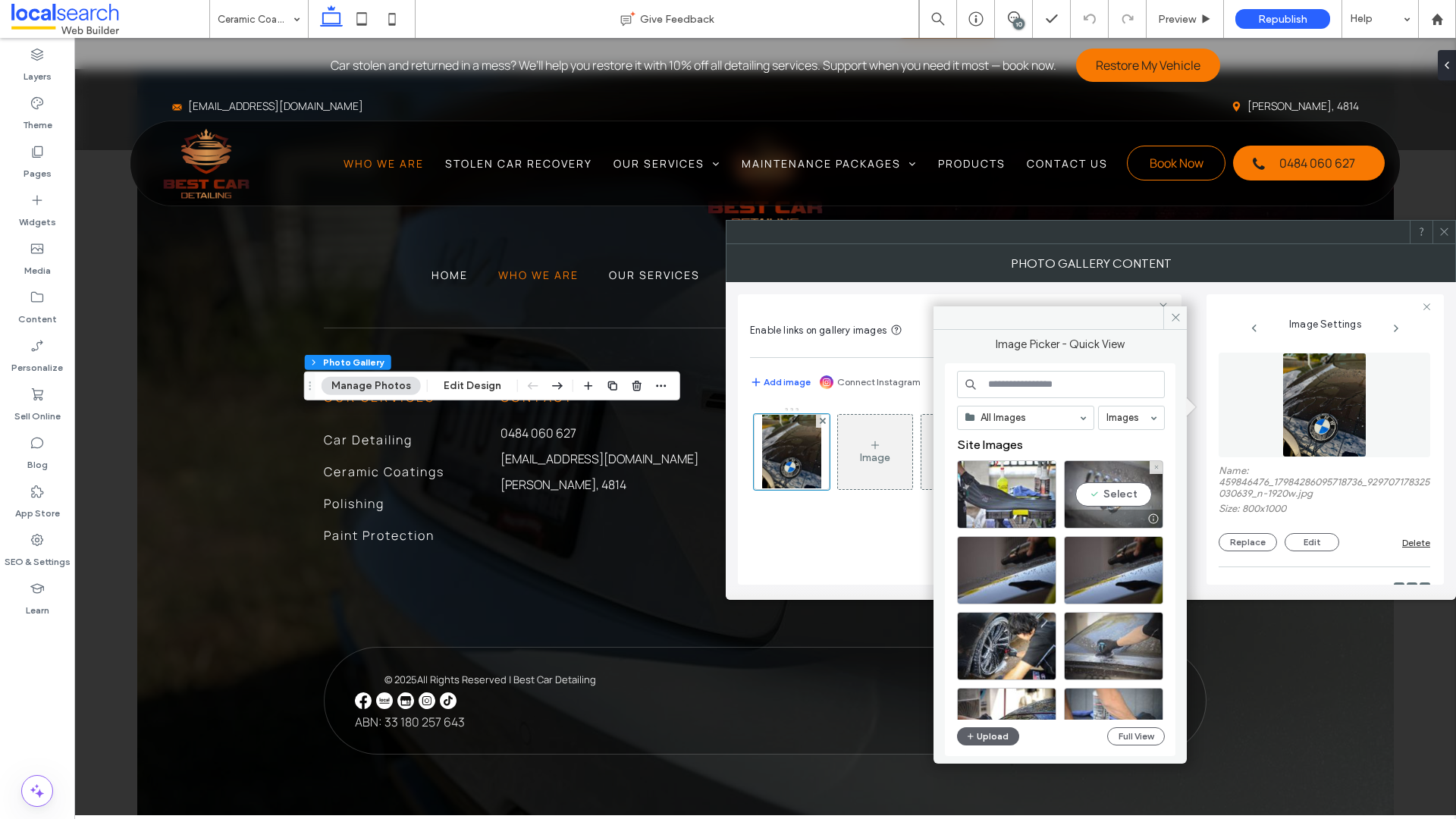
click at [1114, 494] on div "Select" at bounding box center [1113, 495] width 99 height 69
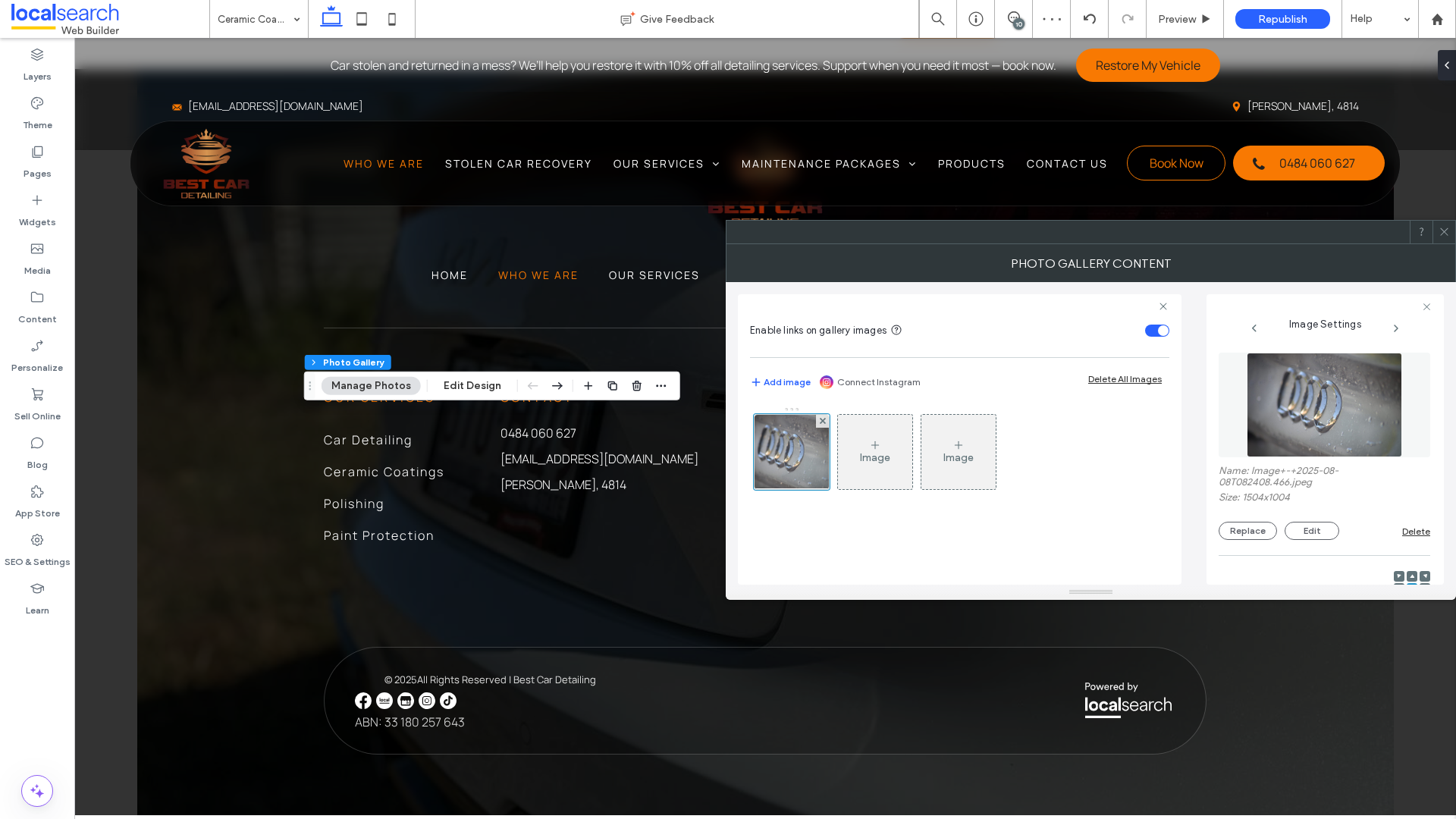
click at [1267, 229] on div at bounding box center [1444, 232] width 23 height 23
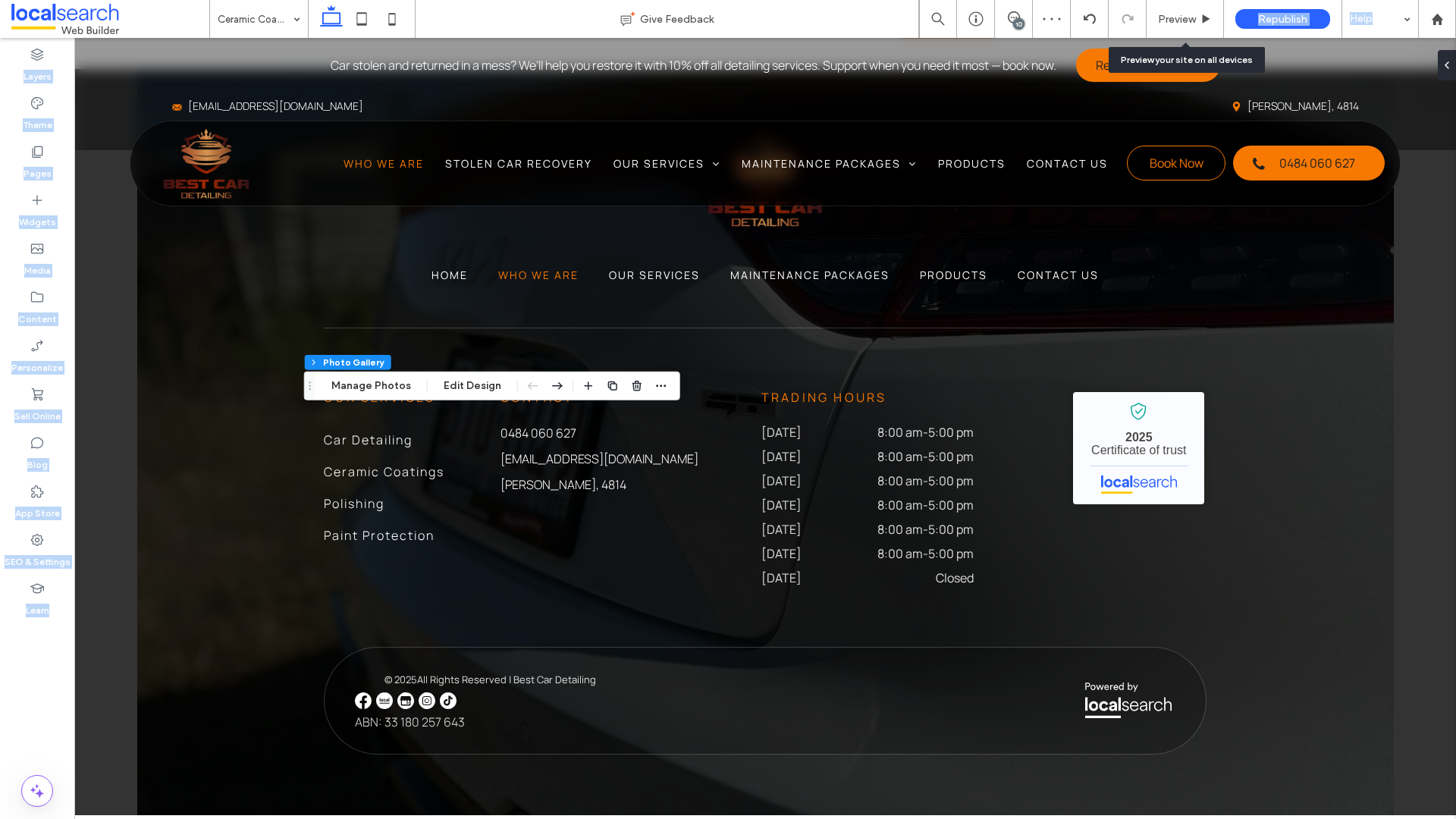
click at [1200, 12] on div "Preview" at bounding box center [1185, 19] width 77 height 38
click at [1195, 13] on span "Preview" at bounding box center [1177, 20] width 38 height 13
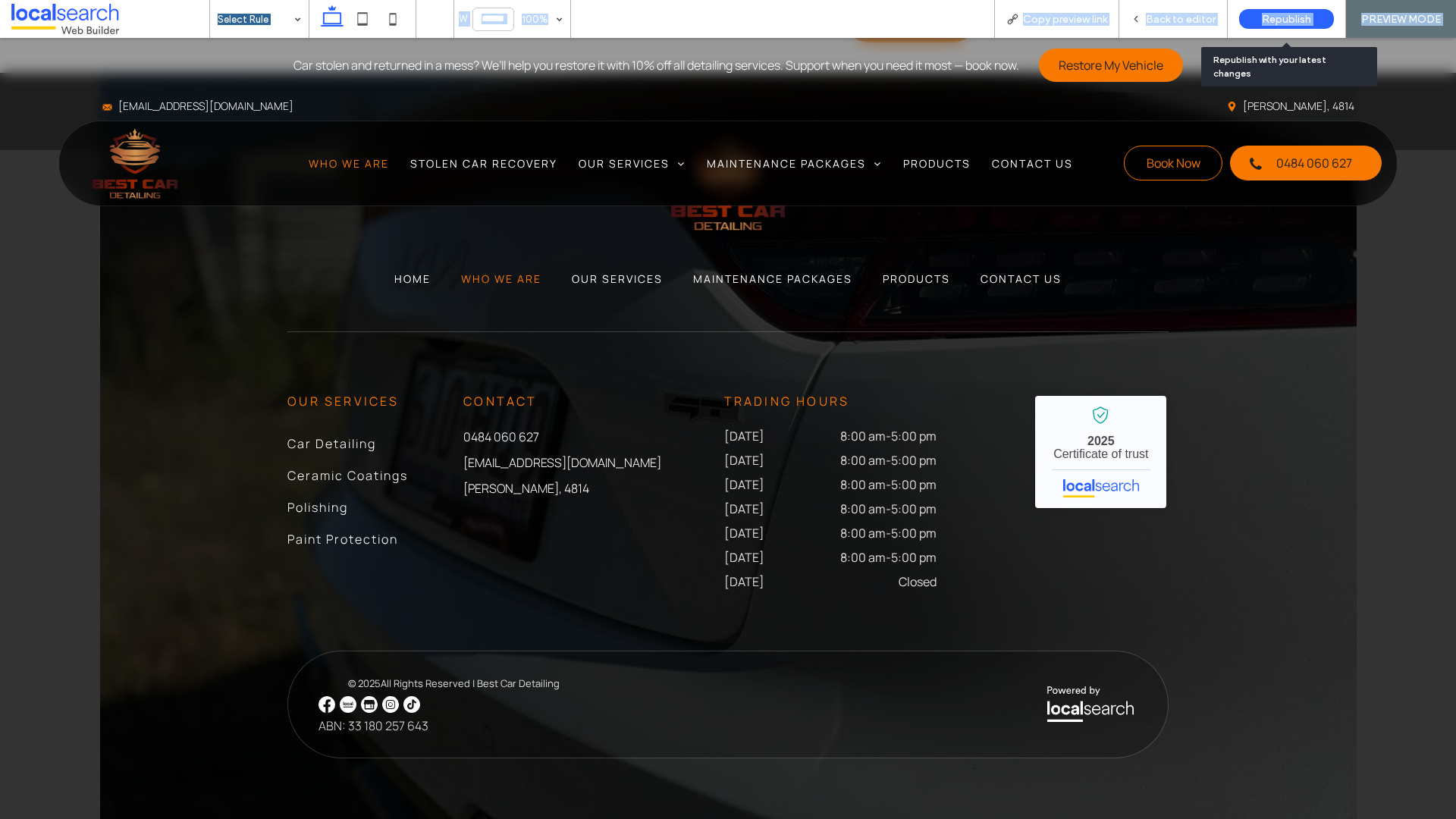
click at [1267, 23] on div "Republish" at bounding box center [1287, 19] width 95 height 20
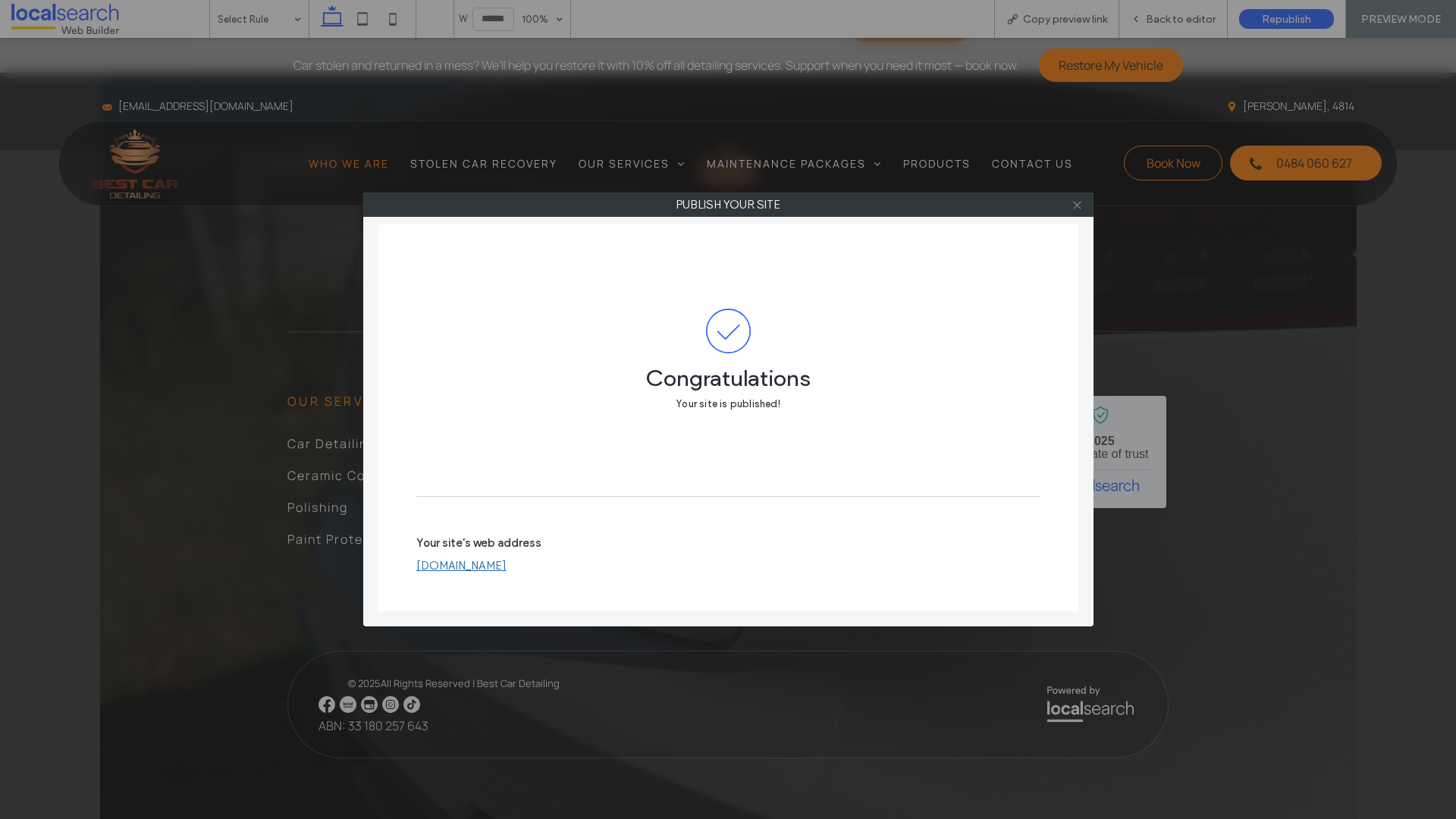
click at [1078, 205] on use at bounding box center [1077, 205] width 8 height 8
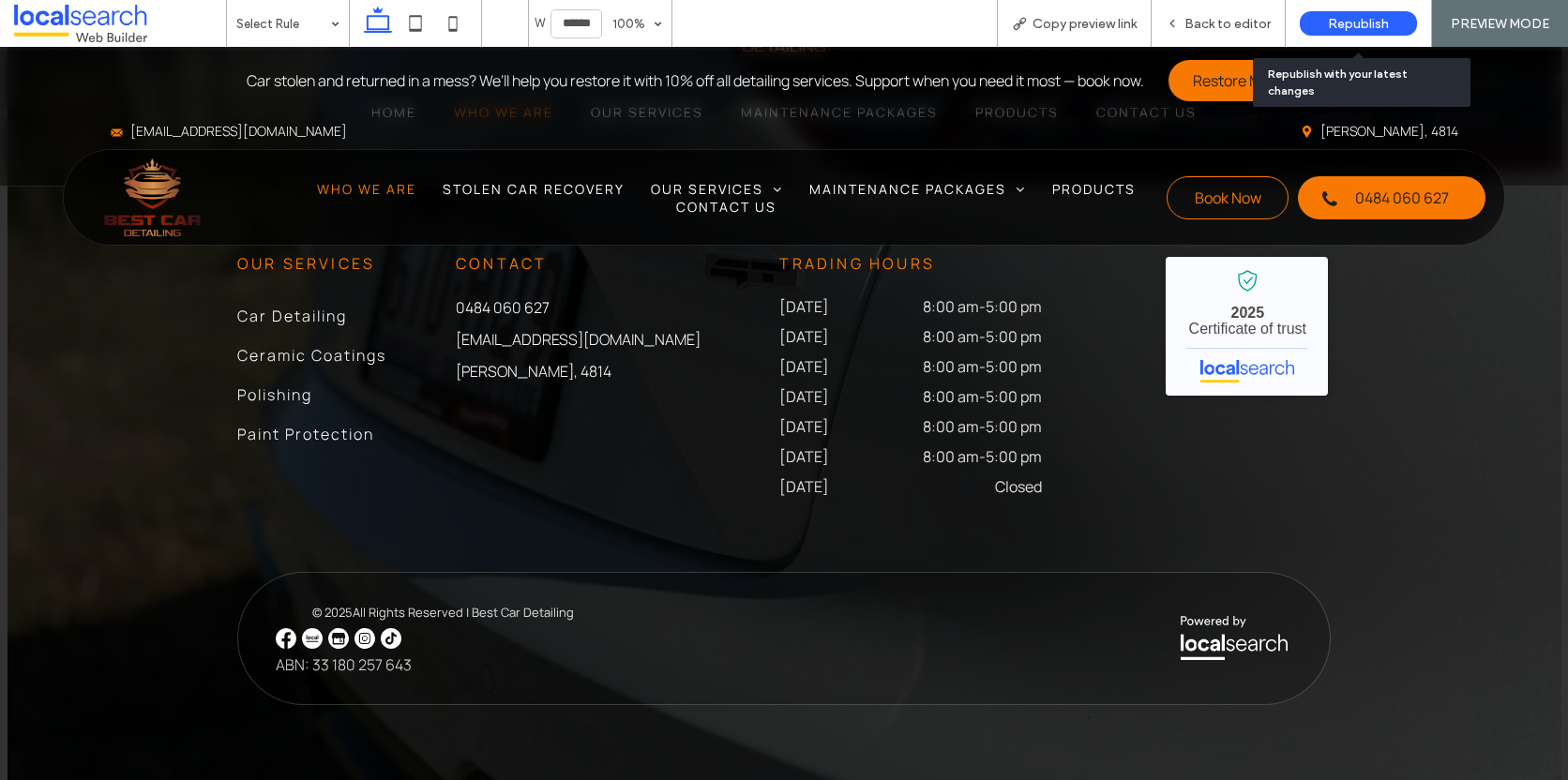
click at [1382, 26] on span "Republish" at bounding box center [1358, 24] width 61 height 16
